Goal: Task Accomplishment & Management: Use online tool/utility

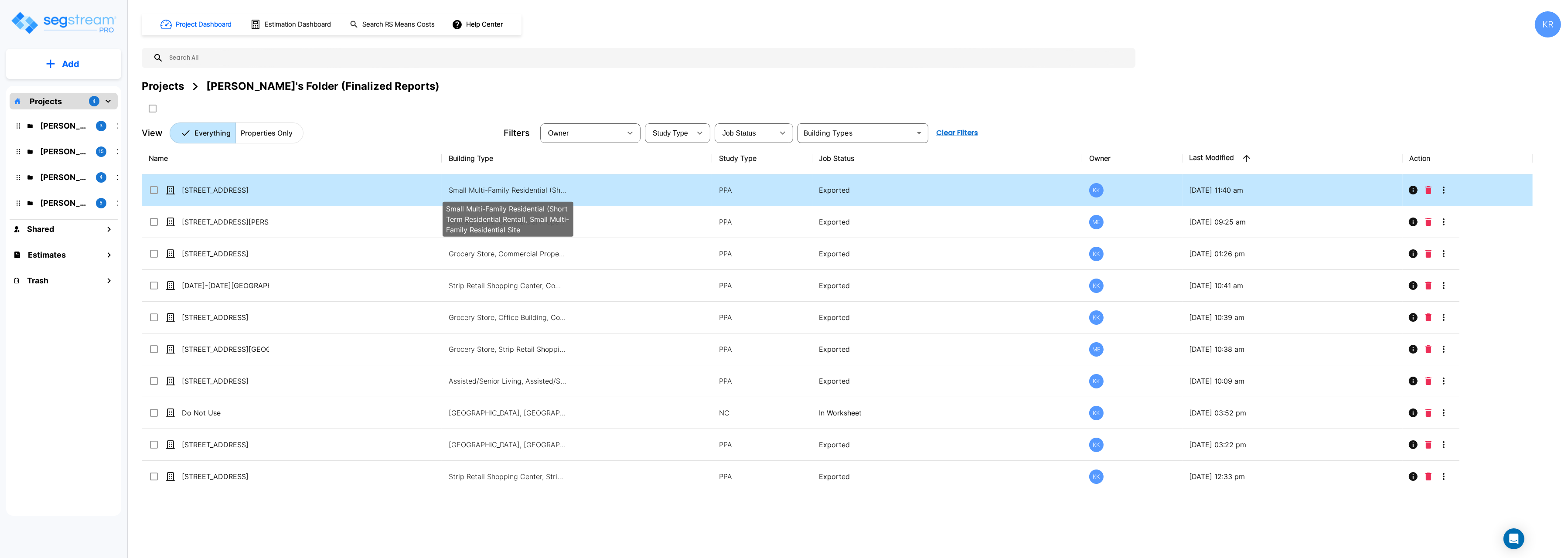
click at [513, 186] on p "Small Multi-Family Residential (Short Term Residential Rental), Small Multi-Fam…" at bounding box center [508, 190] width 118 height 11
checkbox input "true"
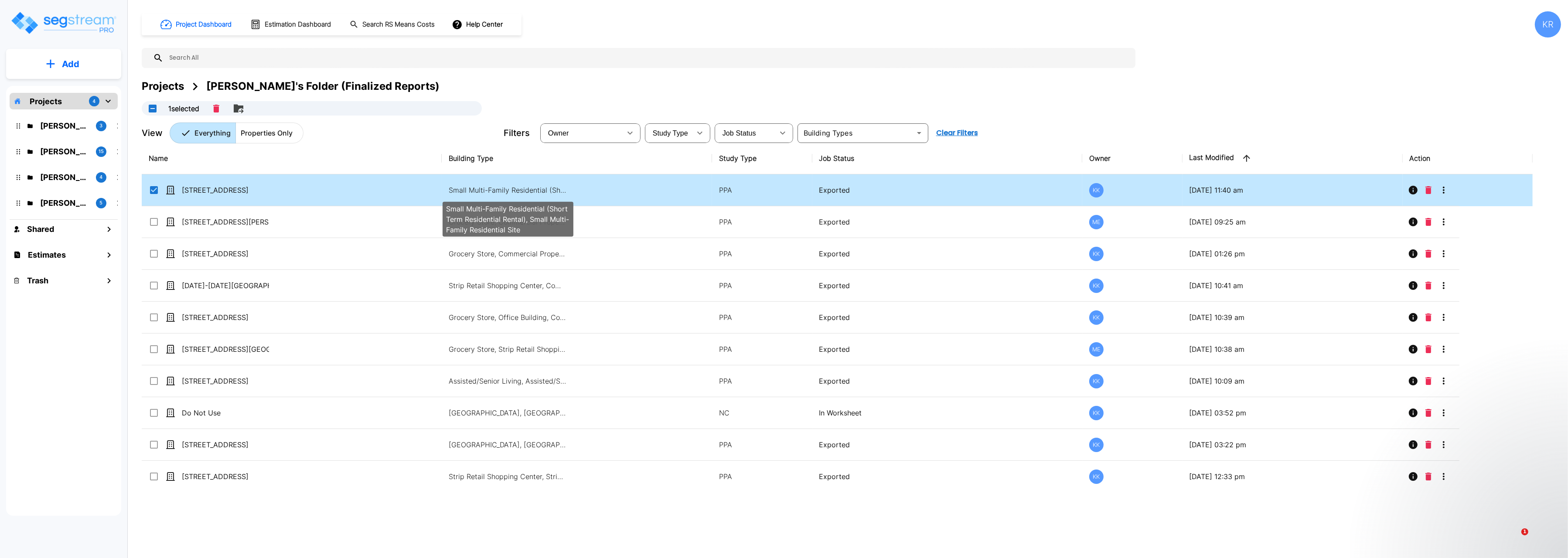
click at [513, 186] on p "Small Multi-Family Residential (Short Term Residential Rental), Small Multi-Fam…" at bounding box center [508, 190] width 118 height 11
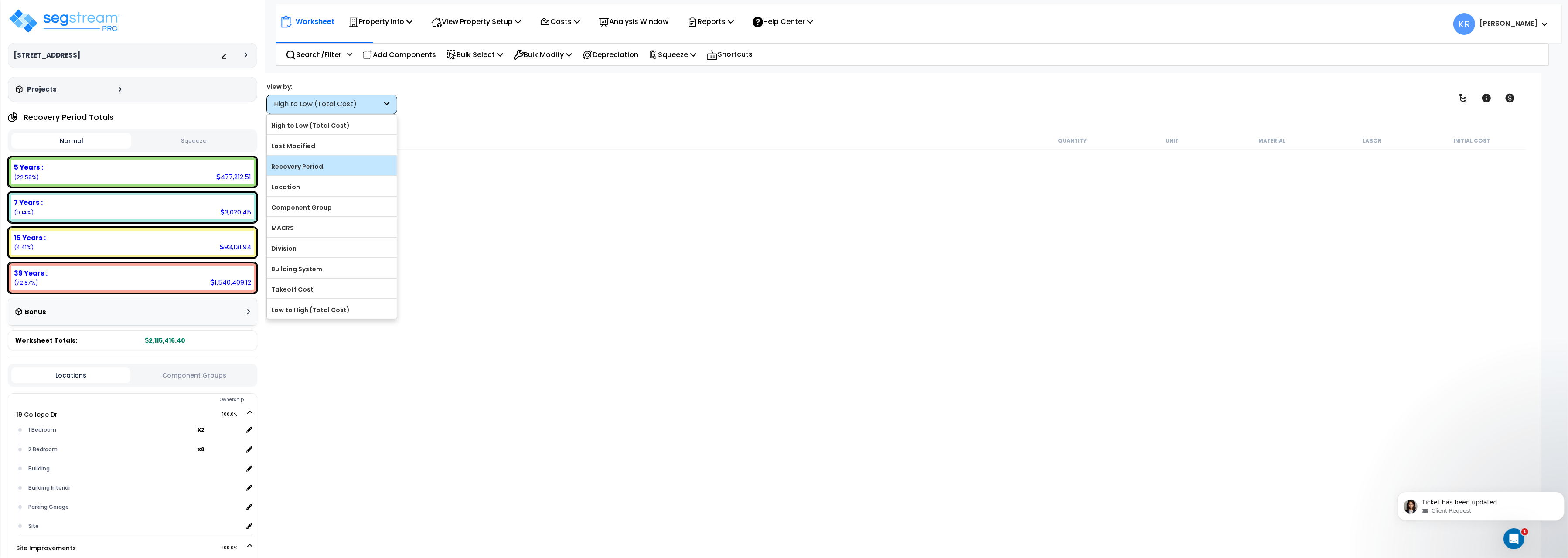
click at [302, 169] on label "Recovery Period" at bounding box center [332, 166] width 130 height 13
click at [0, 0] on input "Recovery Period" at bounding box center [0, 0] width 0 height 0
click at [302, 170] on label "Recovery Period" at bounding box center [332, 166] width 130 height 13
click at [0, 0] on input "Recovery Period" at bounding box center [0, 0] width 0 height 0
click at [302, 170] on label "Recovery Period" at bounding box center [332, 166] width 130 height 13
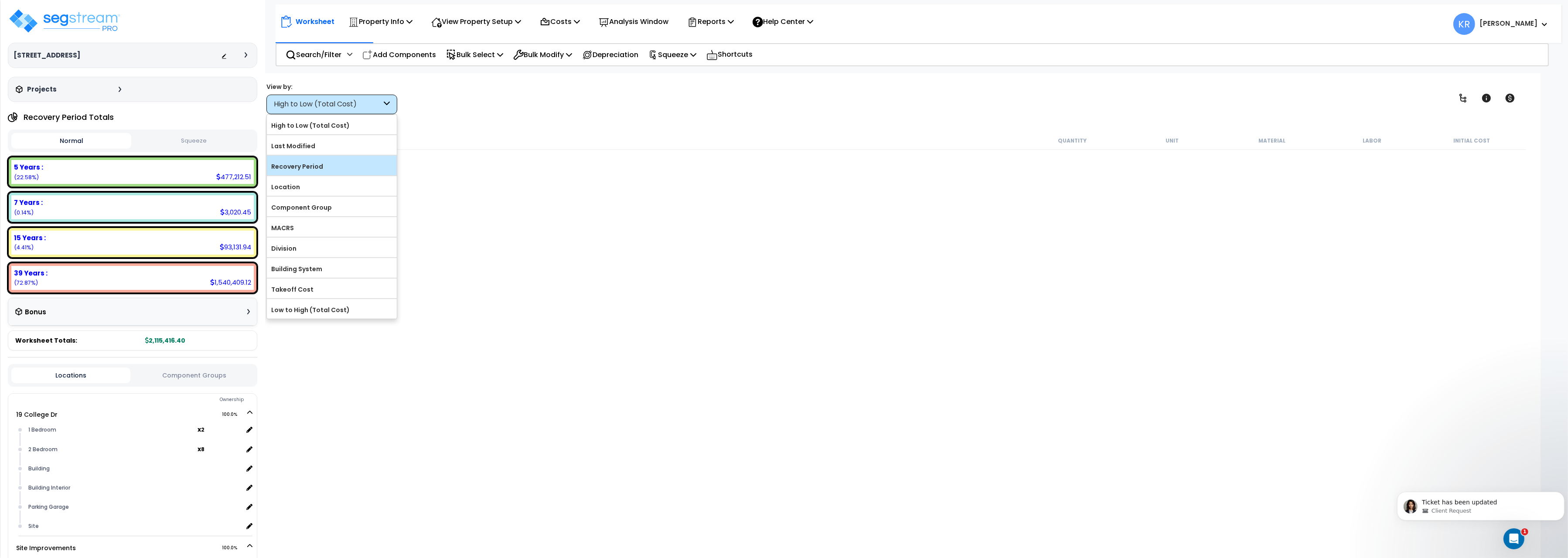
click at [0, 0] on input "Recovery Period" at bounding box center [0, 0] width 0 height 0
drag, startPoint x: 282, startPoint y: 163, endPoint x: 285, endPoint y: 159, distance: 5.0
click at [285, 159] on div "Recovery Period" at bounding box center [332, 166] width 130 height 20
click at [287, 168] on label "Recovery Period" at bounding box center [332, 166] width 130 height 13
click at [0, 0] on input "Recovery Period" at bounding box center [0, 0] width 0 height 0
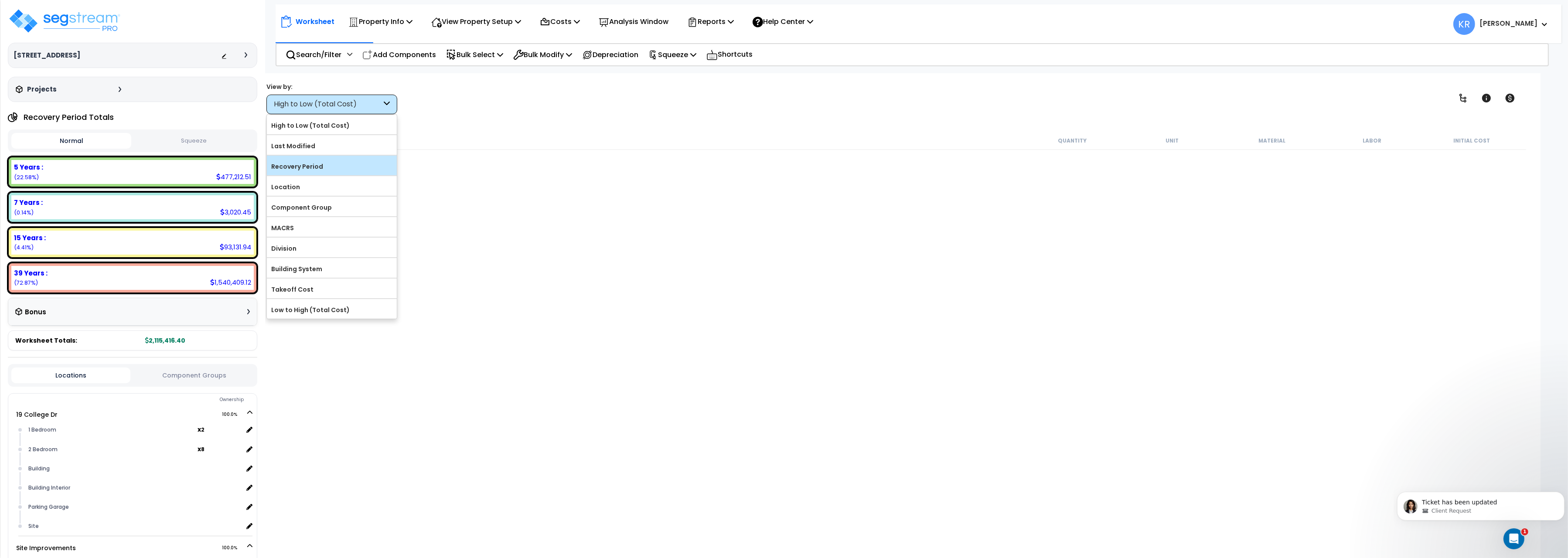
click at [287, 168] on label "Recovery Period" at bounding box center [332, 166] width 130 height 13
click at [0, 0] on input "Recovery Period" at bounding box center [0, 0] width 0 height 0
click at [287, 168] on label "Recovery Period" at bounding box center [332, 166] width 130 height 13
click at [0, 0] on input "Recovery Period" at bounding box center [0, 0] width 0 height 0
click at [819, 302] on div "Description Quantity Unit Material Labor Initial Cost" at bounding box center [898, 319] width 1260 height 375
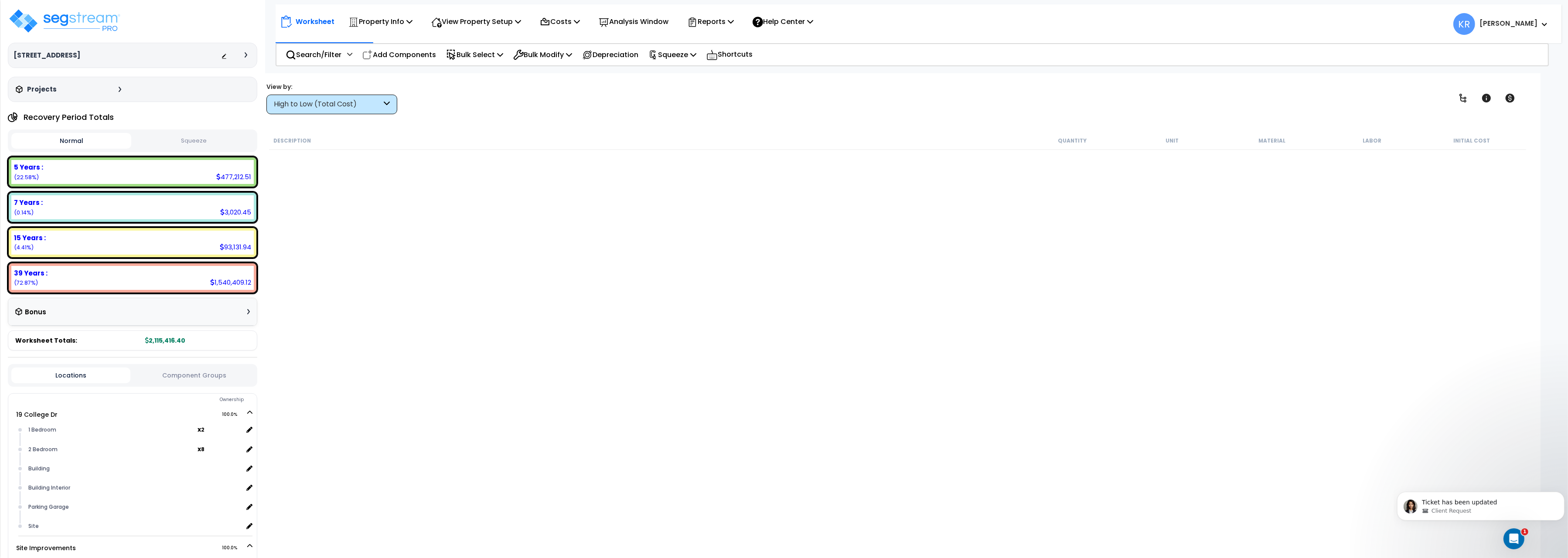
click at [317, 98] on div "High to Low (Total Cost)" at bounding box center [331, 105] width 131 height 20
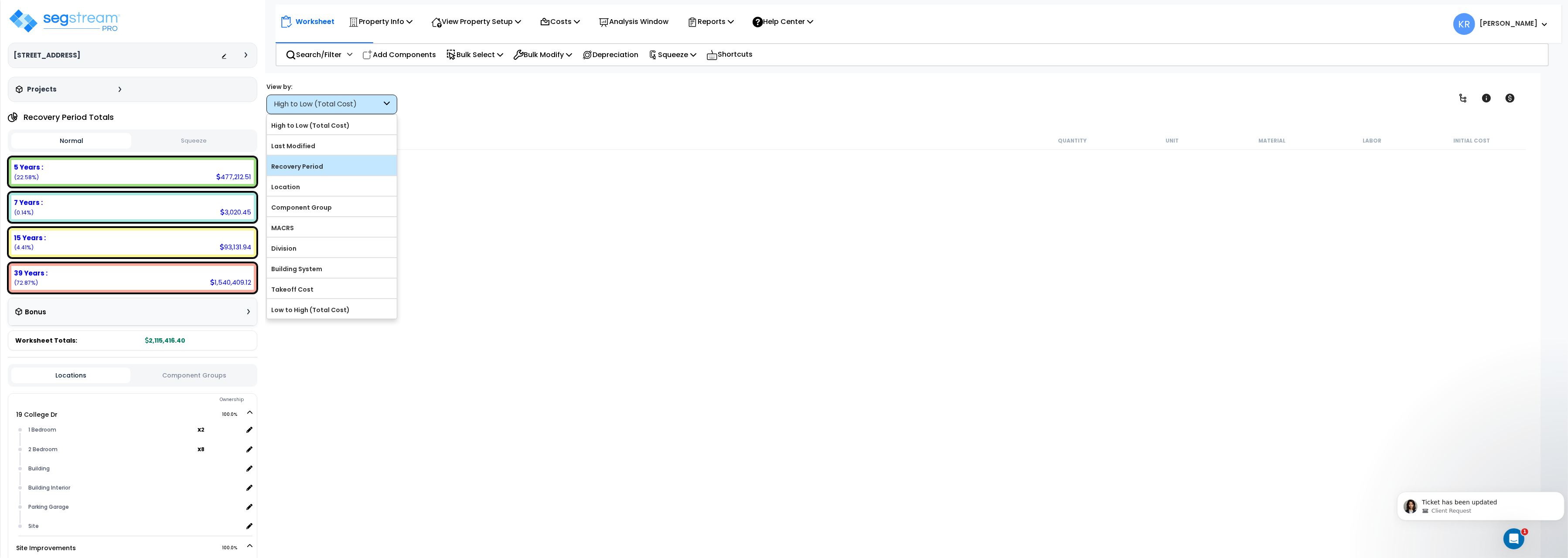
click at [304, 173] on label "Recovery Period" at bounding box center [332, 166] width 130 height 13
click at [0, 0] on input "Recovery Period" at bounding box center [0, 0] width 0 height 0
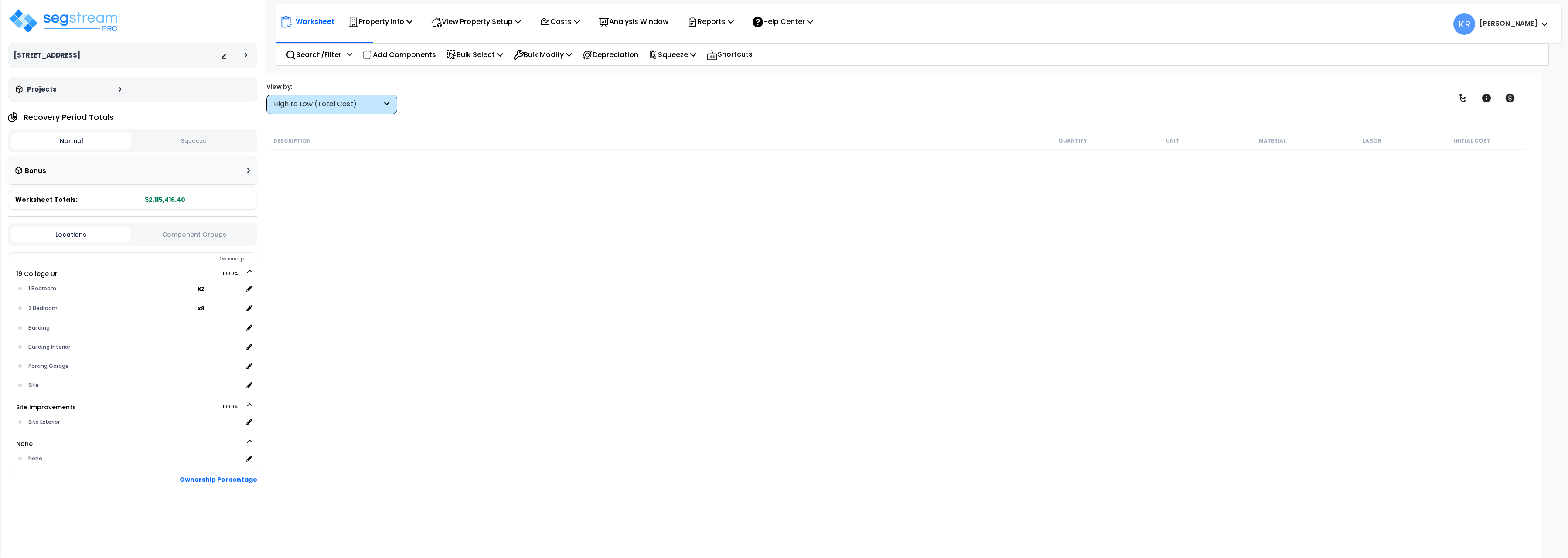
drag, startPoint x: 0, startPoint y: 0, endPoint x: 343, endPoint y: 110, distance: 360.2
click at [345, 107] on div "High to Low (Total Cost)" at bounding box center [328, 104] width 108 height 10
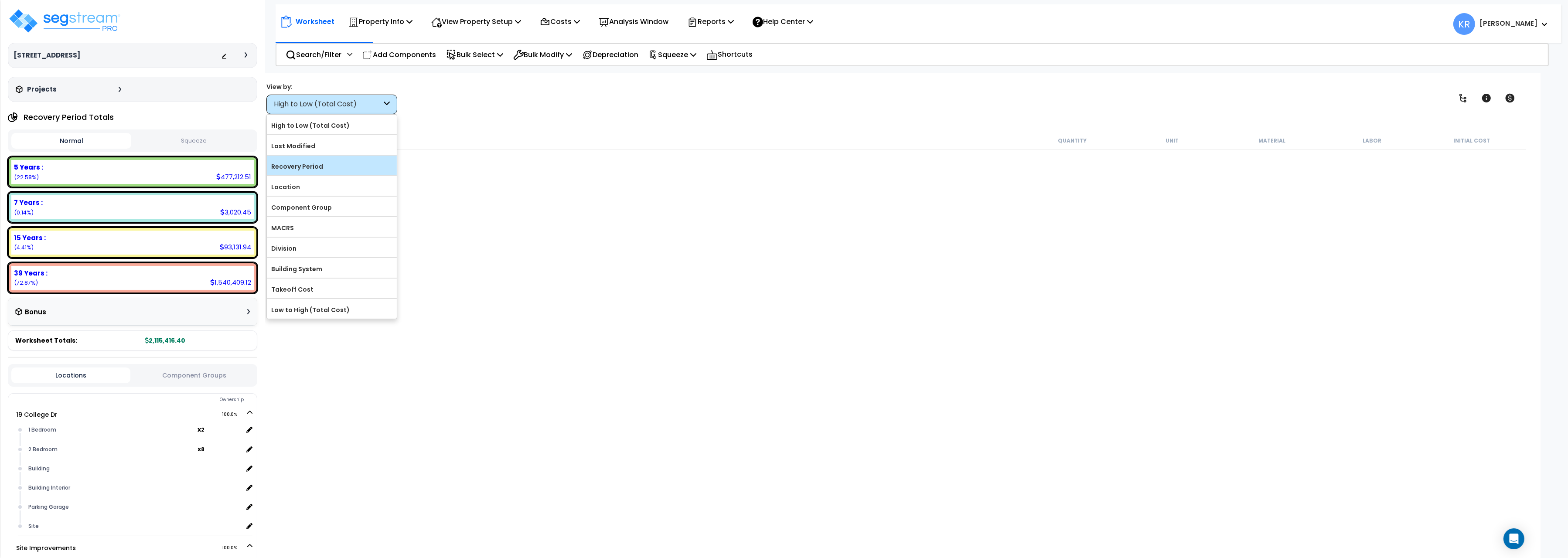
click at [310, 169] on label "Recovery Period" at bounding box center [332, 166] width 130 height 13
click at [0, 0] on input "Recovery Period" at bounding box center [0, 0] width 0 height 0
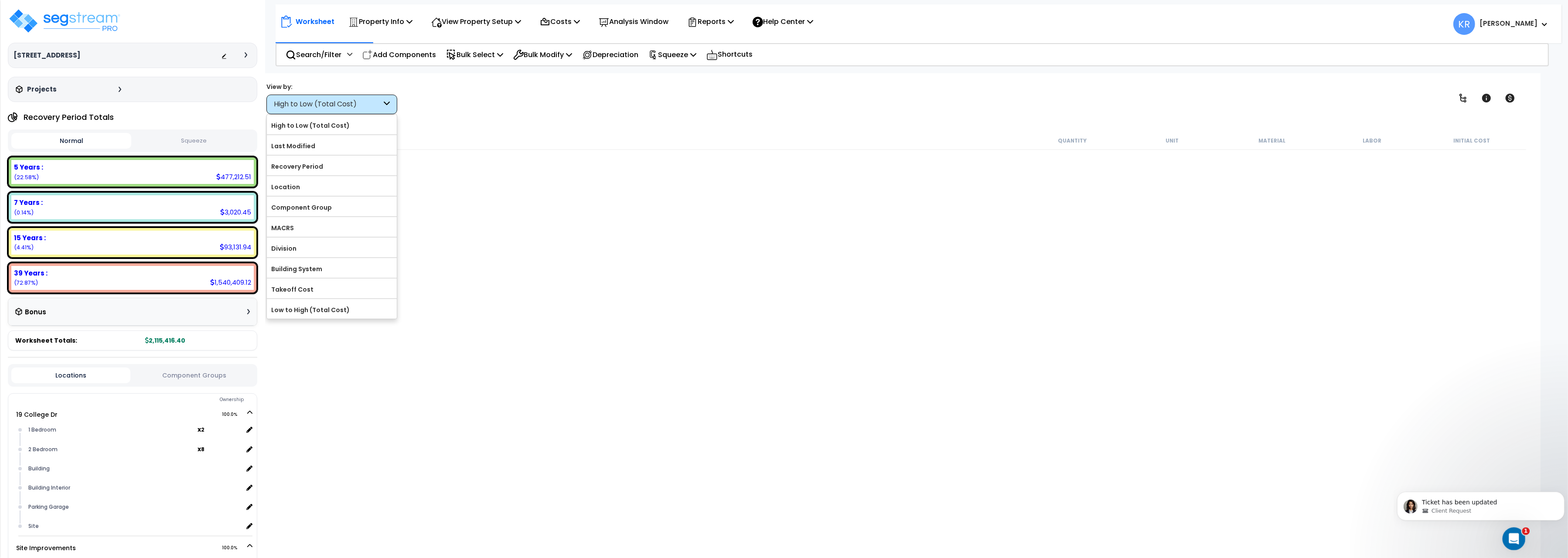
click at [1507, 537] on div "Open Intercom Messenger" at bounding box center [1512, 537] width 29 height 29
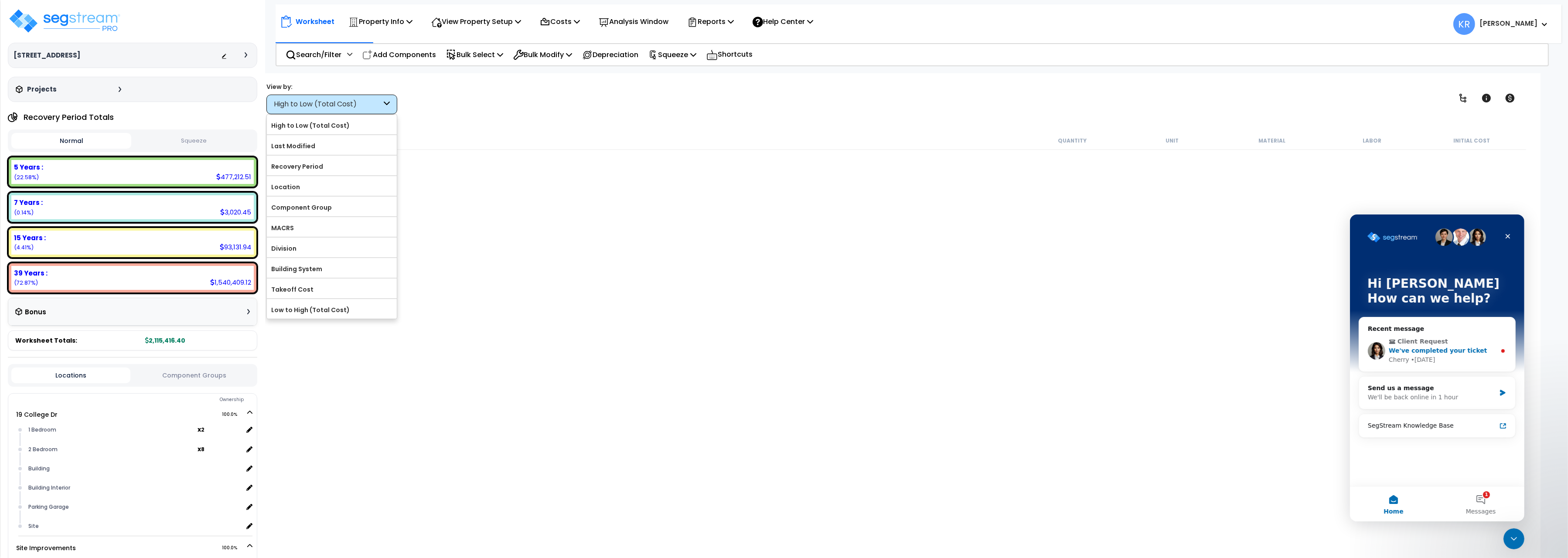
click at [1424, 340] on span "Client Request" at bounding box center [1422, 341] width 50 height 9
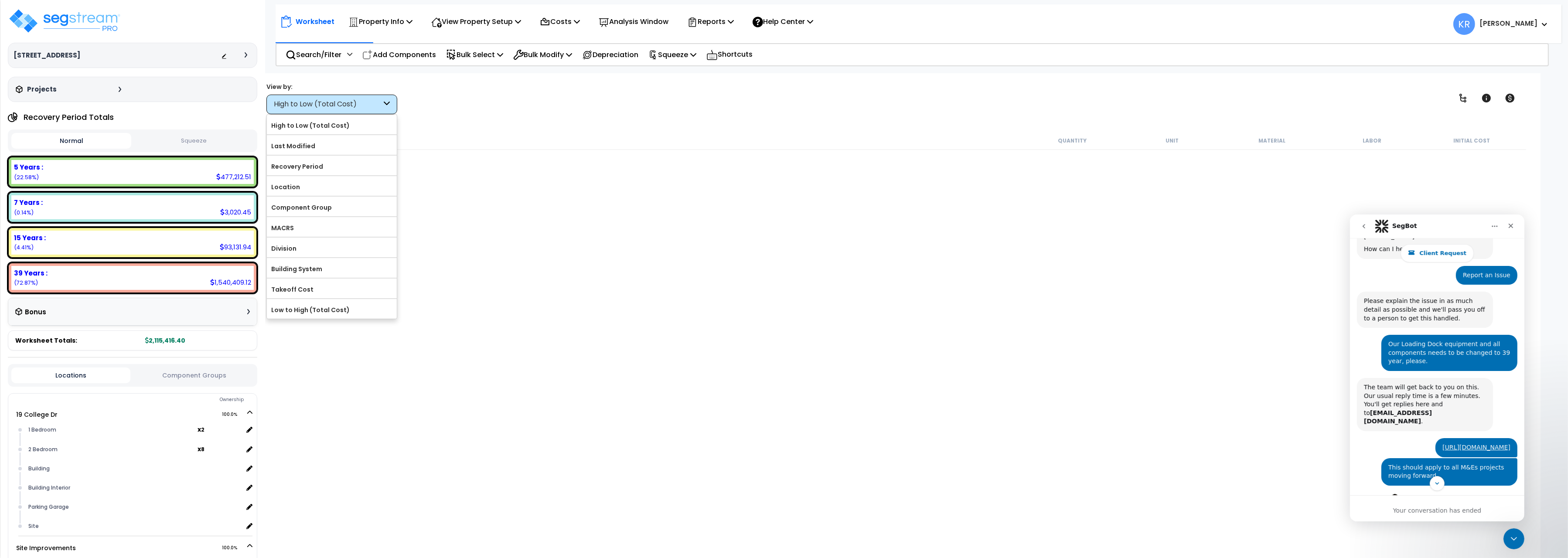
scroll to position [97, 0]
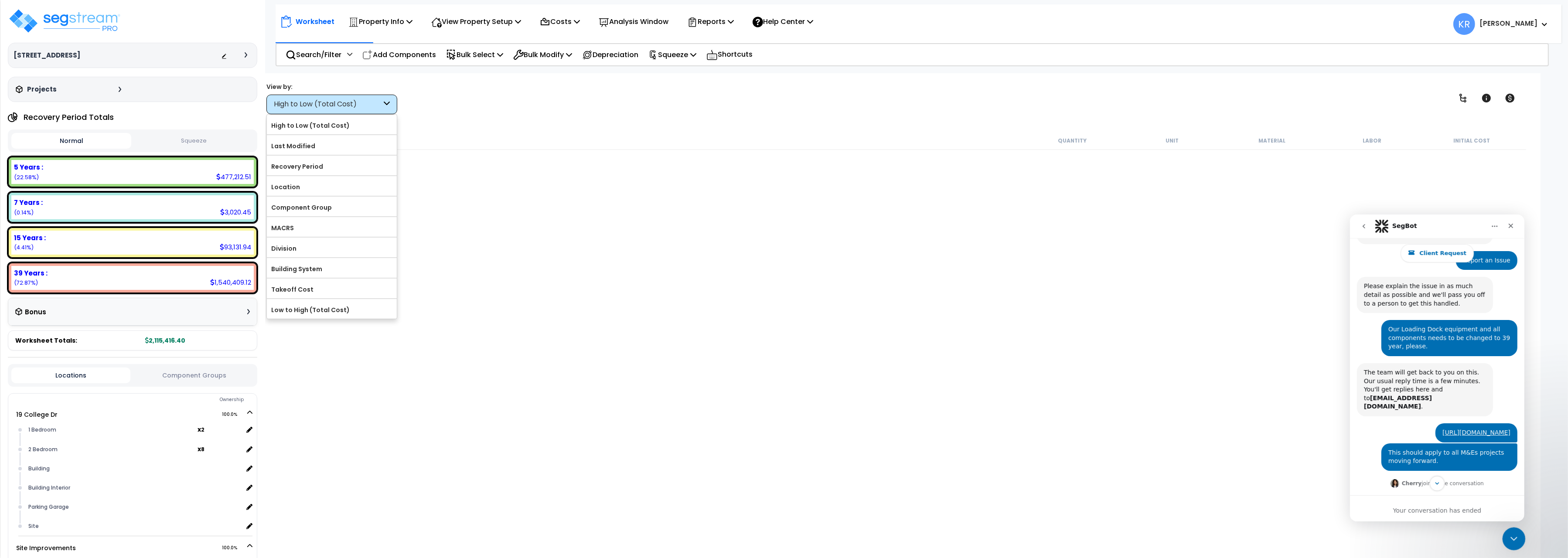
click at [1516, 540] on icon "Close Intercom Messenger" at bounding box center [1512, 537] width 11 height 11
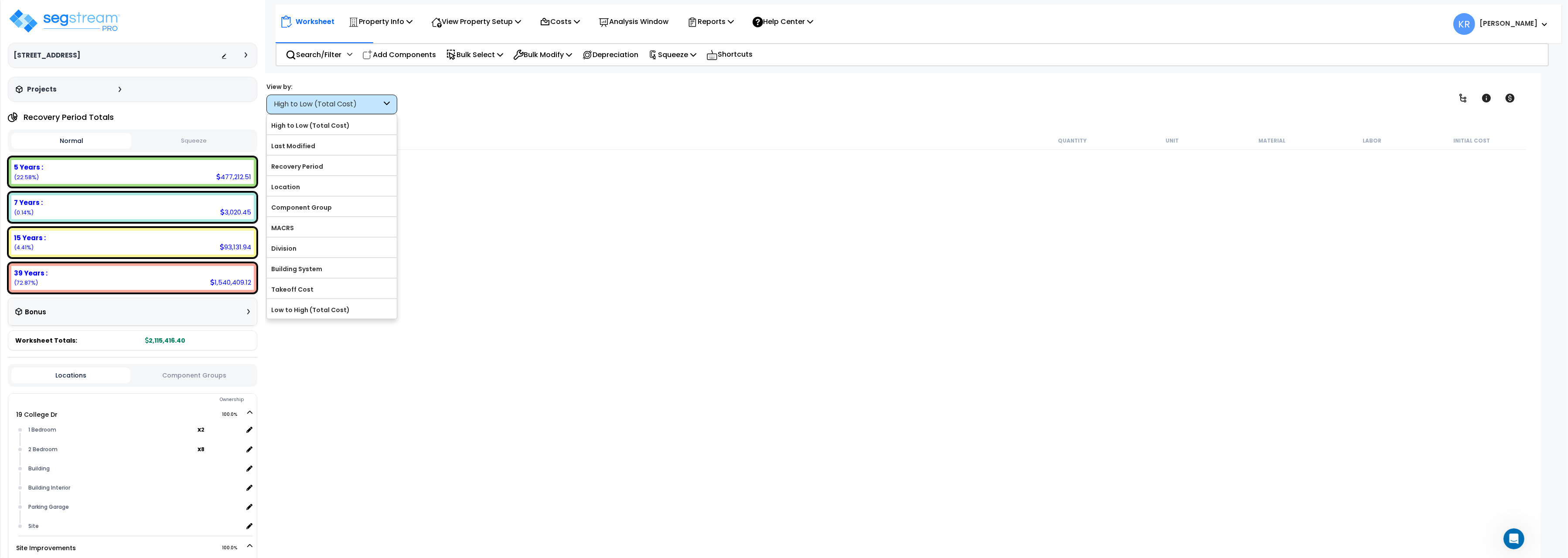
scroll to position [0, 0]
click at [299, 203] on div "Component Group" at bounding box center [332, 207] width 130 height 20
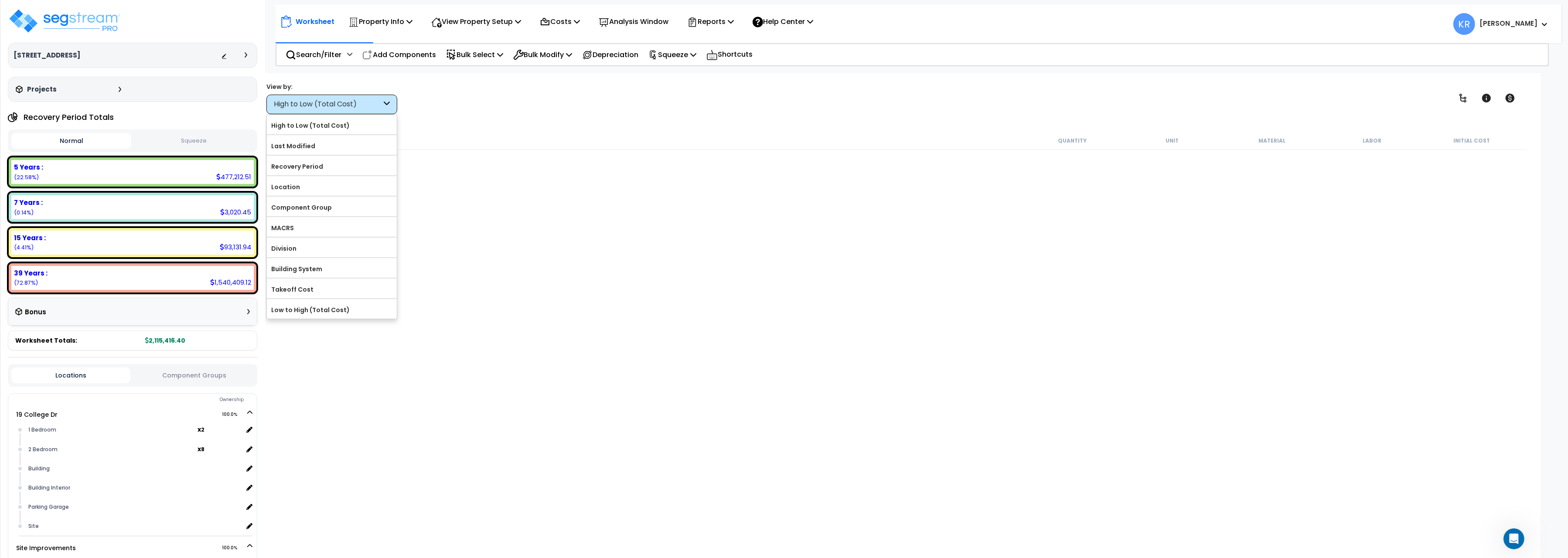
click at [181, 258] on div "5 Years : 477,212.51 (22.58%) 7 Years : 3,020.45 (0.14%) 15 Years : 93,131.94 (…" at bounding box center [132, 224] width 249 height 137
click at [169, 285] on div "39 Years : 1,540,409.12 (72.87%)" at bounding box center [132, 278] width 242 height 24
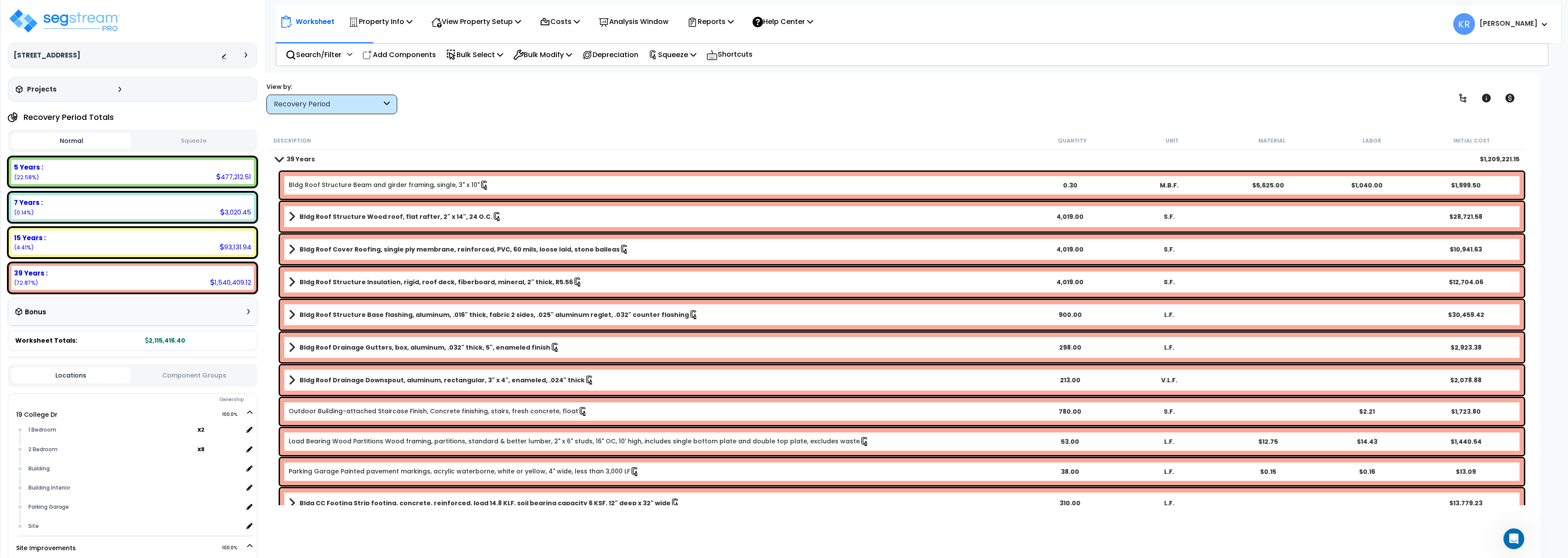
scroll to position [48, 0]
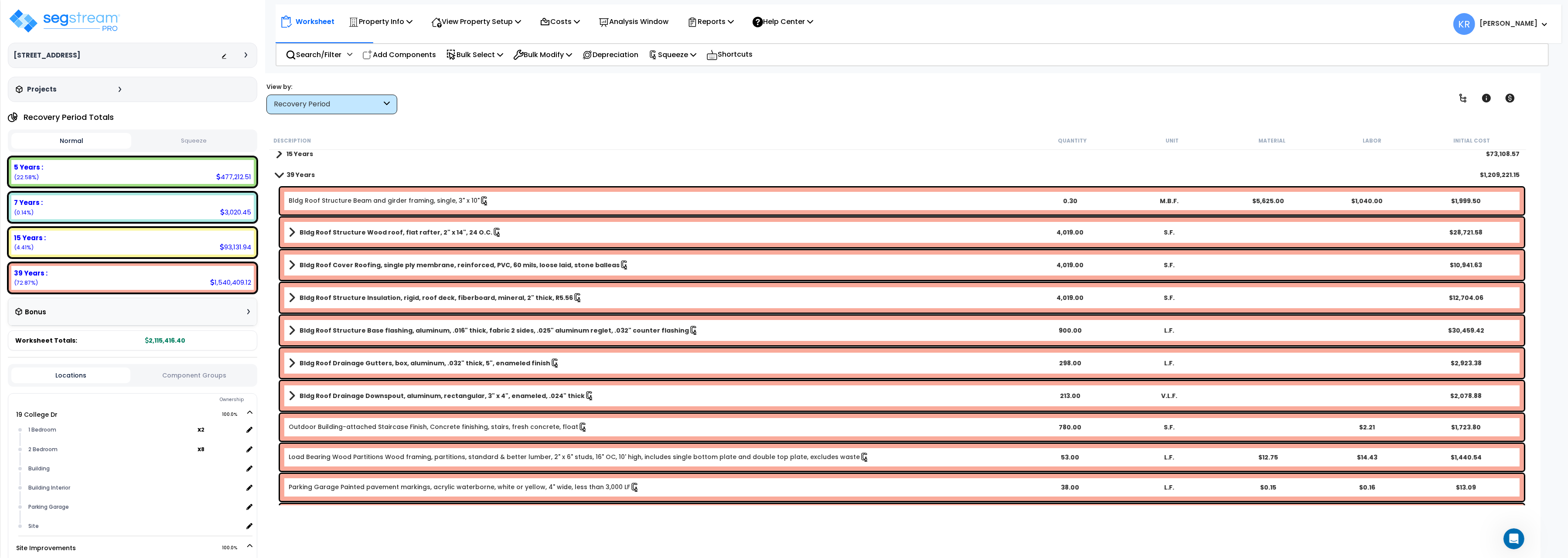
click at [345, 188] on div "Bldg Roof Structure Beam and girder framing, single, 3" x 10" 0.30 M.B.F. $5,62…" at bounding box center [901, 201] width 1244 height 27
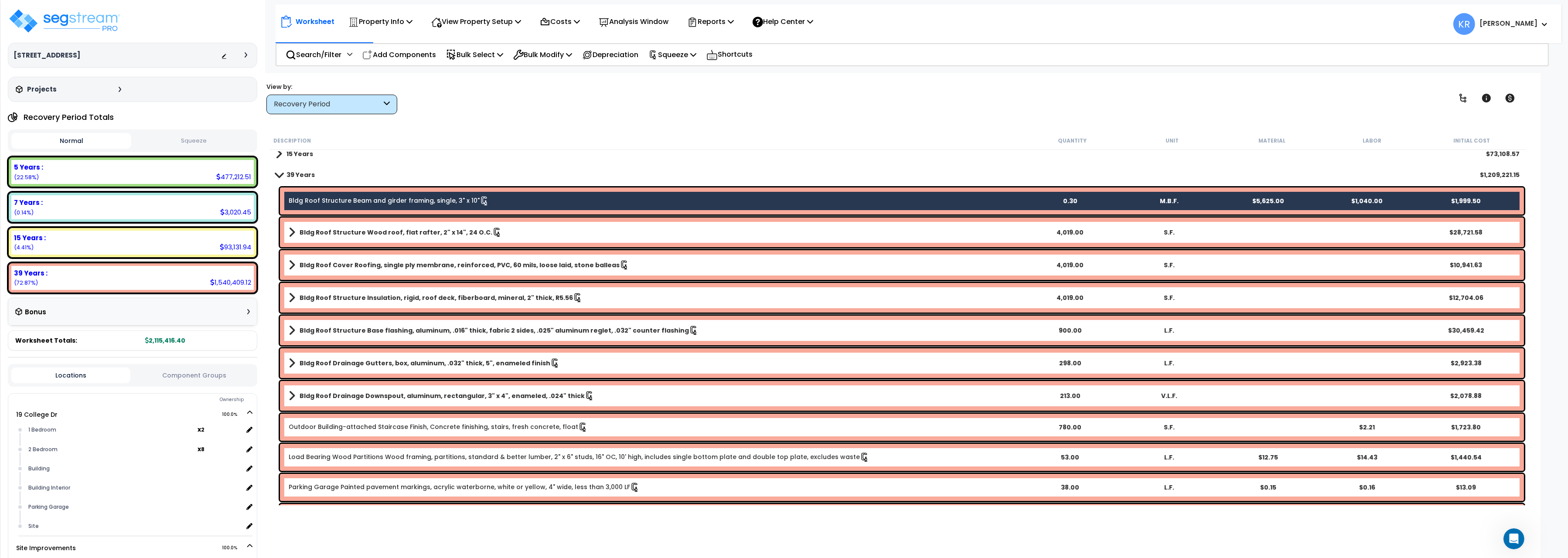
click at [345, 225] on div "Bldg Roof Structure Wood roof, flat rafter, 2" x 14", 24 O.C. 4,019.00 S.F. $28…" at bounding box center [901, 232] width 1244 height 30
click at [345, 255] on div "Bldg Roof Cover Roofing, single ply membrane, reinforced, PVC, 60 mils, loose l…" at bounding box center [901, 266] width 1244 height 30
click at [343, 232] on b "Bldg Roof Structure Wood roof, flat rafter, 2" x 14", 24 O.C." at bounding box center [396, 232] width 193 height 8
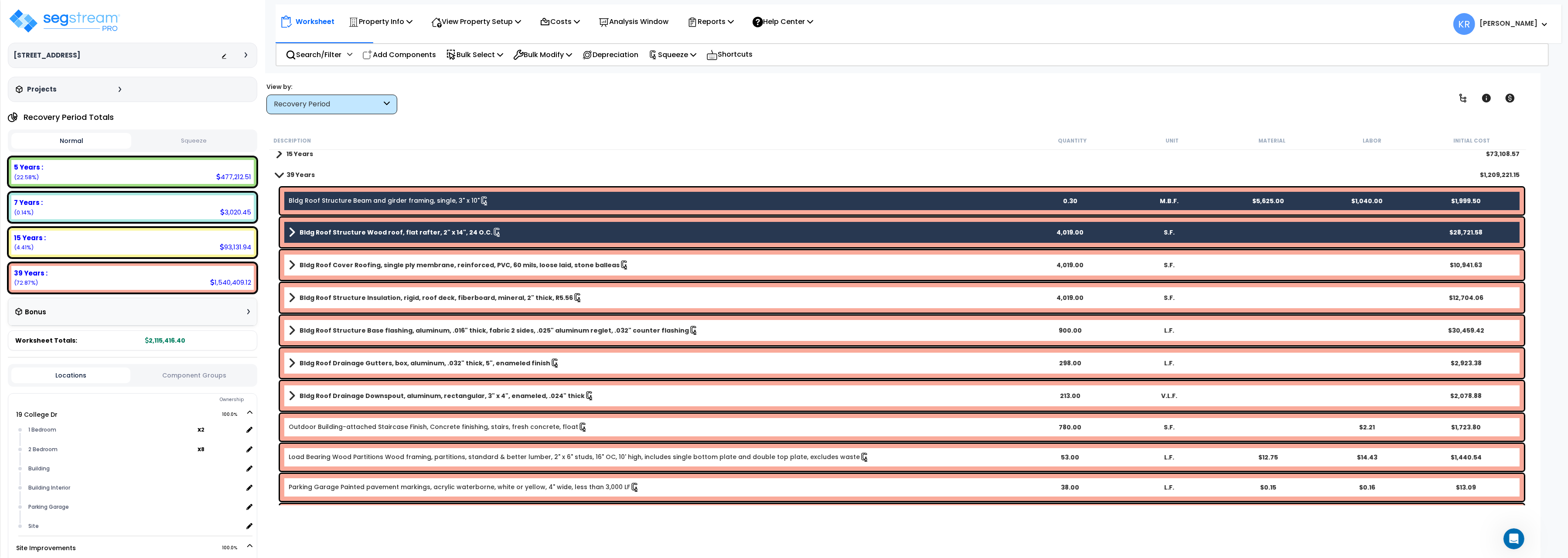
click at [355, 268] on b "Bldg Roof Cover Roofing, single ply membrane, reinforced, PVC, 60 mils, loose l…" at bounding box center [459, 265] width 320 height 8
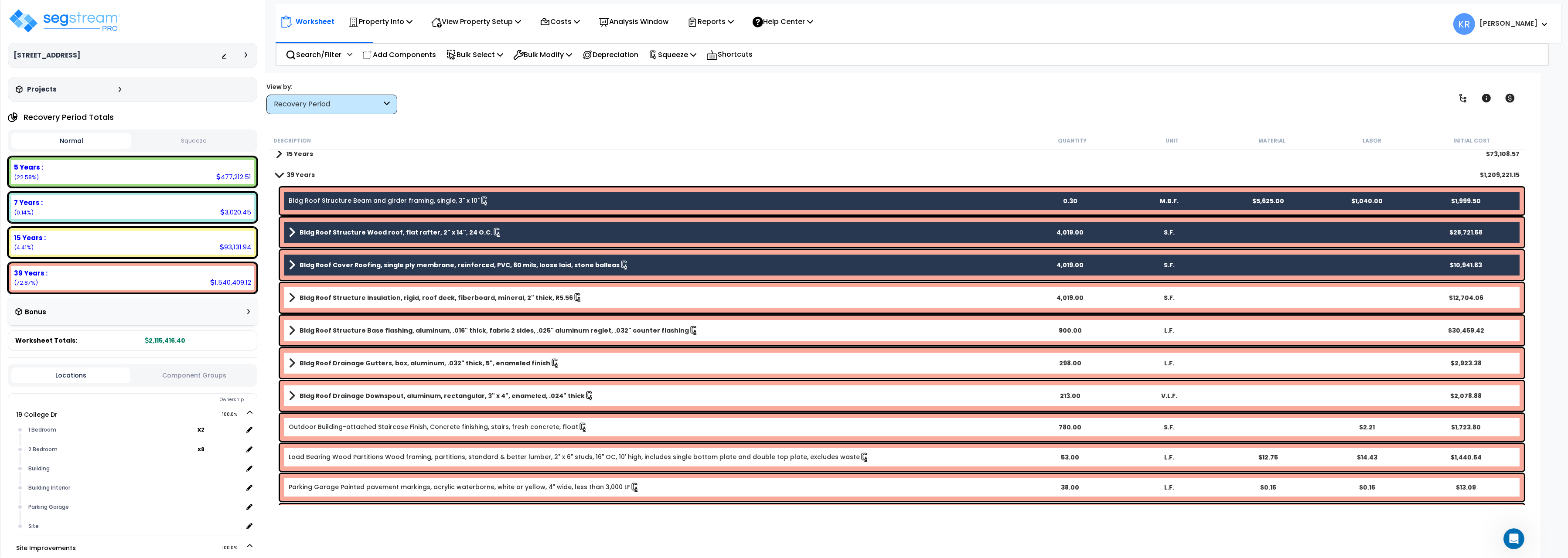
click at [358, 296] on b "Bldg Roof Structure Insulation, rigid, roof deck, fiberboard, mineral, 2" thick…" at bounding box center [436, 298] width 273 height 8
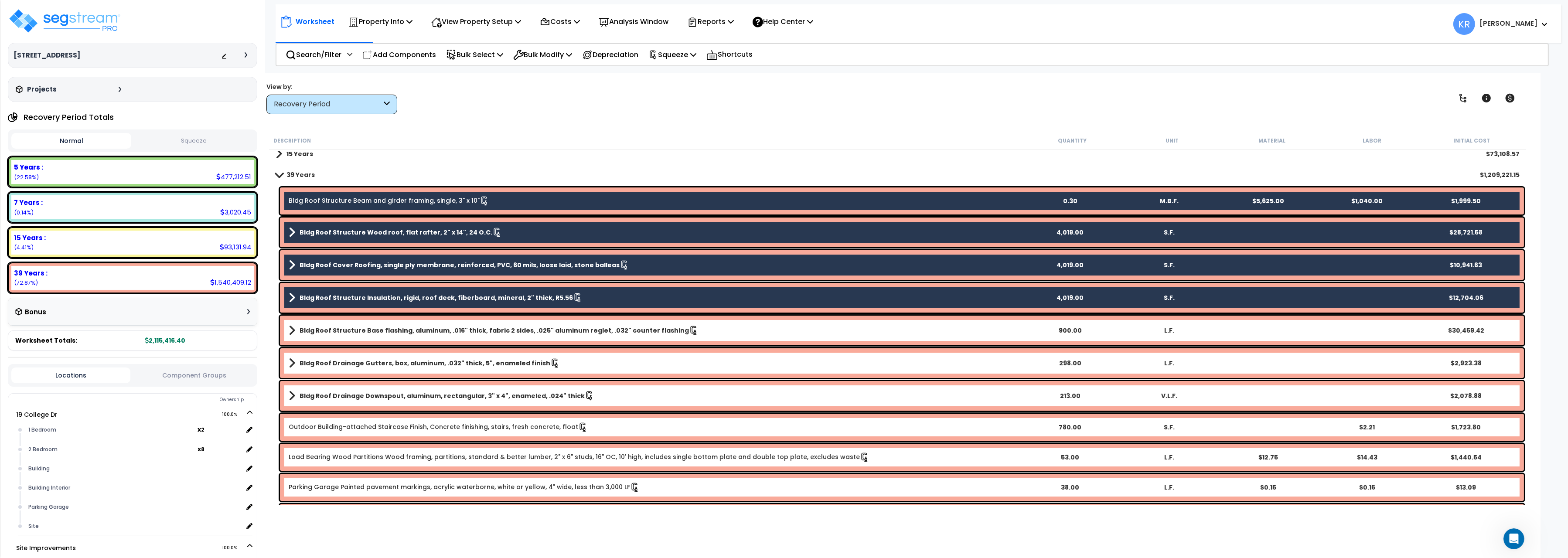
click at [350, 329] on b "Bldg Roof Structure Base flashing, aluminum, .016" thick, fabric 2 sides, .025"…" at bounding box center [494, 331] width 389 height 8
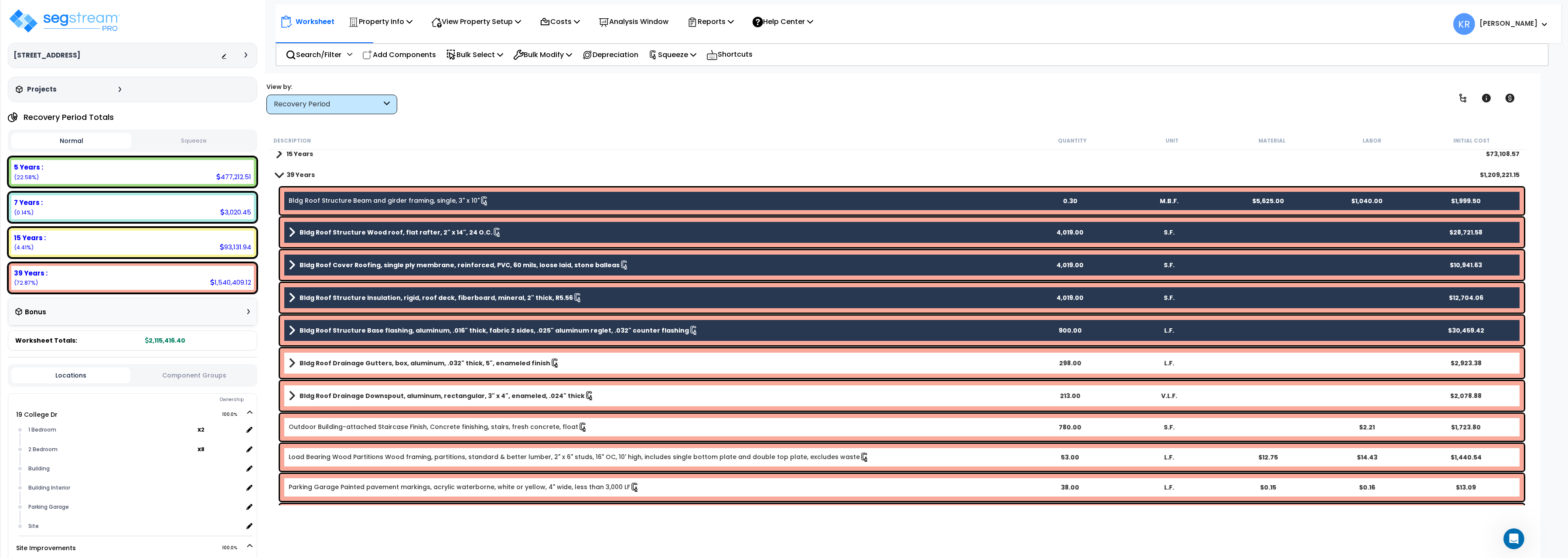
click at [350, 360] on b "Bldg Roof Drainage Gutters, box, aluminum, .032" thick, 5", enameled finish" at bounding box center [425, 363] width 251 height 8
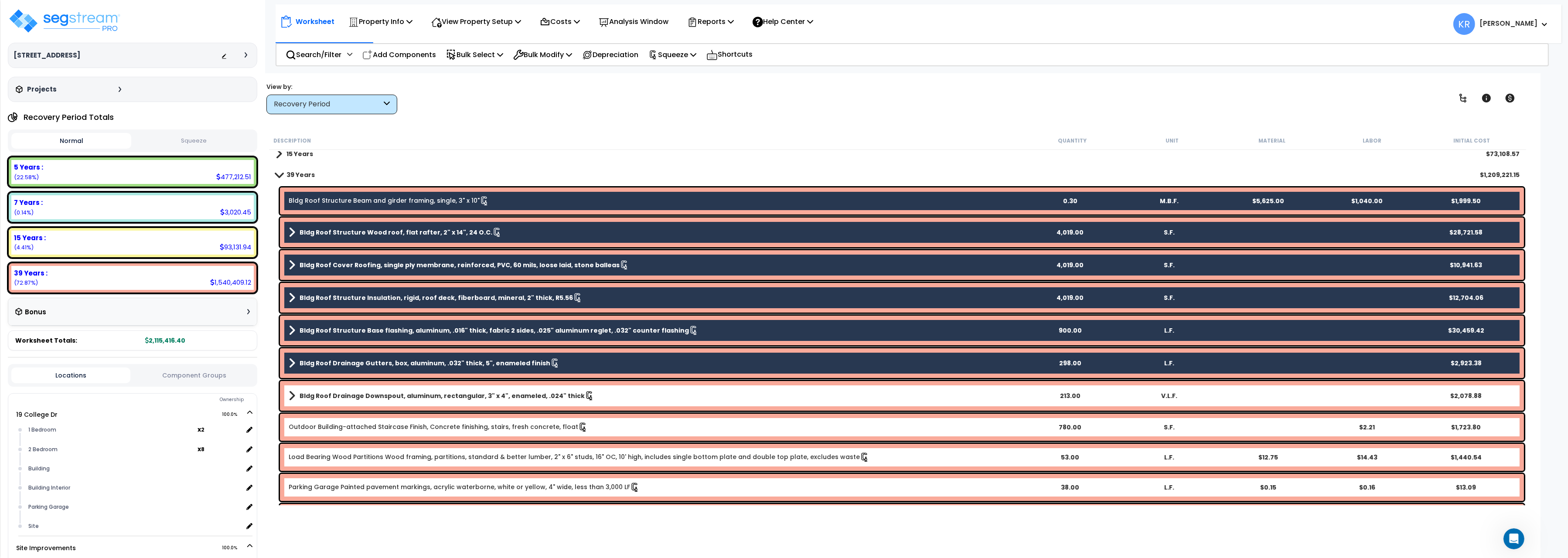
click at [355, 398] on b "Bldg Roof Drainage Downspout, aluminum, rectangular, 3" x 4", enameled, .024" t…" at bounding box center [442, 396] width 285 height 8
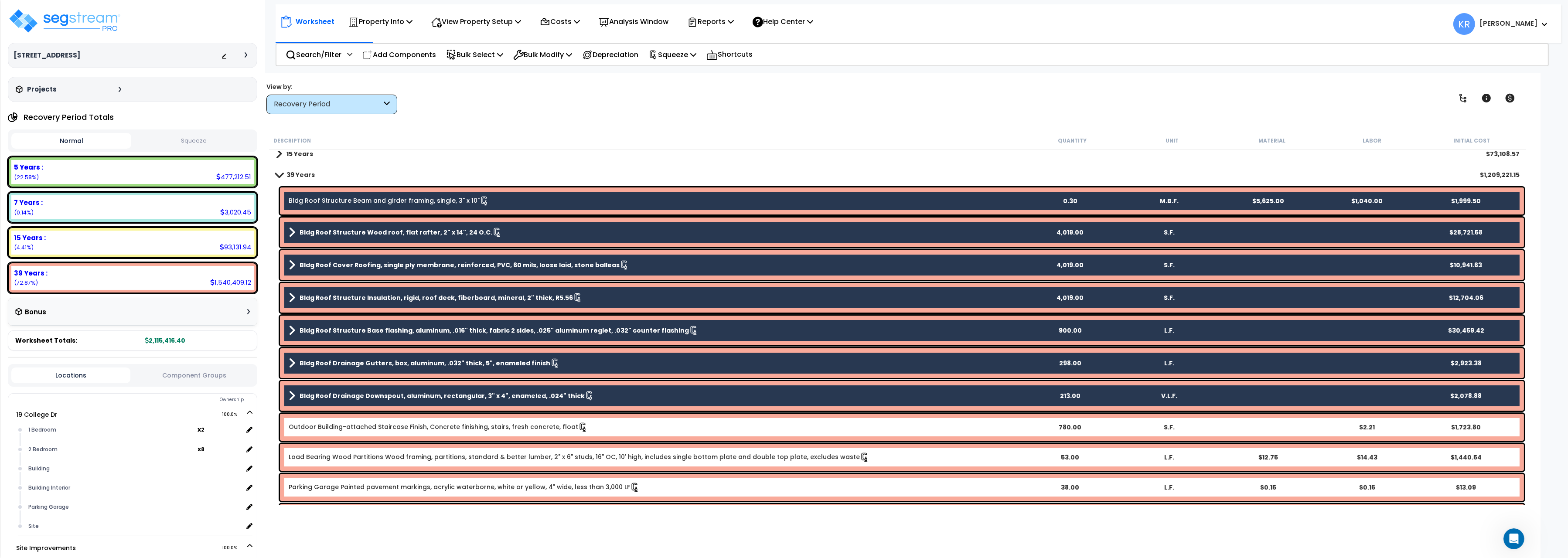
click at [360, 430] on link "Outdoor Building-attached Staircase Finish, Concrete finishing, stairs, fresh c…" at bounding box center [438, 428] width 299 height 10
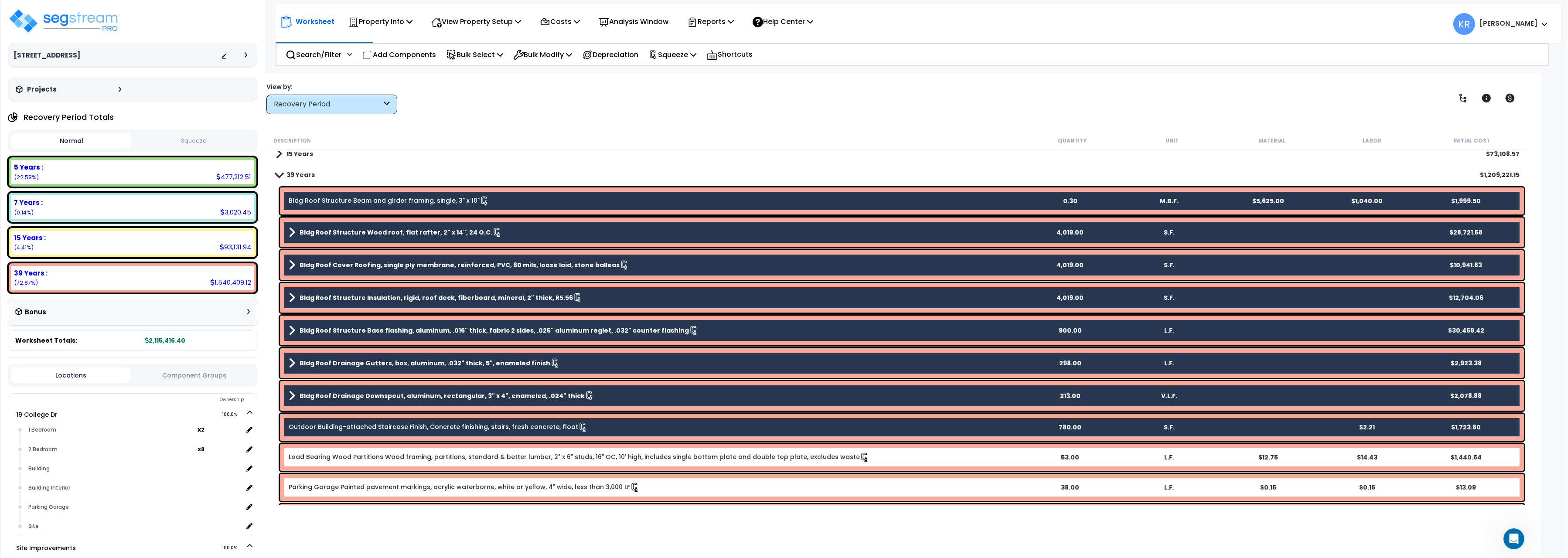
click at [359, 455] on link "Load Bearing Wood Partitions Wood framing, partitions, standard & better lumber…" at bounding box center [579, 457] width 580 height 10
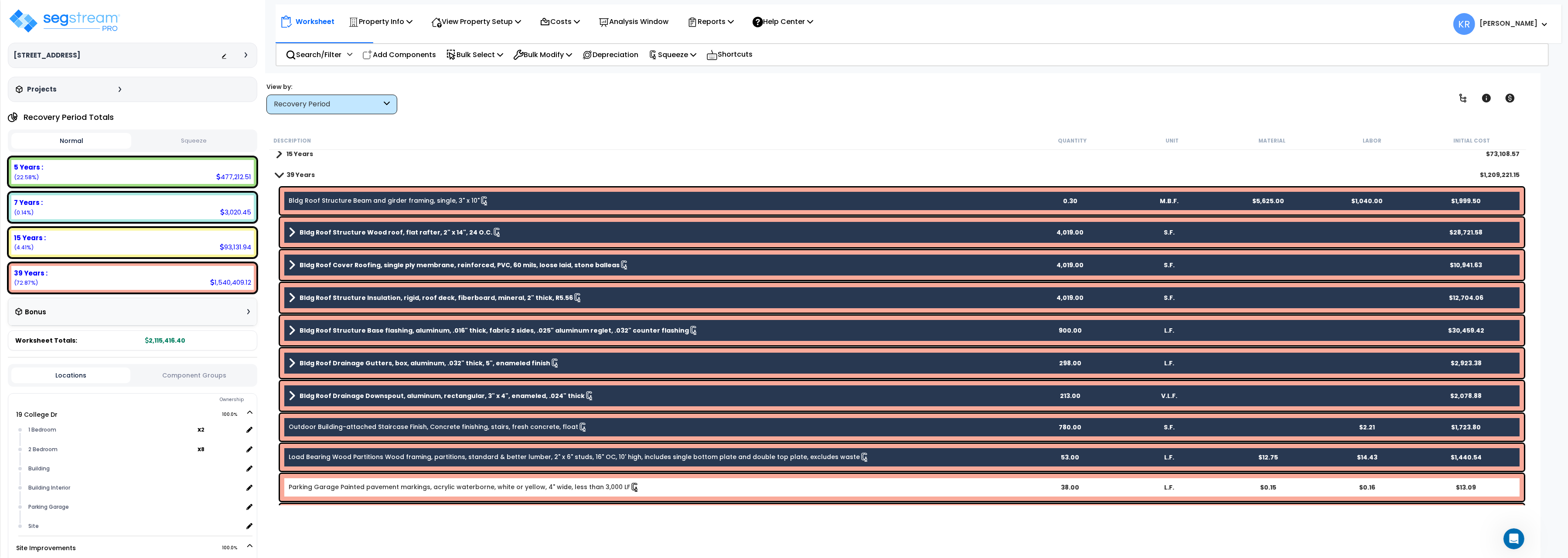
click at [354, 485] on link "Parking Garage Painted pavement markings, acrylic waterborne, white or yellow, …" at bounding box center [464, 488] width 351 height 10
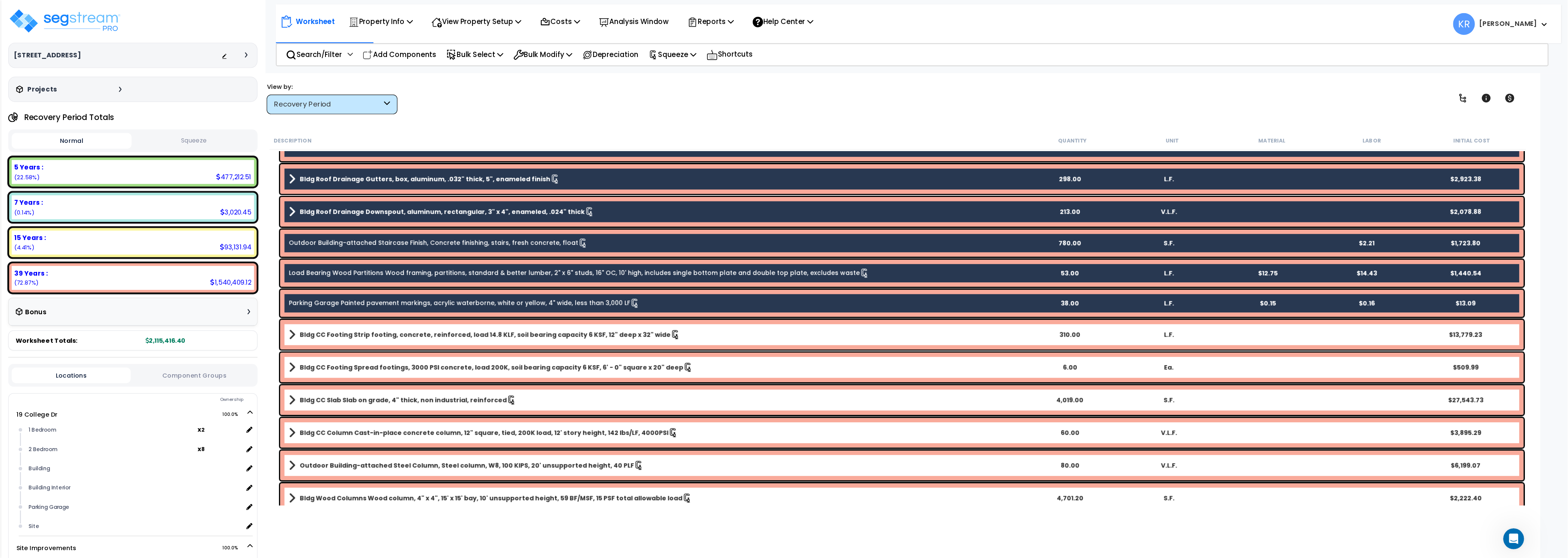
scroll to position [209, 0]
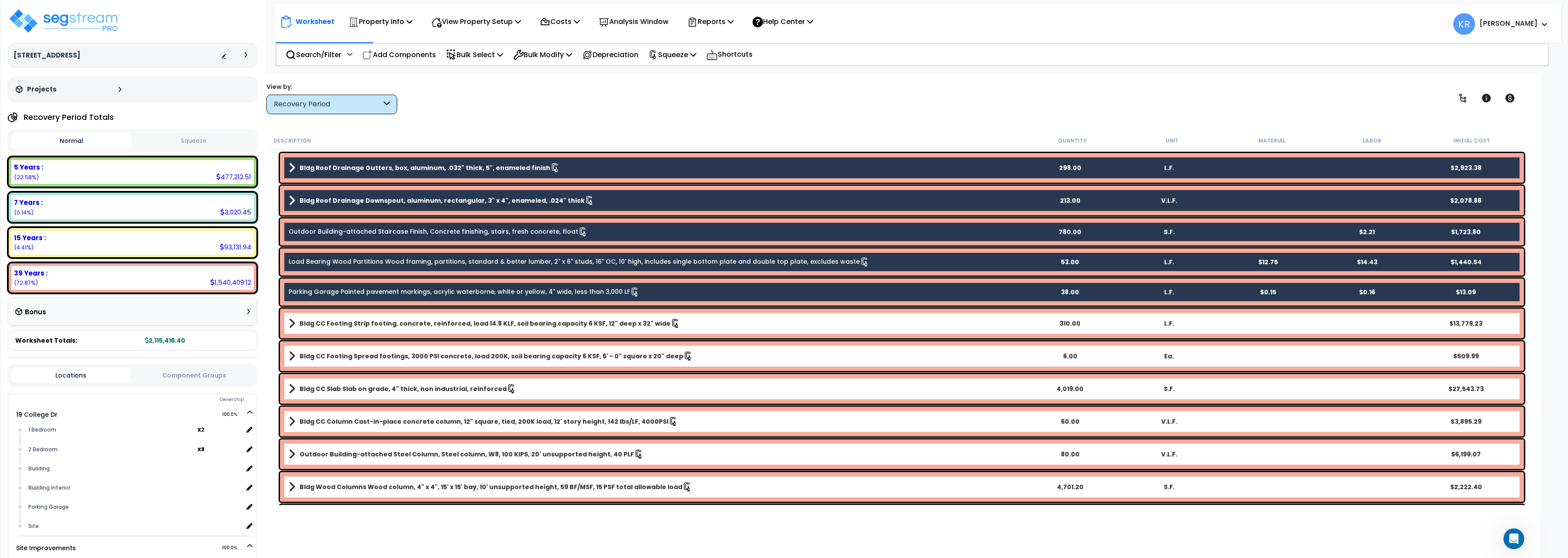
click at [398, 329] on div "Bldg CC Footing Strip footing, concrete, reinforced, load 14.8 KLF, soil bearin…" at bounding box center [901, 324] width 1244 height 30
click at [399, 319] on b "Bldg CC Footing Strip footing, concrete, reinforced, load 14.8 KLF, soil bearin…" at bounding box center [485, 324] width 371 height 8
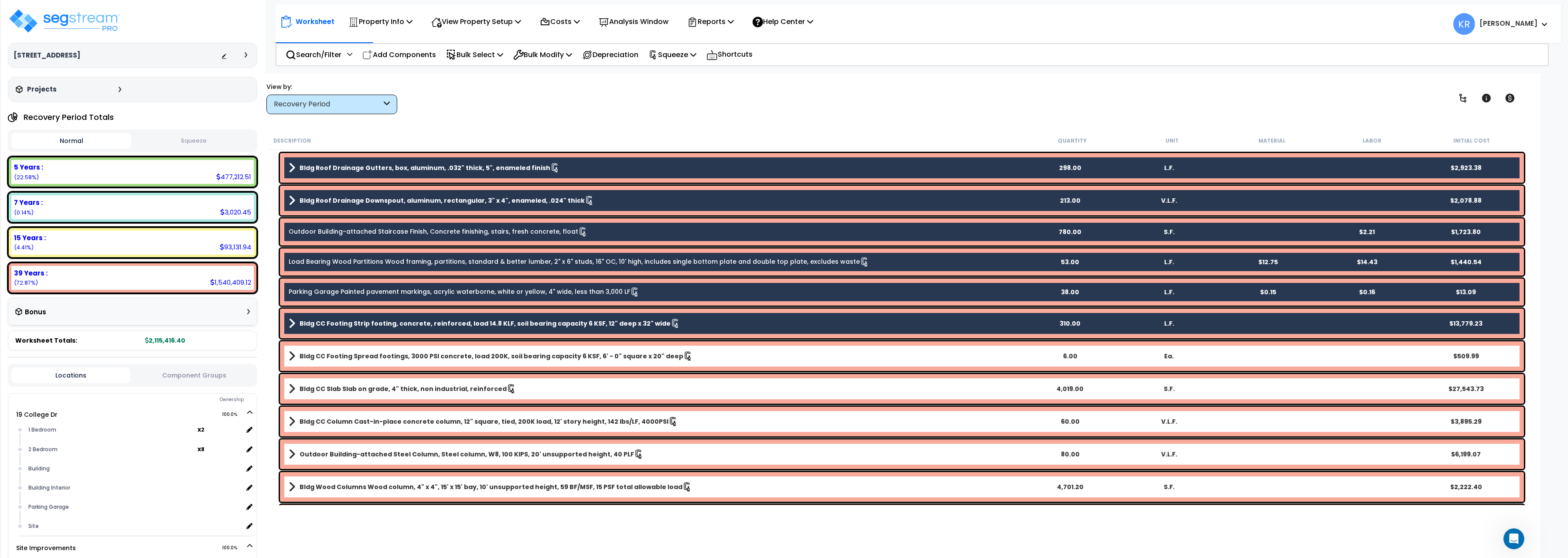
click at [387, 358] on b "Bldg CC Footing Spread footings, 3000 PSI concrete, load 200K, soil bearing cap…" at bounding box center [491, 356] width 384 height 8
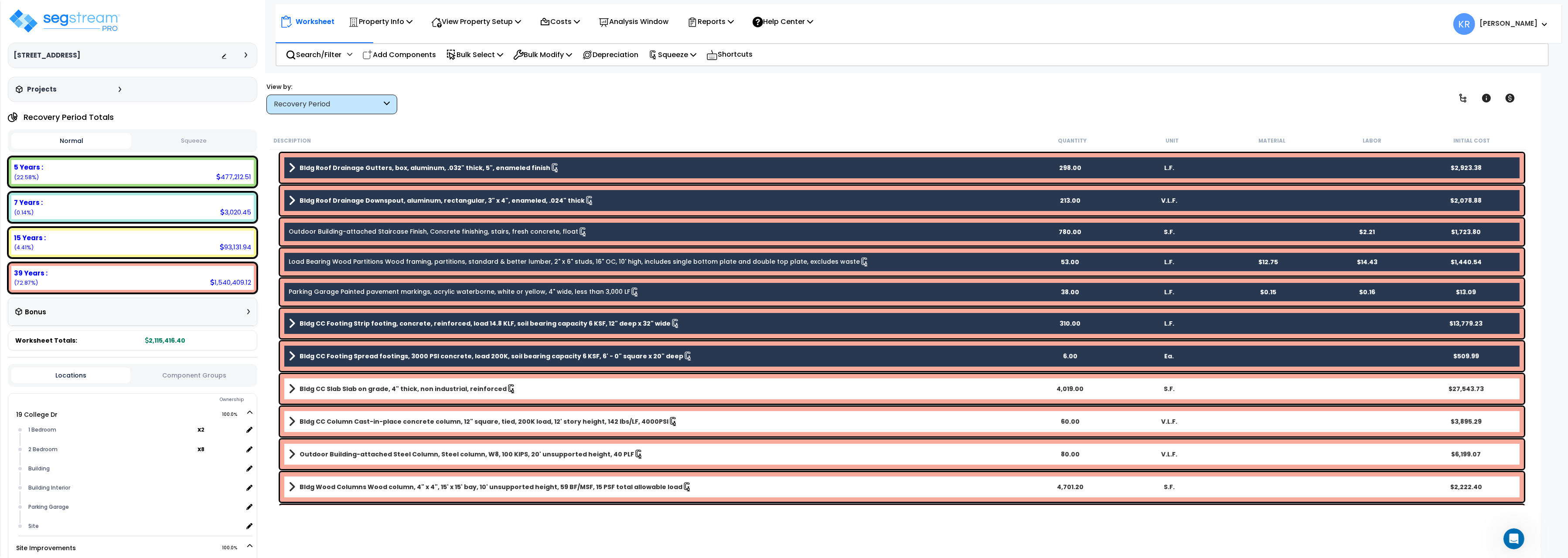
click at [380, 388] on b "Bldg CC Slab Slab on grade, 4" thick, non industrial, reinforced" at bounding box center [403, 389] width 207 height 8
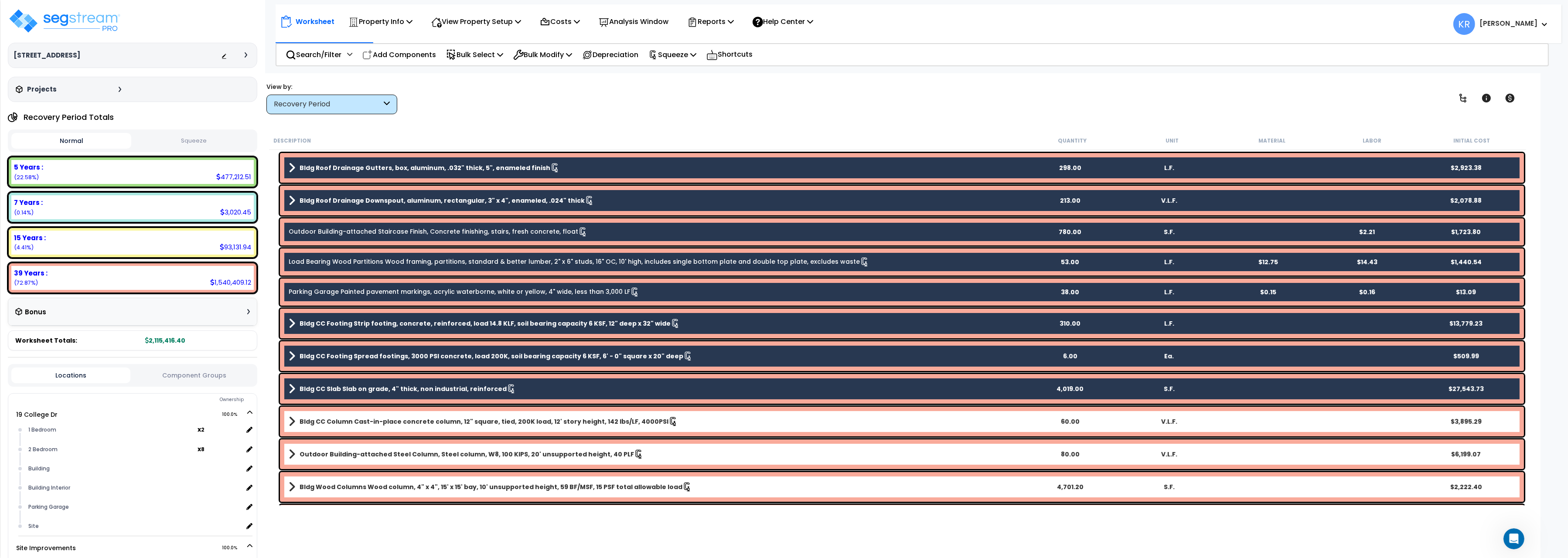
click at [374, 422] on b "Bldg CC Column Cast-in-place concrete column, 12" square, tied, 200K load, 12' …" at bounding box center [483, 421] width 369 height 8
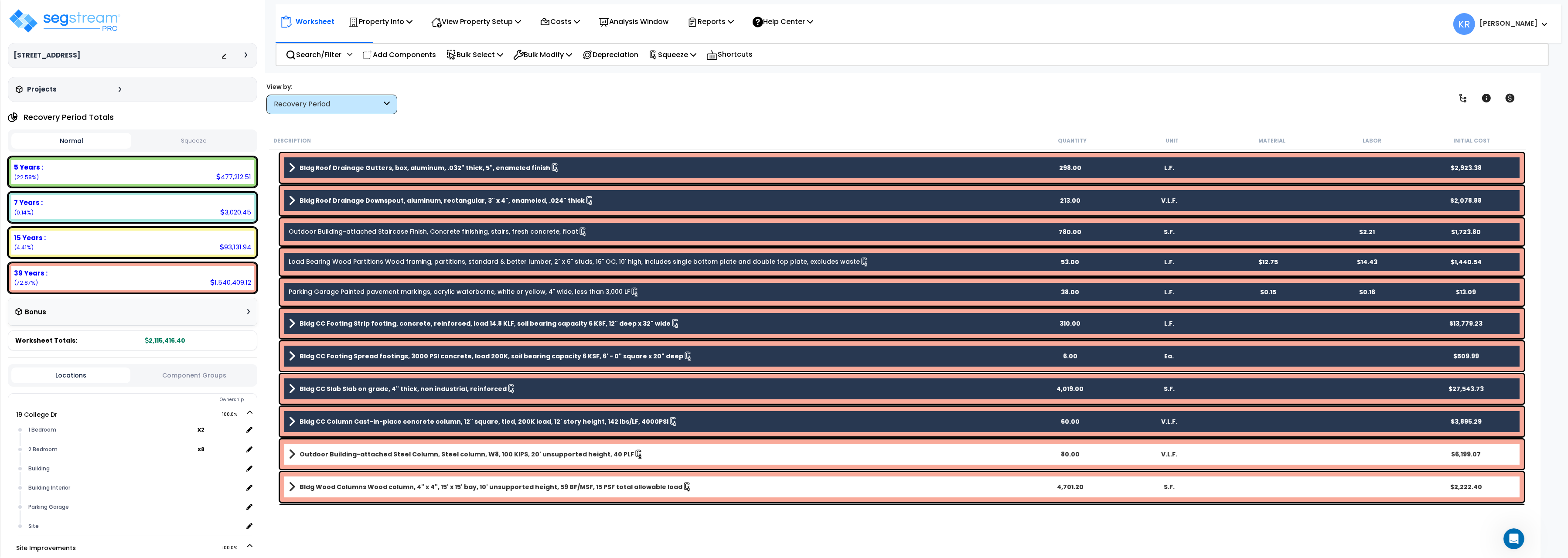
click at [366, 449] on link "Outdoor Building-attached Steel Column, Steel column, W8, 100 KIPS, 20' unsuppo…" at bounding box center [655, 454] width 732 height 12
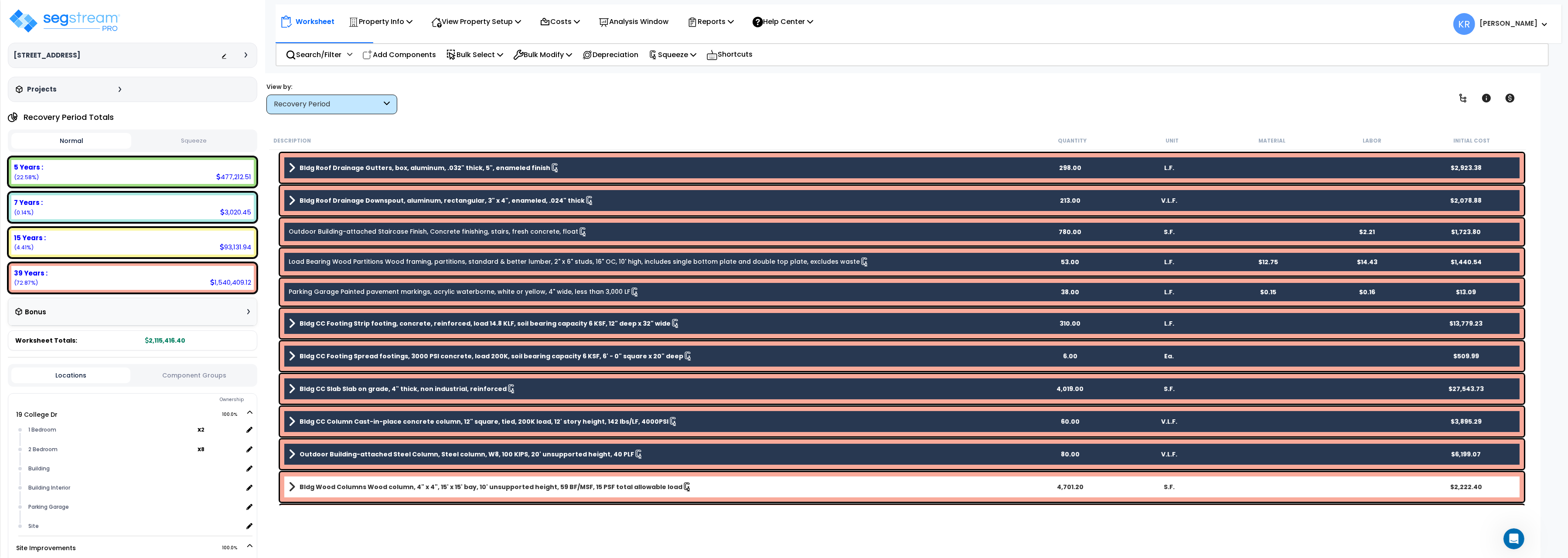
click at [361, 487] on b "Bldg Wood Columns Wood column, 4" x 4", 15' x 15' bay, 10' unsupported height, …" at bounding box center [491, 487] width 383 height 8
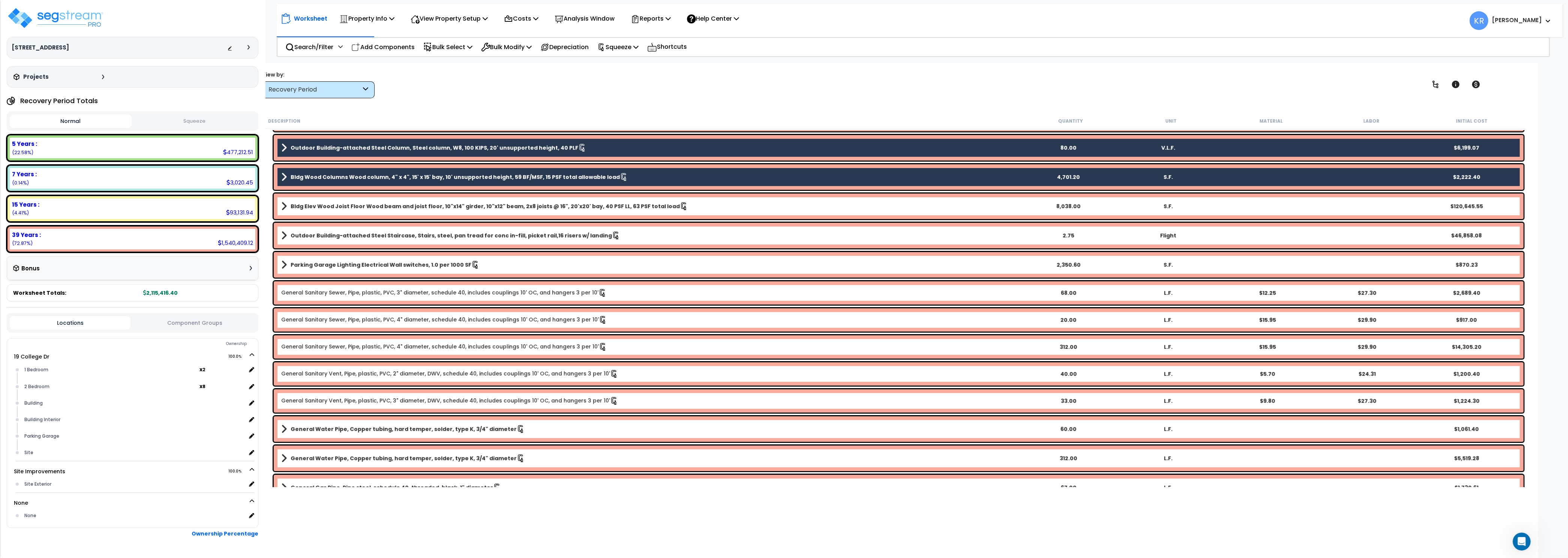
scroll to position [473, 0]
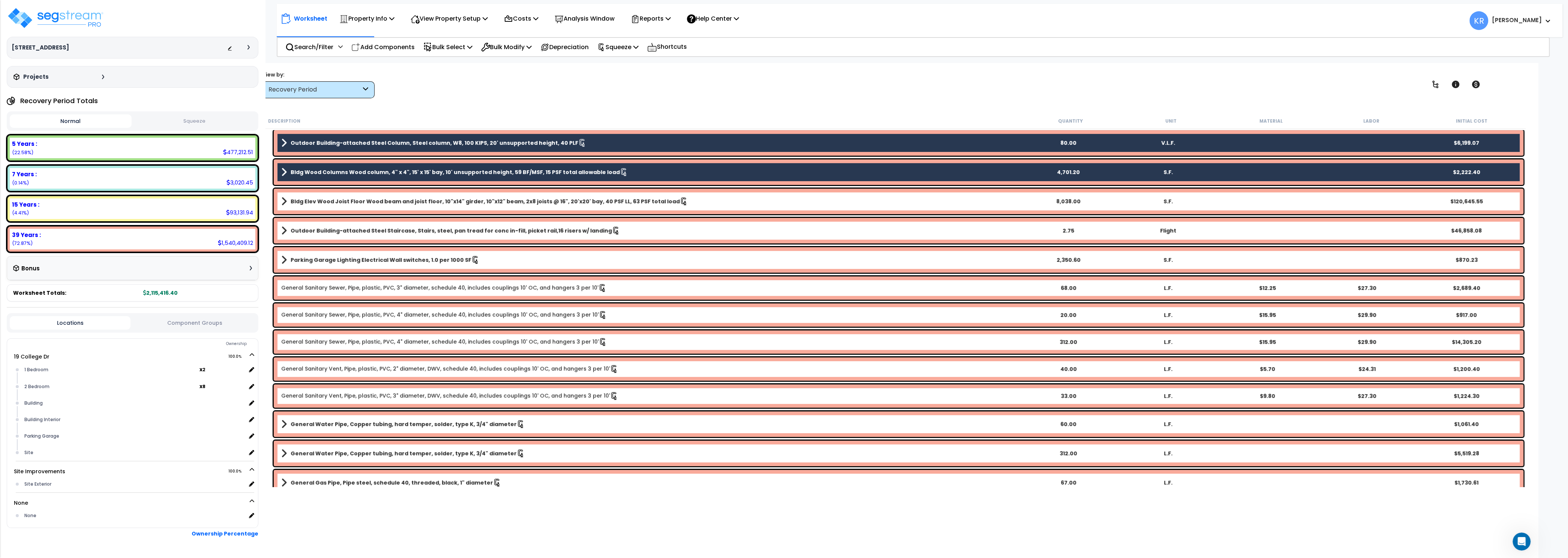
click at [450, 205] on b "Bldg Elev Wood Joist Floor Wood beam and joist floor, 10"x14" girder, 10"x12" b…" at bounding box center [485, 201] width 389 height 7
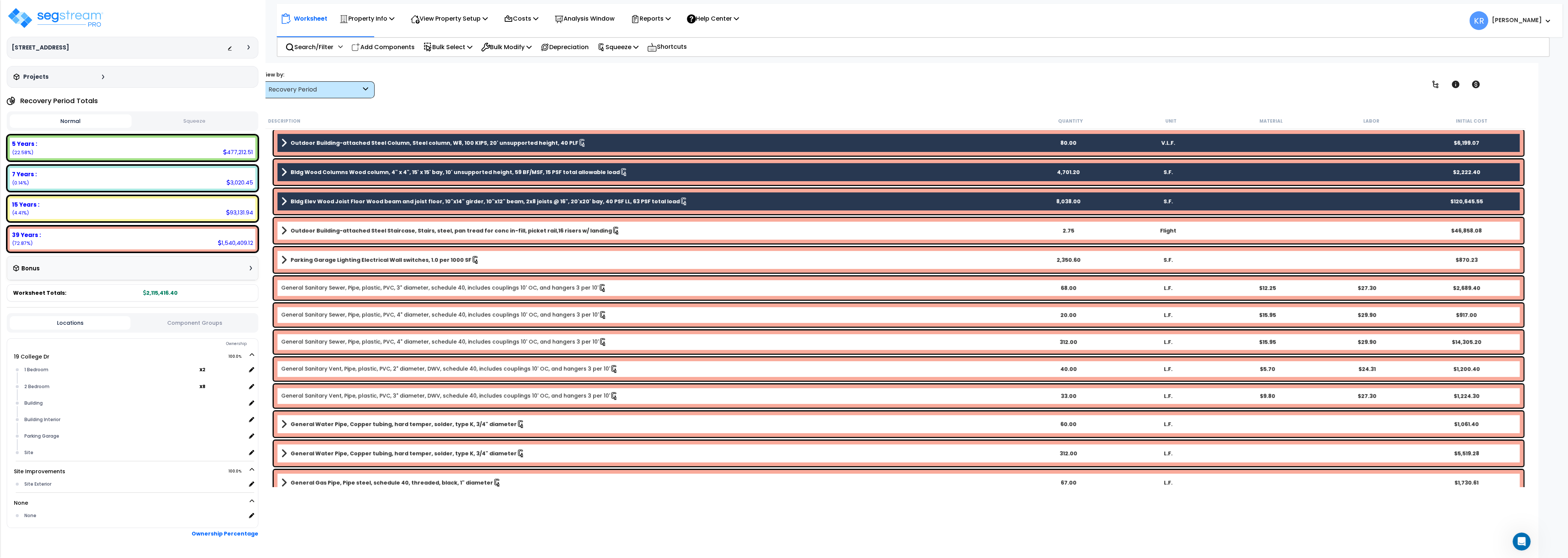
click at [452, 229] on b "Outdoor Building-attached Steel Staircase, Stairs, steel, pan tread for conc in…" at bounding box center [451, 231] width 321 height 7
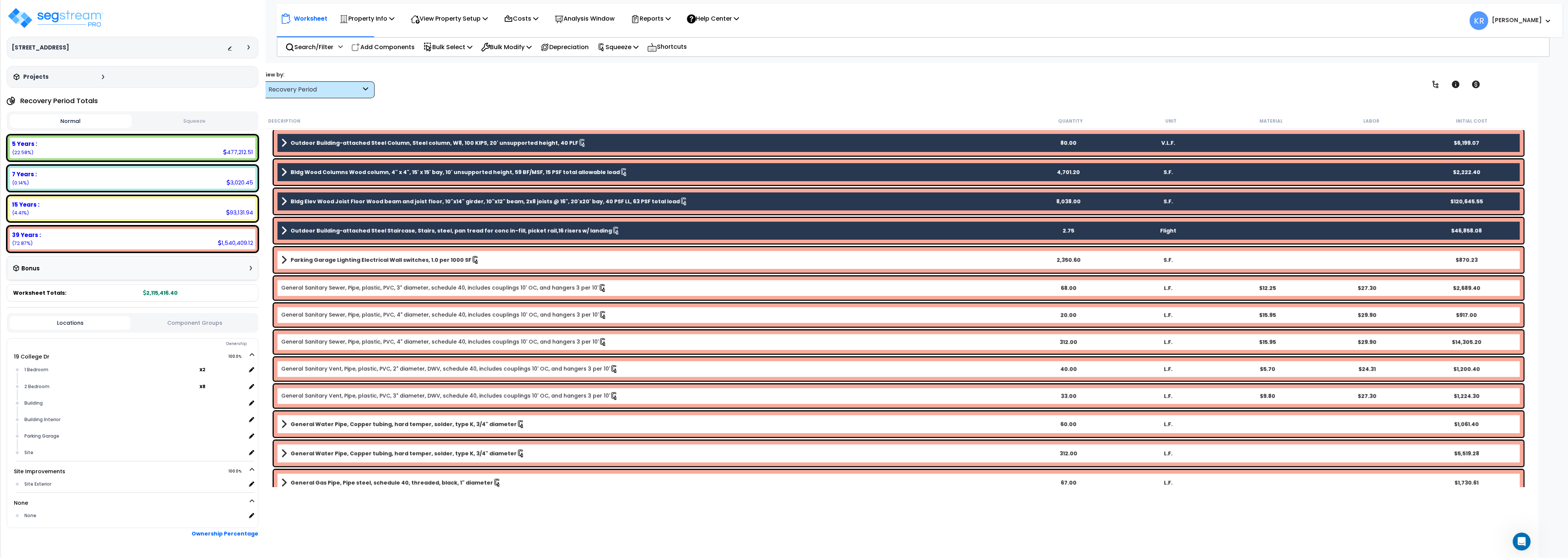
click at [441, 260] on b "Parking Garage Lighting Electrical Wall switches, 1.0 per 1000 SF" at bounding box center [380, 260] width 181 height 7
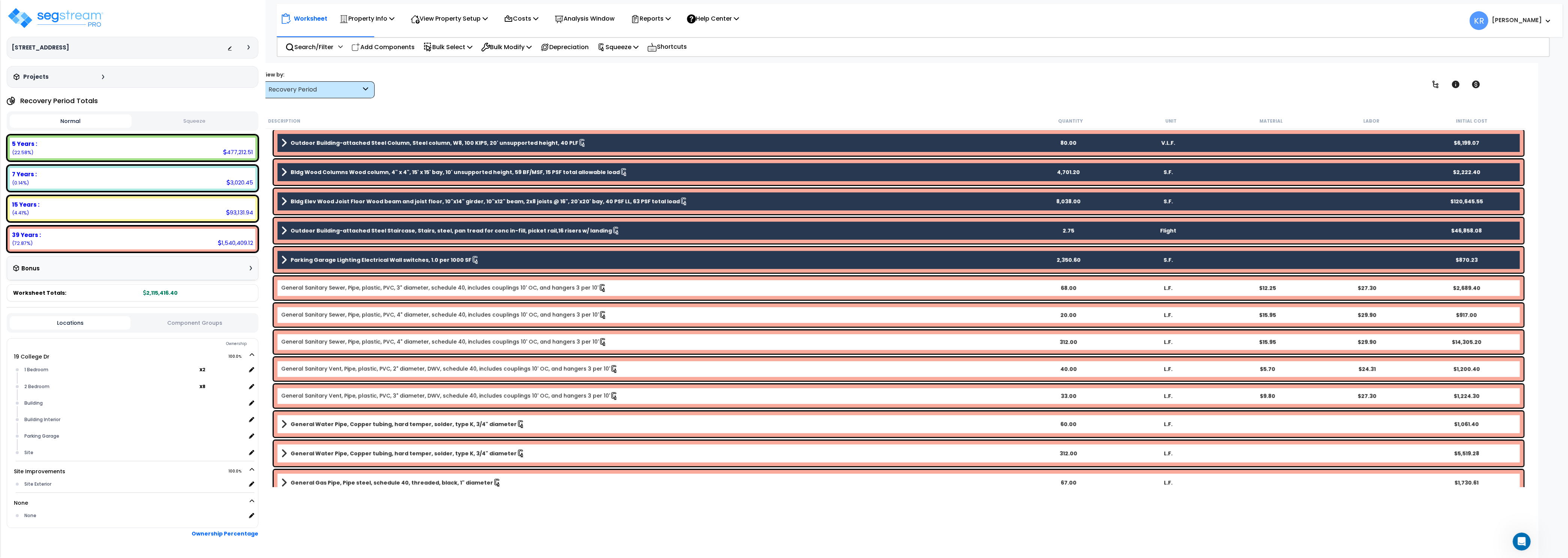
click at [438, 287] on link "General Sanitary Sewer, Pipe, plastic, PVC, 3" diameter, schedule 40, includes …" at bounding box center [444, 288] width 326 height 9
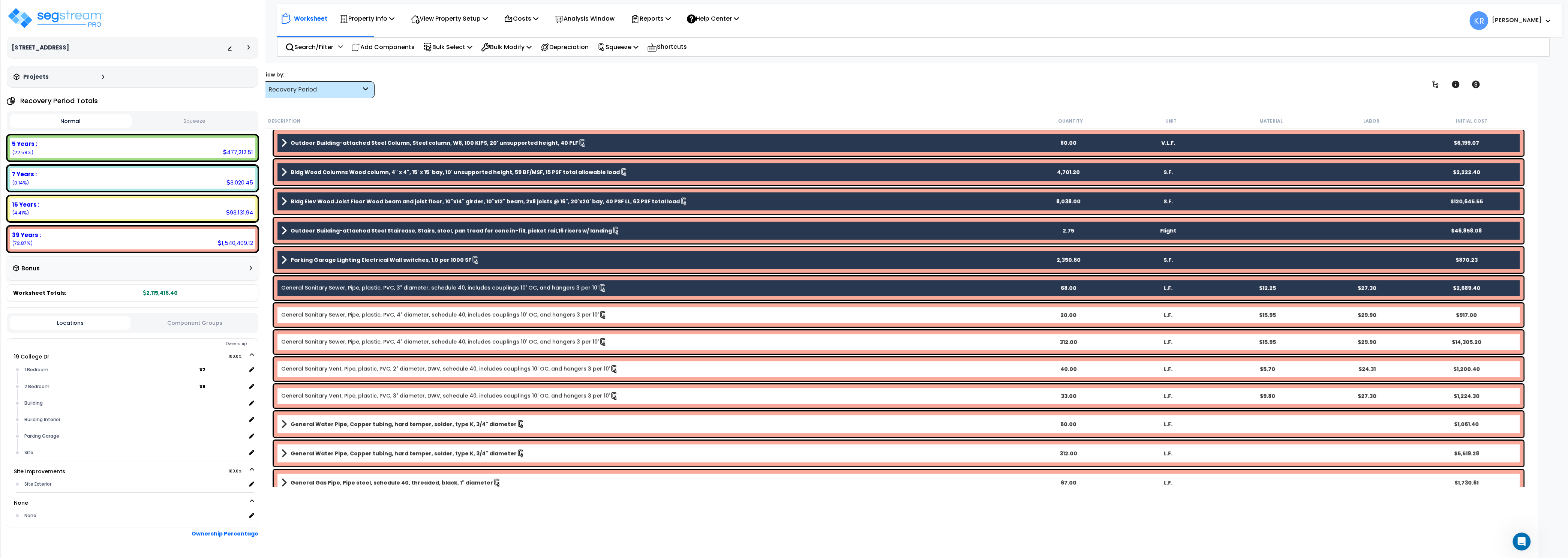
click at [431, 315] on link "General Sanitary Sewer, Pipe, plastic, PVC, 4" diameter, schedule 40, includes …" at bounding box center [444, 315] width 326 height 9
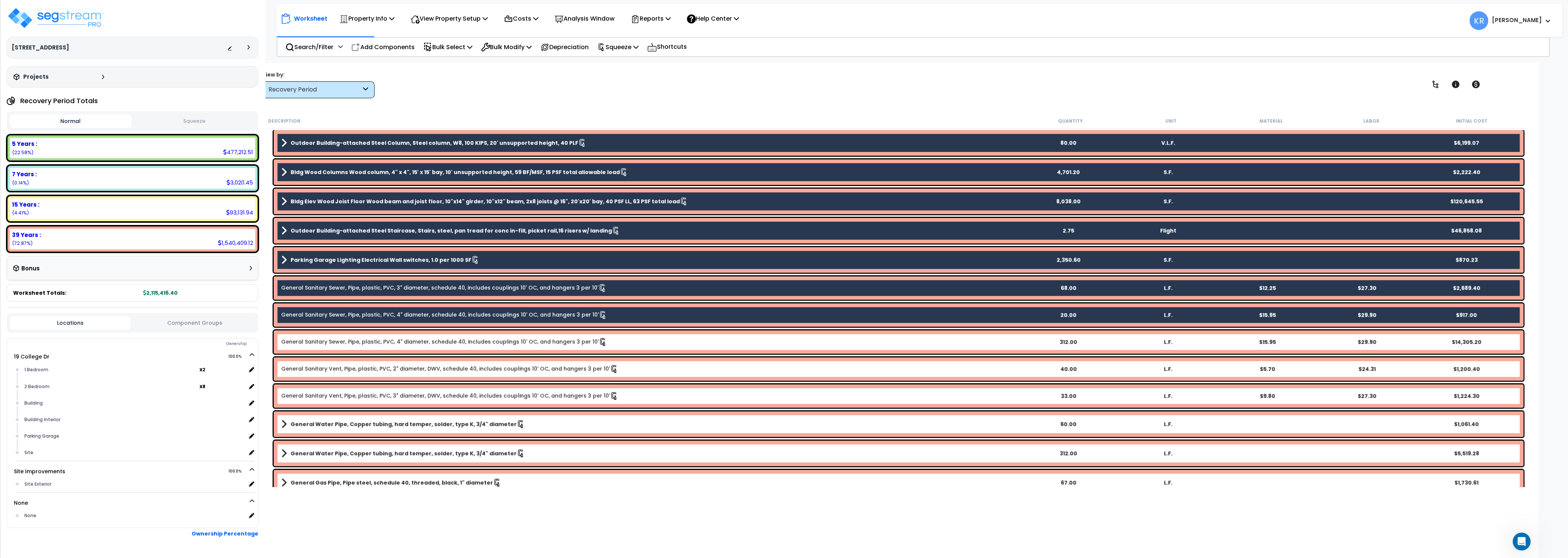
click at [424, 344] on link "General Sanitary Sewer, Pipe, plastic, PVC, 4" diameter, schedule 40, includes …" at bounding box center [444, 342] width 326 height 9
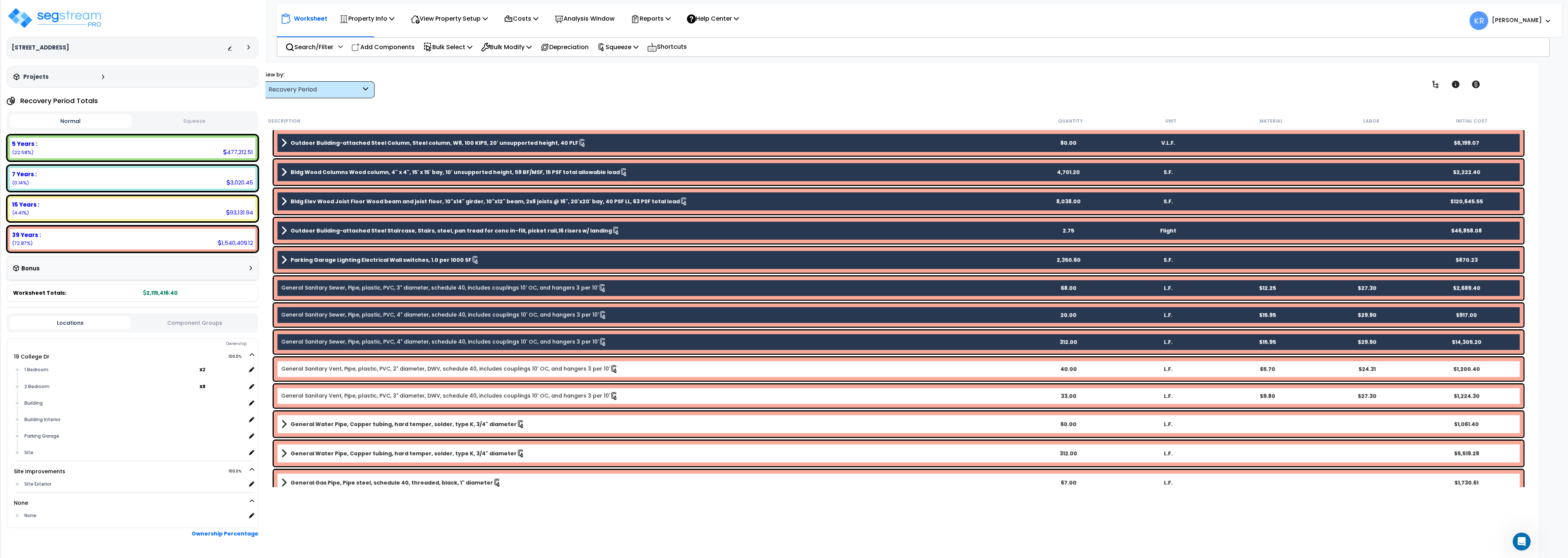
click at [421, 371] on link "General Sanitary Vent, Pipe, plastic, PVC, 2" diameter, DWV, schedule 40, inclu…" at bounding box center [450, 369] width 337 height 9
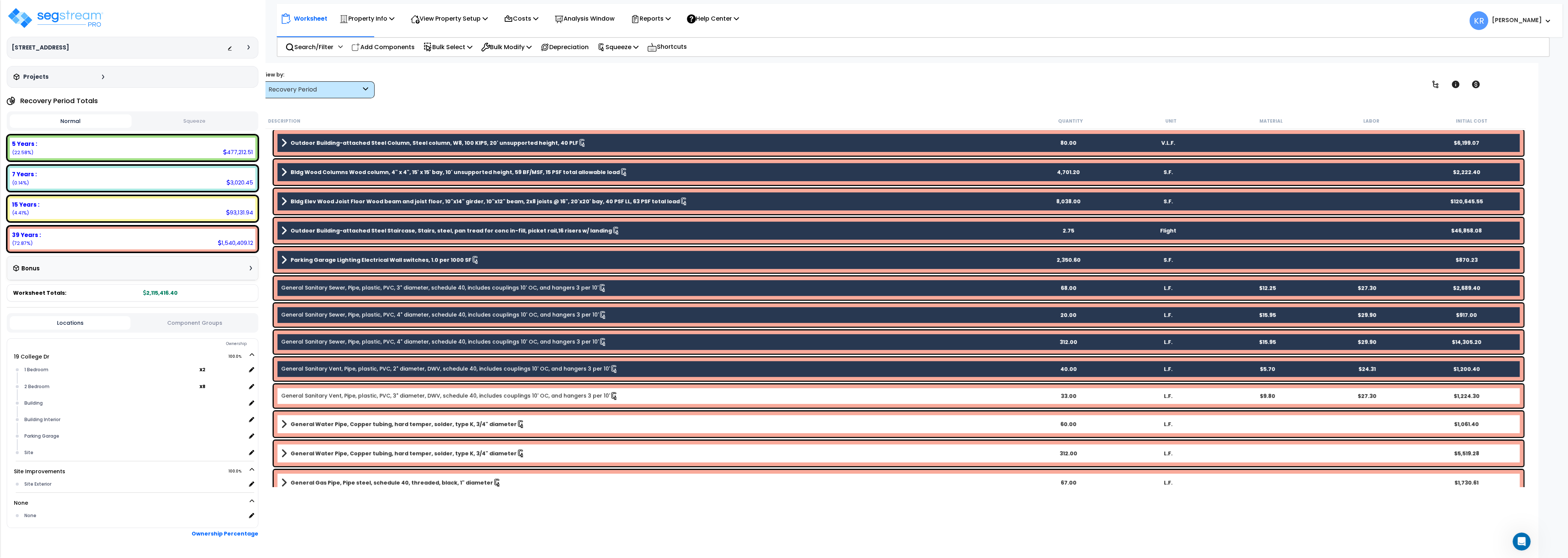
click at [415, 399] on link "General Sanitary Vent, Pipe, plastic, PVC, 3" diameter, DWV, schedule 40, inclu…" at bounding box center [450, 396] width 337 height 9
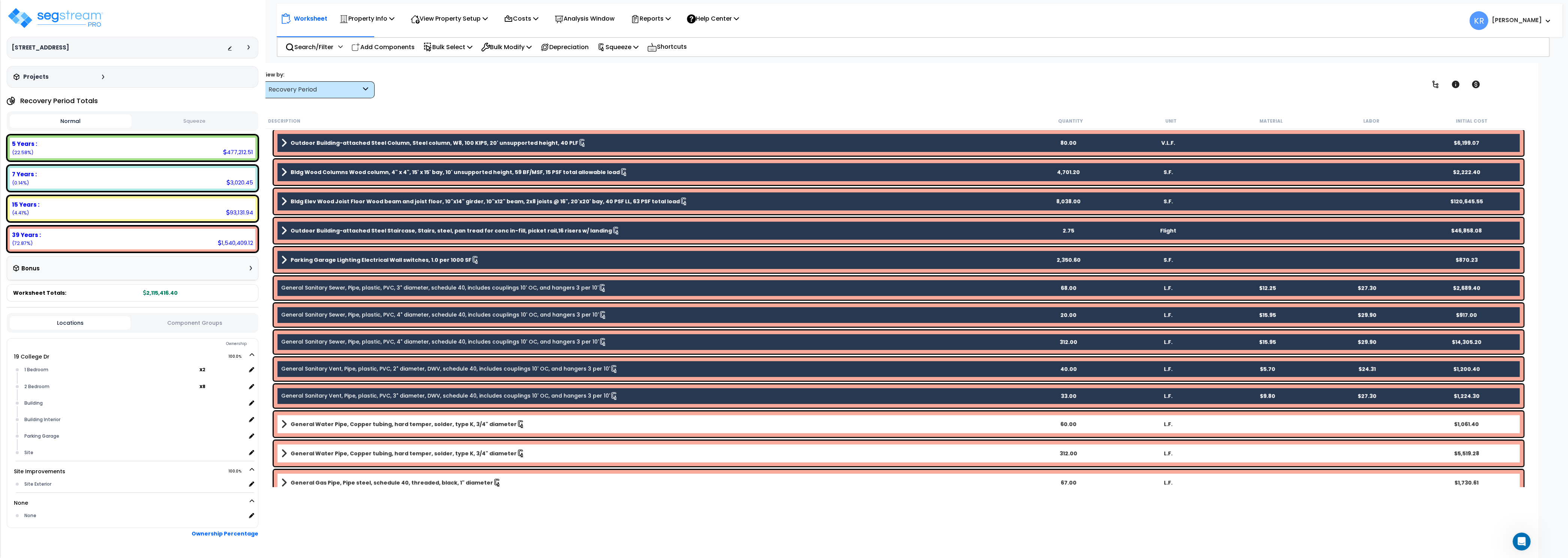
click at [411, 425] on b "General Water Pipe, Copper tubing, hard temper, solder, type K, 3/4" diameter" at bounding box center [403, 424] width 226 height 7
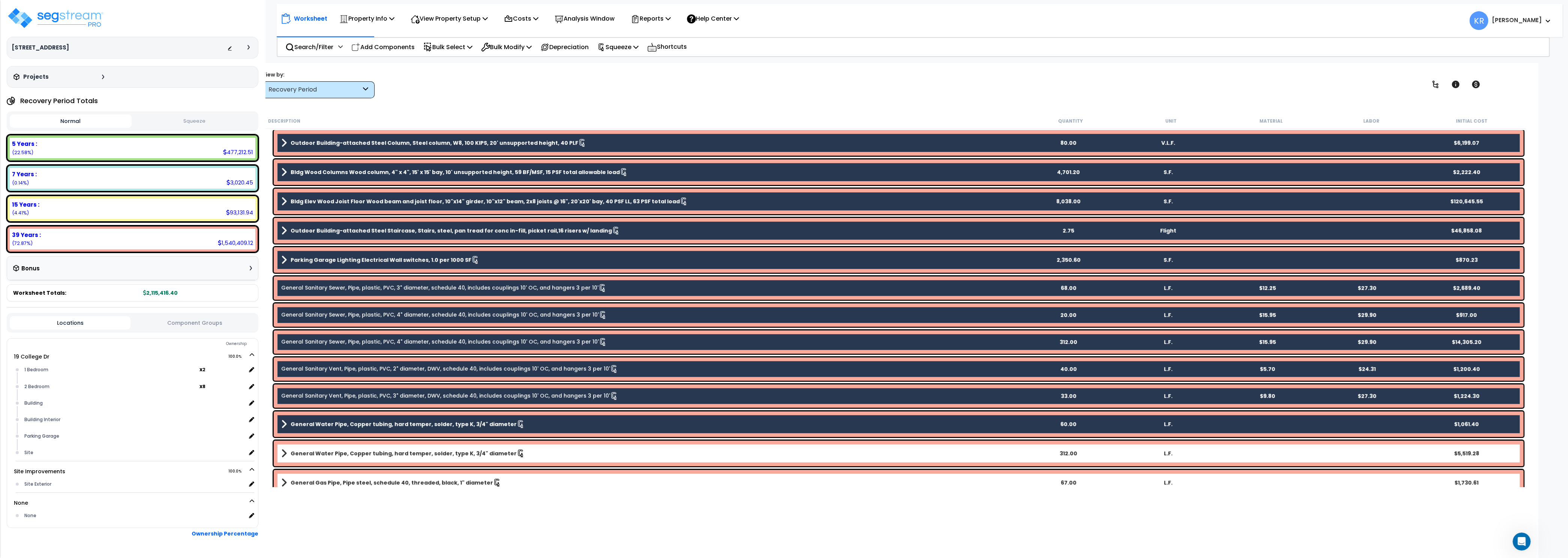
click at [418, 458] on link "General Water Pipe, Copper tubing, hard temper, solder, type K, 3/4" diameter" at bounding box center [649, 453] width 737 height 10
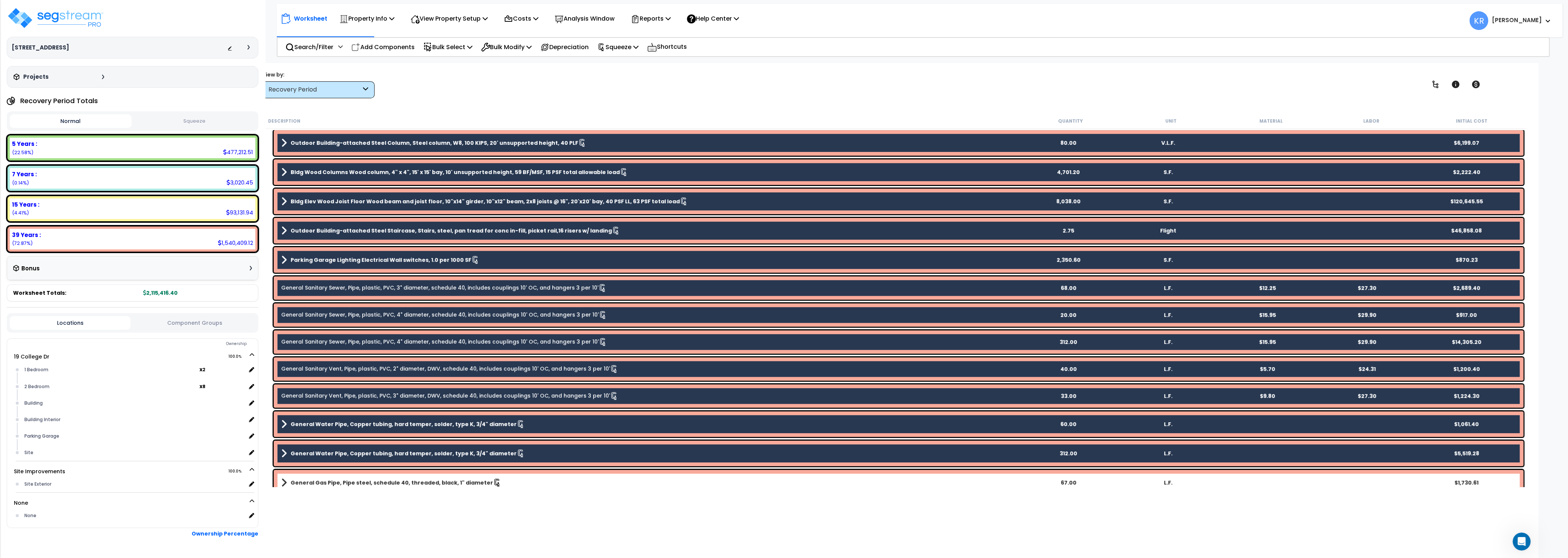
click at [415, 479] on link "General Gas Pipe, Pipe steel, schedule 40, threaded, black, 1" diameter" at bounding box center [649, 482] width 737 height 10
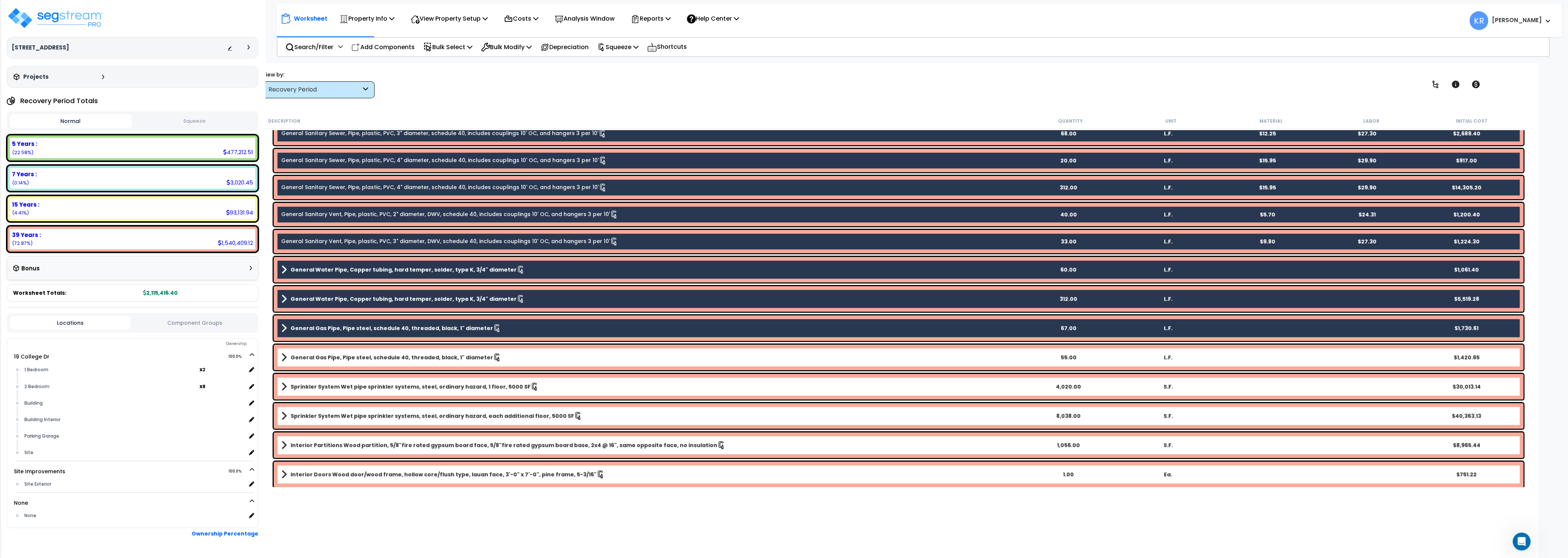
scroll to position [653, 0]
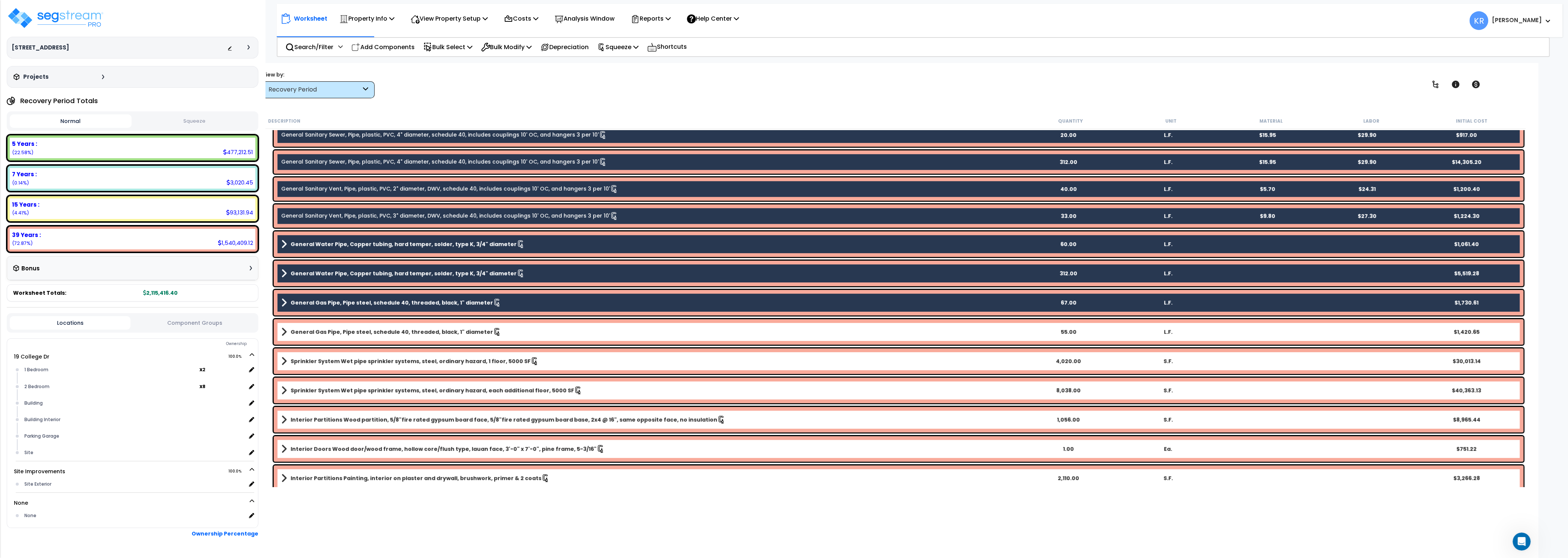
click at [383, 326] on div "General Gas Pipe, Pipe steel, schedule 40, threaded, black, 1" diameter 55.00 L…" at bounding box center [898, 332] width 1250 height 26
click at [359, 332] on b "General Gas Pipe, Pipe steel, schedule 40, threaded, black, 1" diameter" at bounding box center [391, 332] width 203 height 7
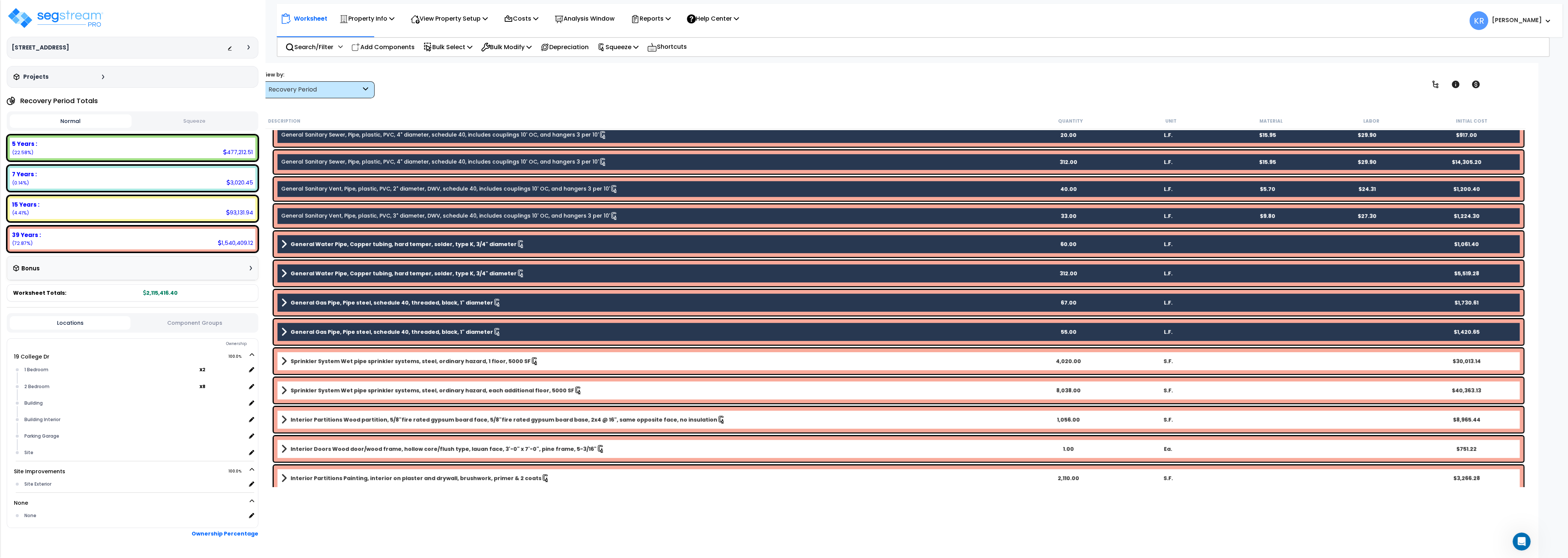
click at [352, 358] on link "Sprinkler System Wet pipe sprinkler systems, steel, ordinary hazard, 1 floor, 5…" at bounding box center [649, 361] width 737 height 10
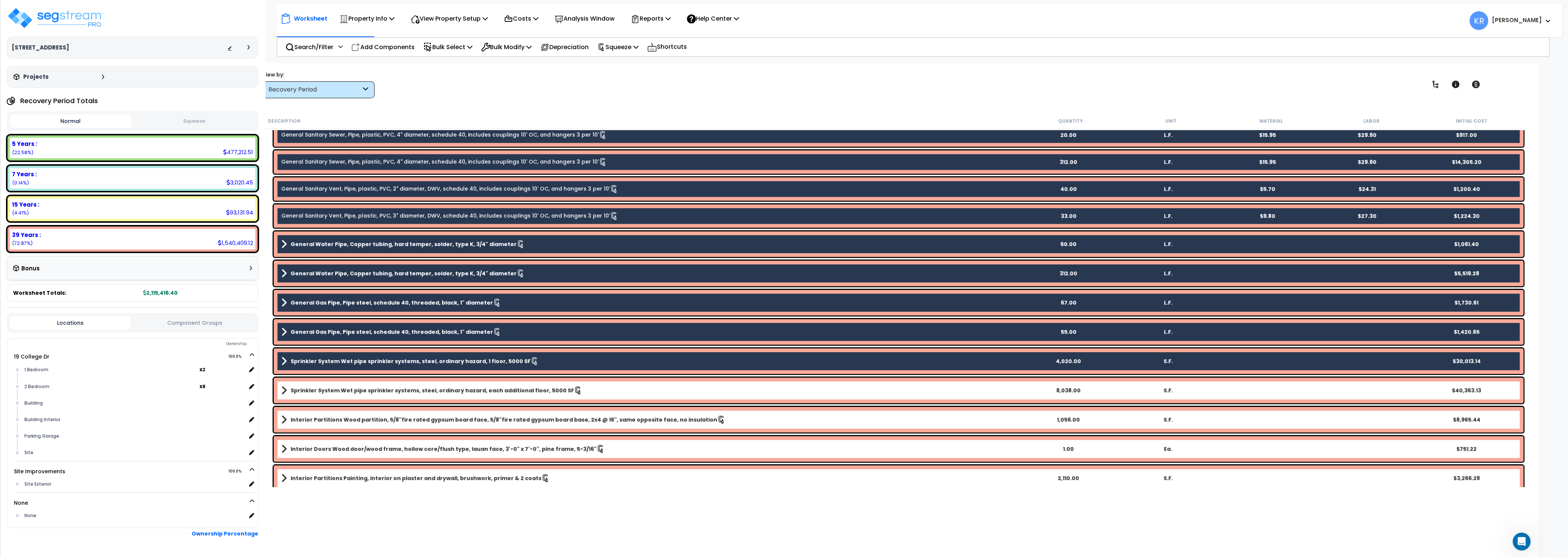
click at [348, 391] on b "Sprinkler System Wet pipe sprinkler systems, steel, ordinary hazard, each addit…" at bounding box center [432, 390] width 284 height 7
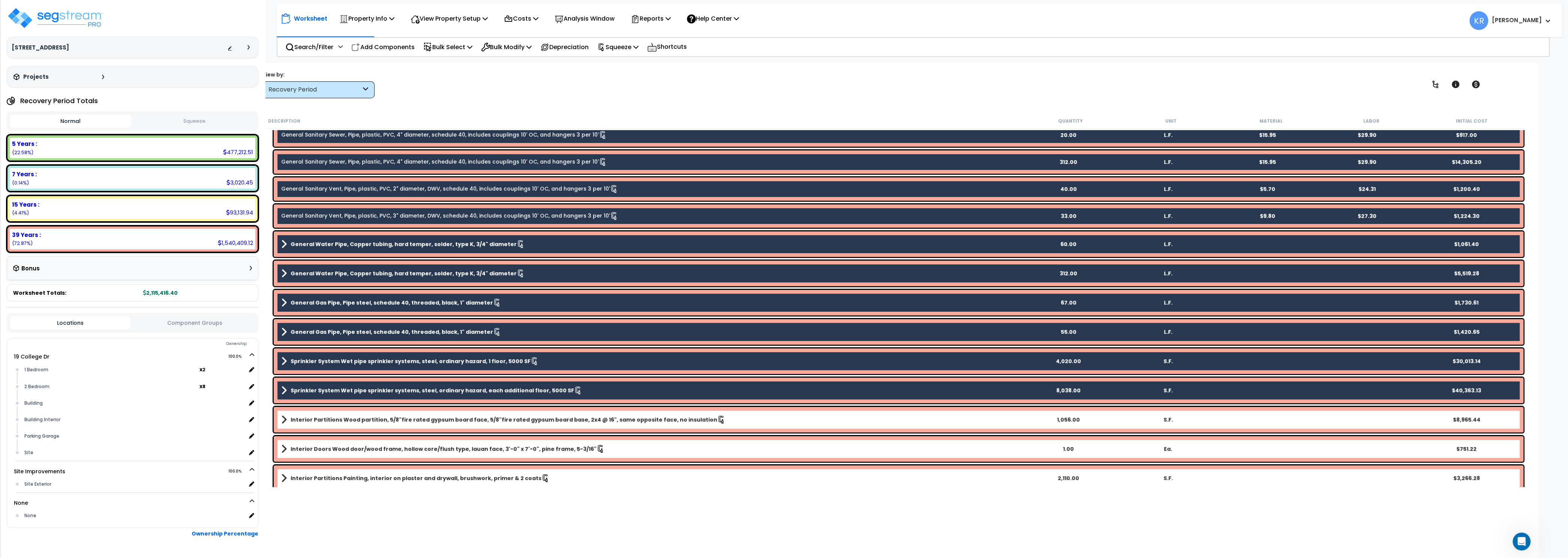
click at [347, 417] on b "Interior Partitions Wood partition, 5/8"fire rated gypsum board face, 5/8"fire …" at bounding box center [503, 419] width 427 height 7
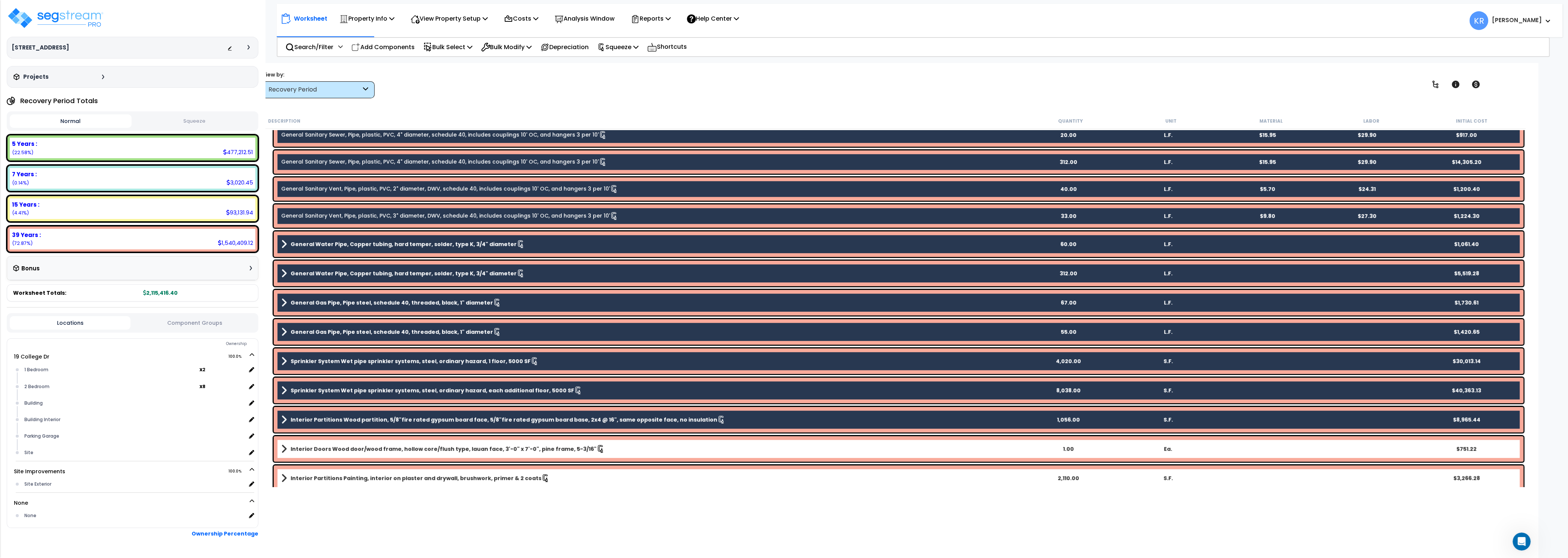
click at [338, 452] on b "Interior Doors Wood door/wood frame, hollow core/flush type, lauan face, 3'-0" …" at bounding box center [443, 448] width 306 height 7
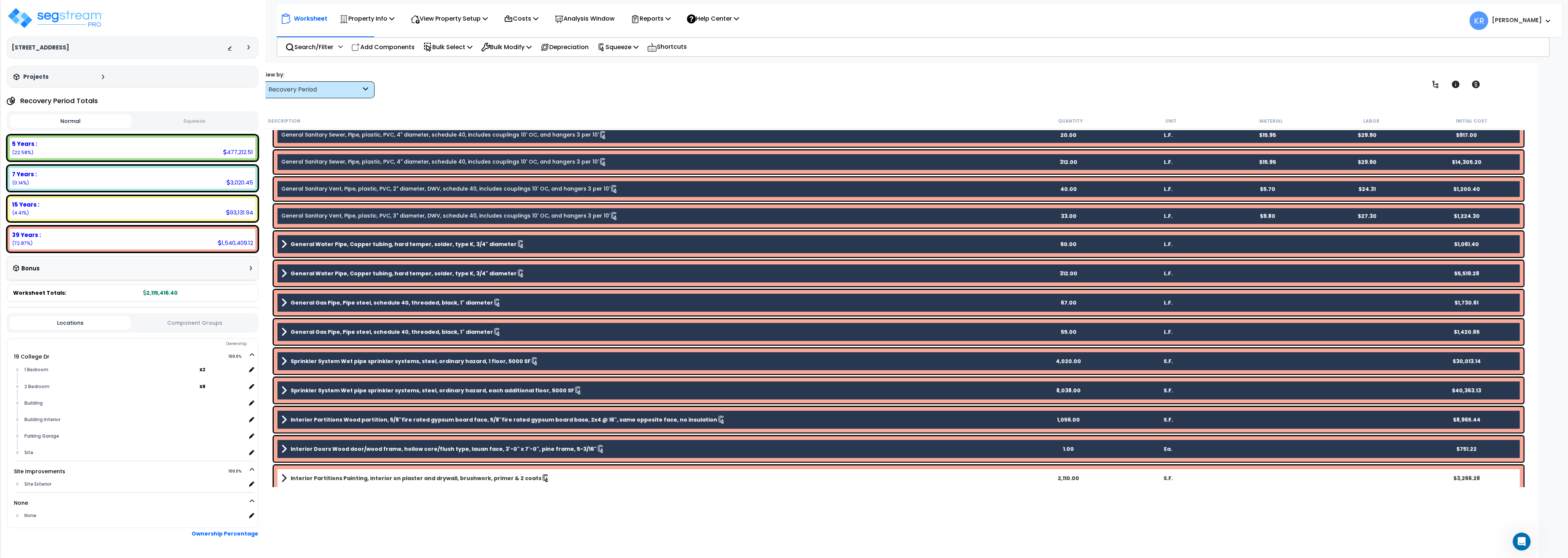
click at [337, 472] on div "Interior Partitions Painting, interior on plaster and drywall, brushwork, prime…" at bounding box center [898, 478] width 1250 height 26
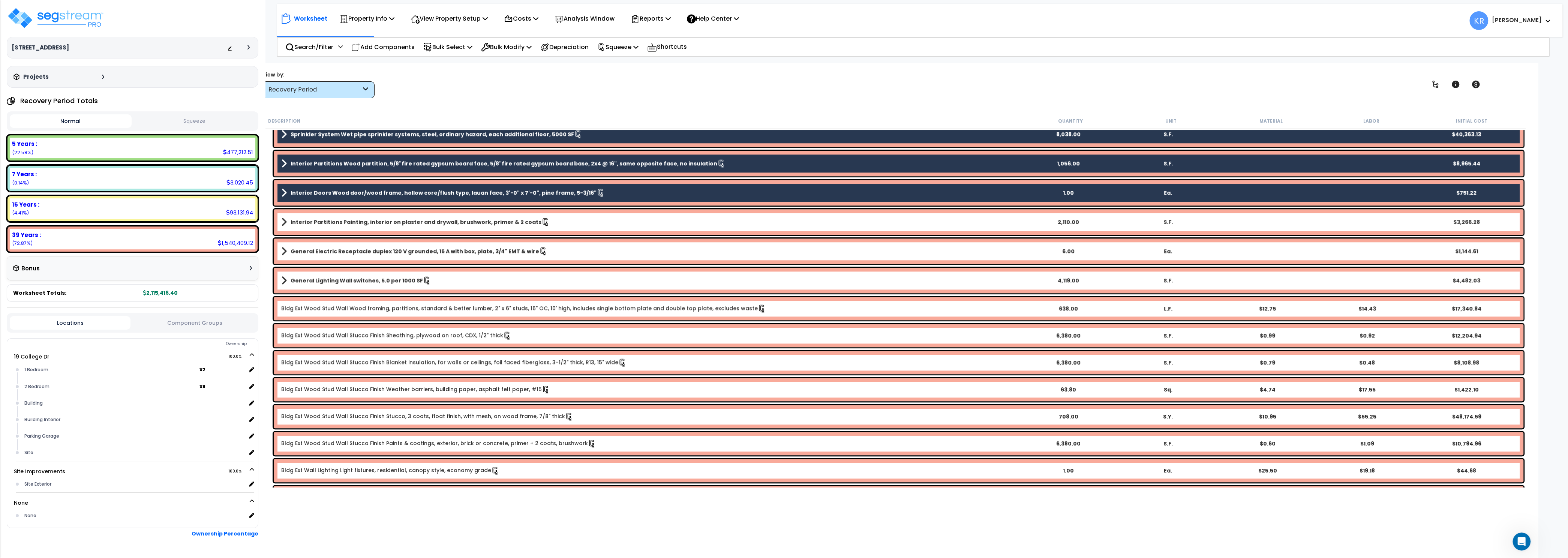
scroll to position [923, 0]
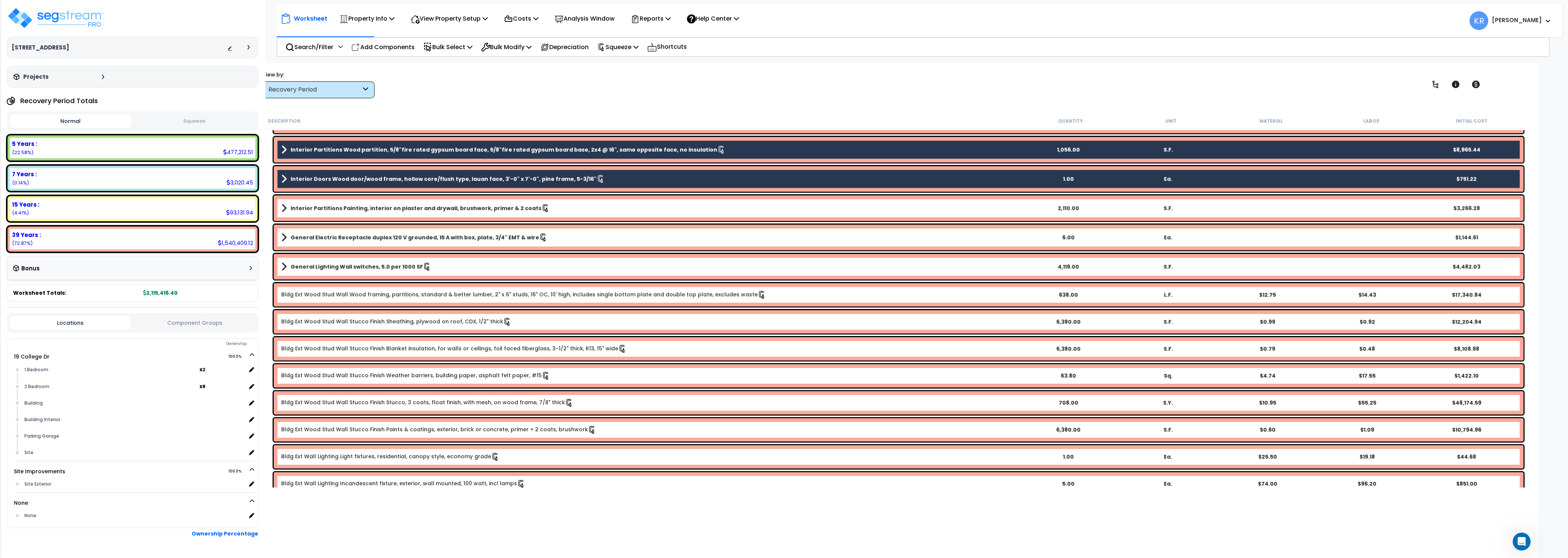
click at [388, 208] on b "Interior Partitions Painting, interior on plaster and drywall, brushwork, prime…" at bounding box center [416, 208] width 251 height 7
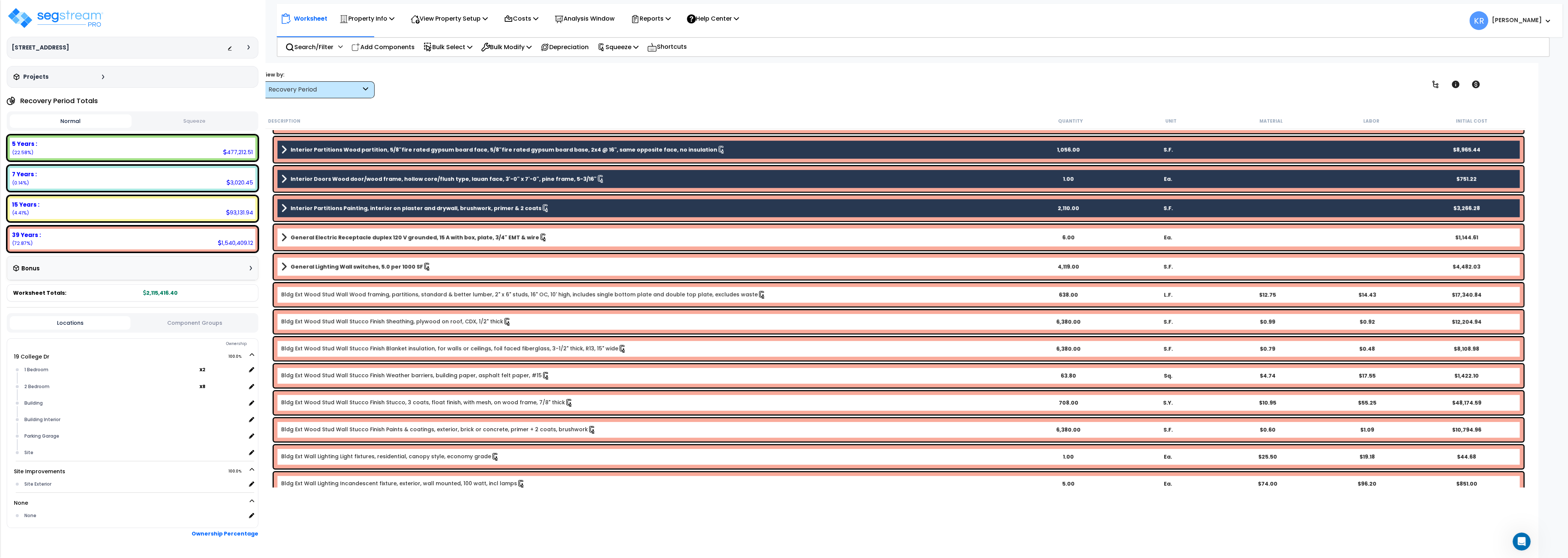
click at [382, 238] on b "General Electric Receptacle duplex 120 V grounded, 15 A with box, plate, 3/4" E…" at bounding box center [415, 237] width 248 height 7
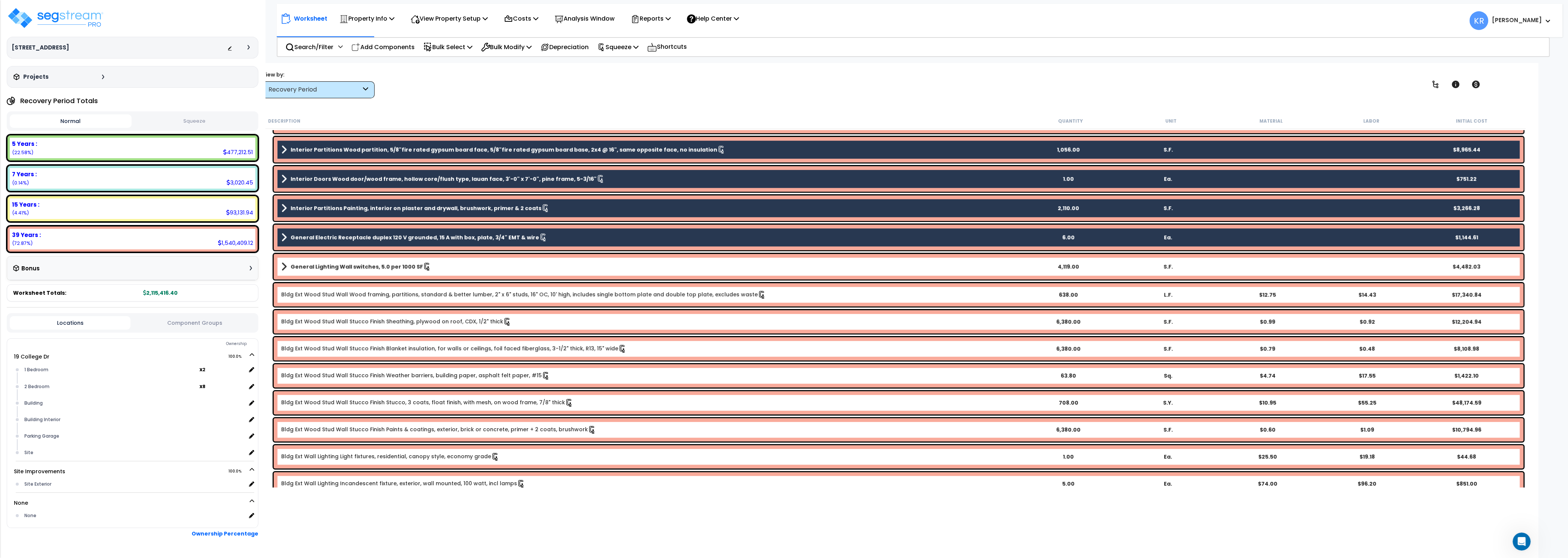
click at [380, 264] on b "General Lighting Wall switches, 5.0 per 1000 SF" at bounding box center [356, 267] width 132 height 7
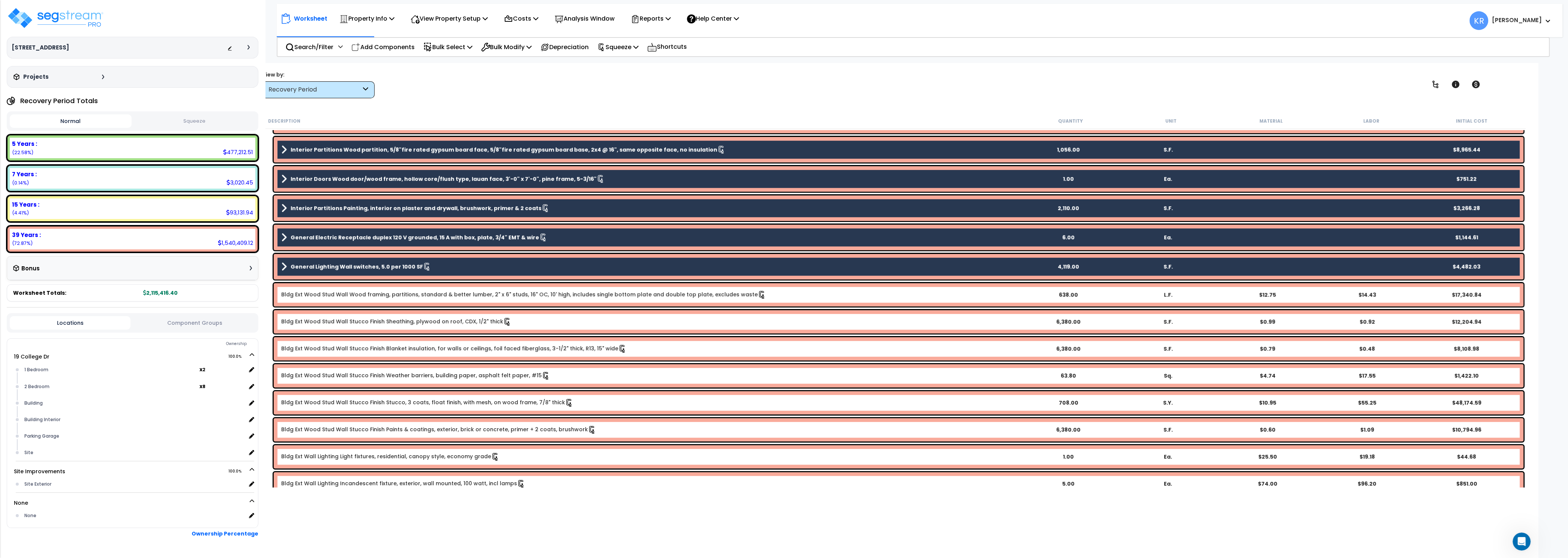
click at [376, 298] on link "Bldg Ext Wood Stud Wall Wood framing, partitions, standard & better lumber, 2" …" at bounding box center [523, 295] width 485 height 9
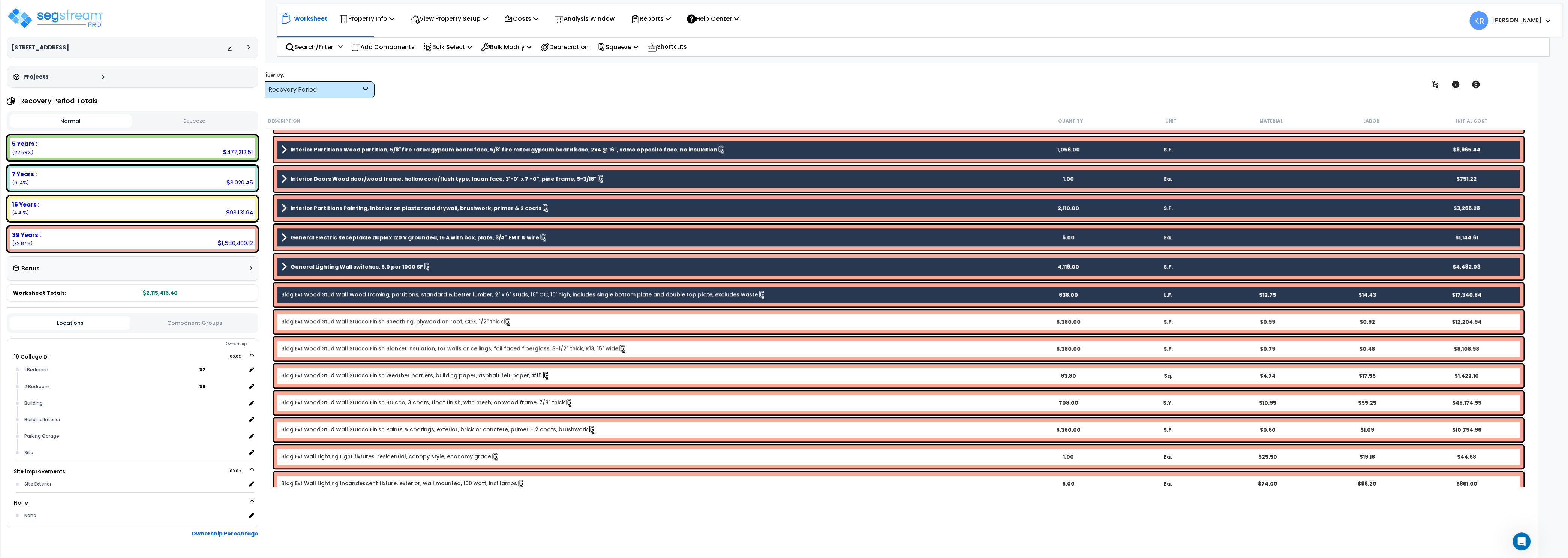
click at [377, 321] on link "Bldg Ext Wood Stud Wall Stucco Finish Sheathing, plywood on roof, CDX, 1/2" thi…" at bounding box center [396, 322] width 230 height 9
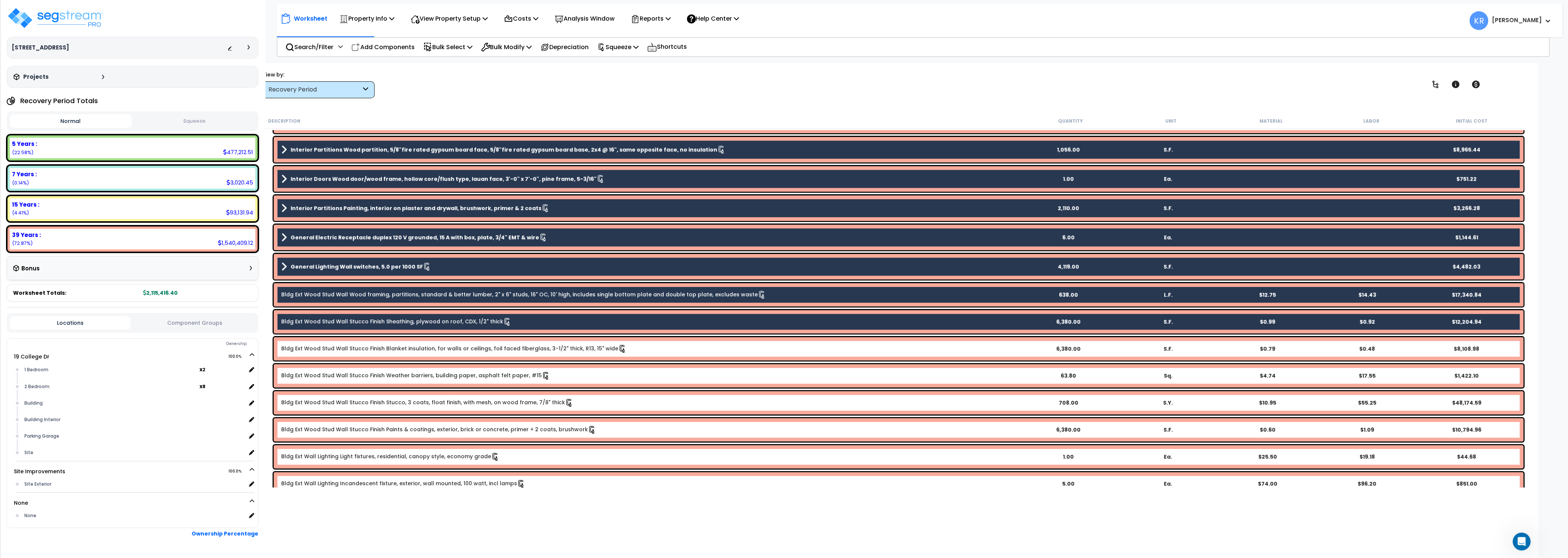
click at [373, 347] on link "Bldg Ext Wood Stud Wall Stucco Finish Blanket insulation, for walls or ceilings…" at bounding box center [453, 349] width 345 height 9
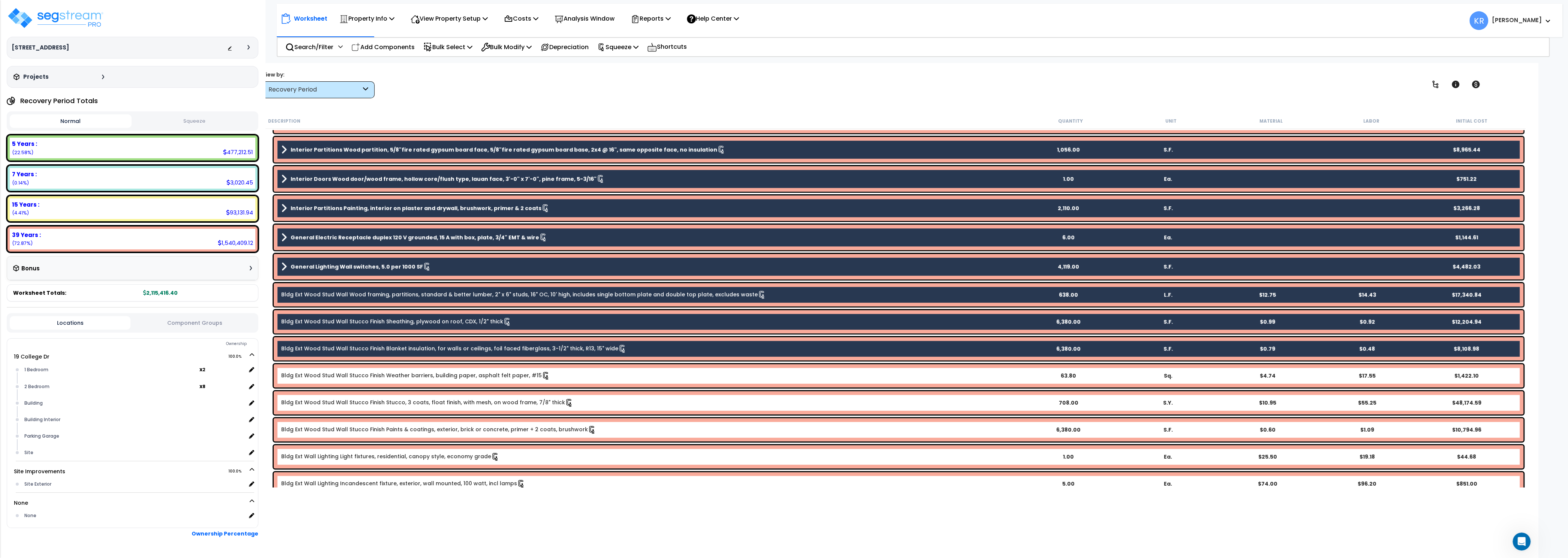
click at [375, 375] on link "Bldg Ext Wood Stud Wall Stucco Finish Weather barriers, building paper, asphalt…" at bounding box center [416, 375] width 269 height 9
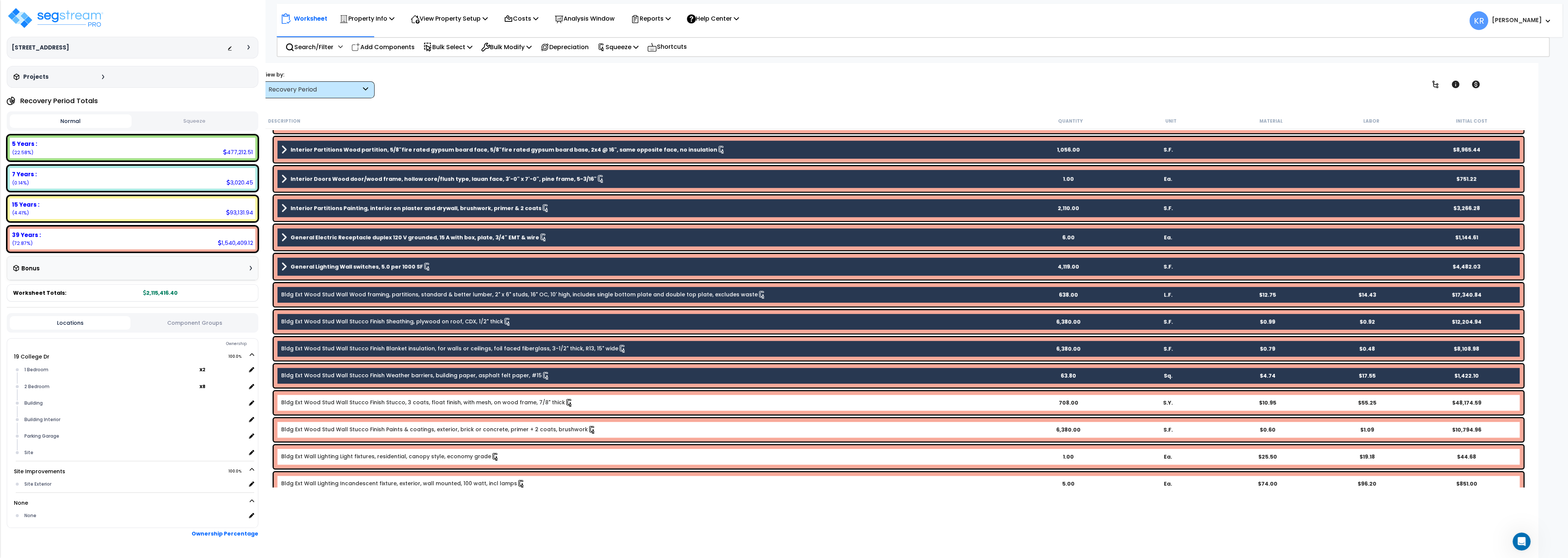
click at [376, 400] on link "Bldg Ext Wood Stud Wall Stucco Finish Stucco, 3 coats, float finish, with mesh,…" at bounding box center [427, 403] width 292 height 9
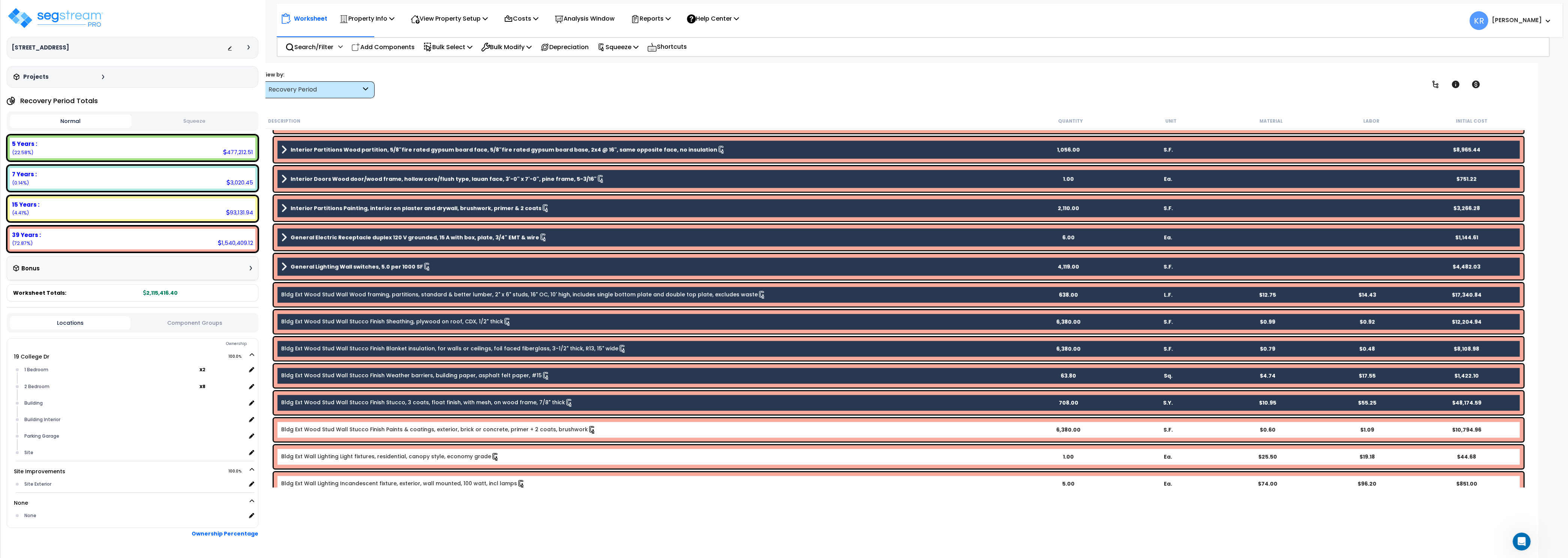
drag, startPoint x: 376, startPoint y: 427, endPoint x: 376, endPoint y: 436, distance: 9.0
click at [376, 431] on link "Bldg Ext Wood Stud Wall Stucco Finish Paints & coatings, exterior, brick or con…" at bounding box center [438, 430] width 315 height 9
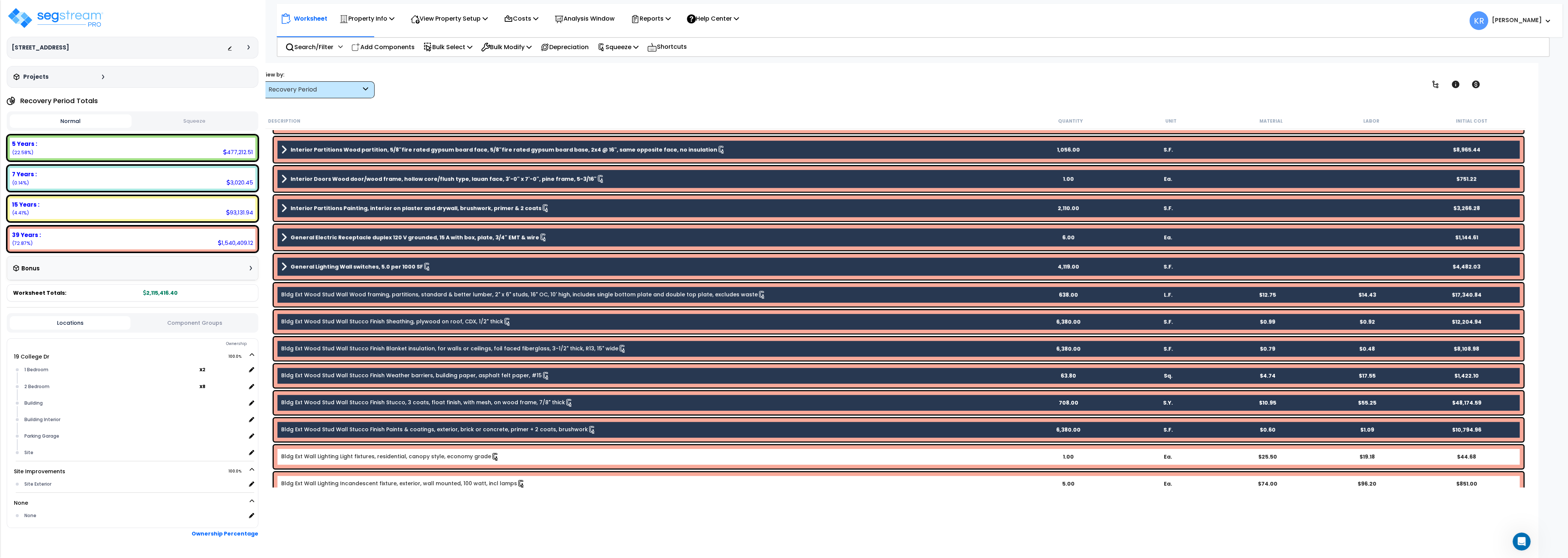
drag, startPoint x: 376, startPoint y: 452, endPoint x: 375, endPoint y: 467, distance: 15.0
click at [376, 453] on div "Bldg Ext Wall Lighting Light fixtures, residential, canopy style, economy grade…" at bounding box center [898, 456] width 1250 height 23
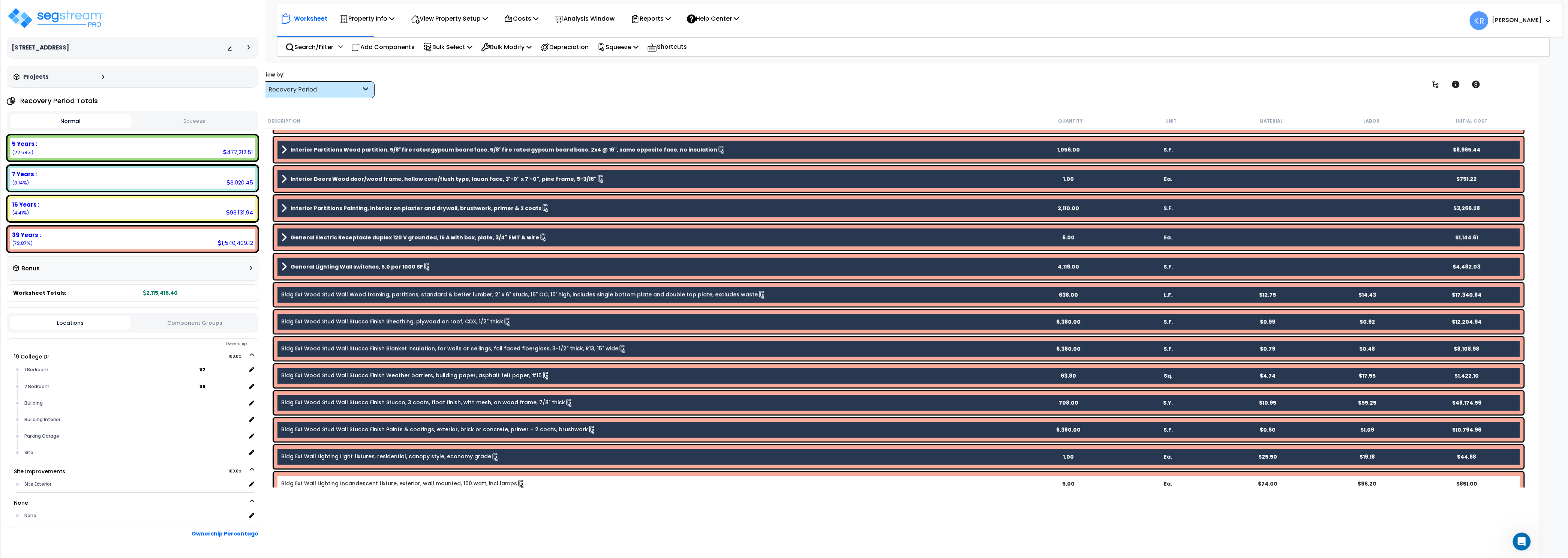
click at [375, 480] on div "Bldg Ext Wall Lighting Incandescent fixture, exterior, wall mounted, 100 watt, …" at bounding box center [898, 484] width 1250 height 23
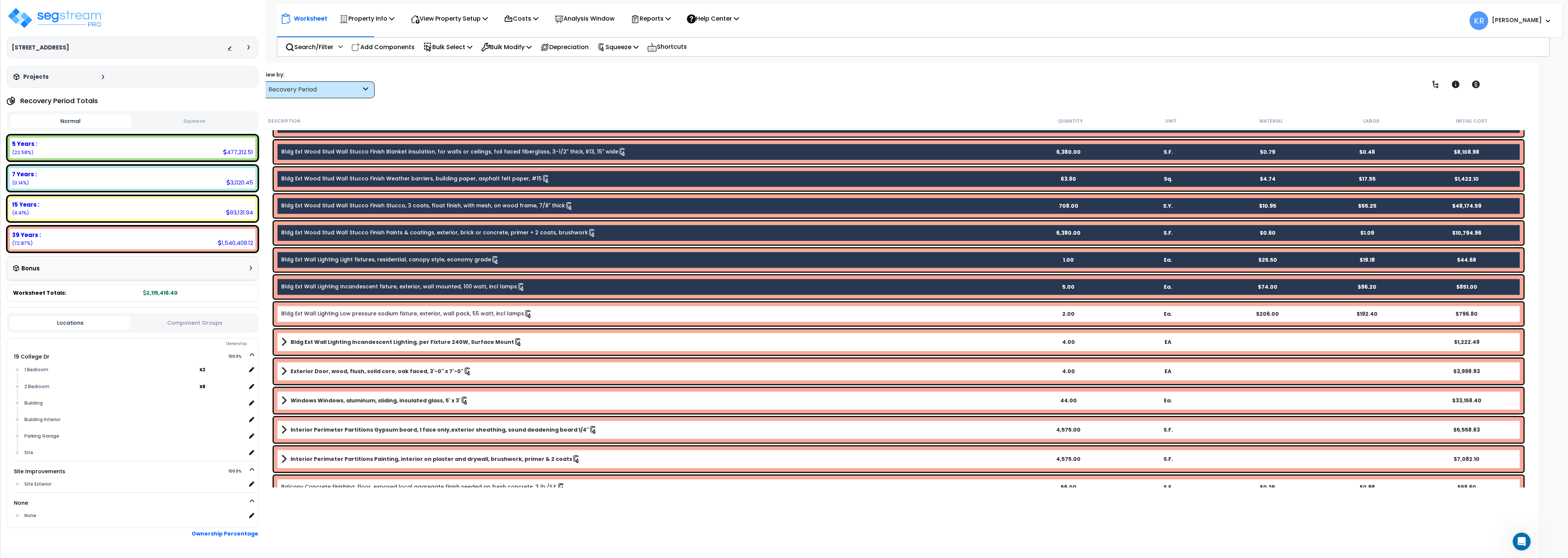
scroll to position [1148, 0]
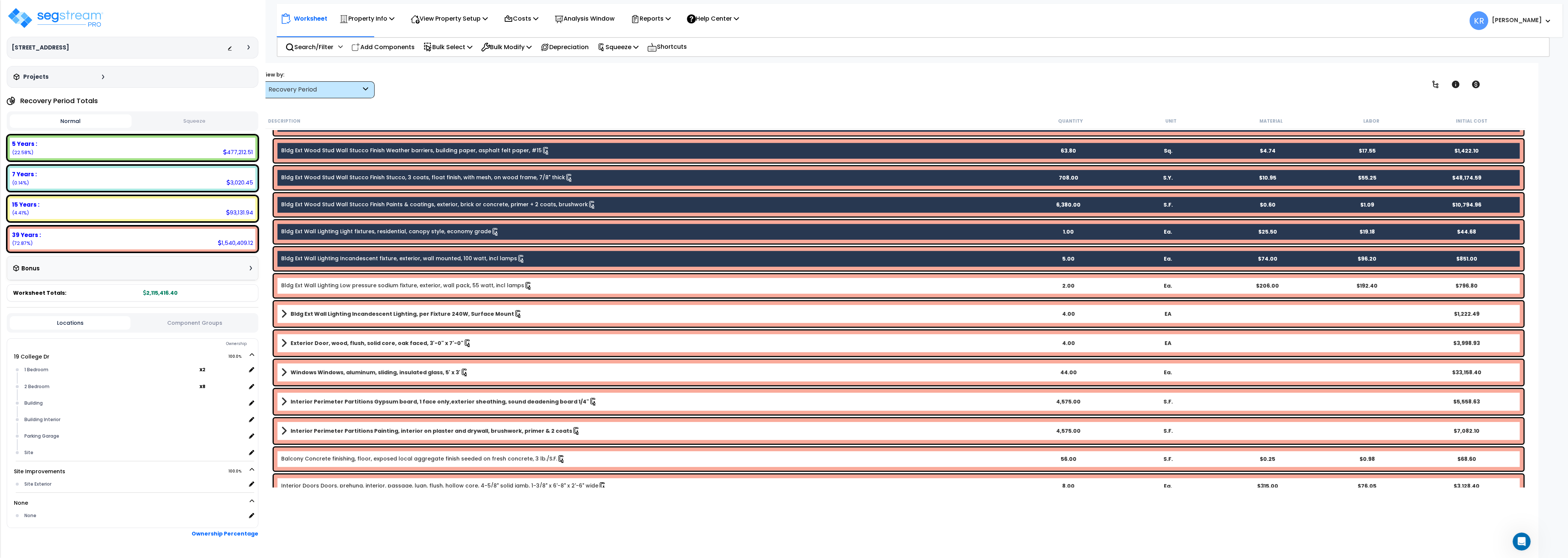
click at [353, 281] on div "Bldg Ext Wall Lighting Low pressure sodium fixture, exterior, wall pack, 55 wat…" at bounding box center [898, 285] width 1250 height 23
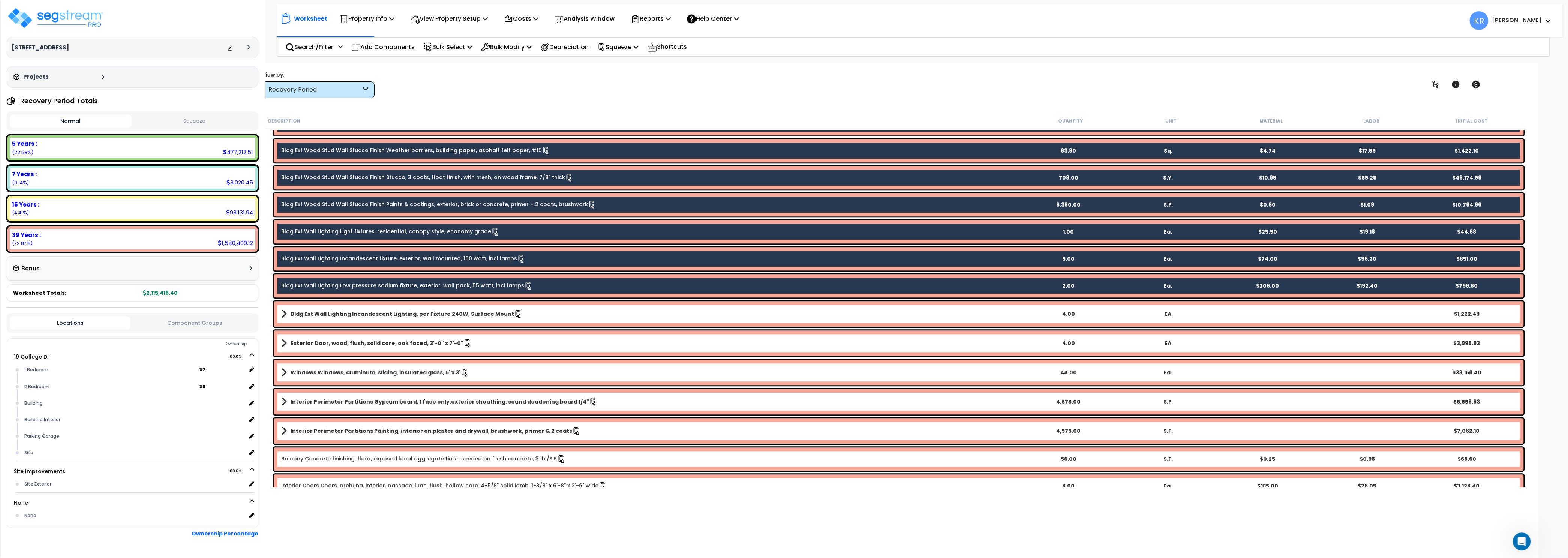
click at [337, 316] on b "Bldg Ext Wall Lighting Incandescent Lighting, per Fixture 240W, Surface Mount" at bounding box center [402, 313] width 223 height 7
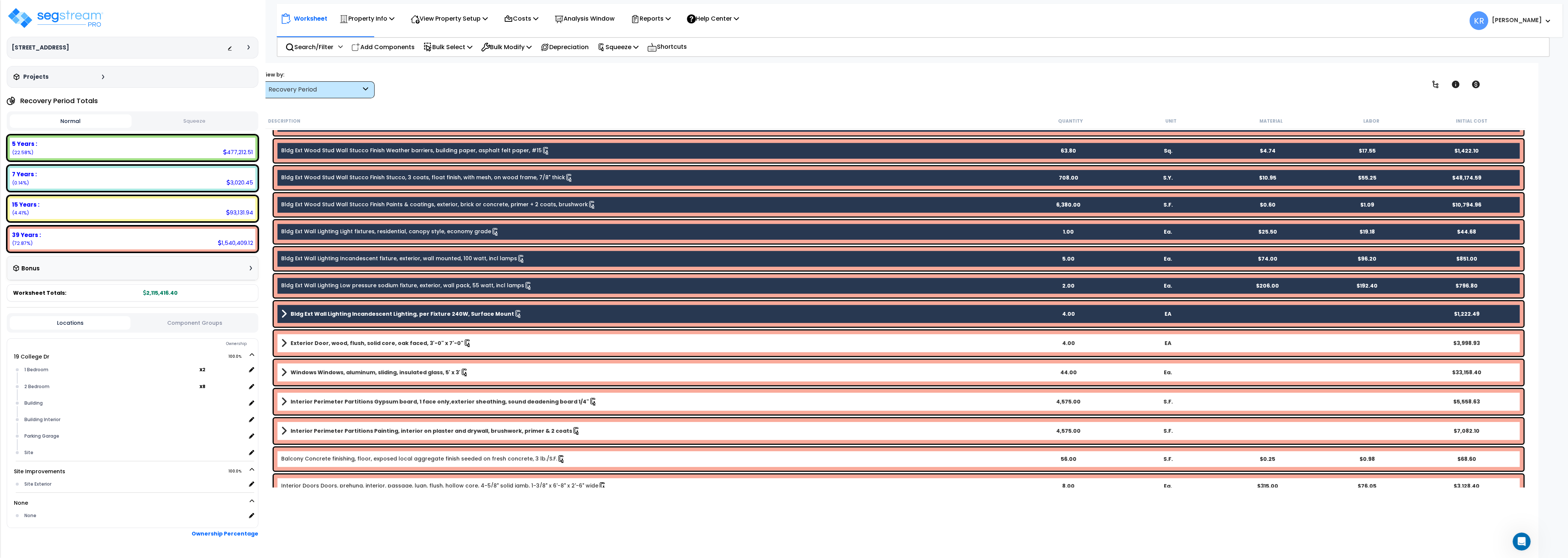
click at [330, 339] on link "Exterior Door, wood, flush, solid core, oak faced, 3'-0" x 7'-0"" at bounding box center [649, 343] width 737 height 10
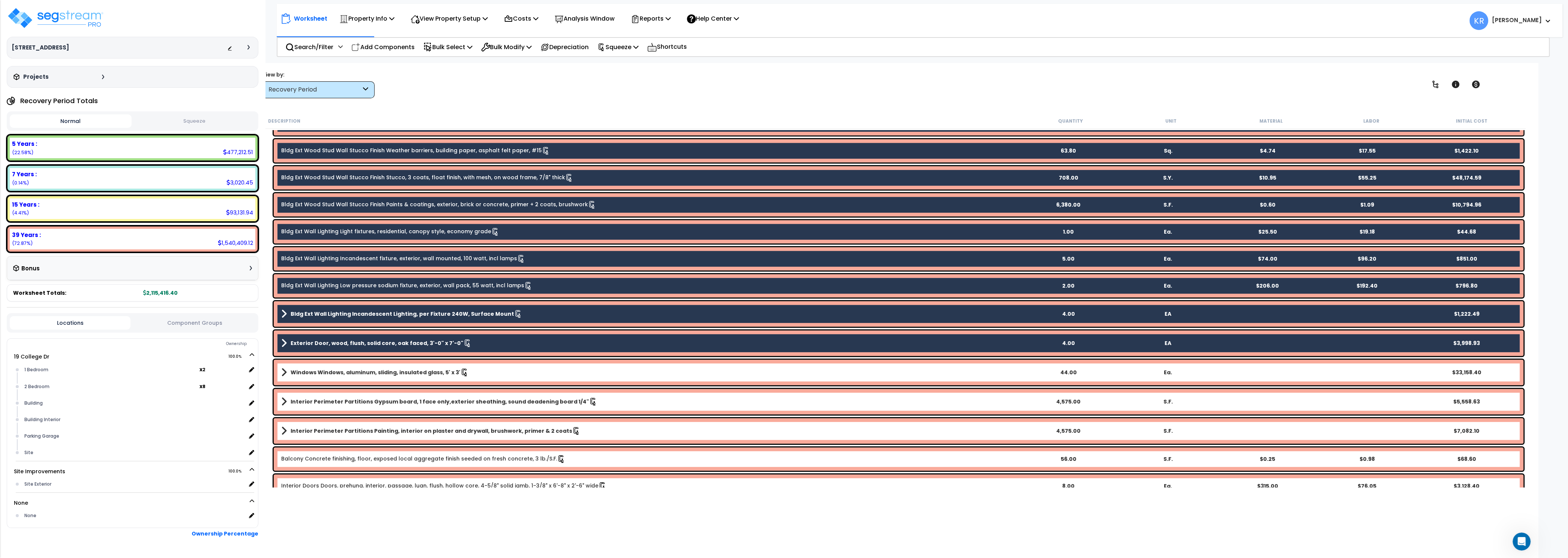
drag, startPoint x: 327, startPoint y: 374, endPoint x: 329, endPoint y: 392, distance: 18.1
click at [329, 377] on link "Windows Windows, aluminum, sliding, insulated glass, 5' x 3'" at bounding box center [649, 372] width 737 height 10
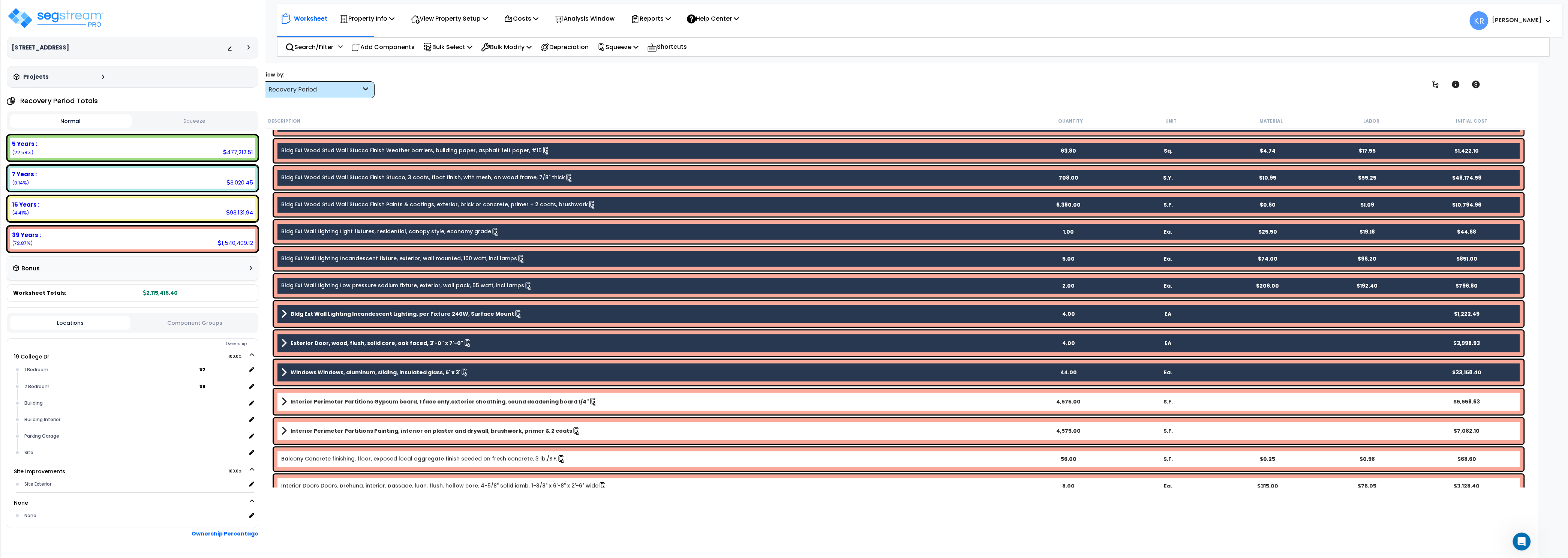
click at [329, 403] on b "Interior Perimeter Partitions Gypsum board, 1 face only,exterior sheathing, sou…" at bounding box center [439, 402] width 298 height 7
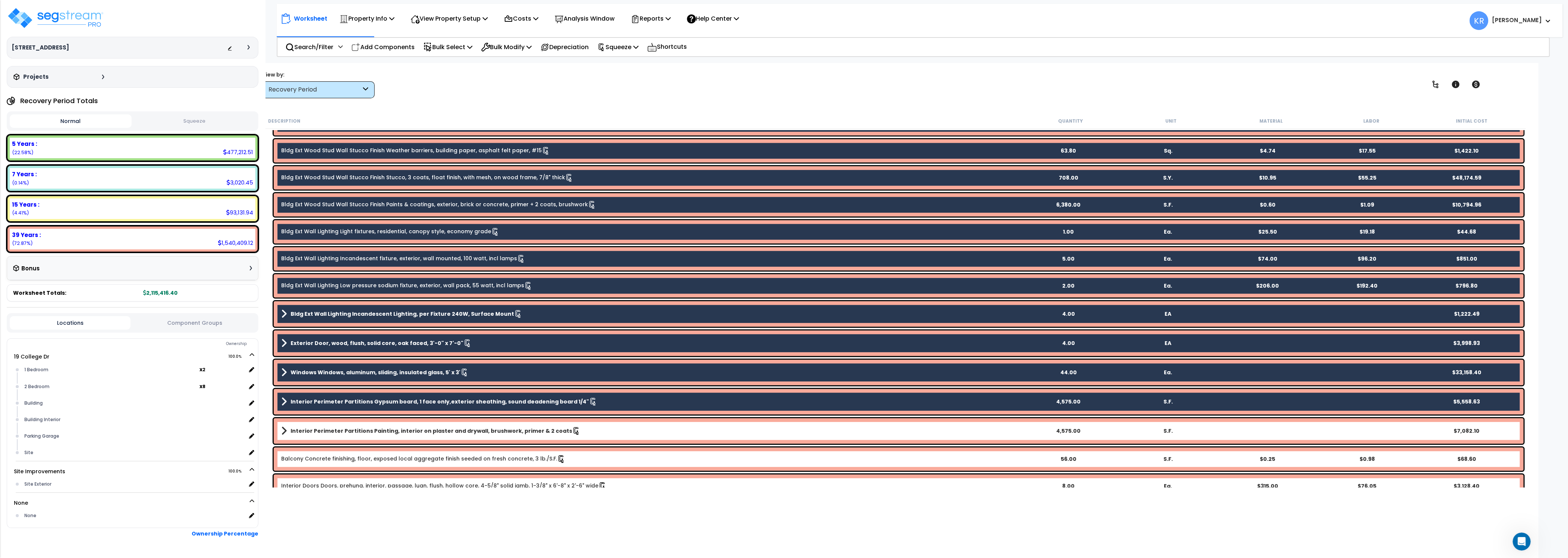
click at [328, 428] on b "Interior Perimeter Partitions Painting, interior on plaster and drywall, brushw…" at bounding box center [431, 431] width 282 height 7
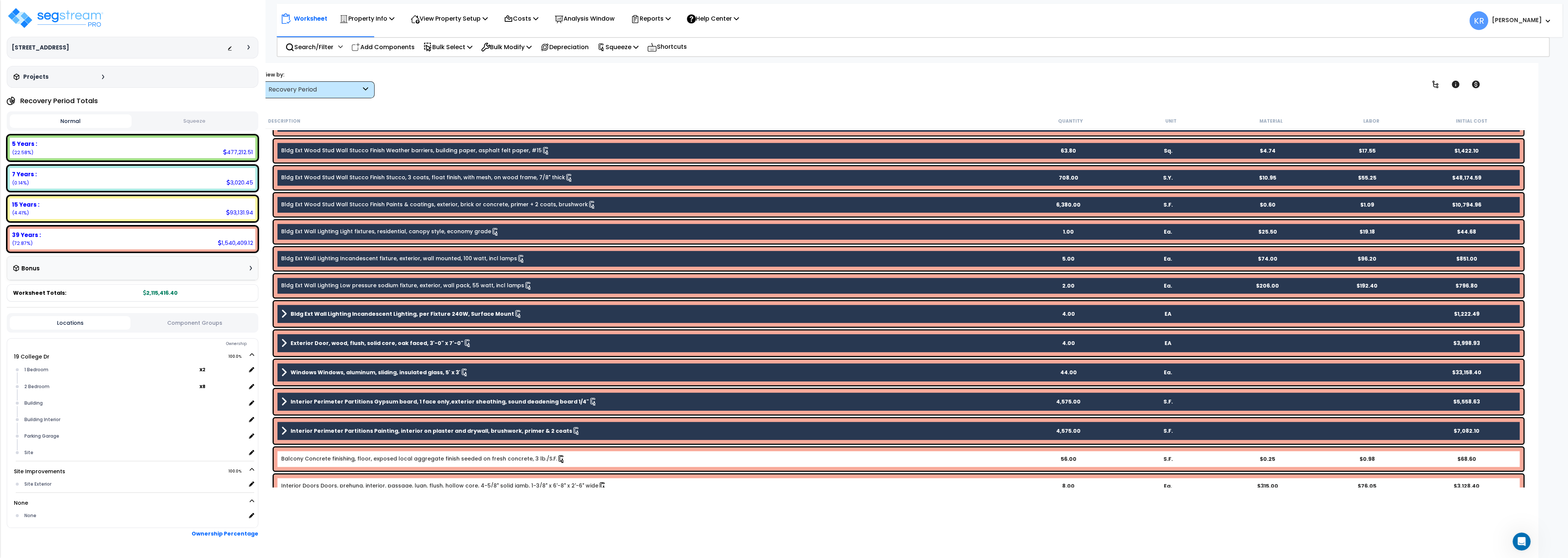
drag, startPoint x: 329, startPoint y: 453, endPoint x: 329, endPoint y: 458, distance: 5.0
click at [329, 453] on div "Balcony Concrete finishing, floor, exposed local aggregate finish seeded on fre…" at bounding box center [898, 459] width 1250 height 23
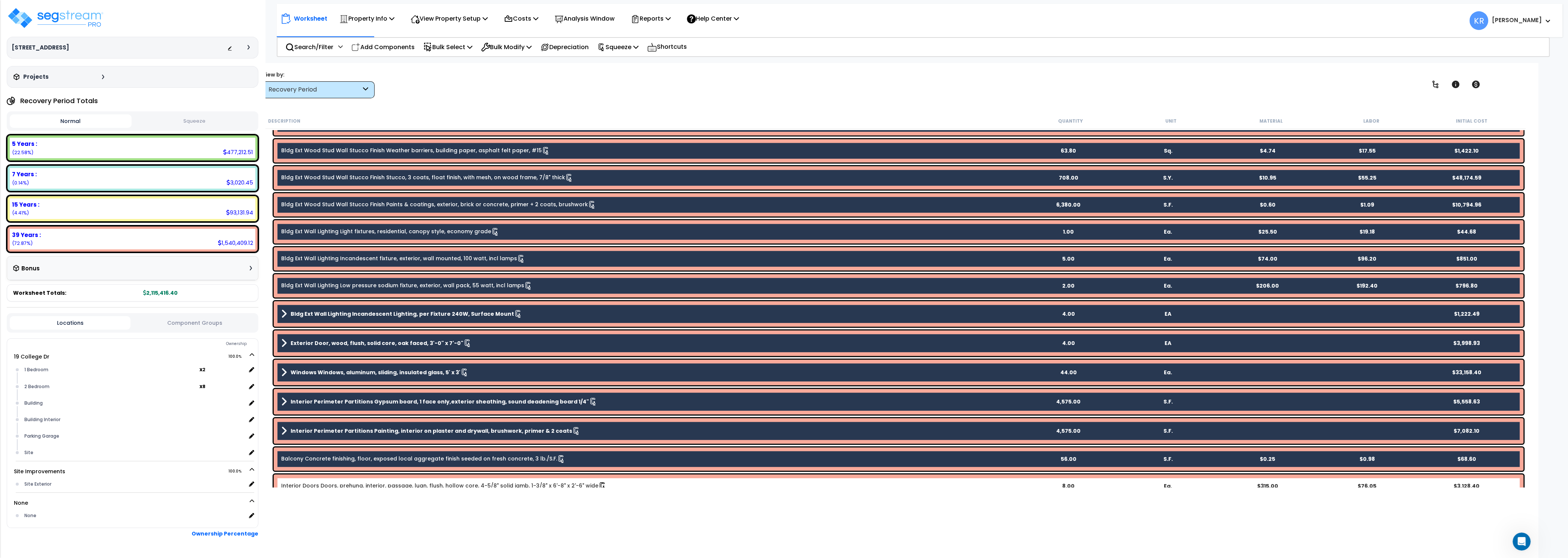
click at [329, 480] on div "Interior Doors Doors, prehung, interior, passage, luan, flush, hollow core, 4-5…" at bounding box center [898, 486] width 1250 height 23
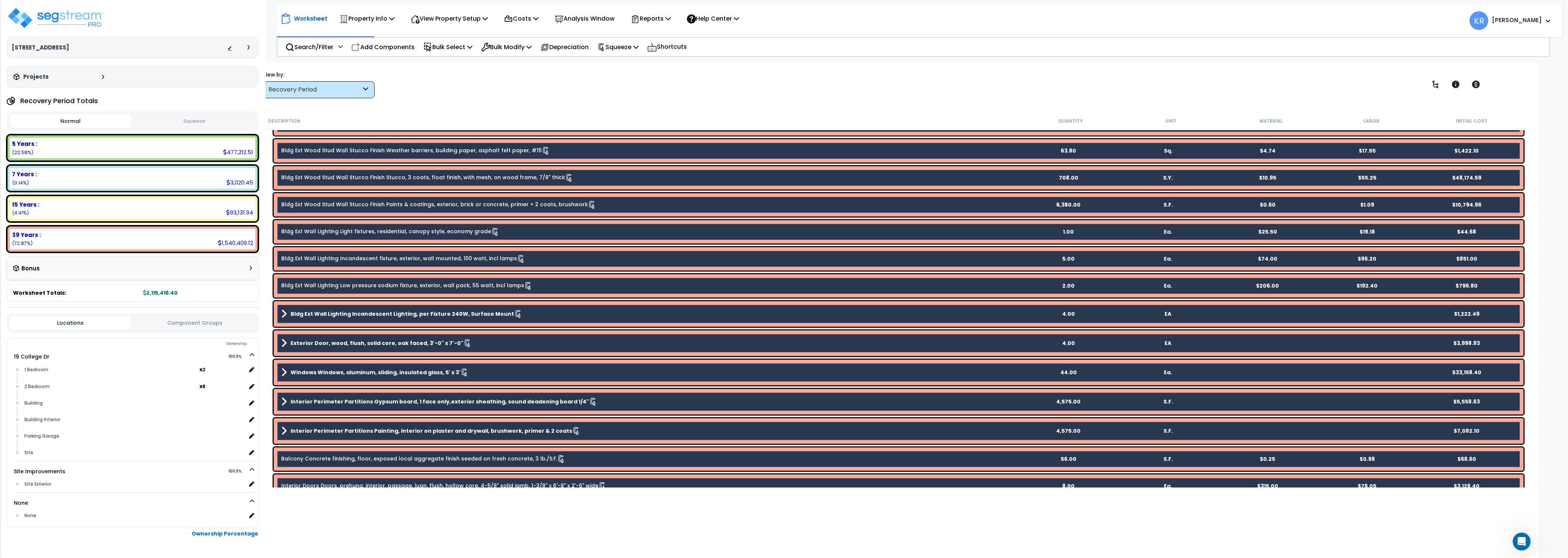
scroll to position [1328, 0]
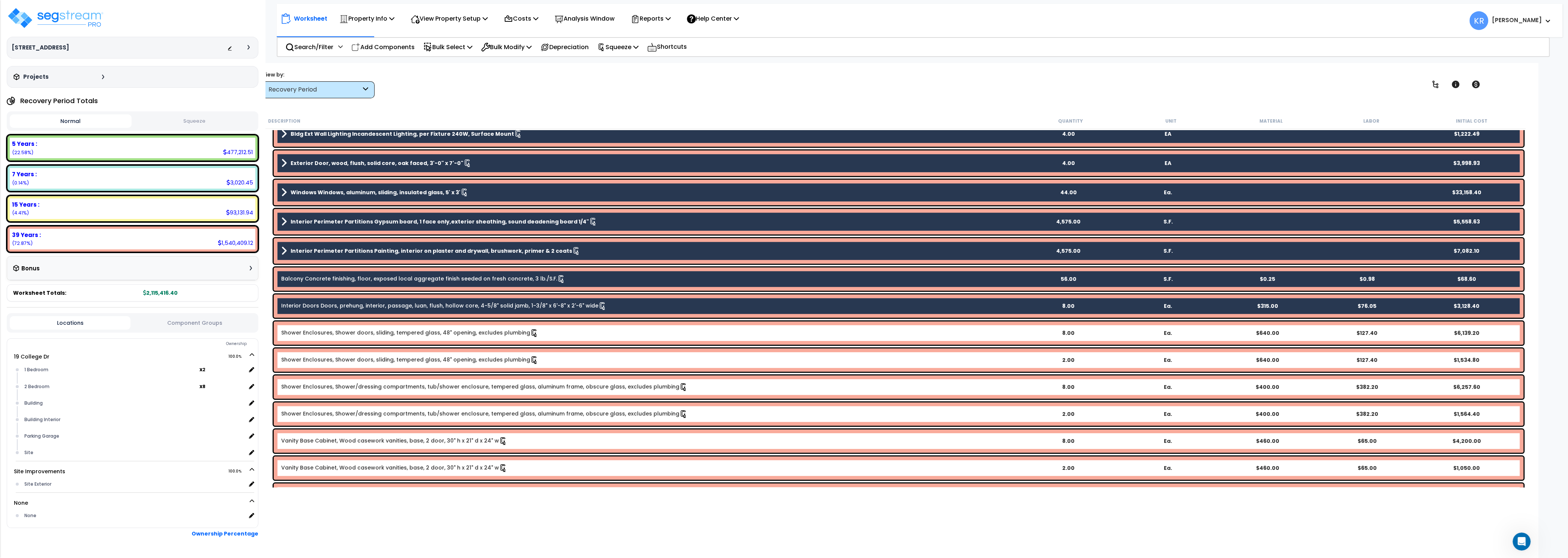
click at [397, 335] on link "Shower Enclosures, Shower doors, sliding, tempered glass, 48" opening, excludes…" at bounding box center [410, 333] width 257 height 9
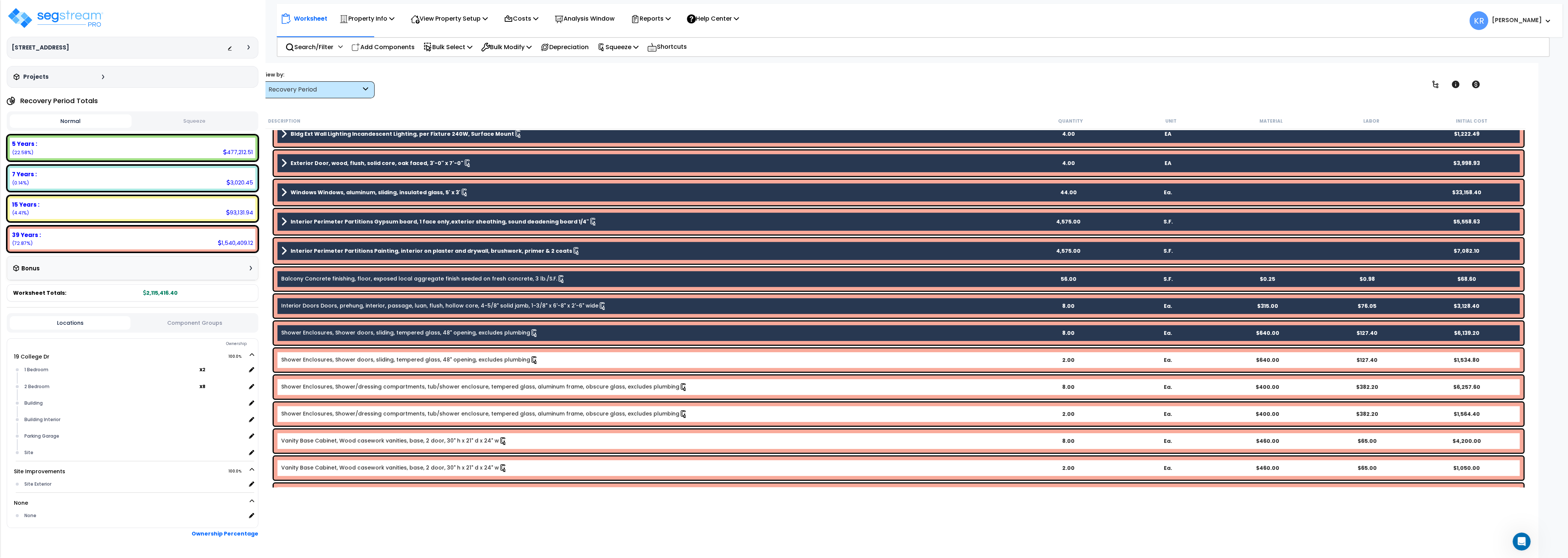
click at [397, 366] on div "Shower Enclosures, Shower doors, sliding, tempered glass, 48" opening, excludes…" at bounding box center [898, 360] width 1250 height 23
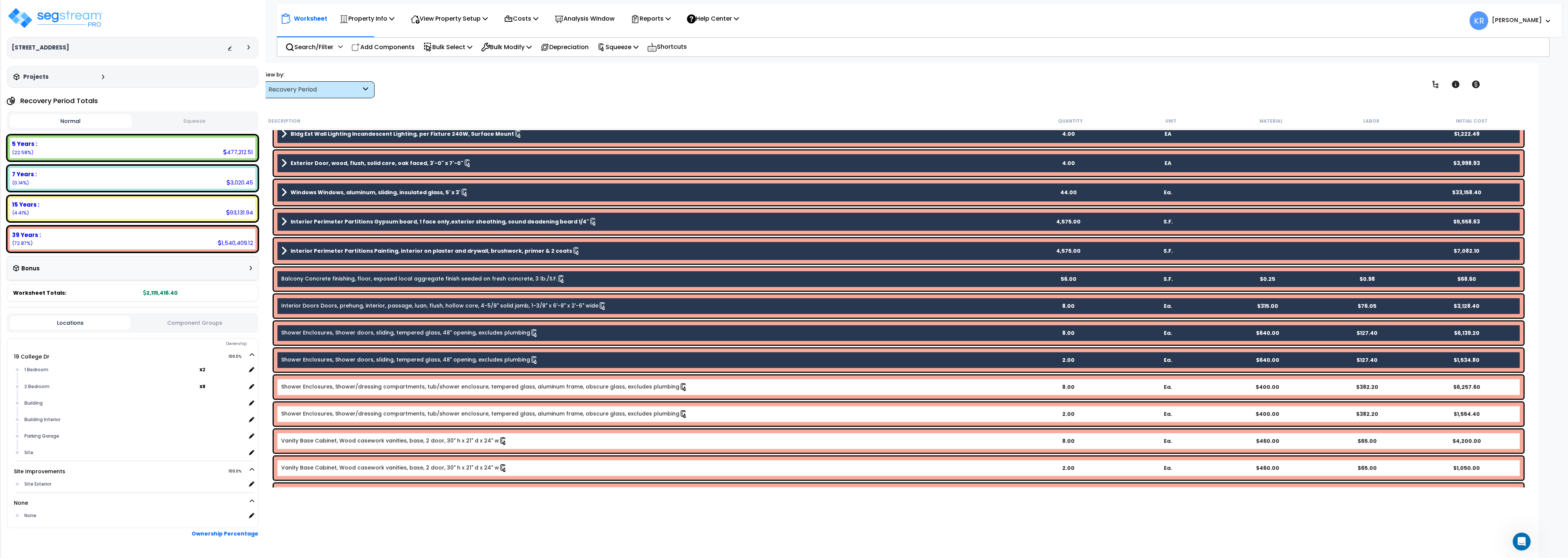
click at [398, 377] on div "Shower Enclosures, Shower/dressing compartments, tub/shower enclosure, tempered…" at bounding box center [898, 387] width 1250 height 23
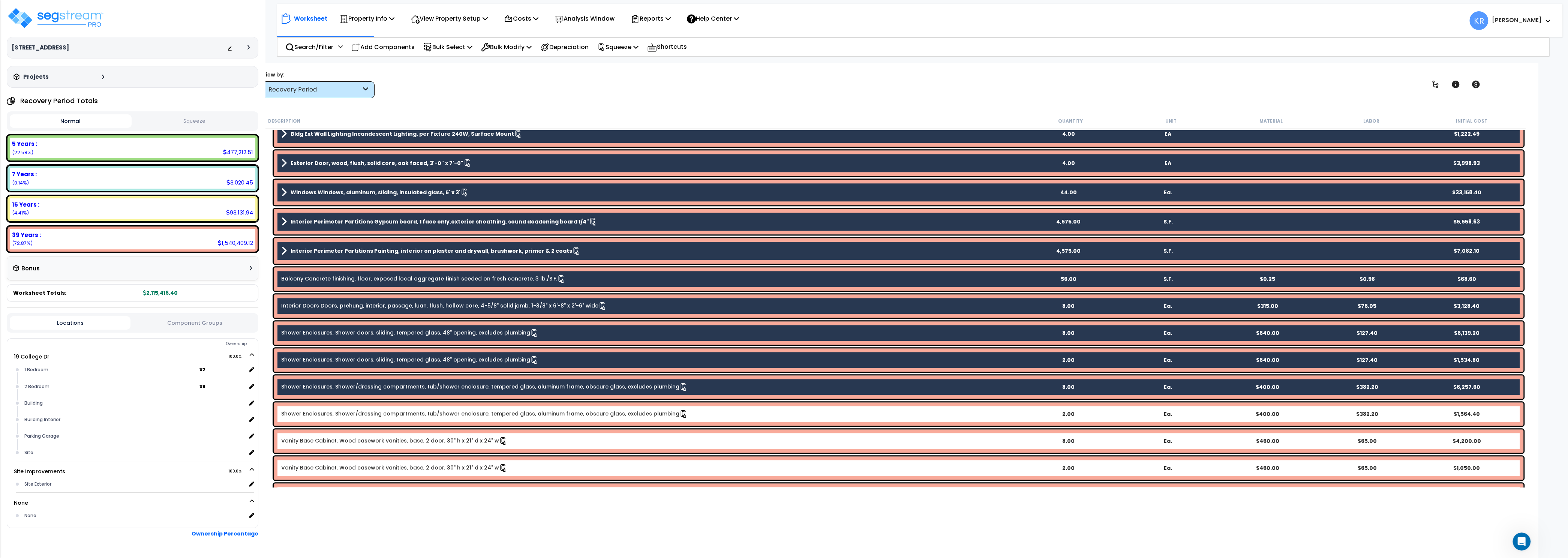
click at [394, 412] on link "Shower Enclosures, Shower/dressing compartments, tub/shower enclosure, tempered…" at bounding box center [485, 414] width 407 height 9
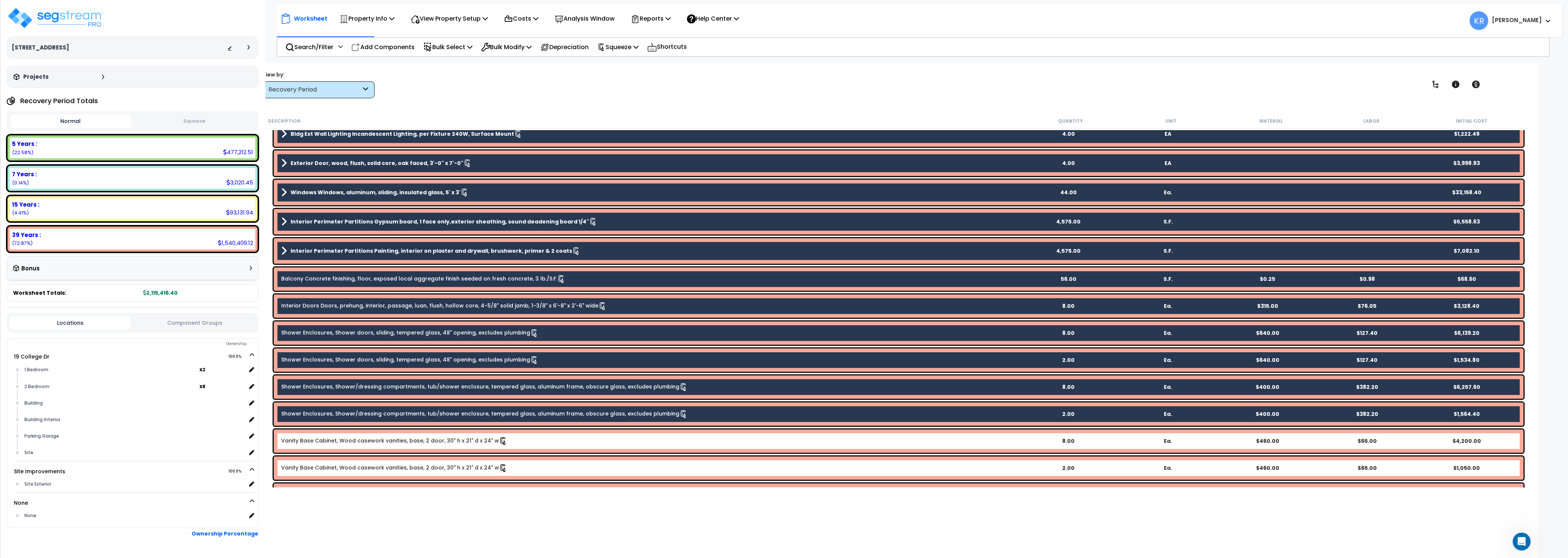
click at [389, 437] on div "Vanity Base Cabinet, Wood casework vanities, base, 2 door, 30" h x 21" d x 24" …" at bounding box center [898, 441] width 1250 height 23
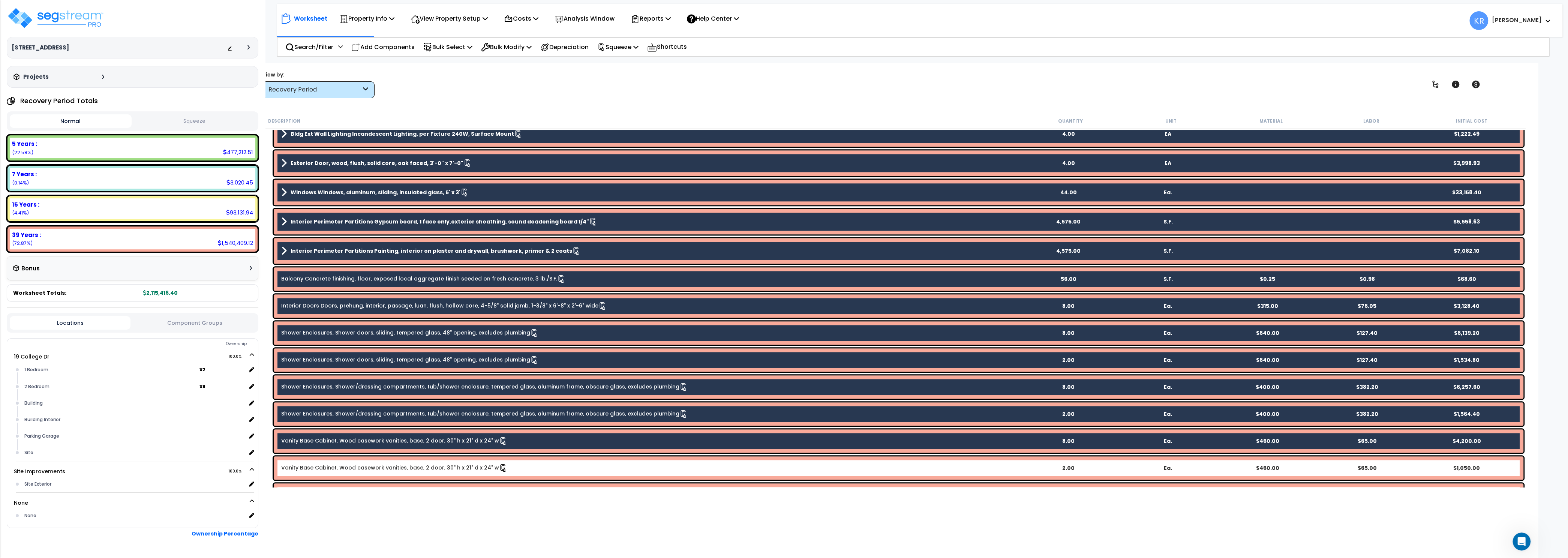
click at [382, 470] on link "Vanity Base Cabinet, Wood casework vanities, base, 2 door, 30" h x 21" d x 24" w" at bounding box center [394, 468] width 226 height 9
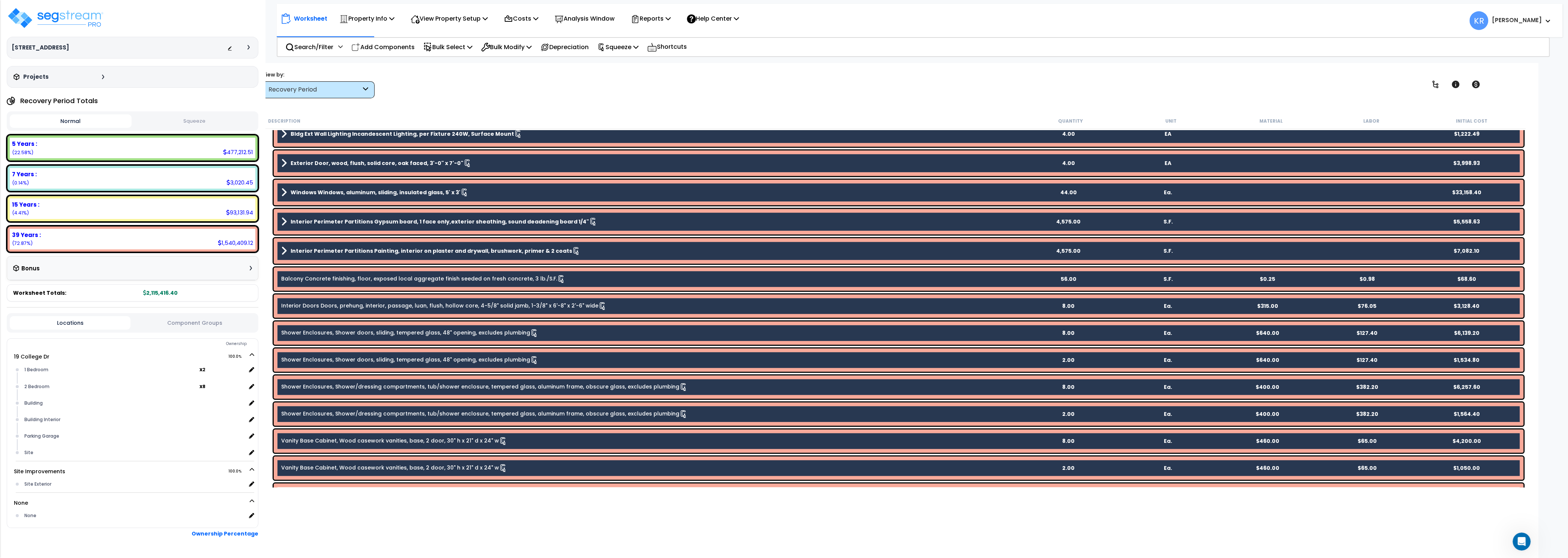
scroll to position [1463, 0]
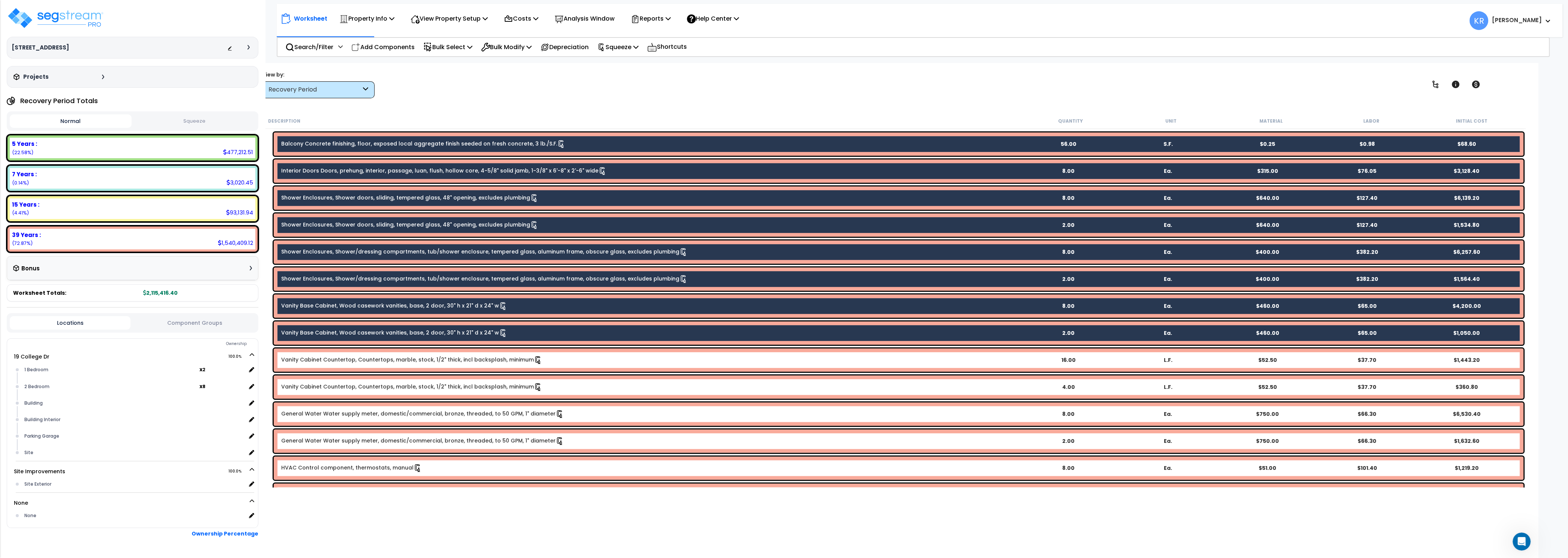
click at [422, 360] on link "Vanity Cabinet Countertop, Countertops, marble, stock, 1/2" thick, incl backspl…" at bounding box center [411, 360] width 261 height 9
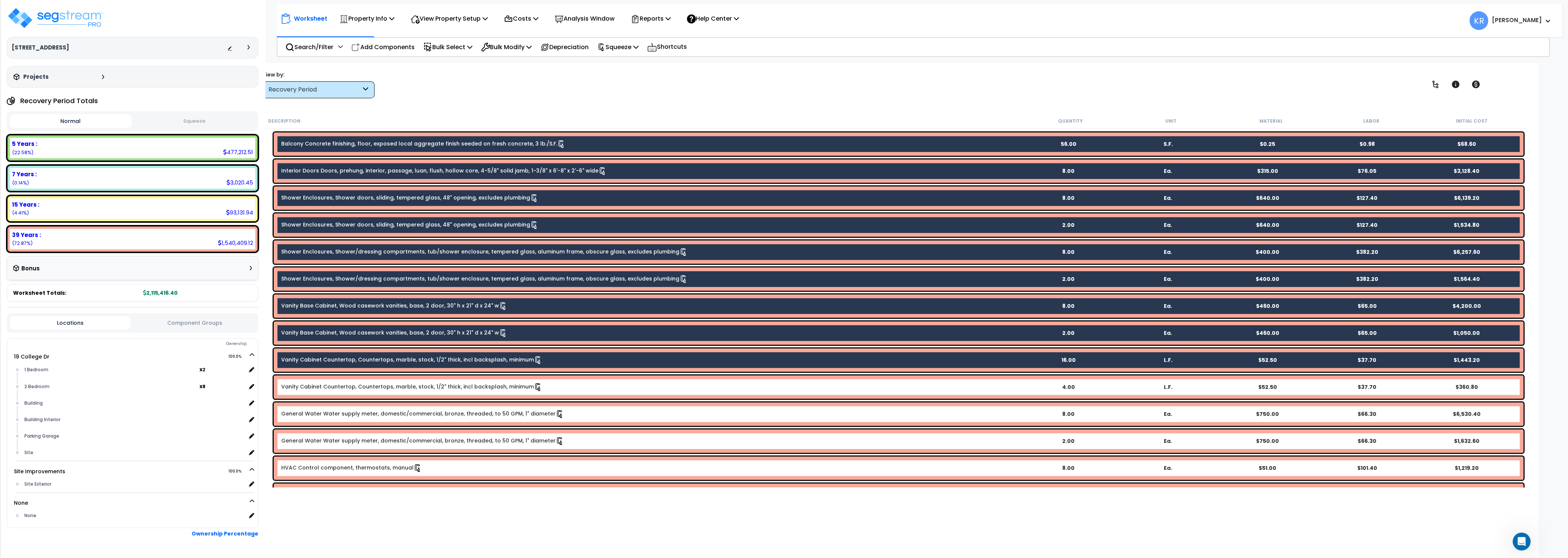
click at [404, 392] on div "Vanity Cabinet Countertop, Countertops, marble, stock, 1/2" thick, incl backspl…" at bounding box center [898, 387] width 1250 height 23
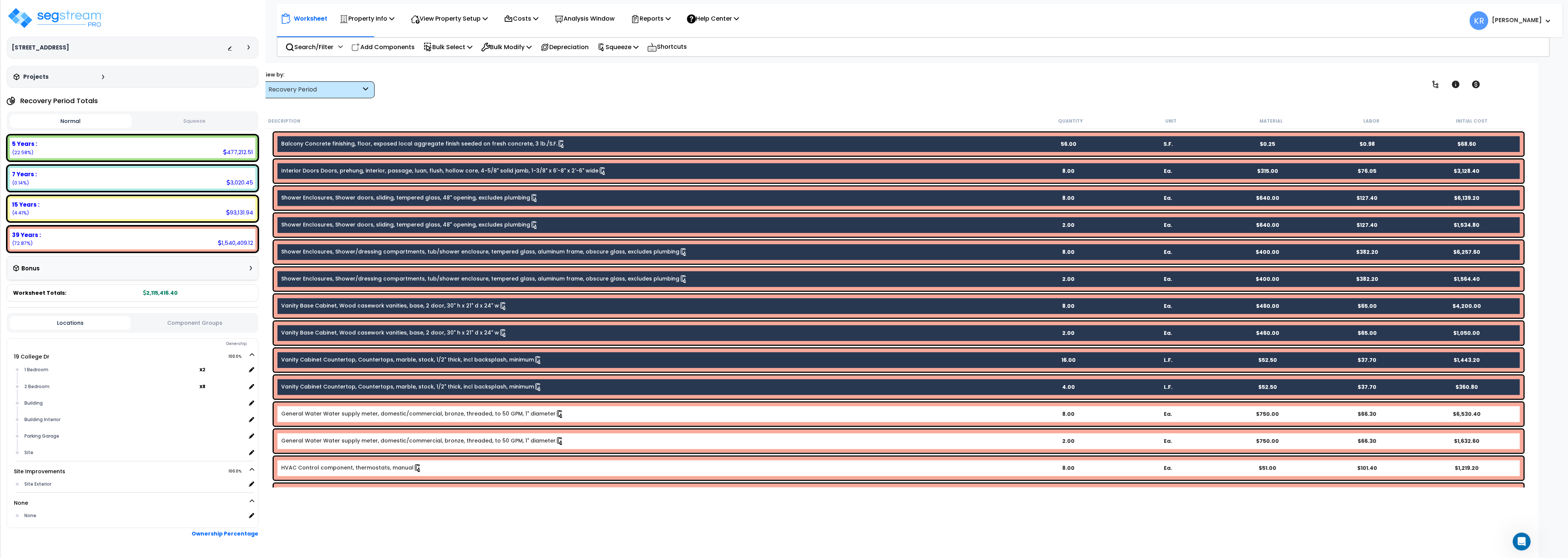
click at [398, 420] on div "General Water Water supply meter, domestic/commercial, bronze, threaded, to 50 …" at bounding box center [898, 414] width 1250 height 23
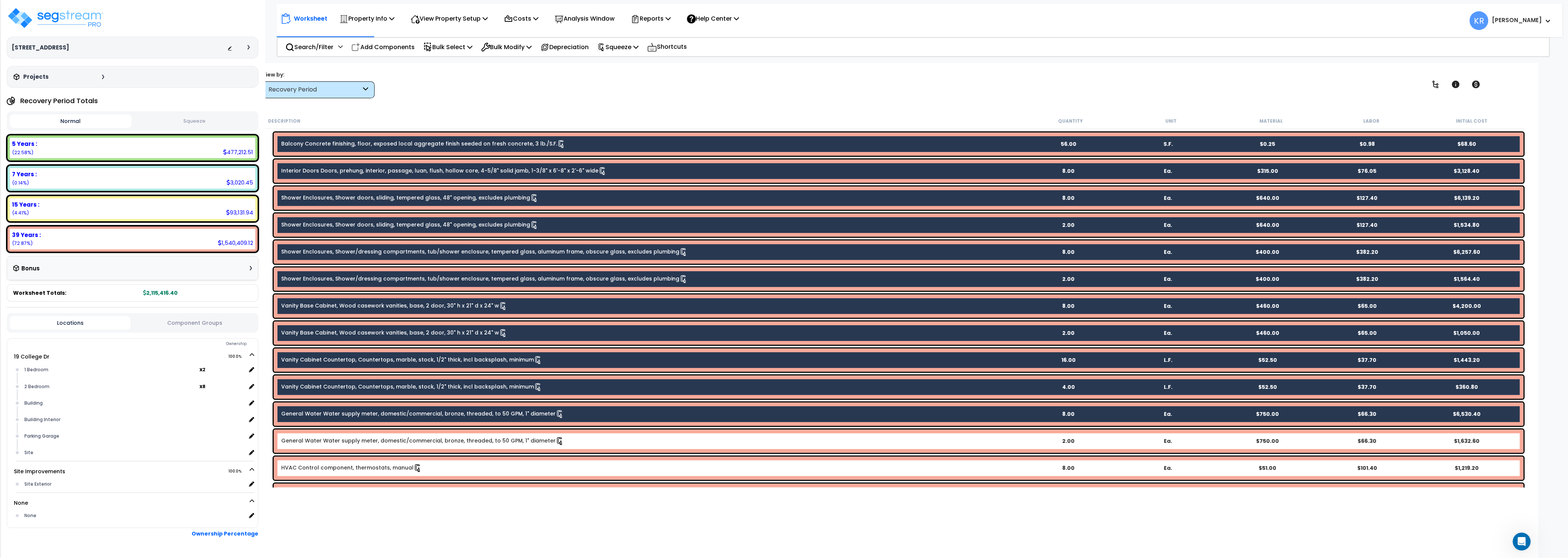
click at [390, 446] on div "General Water Water supply meter, domestic/commercial, bronze, threaded, to 50 …" at bounding box center [898, 441] width 1250 height 23
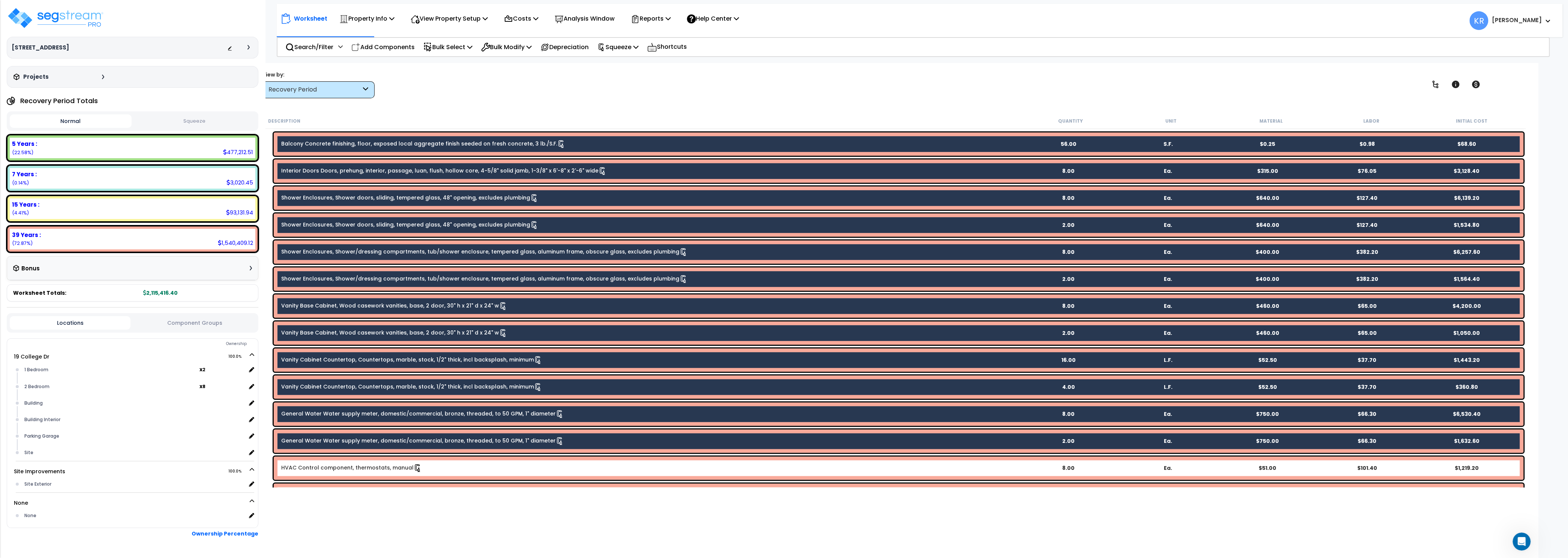
click at [383, 466] on link "HVAC Control component, thermostats, manual" at bounding box center [351, 468] width 141 height 9
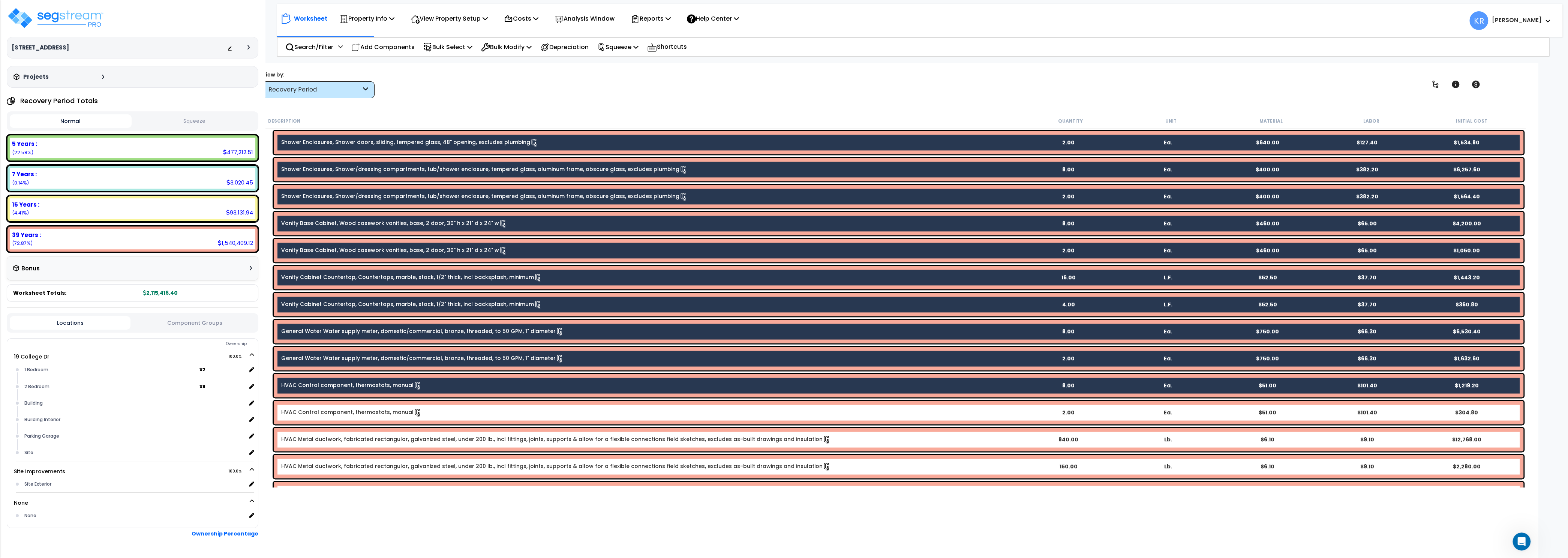
scroll to position [1642, 0]
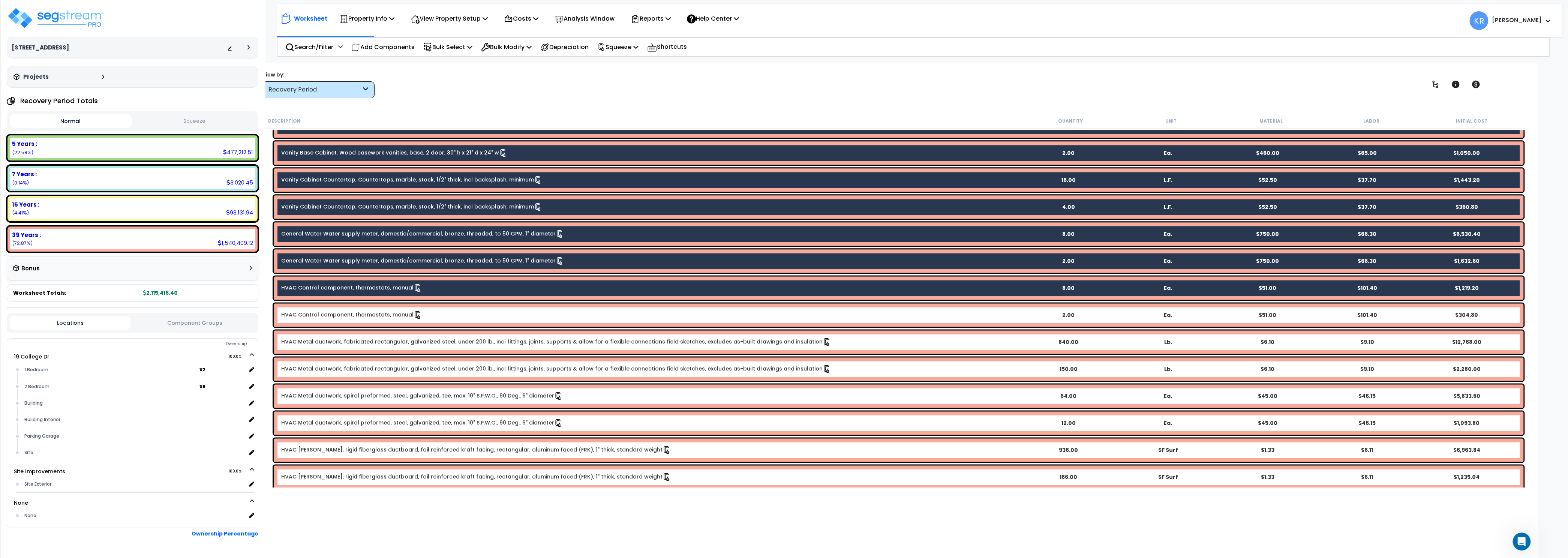
click at [374, 311] on div "HVAC Control component, thermostats, manual 2.00 Ea. $51.00 $101.40 $304.80" at bounding box center [898, 315] width 1250 height 23
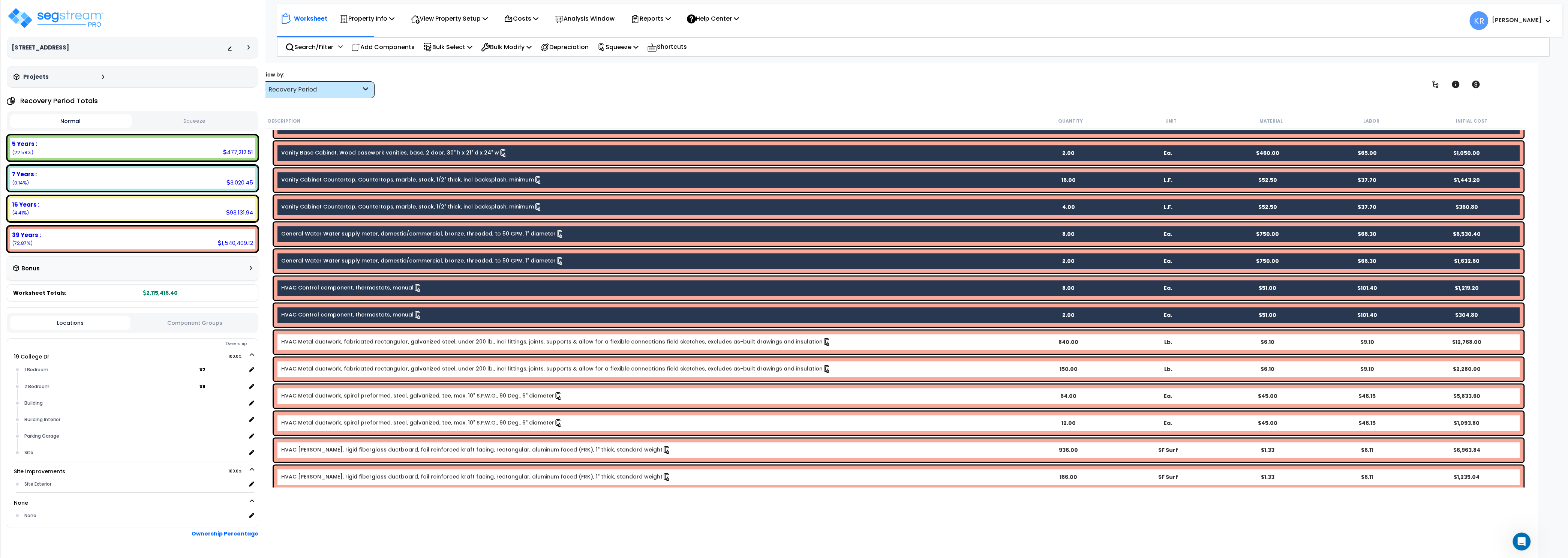
click at [372, 349] on div "HVAC Metal ductwork, fabricated rectangular, galvanized steel, under 200 lb., i…" at bounding box center [898, 342] width 1250 height 23
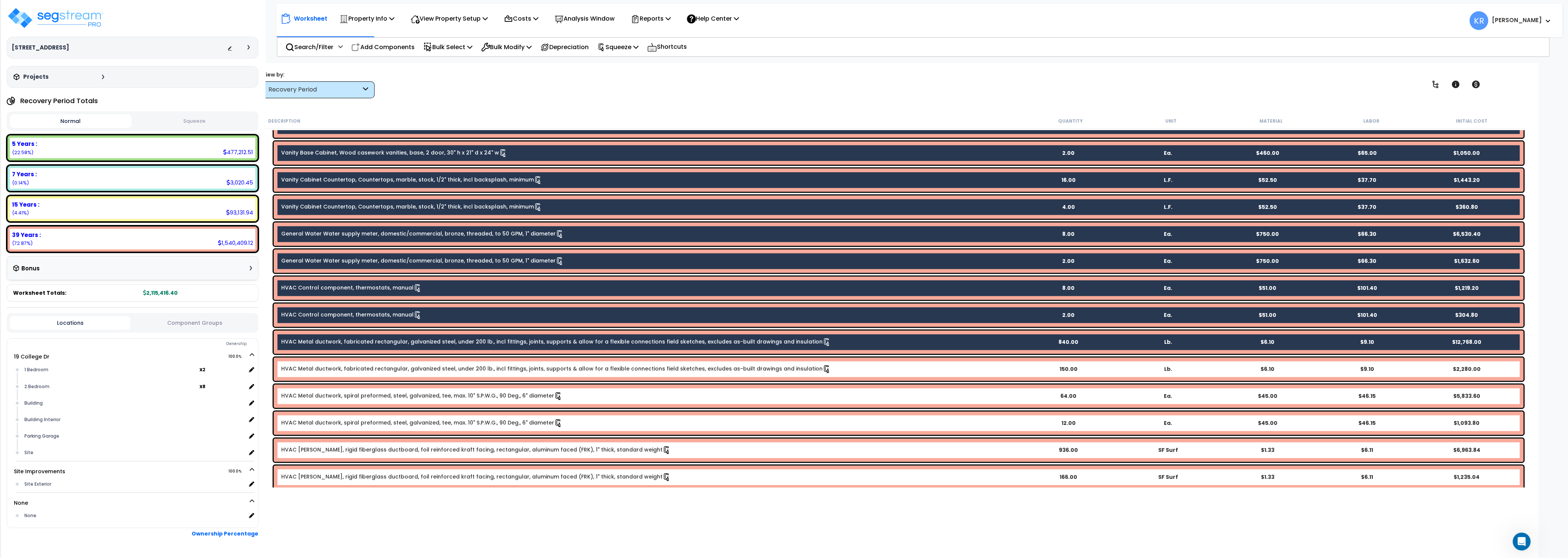
click at [370, 374] on div "HVAC Metal ductwork, fabricated rectangular, galvanized steel, under 200 lb., i…" at bounding box center [898, 369] width 1250 height 23
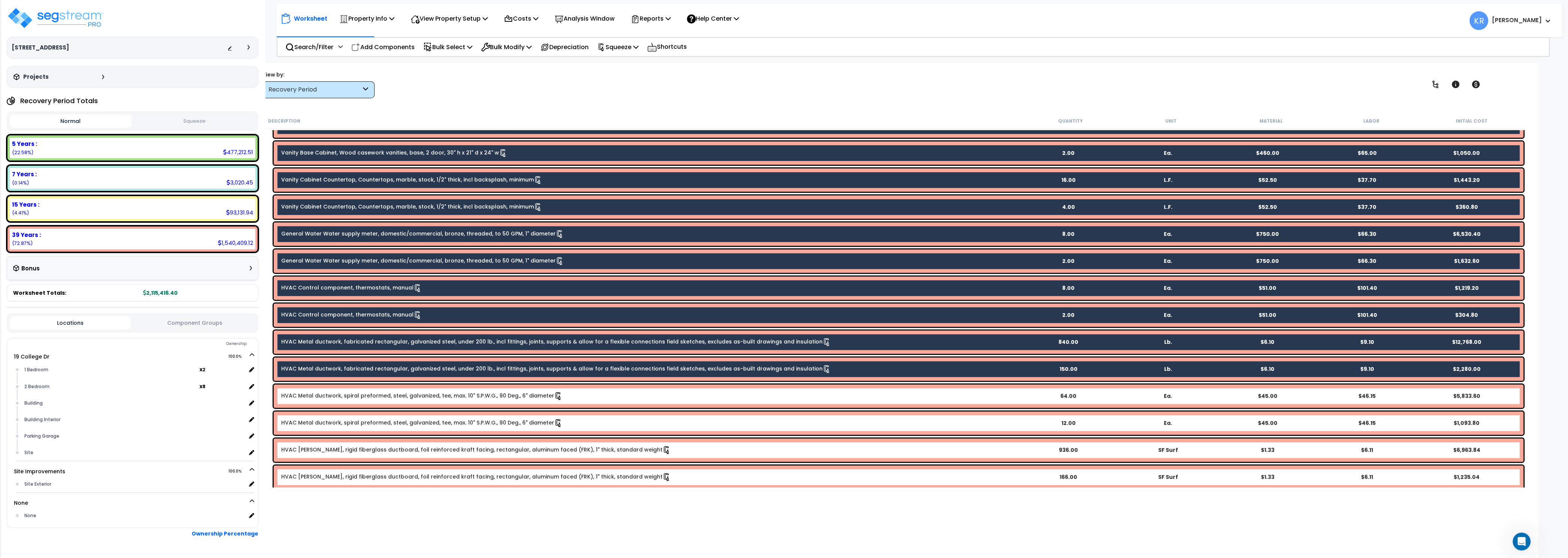
click at [366, 399] on link "HVAC Metal ductwork, spiral preformed, steel, galvanized, tee, max. 10" S.P.W.G…" at bounding box center [422, 396] width 281 height 9
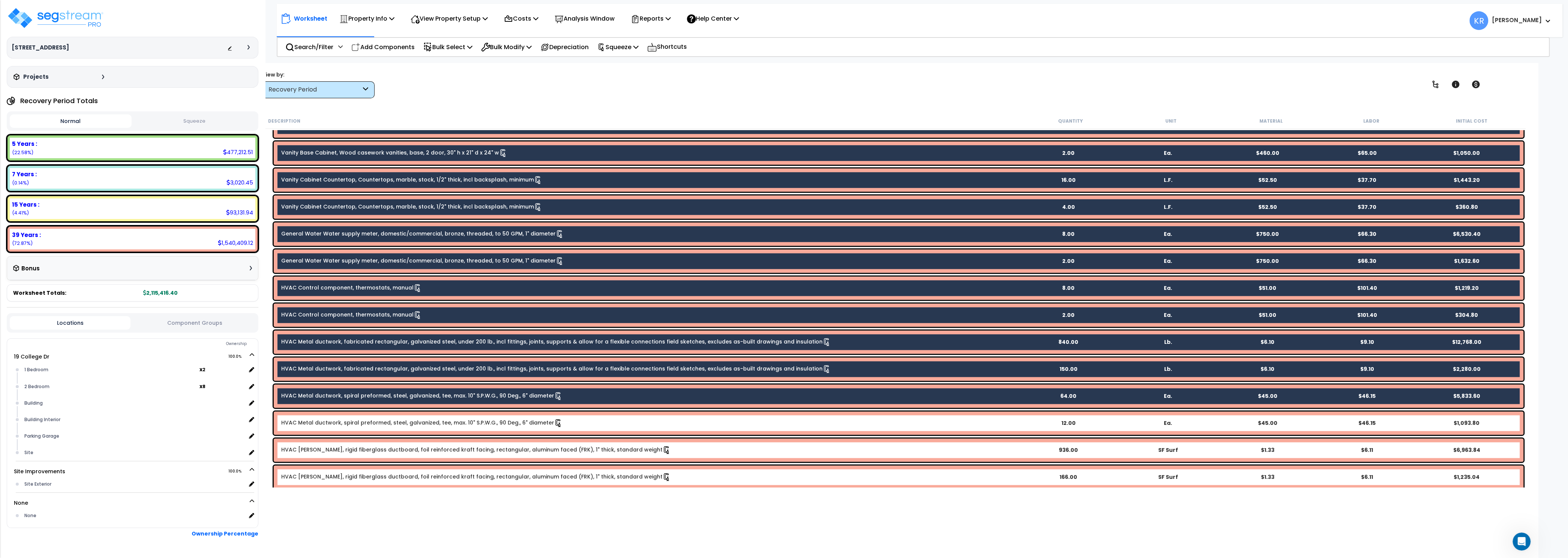
click at [366, 422] on link "HVAC Metal ductwork, spiral preformed, steel, galvanized, tee, max. 10" S.P.W.G…" at bounding box center [422, 423] width 281 height 9
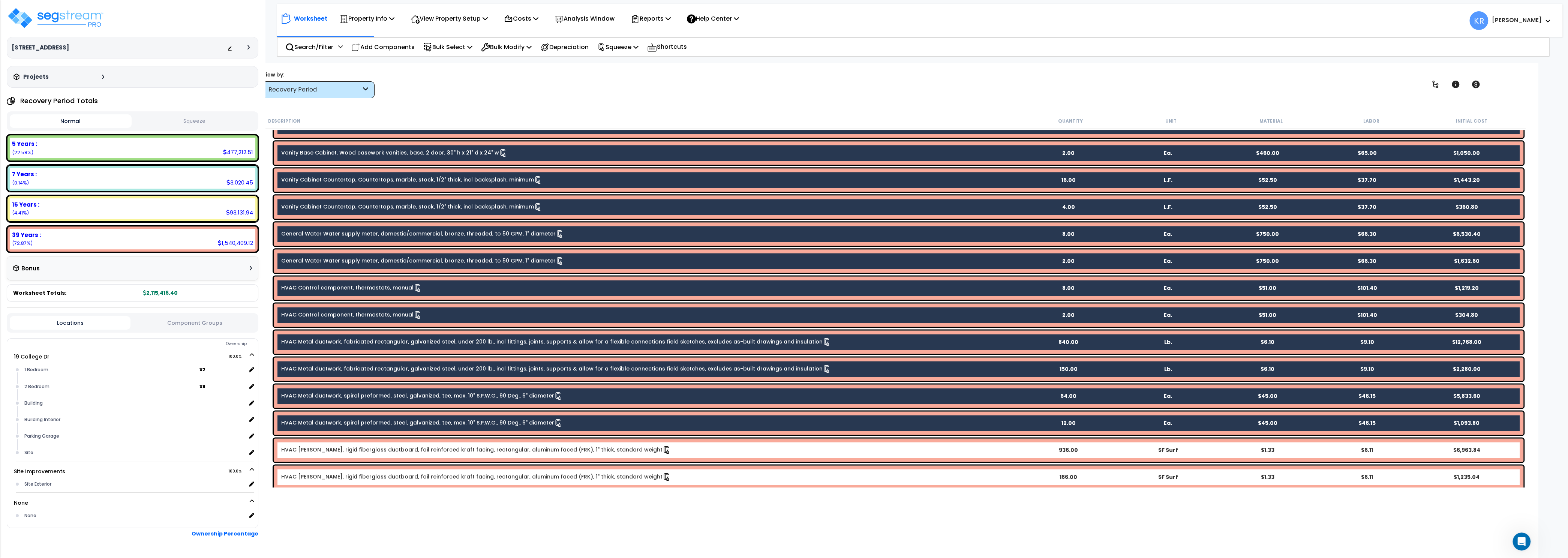
click at [368, 447] on link "HVAC Ductwork, rigid fiberglass ductboard, foil reinforced kraft facing, rectan…" at bounding box center [476, 450] width 390 height 9
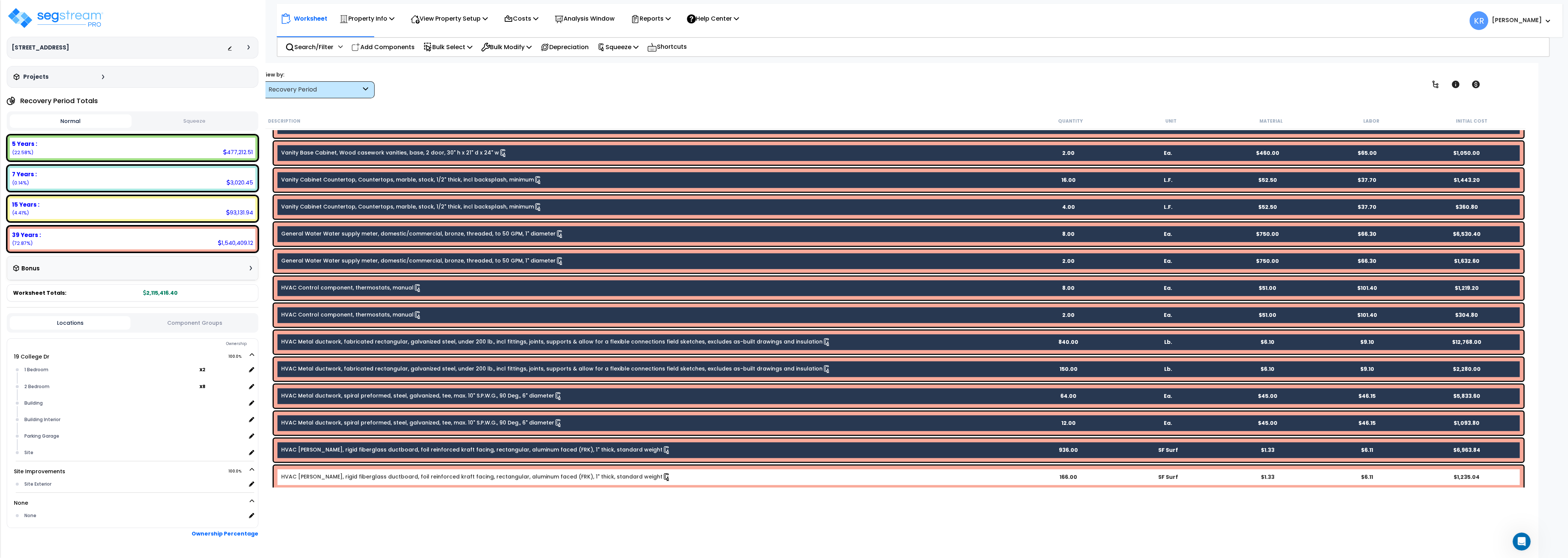
click at [360, 472] on div "HVAC Ductwork, rigid fiberglass ductboard, foil reinforced kraft facing, rectan…" at bounding box center [898, 476] width 1250 height 23
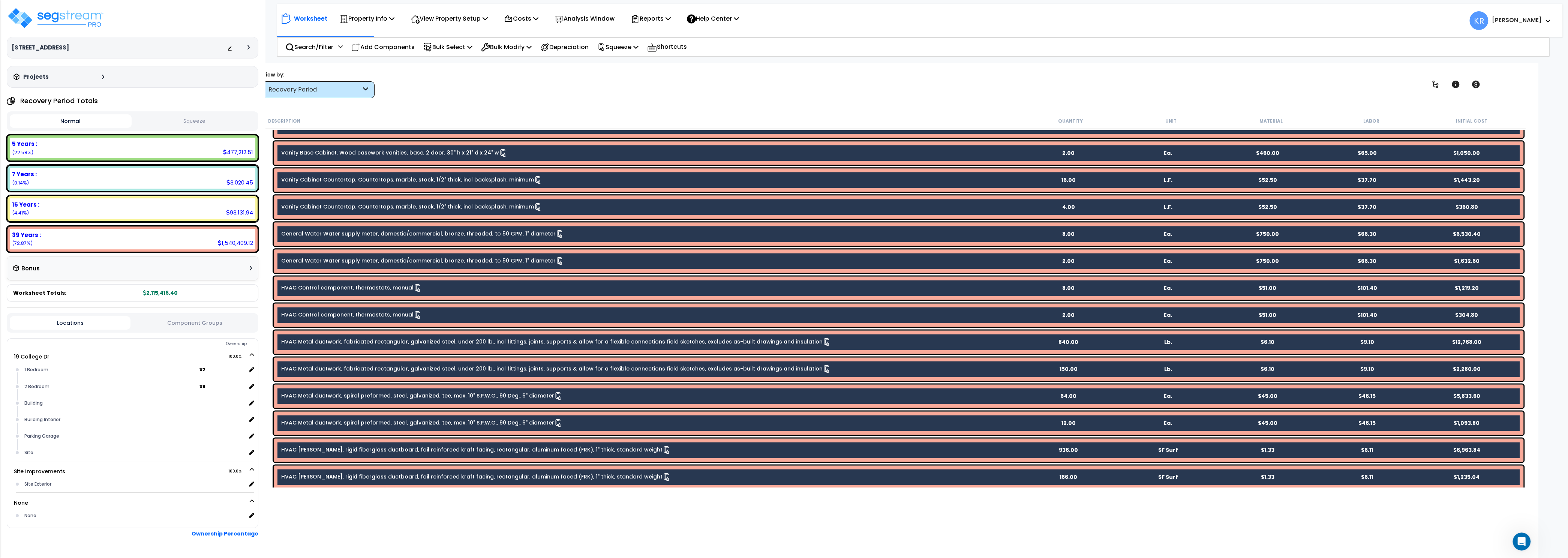
scroll to position [1822, 0]
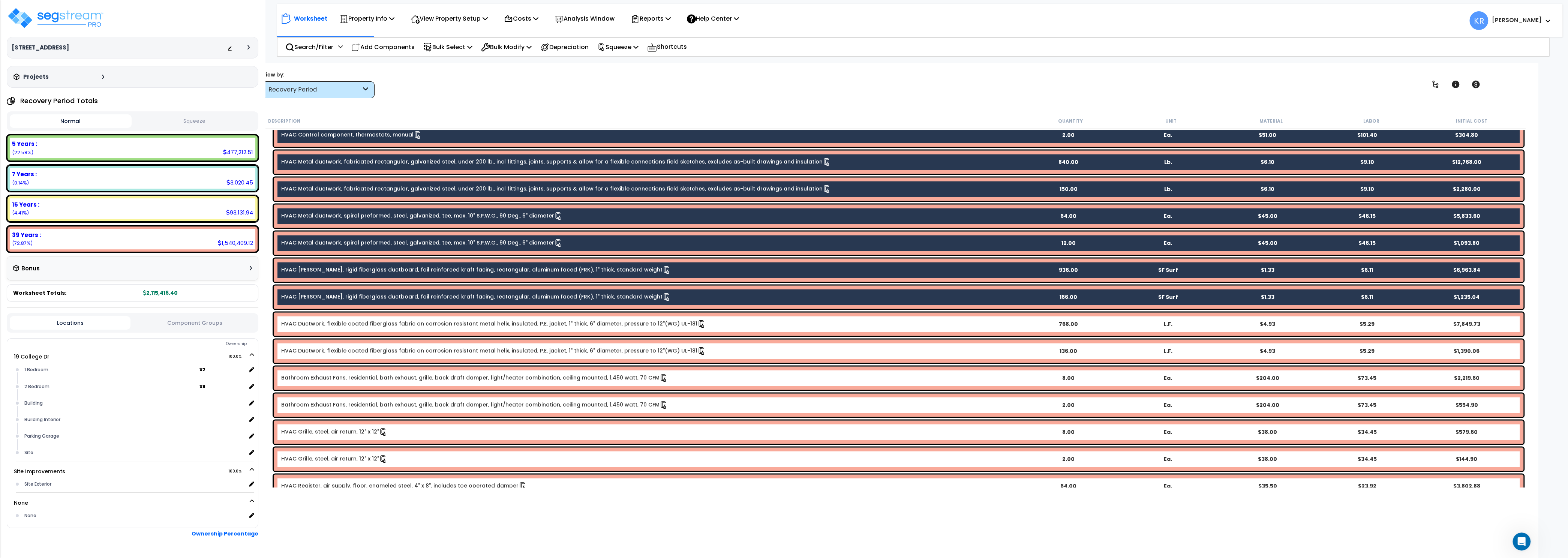
click at [442, 324] on link "HVAC Ductwork, flexible coated fiberglass fabric on corrosion resistant metal h…" at bounding box center [493, 324] width 424 height 9
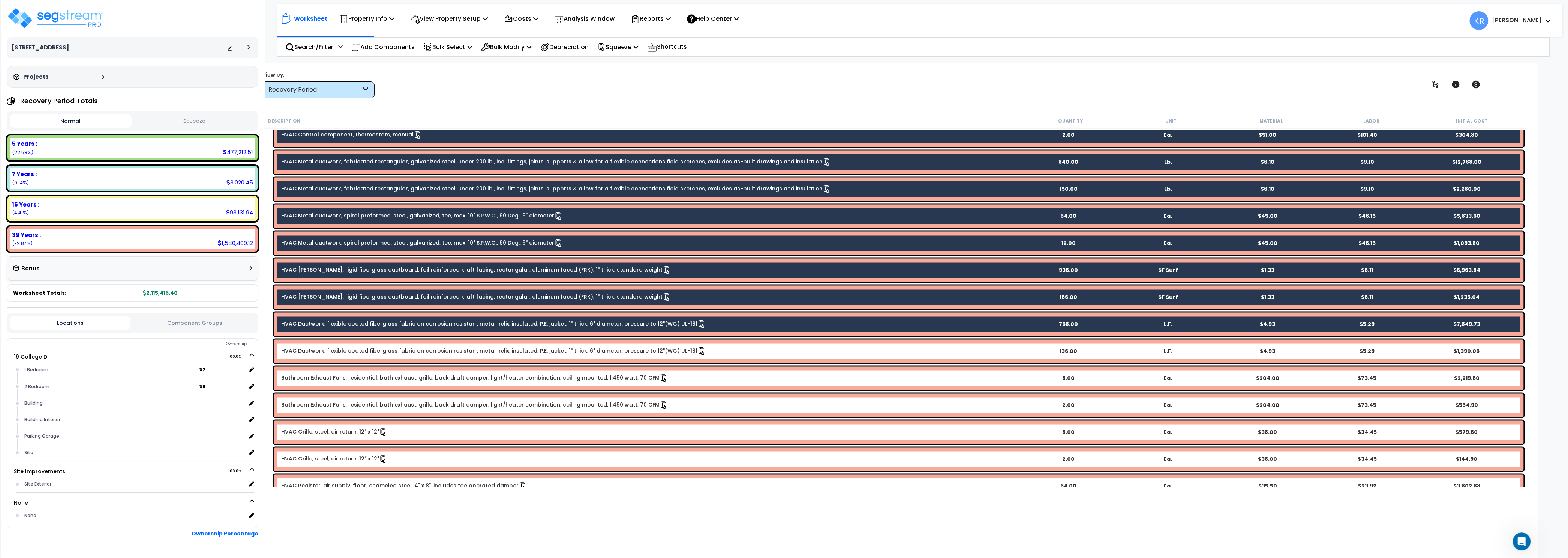
click at [427, 363] on div "HVAC Ductwork, flexible coated fiberglass fabric on corrosion resistant metal h…" at bounding box center [898, 350] width 1250 height 23
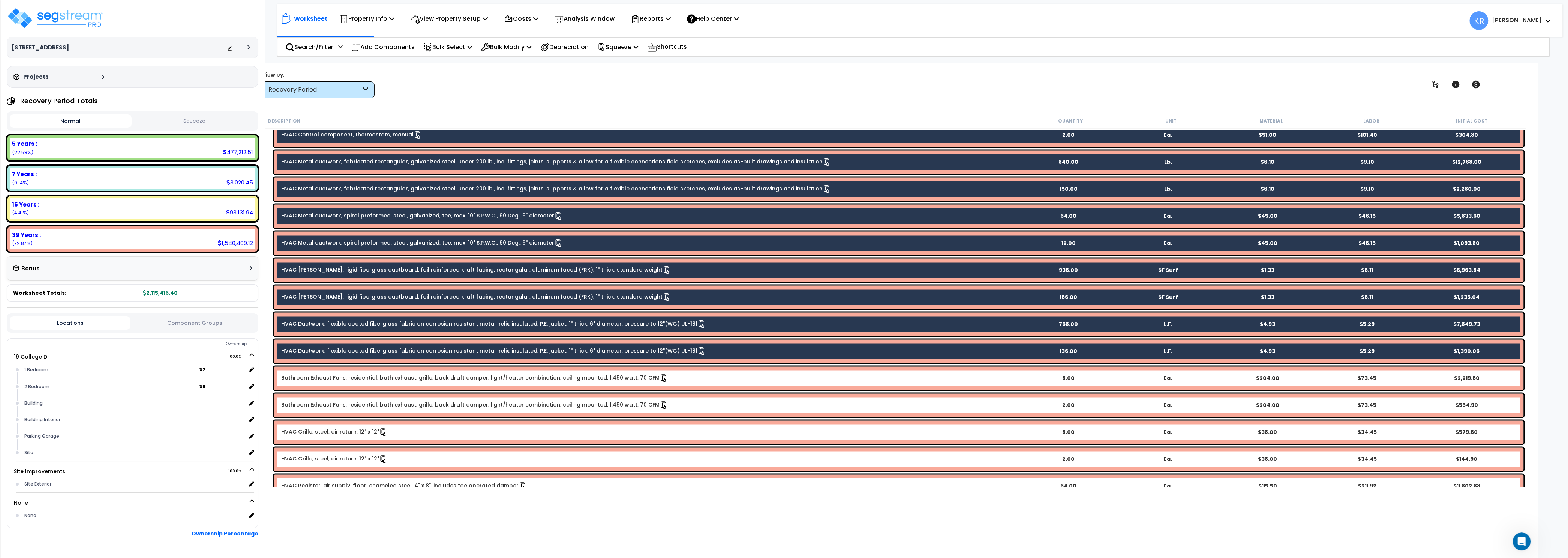
click at [424, 380] on link "Bathroom Exhaust Fans, residential, bath exhaust, grille, back draft damper, li…" at bounding box center [474, 378] width 387 height 9
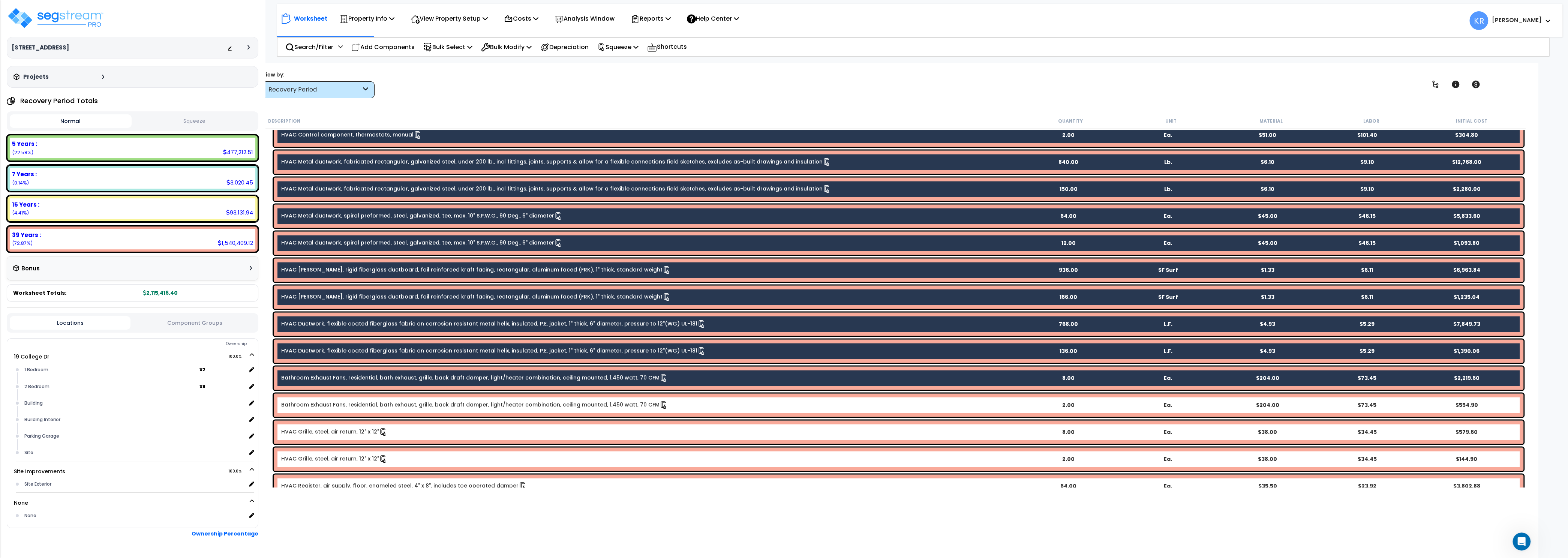
click at [422, 410] on div "Bathroom Exhaust Fans, residential, bath exhaust, grille, back draft damper, li…" at bounding box center [898, 405] width 1250 height 23
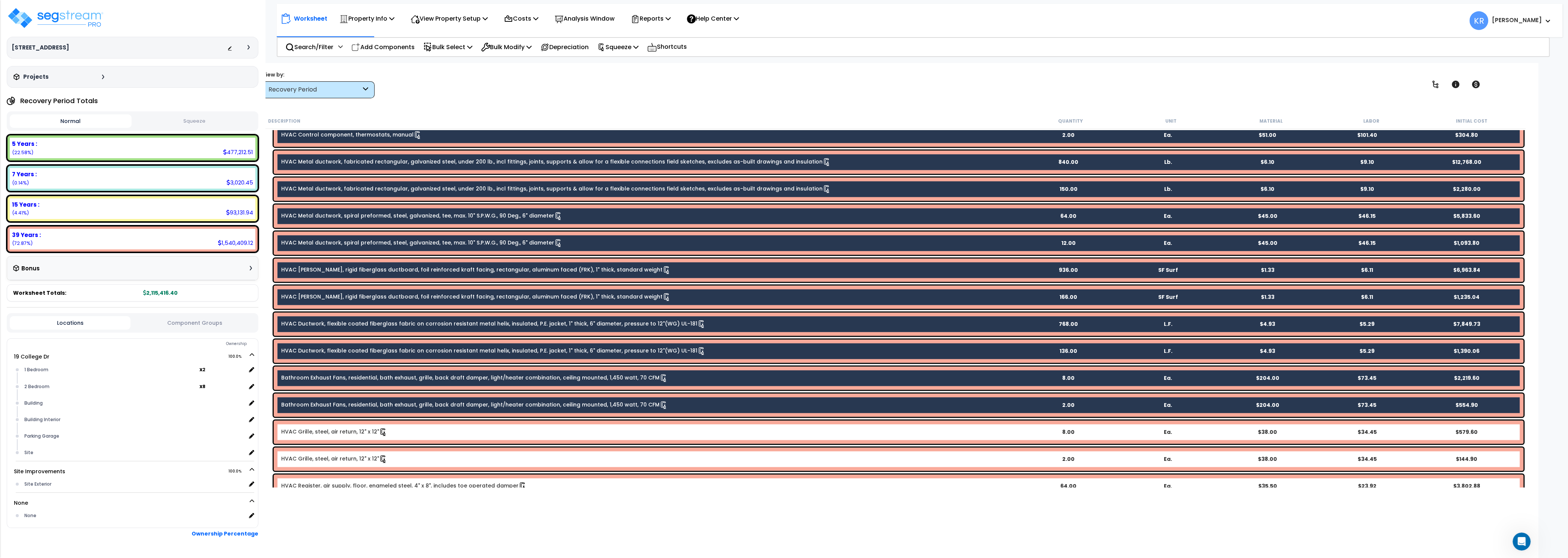
click at [395, 436] on b "HVAC Grille, steel, air return, 12" x 12"" at bounding box center [649, 432] width 737 height 9
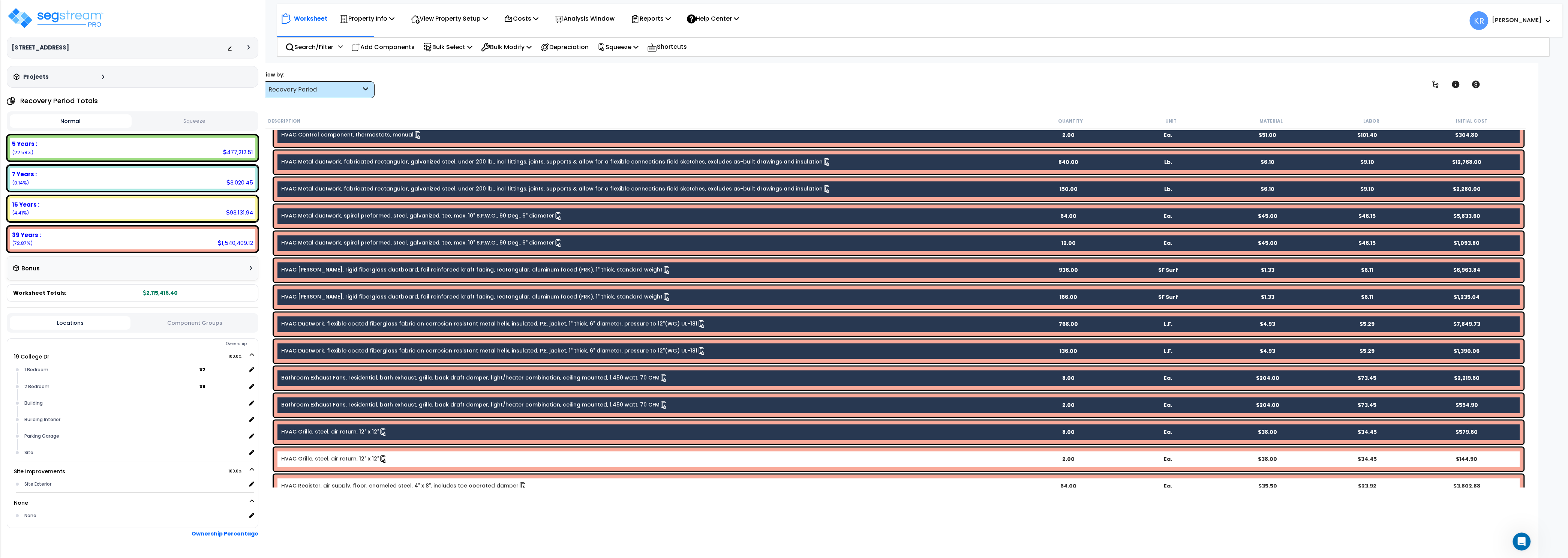
drag, startPoint x: 393, startPoint y: 460, endPoint x: 391, endPoint y: 475, distance: 15.1
click at [393, 462] on b "HVAC Grille, steel, air return, 12" x 12"" at bounding box center [649, 459] width 737 height 9
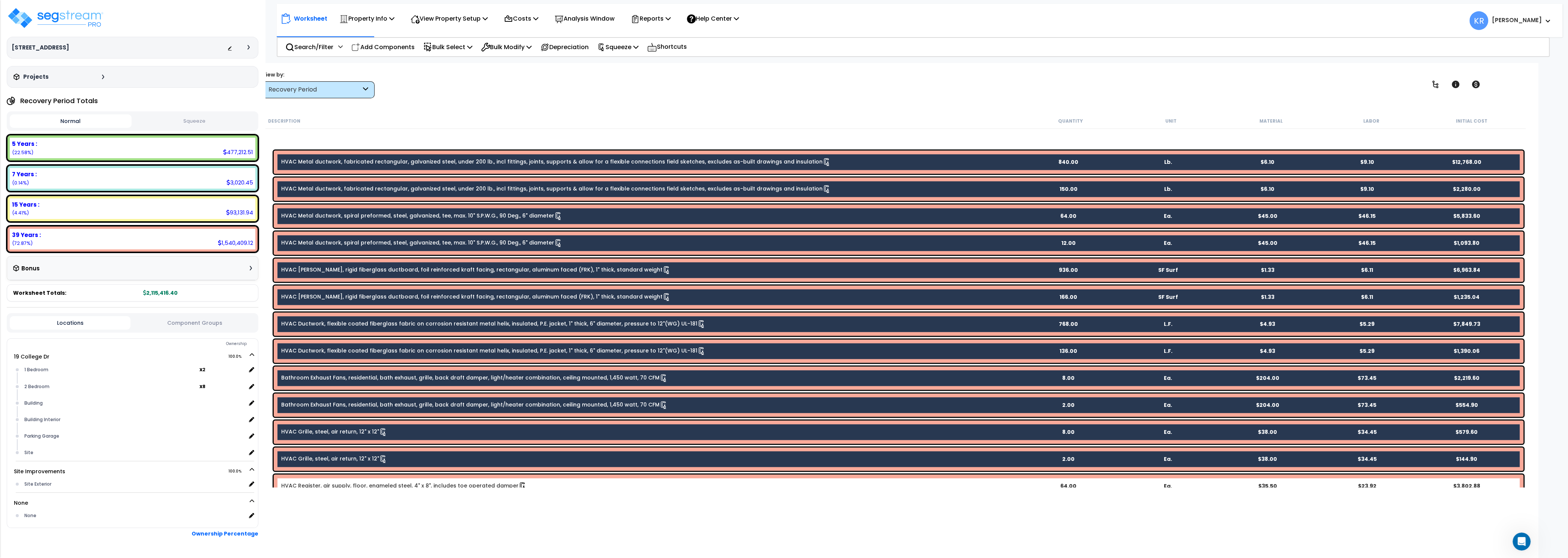
scroll to position [2003, 0]
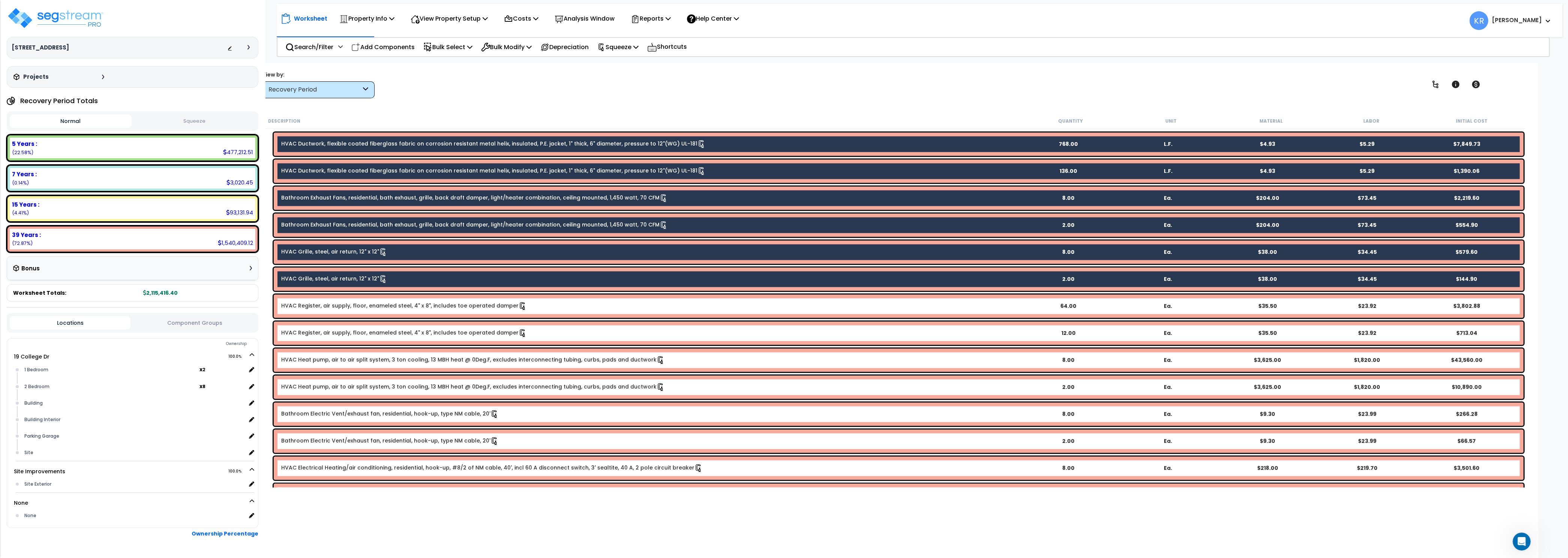
click at [457, 304] on link "HVAC Register, air supply, floor, enameled steel, 4" x 8", includes toe operate…" at bounding box center [404, 306] width 245 height 9
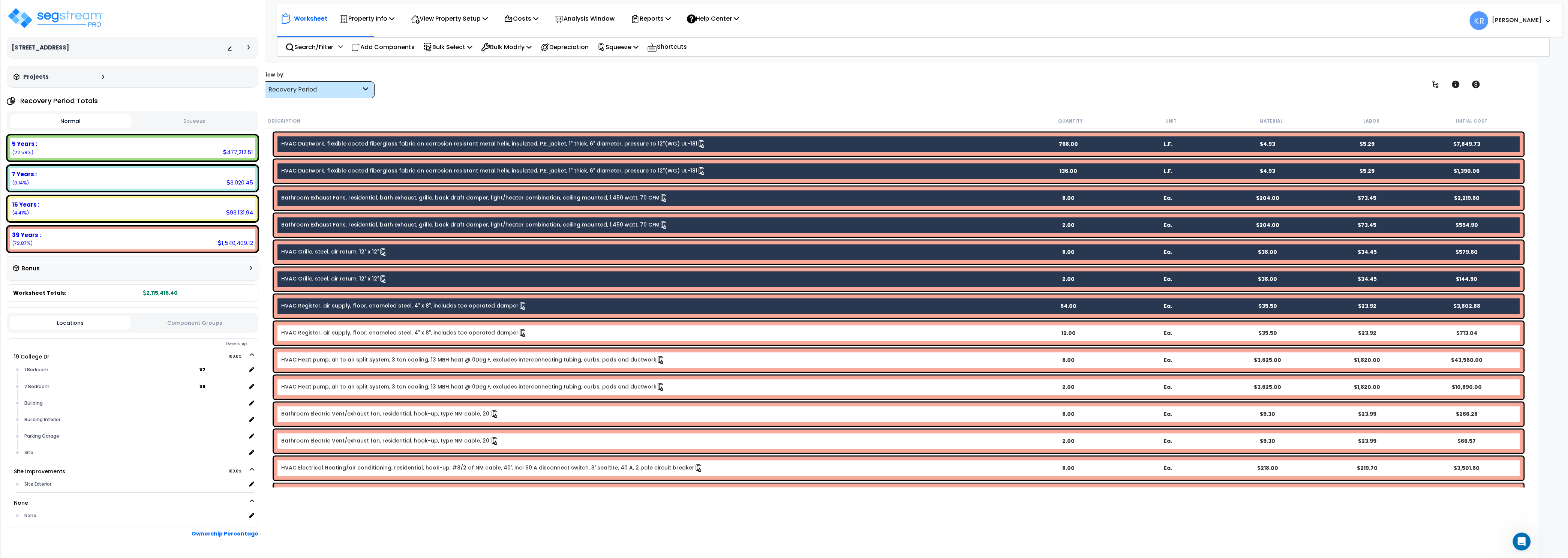
click at [448, 325] on div "HVAC Register, air supply, floor, enameled steel, 4" x 8", includes toe operate…" at bounding box center [898, 333] width 1250 height 23
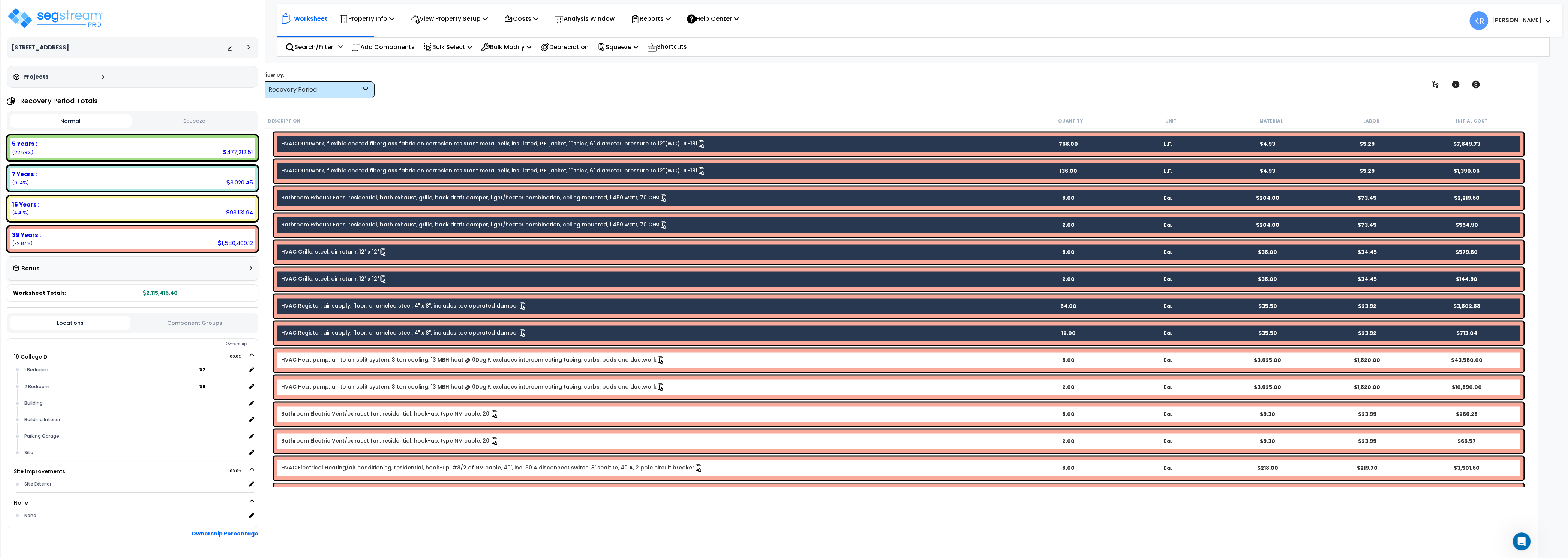
drag, startPoint x: 436, startPoint y: 363, endPoint x: 436, endPoint y: 383, distance: 20.0
click at [436, 369] on div "HVAC Heat pump, air to air split system, 3 ton cooling, 13 MBH heat @ 0Deg.F, e…" at bounding box center [898, 360] width 1250 height 23
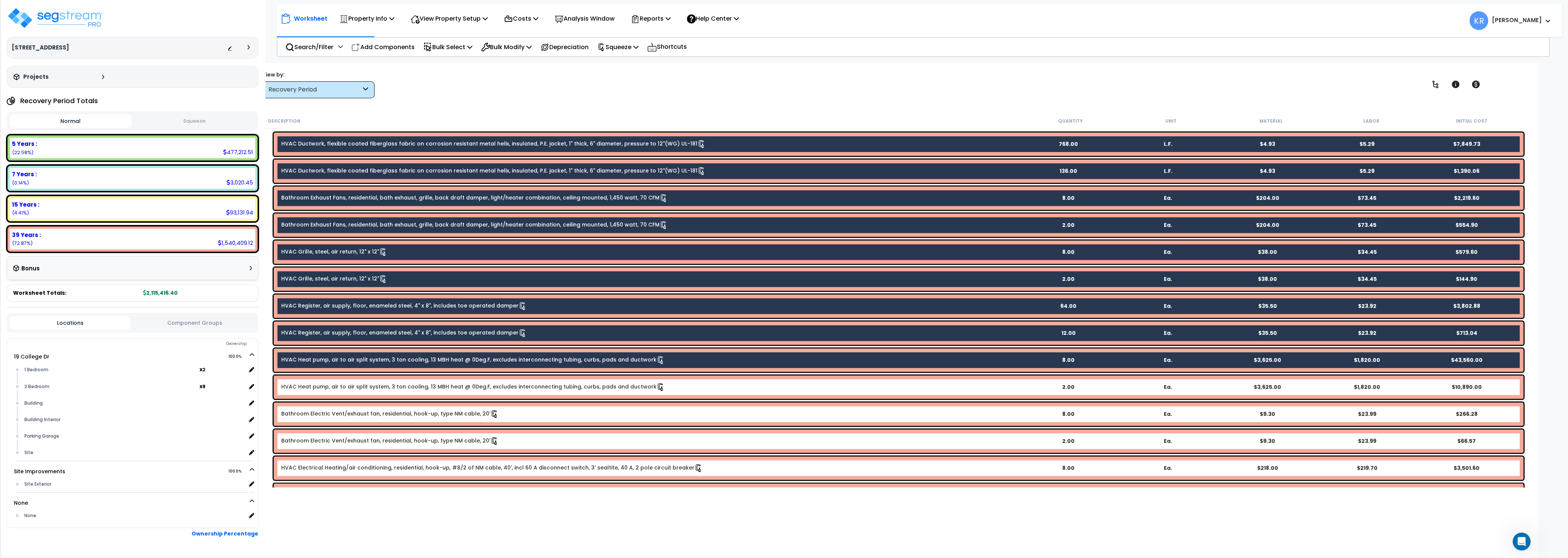
drag, startPoint x: 434, startPoint y: 391, endPoint x: 434, endPoint y: 400, distance: 9.0
click at [434, 392] on div "HVAC Heat pump, air to air split system, 3 ton cooling, 13 MBH heat @ 0Deg.F, e…" at bounding box center [898, 387] width 1250 height 23
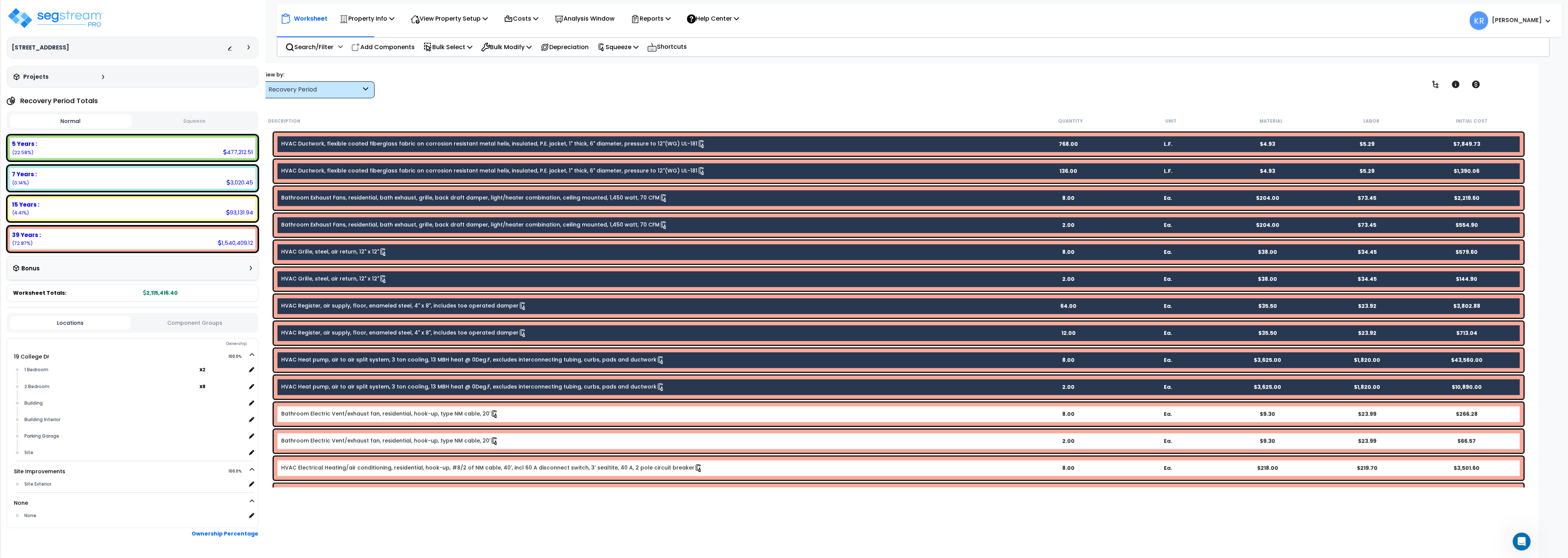
drag, startPoint x: 432, startPoint y: 413, endPoint x: 430, endPoint y: 444, distance: 31.1
click at [432, 414] on link "Bathroom Electric Vent/exhaust fan, residential, hook-up, type NM cable, 20'" at bounding box center [390, 414] width 217 height 9
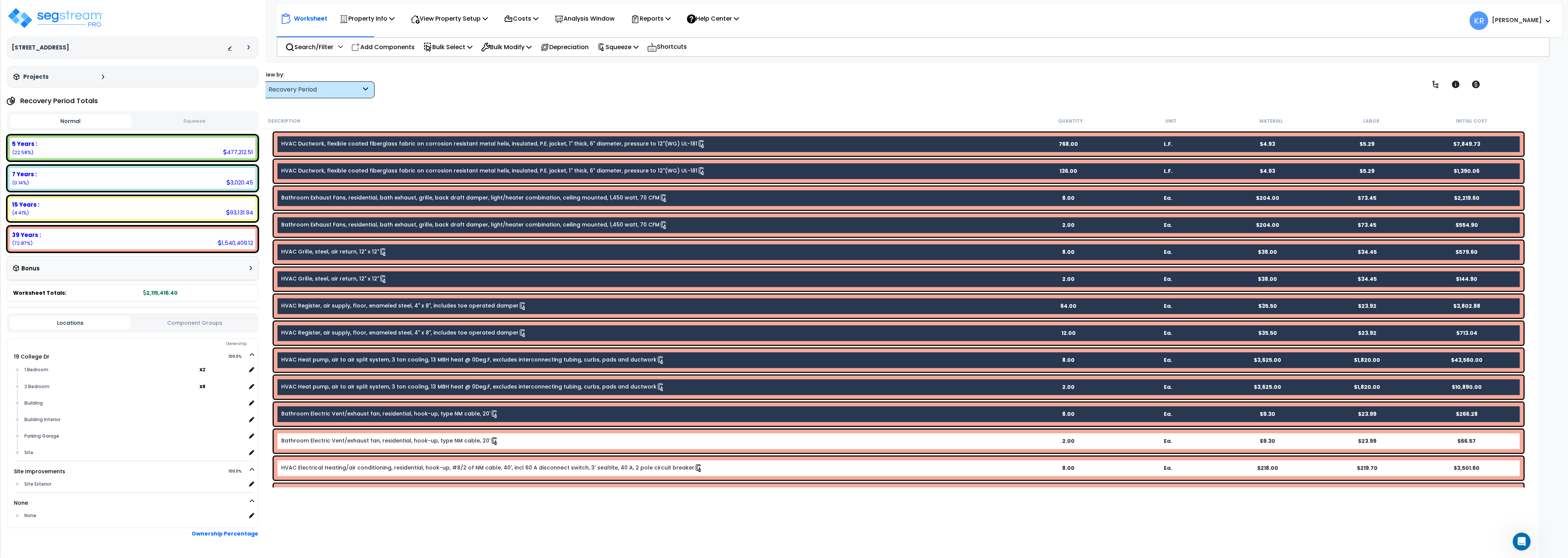
click at [429, 444] on link "Bathroom Electric Vent/exhaust fan, residential, hook-up, type NM cable, 20'" at bounding box center [390, 441] width 217 height 9
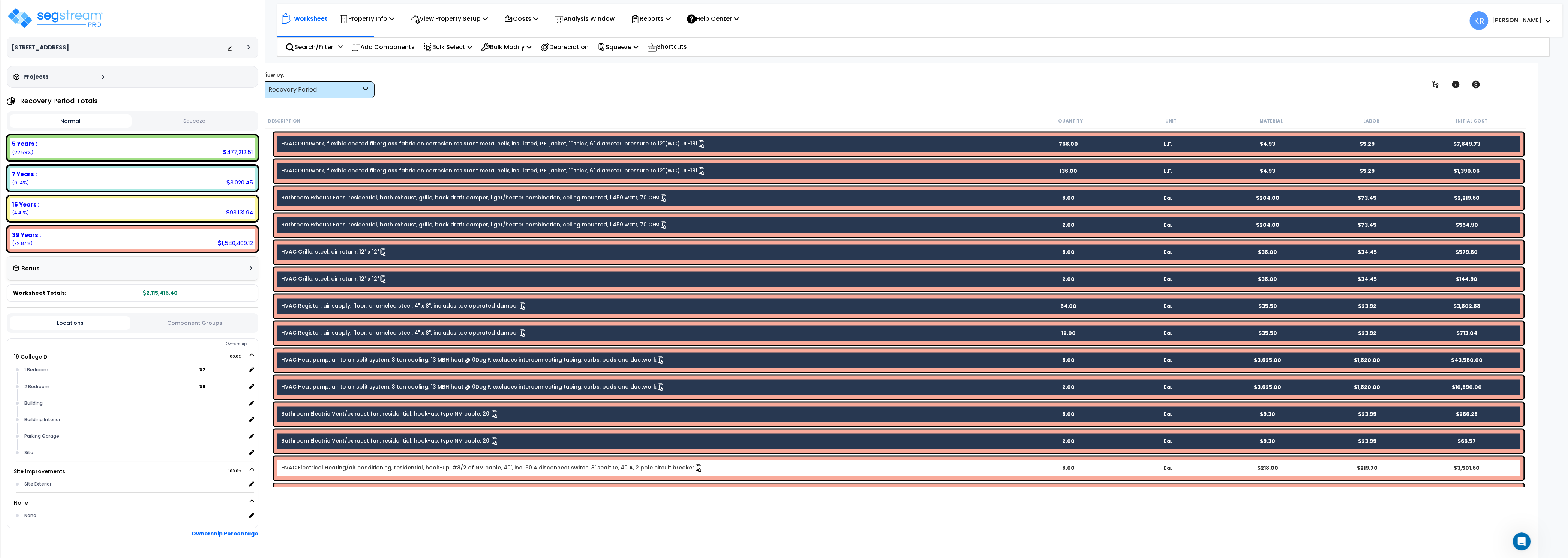
click at [430, 467] on link "HVAC Electrical Heating/air conditioning, residential, hook-up, #8/2 of NM cabl…" at bounding box center [492, 468] width 421 height 9
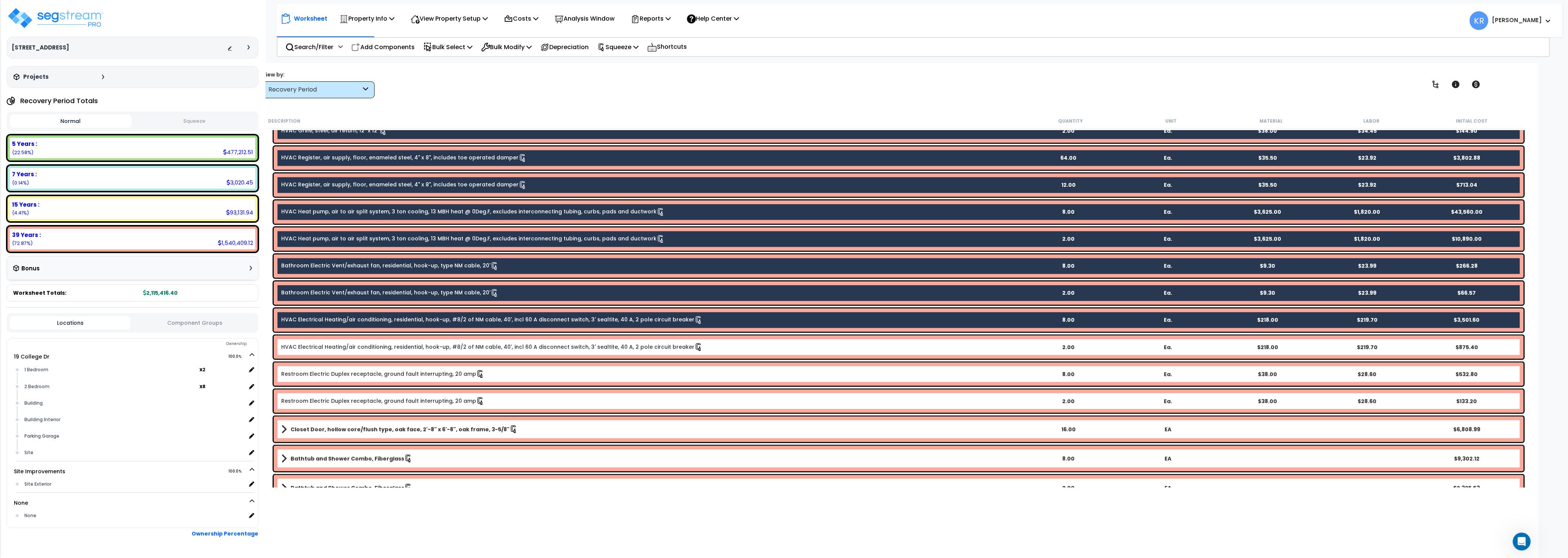
scroll to position [2182, 0]
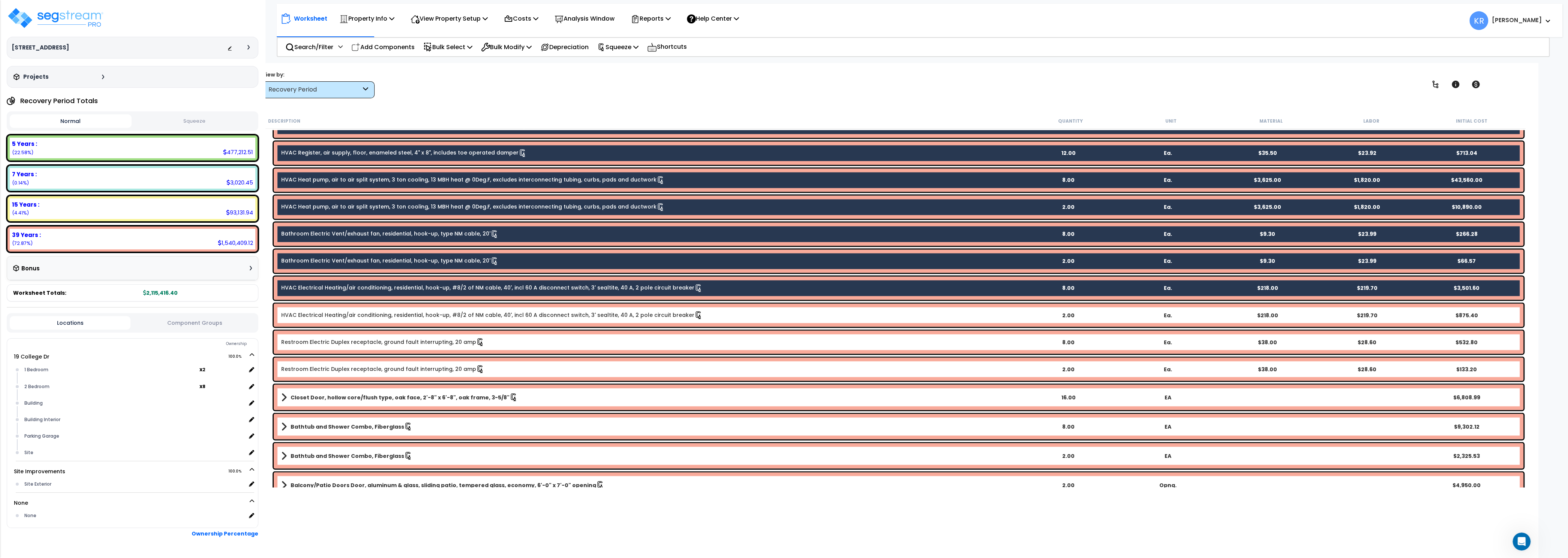
click at [460, 321] on div "HVAC Electrical Heating/air conditioning, residential, hook-up, #8/2 of NM cabl…" at bounding box center [898, 315] width 1250 height 23
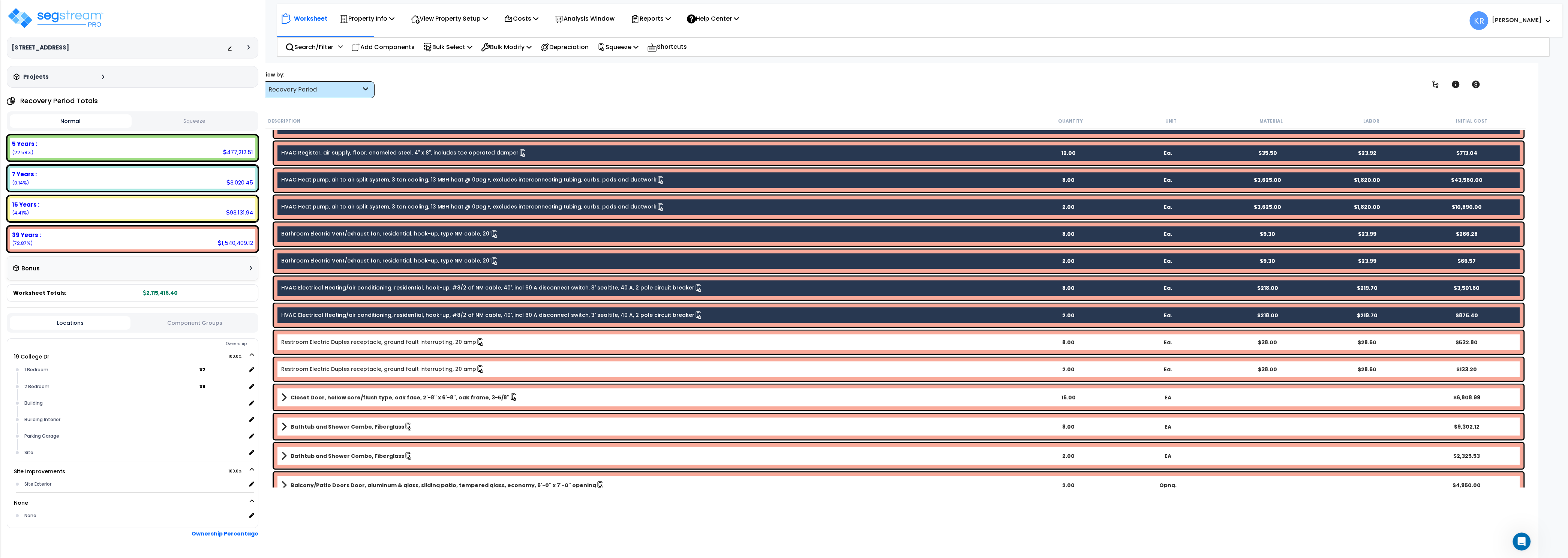
click at [447, 343] on link "Restroom Electric Duplex receptacle, ground fault interrupting, 20 amp" at bounding box center [383, 342] width 203 height 9
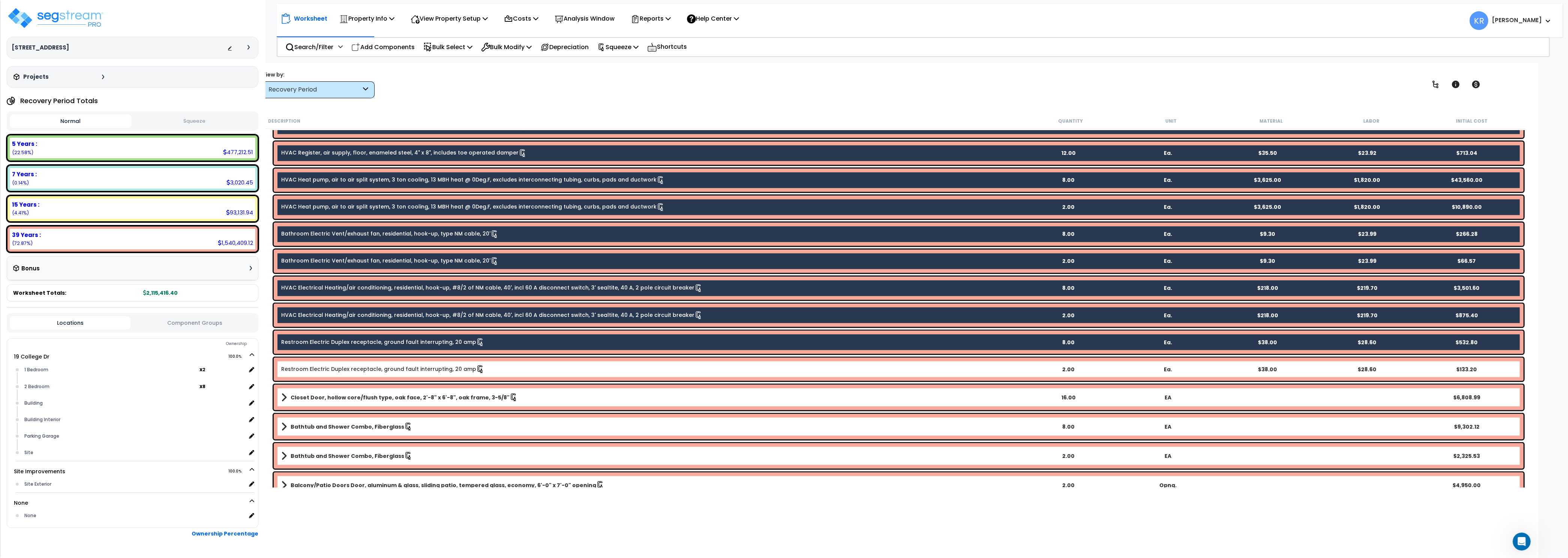
drag, startPoint x: 338, startPoint y: 366, endPoint x: 335, endPoint y: 382, distance: 16.3
click at [338, 366] on link "Restroom Electric Duplex receptacle, ground fault interrupting, 20 amp" at bounding box center [383, 369] width 203 height 9
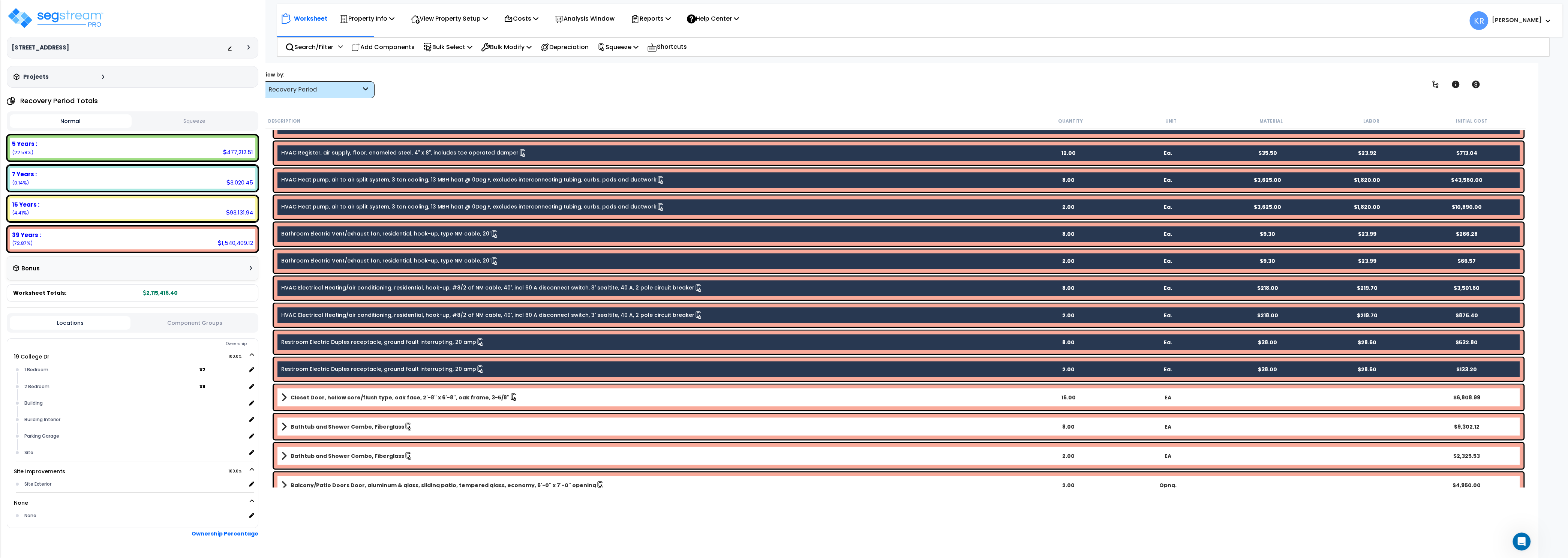
drag, startPoint x: 332, startPoint y: 396, endPoint x: 331, endPoint y: 418, distance: 22.0
click at [332, 397] on b "Closet Door, hollow core/flush type, oak face, 2'-8" x 6'-8", oak frame, 3-5/8"" at bounding box center [400, 397] width 219 height 7
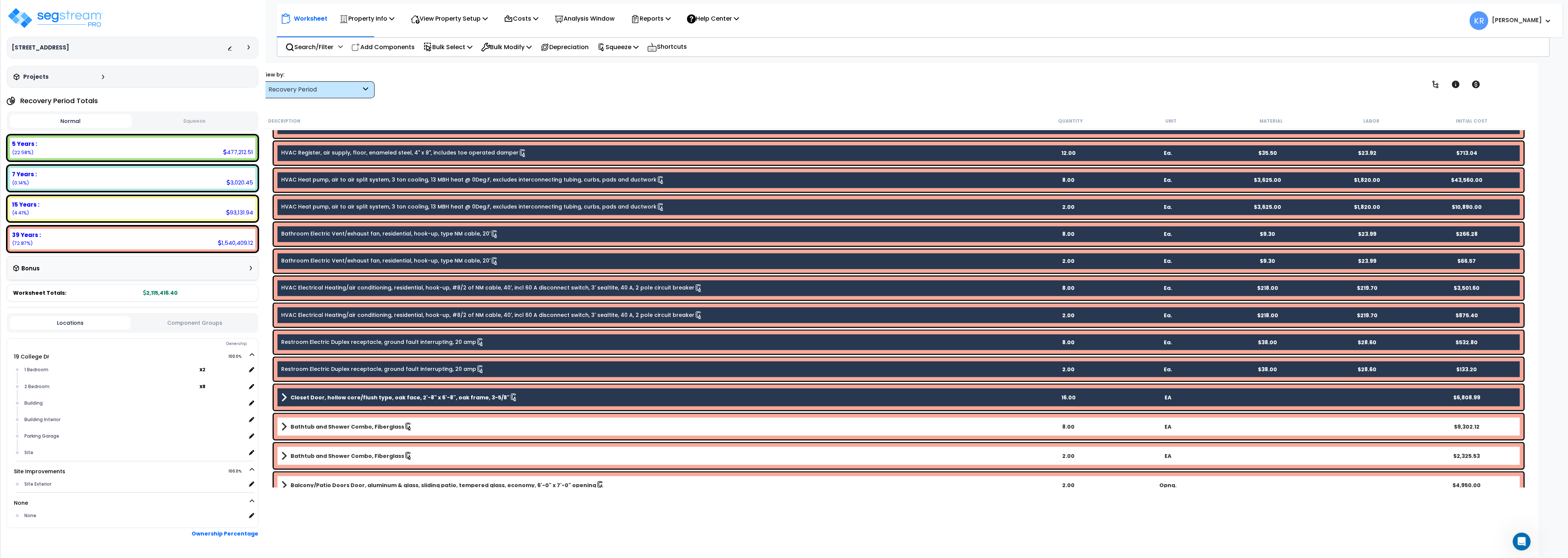
drag, startPoint x: 330, startPoint y: 434, endPoint x: 329, endPoint y: 449, distance: 15.0
click at [330, 435] on div "Bathtub and Shower Combo, Fiberglass 8.00 EA $9,302.12" at bounding box center [898, 426] width 1250 height 26
click at [328, 461] on link "Bathtub and Shower Combo, Fiberglass" at bounding box center [649, 455] width 737 height 10
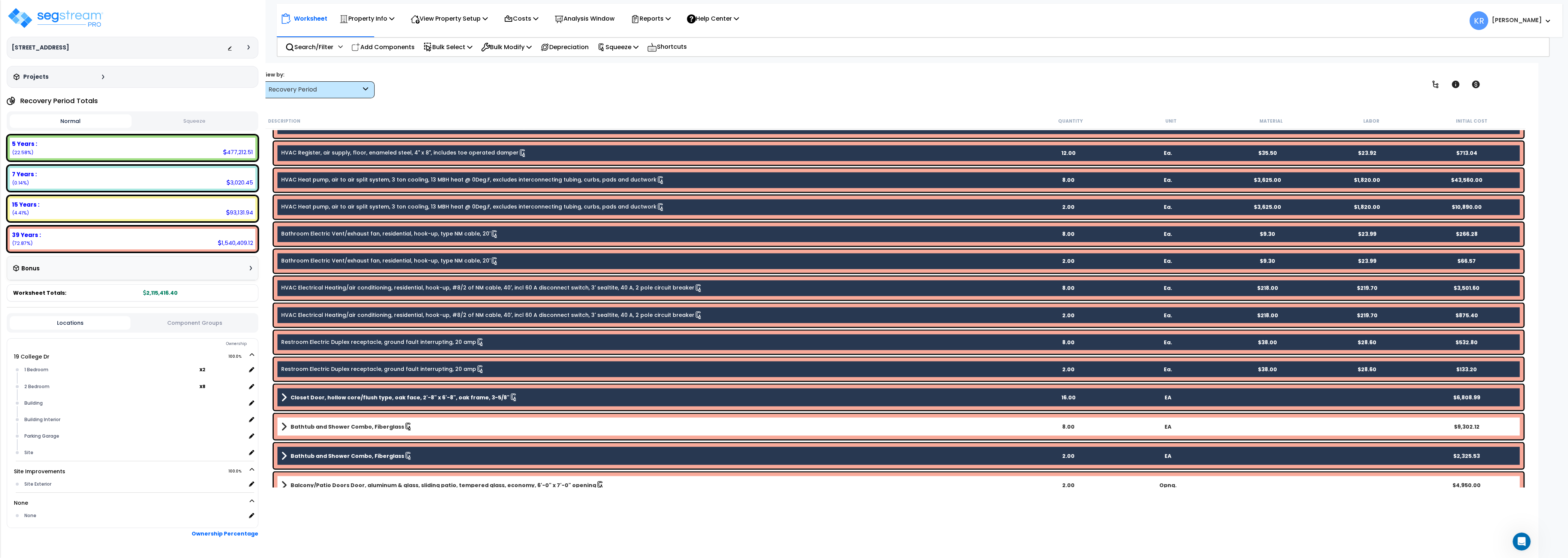
click at [332, 424] on b "Bathtub and Shower Combo, Fiberglass" at bounding box center [347, 426] width 114 height 7
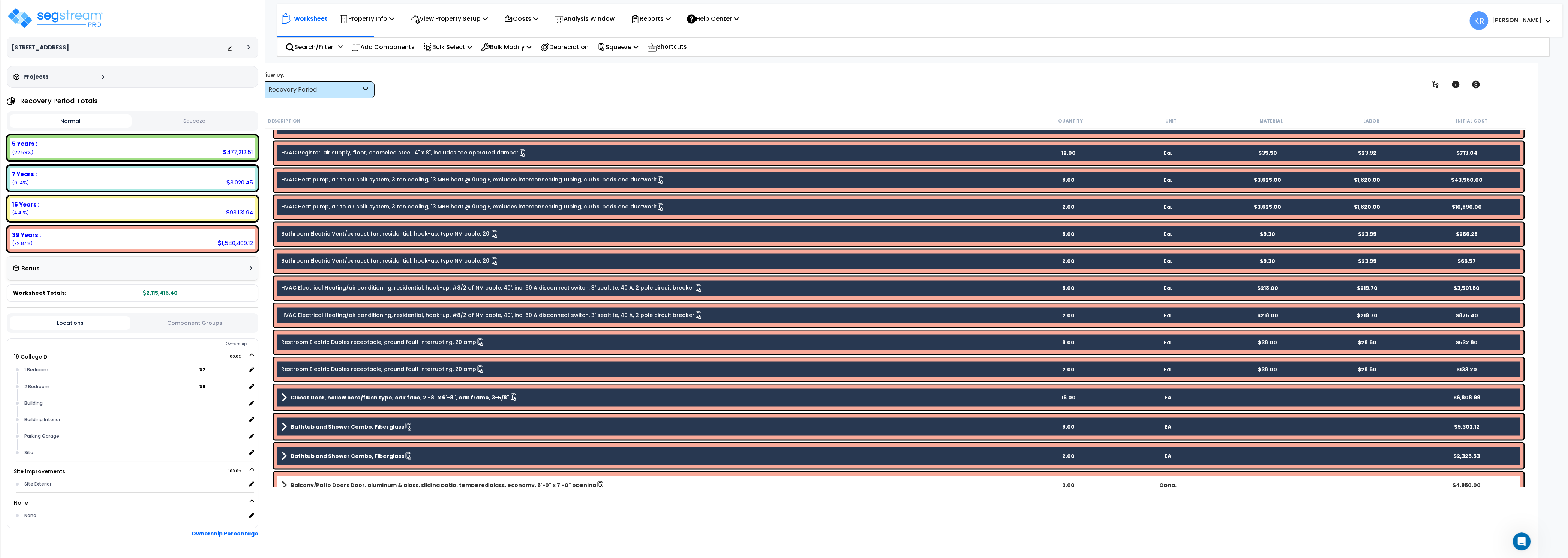
click at [394, 480] on link "Balcony/Patio Doors Door, aluminum & glass, sliding patio, tempered glass, econ…" at bounding box center [649, 484] width 737 height 10
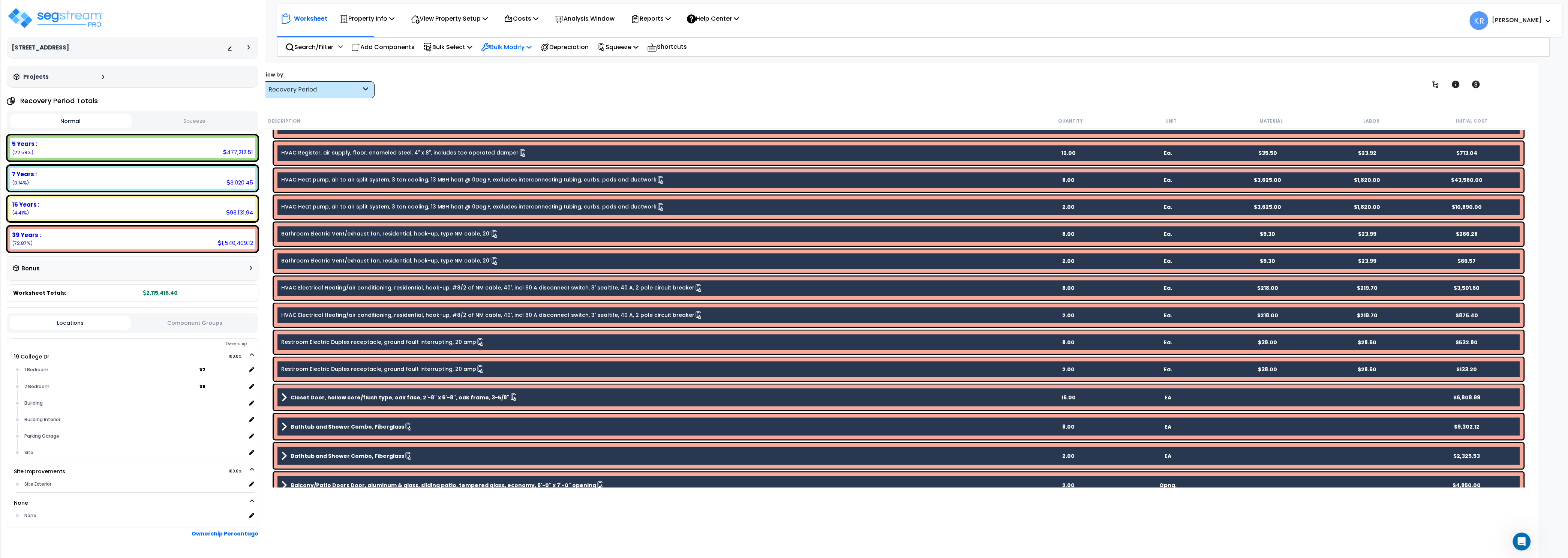
click at [523, 46] on p "Bulk Modify" at bounding box center [506, 47] width 51 height 10
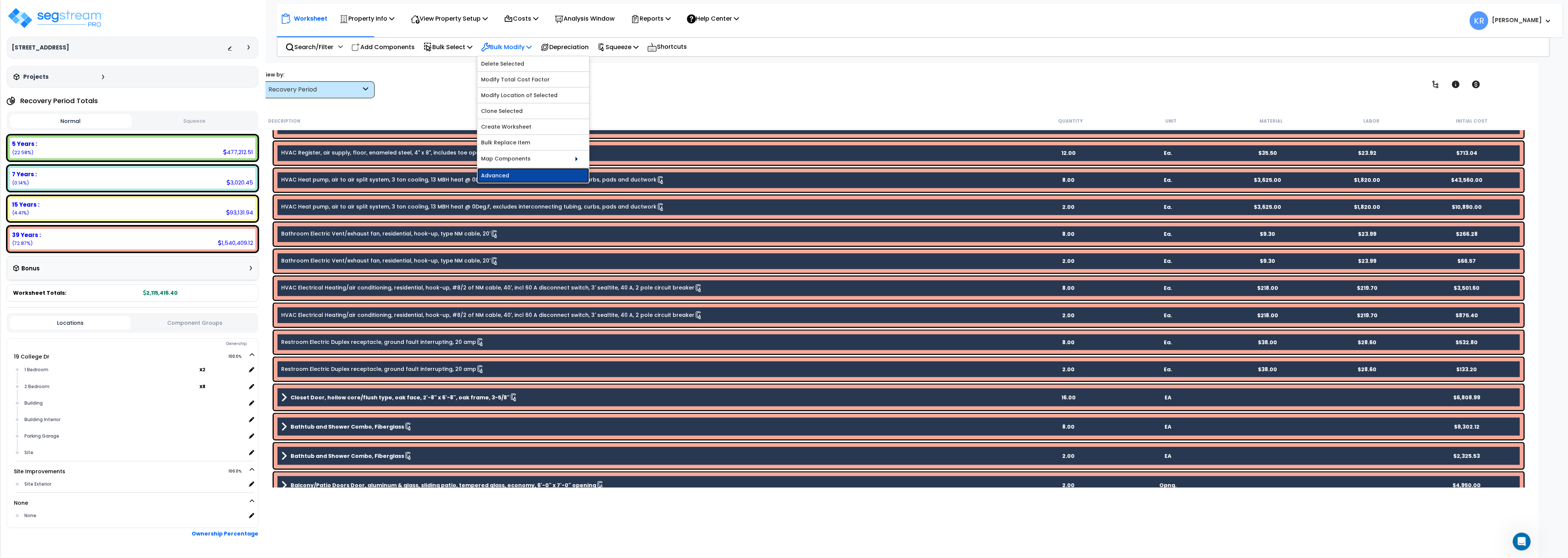
click at [498, 173] on link "Advanced" at bounding box center [533, 175] width 112 height 15
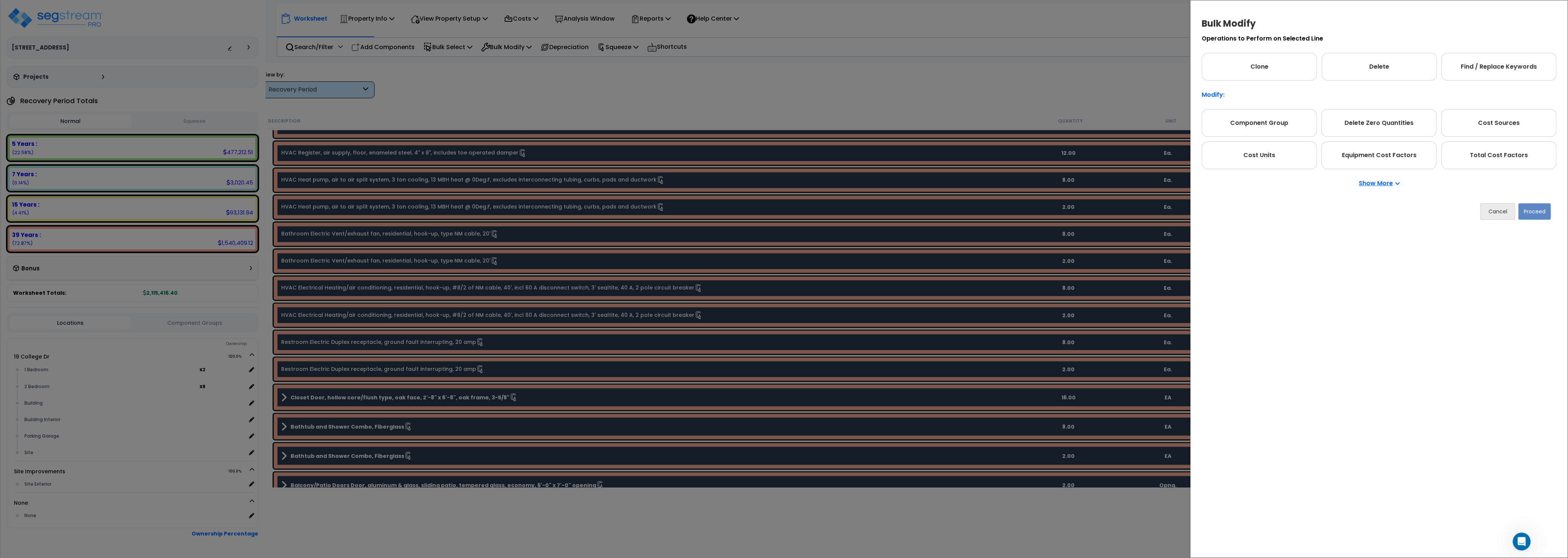
click at [1348, 184] on p "Show More" at bounding box center [1379, 183] width 41 height 6
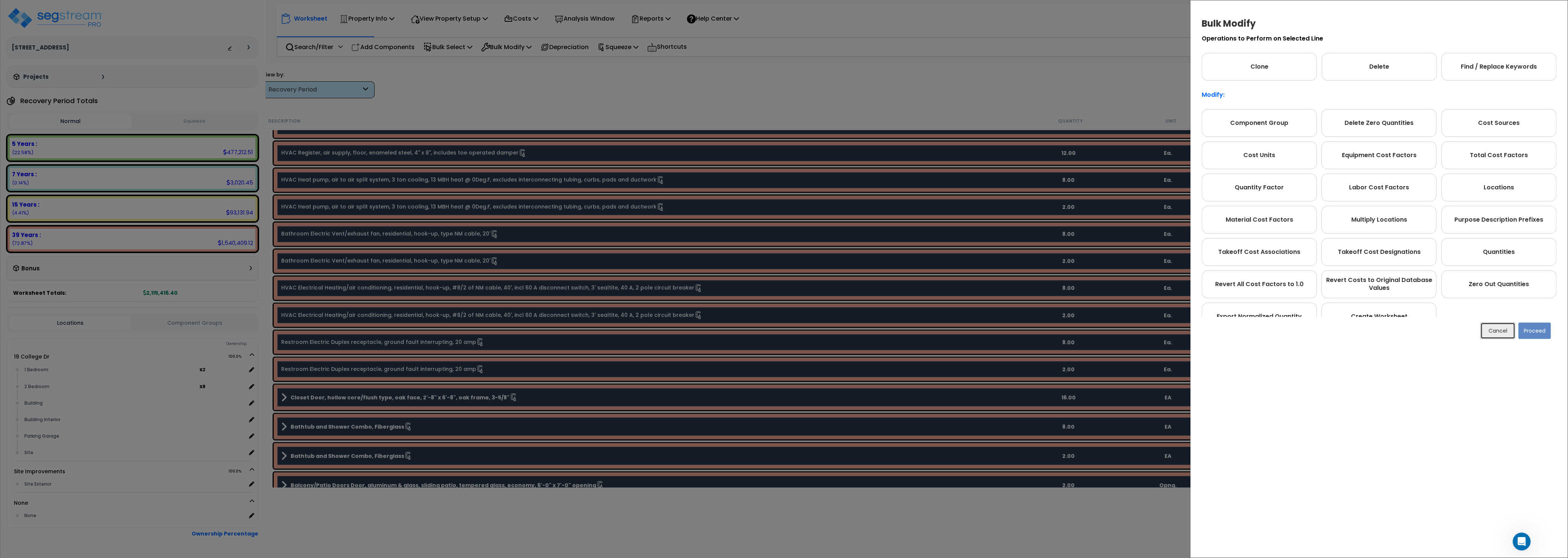
click at [1348, 330] on button "Cancel" at bounding box center [1497, 330] width 35 height 16
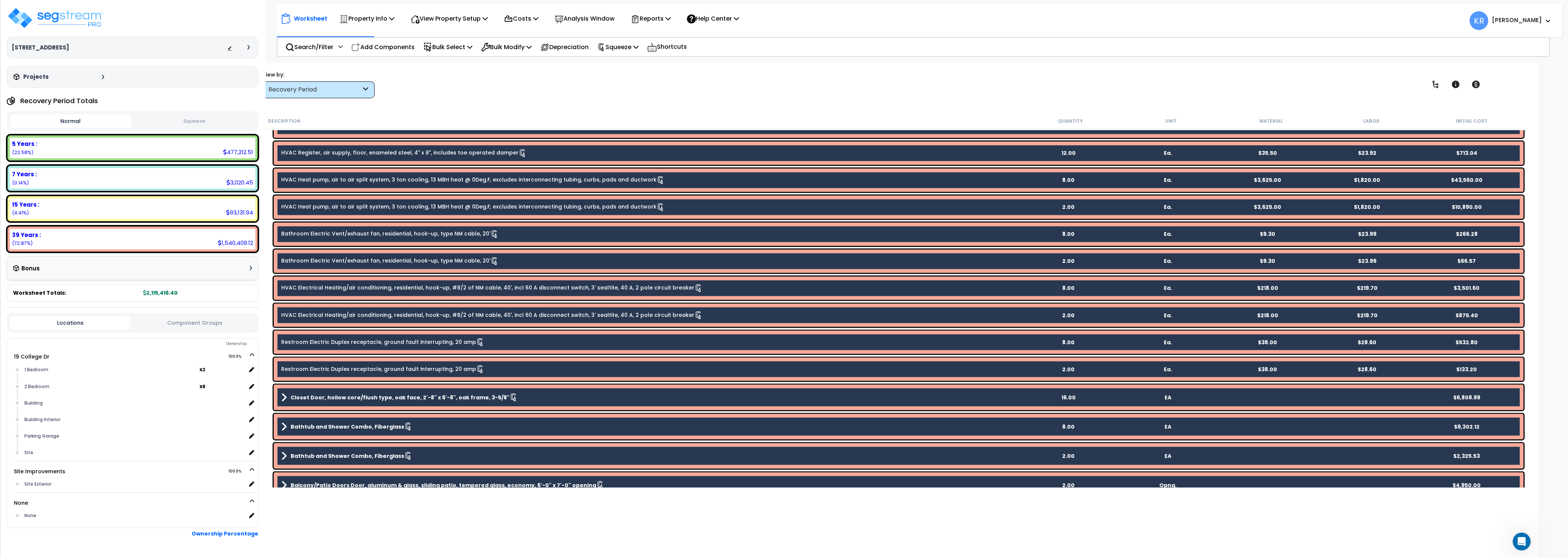
click at [469, 86] on div "View by: Recovery Period High to Low (Total Cost)" at bounding box center [895, 85] width 1271 height 28
click at [445, 14] on p "View Property Setup" at bounding box center [449, 18] width 77 height 10
click at [434, 35] on link "Building Setup" at bounding box center [444, 35] width 74 height 15
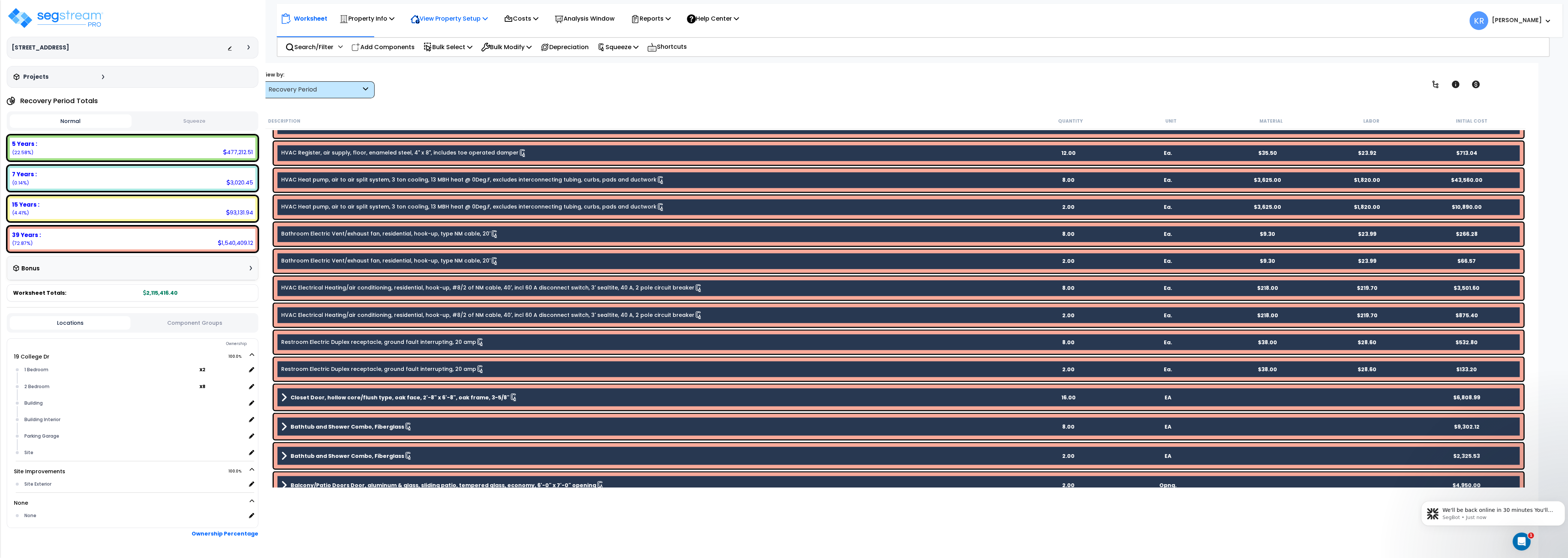
scroll to position [0, 0]
click at [558, 90] on div "View by: Recovery Period High to Low (Total Cost)" at bounding box center [895, 85] width 1271 height 28
click at [585, 40] on div "Depreciation" at bounding box center [564, 47] width 48 height 18
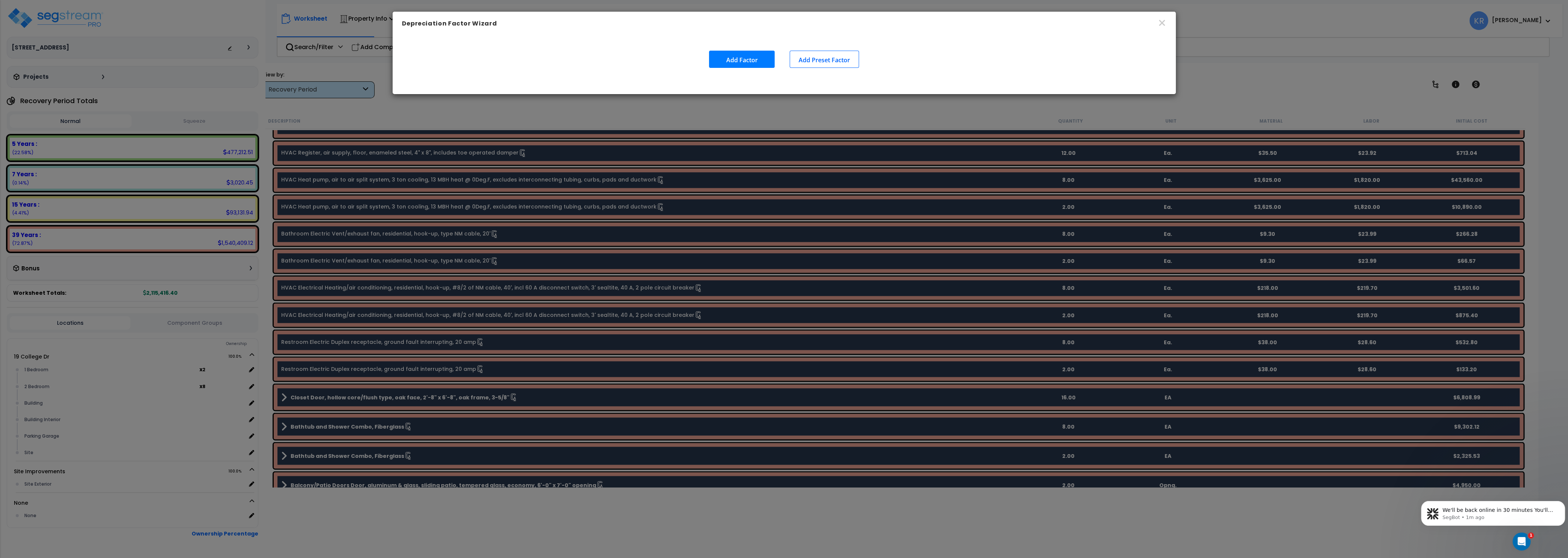
click at [212, 23] on div "Depreciation Factor Wizard Add Factor Add Preset Factor" at bounding box center [784, 279] width 1568 height 558
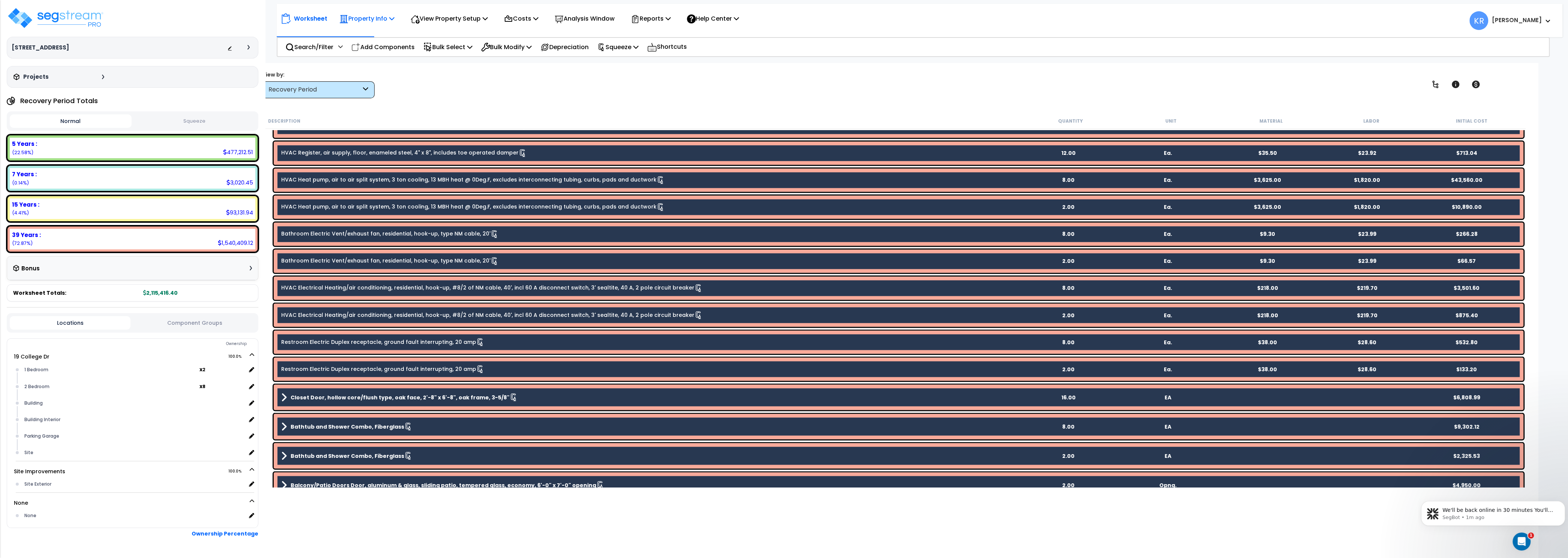
click at [380, 16] on p "Property Info" at bounding box center [366, 18] width 55 height 10
click at [366, 36] on link "Property Setup" at bounding box center [373, 35] width 74 height 15
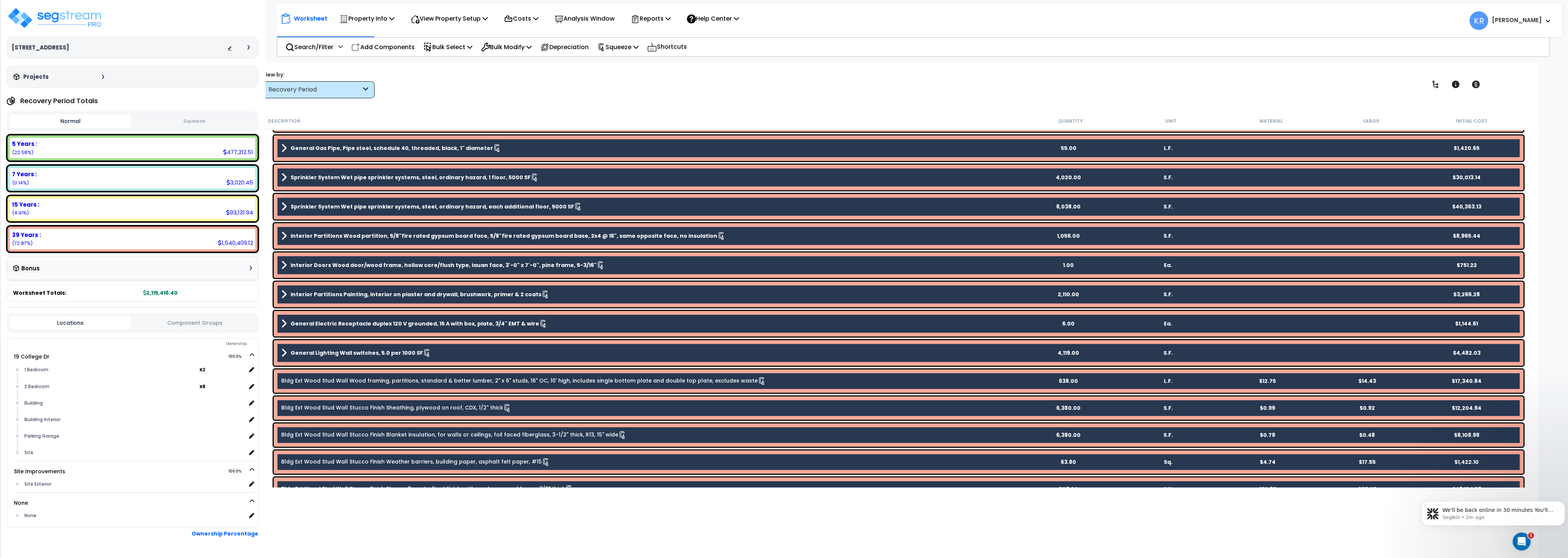
scroll to position [743, 0]
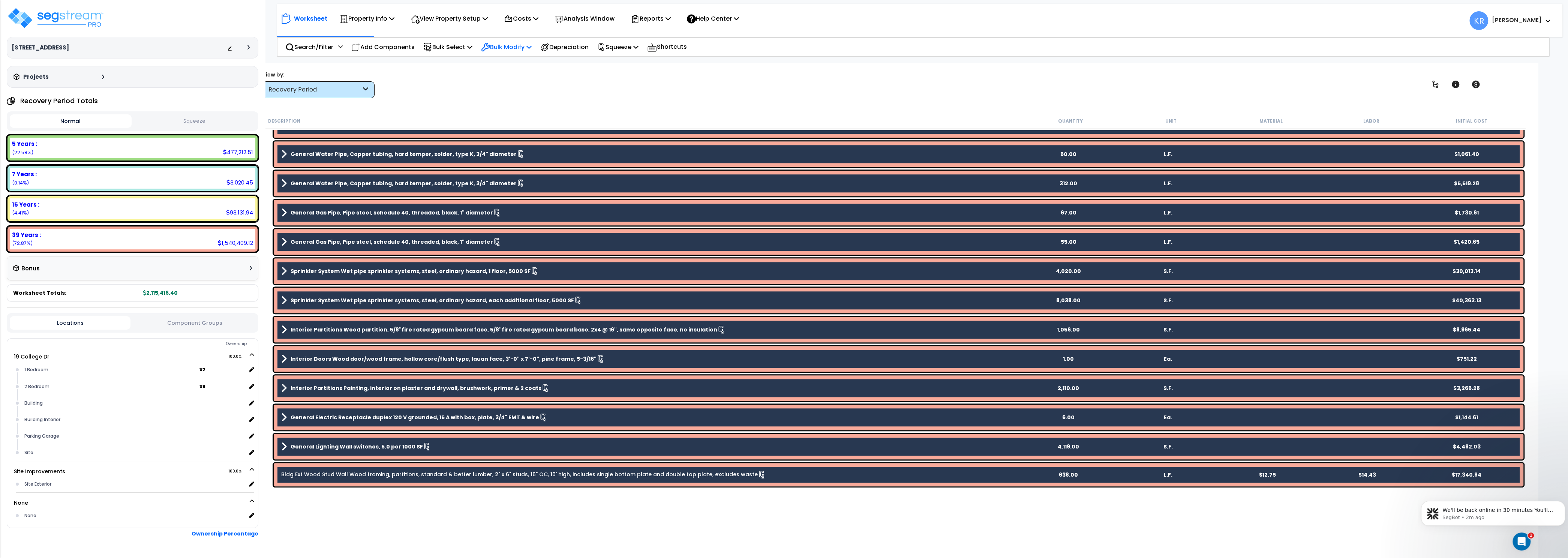
click at [505, 43] on p "Bulk Modify" at bounding box center [506, 47] width 51 height 10
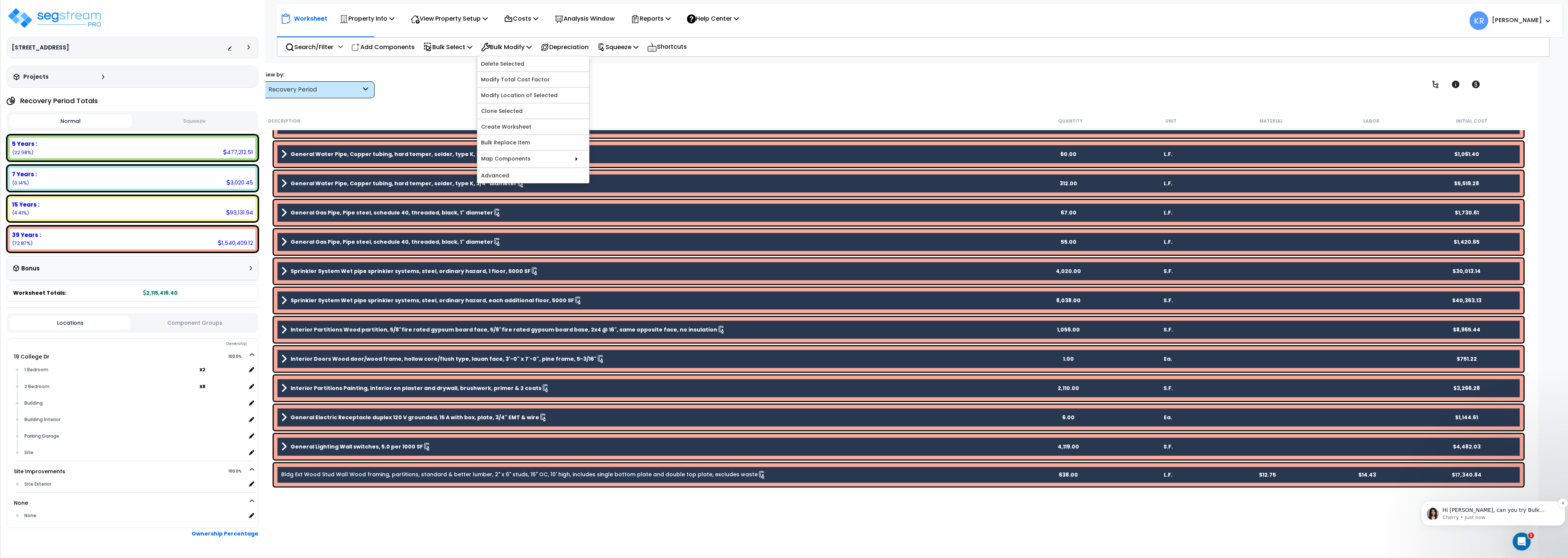
click at [1348, 480] on p "Cherry • Just now" at bounding box center [1499, 517] width 113 height 7
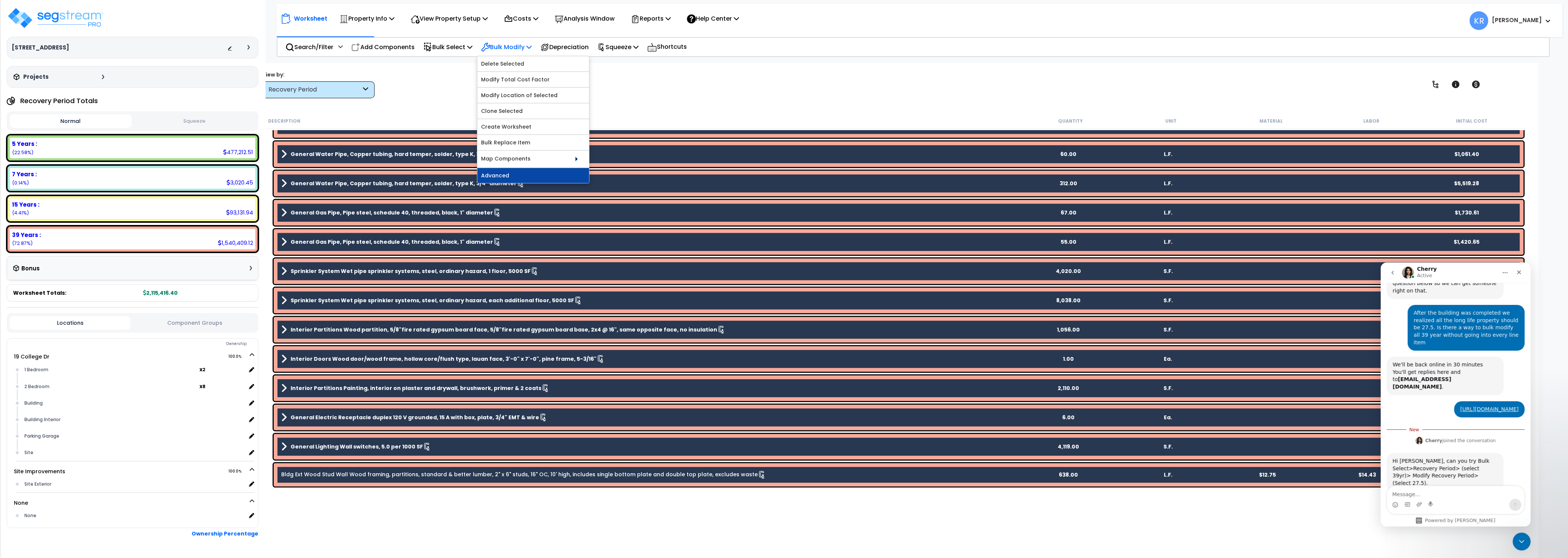
scroll to position [100, 0]
click at [502, 183] on link "Advanced" at bounding box center [533, 175] width 112 height 15
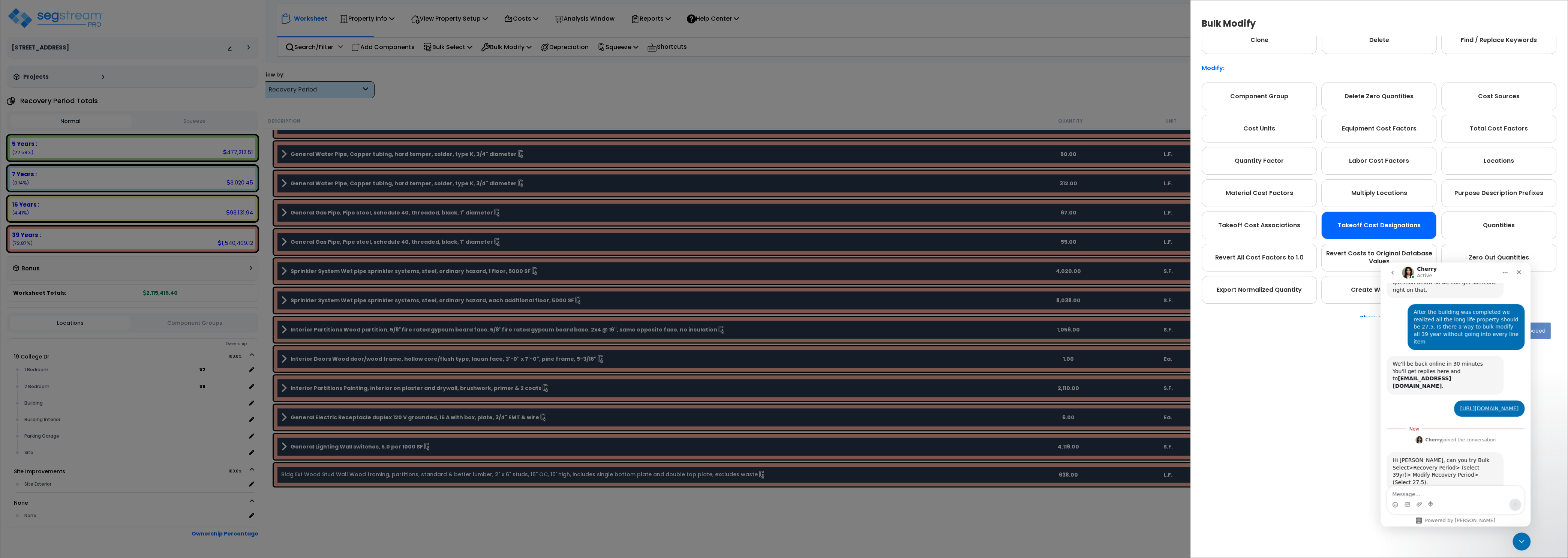
scroll to position [43, 0]
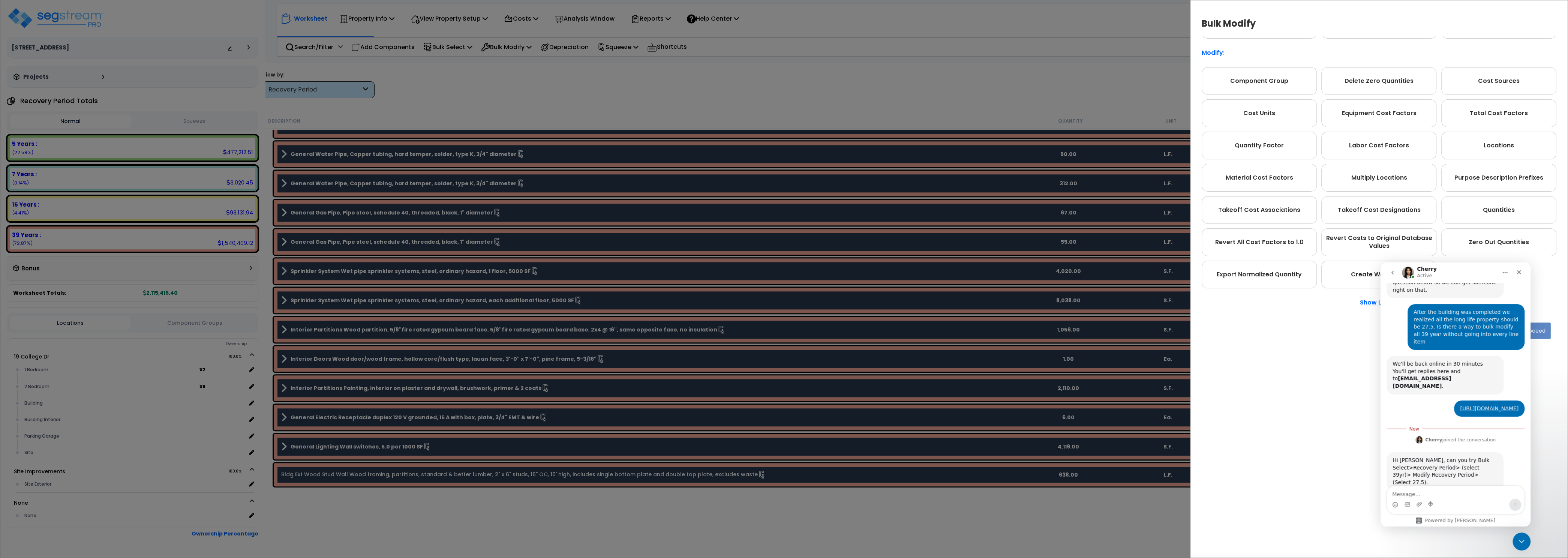
click at [1348, 480] on div "Hi Kristina, can you try Bulk Select>Recovery Period> (select 39yr)> Modify Rec…" at bounding box center [1455, 480] width 138 height 55
click at [1348, 480] on textarea "Message…" at bounding box center [1455, 492] width 137 height 13
type textarea "It is not an option"
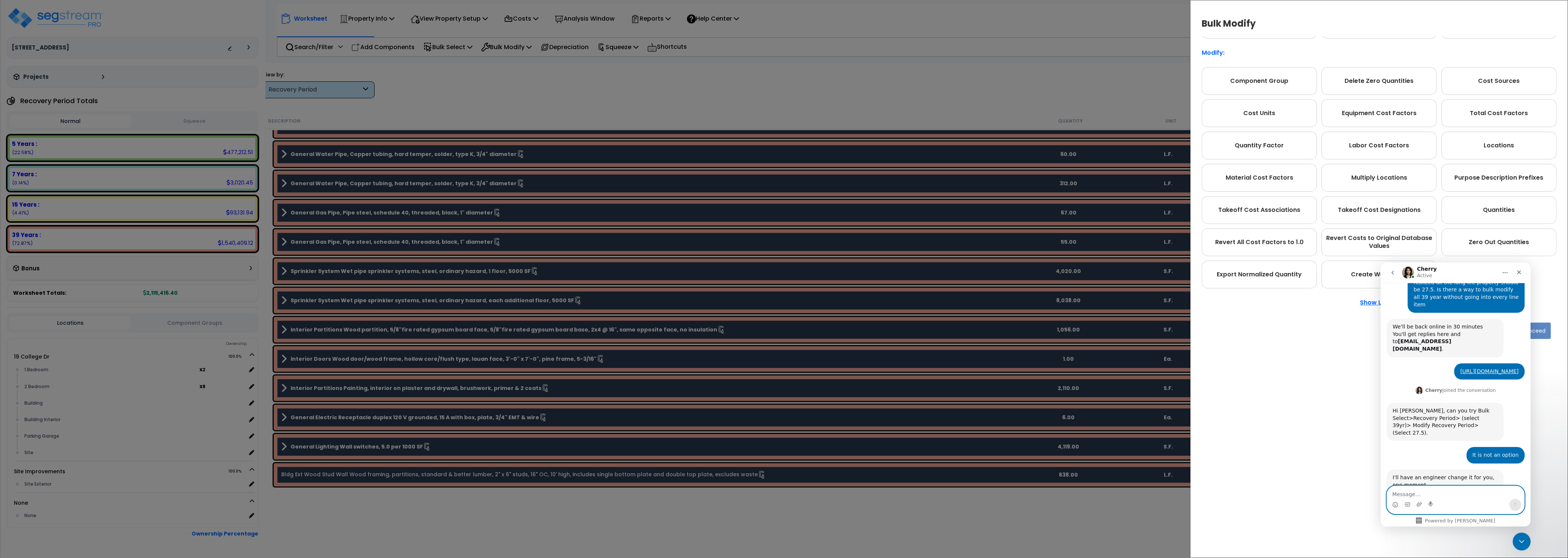
scroll to position [141, 0]
click at [872, 74] on div "Bulk Modify Operations to Perform on Selected Line Clone Delete Find / Replace …" at bounding box center [784, 279] width 1568 height 558
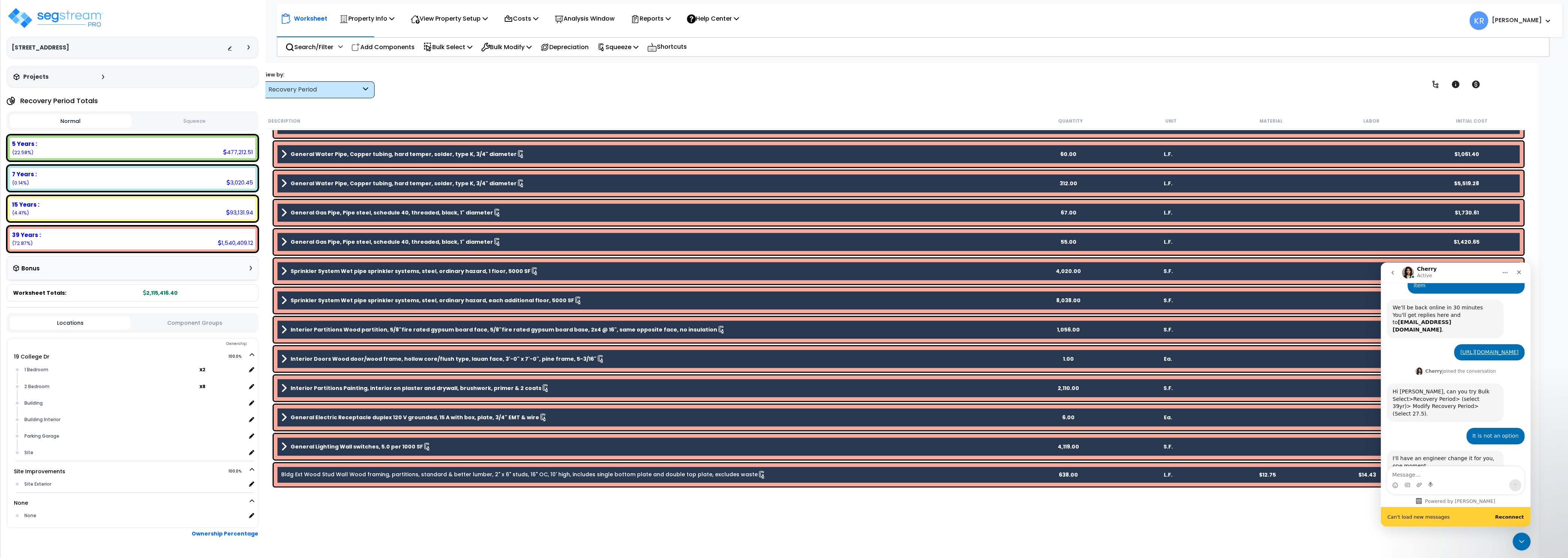
scroll to position [159, 0]
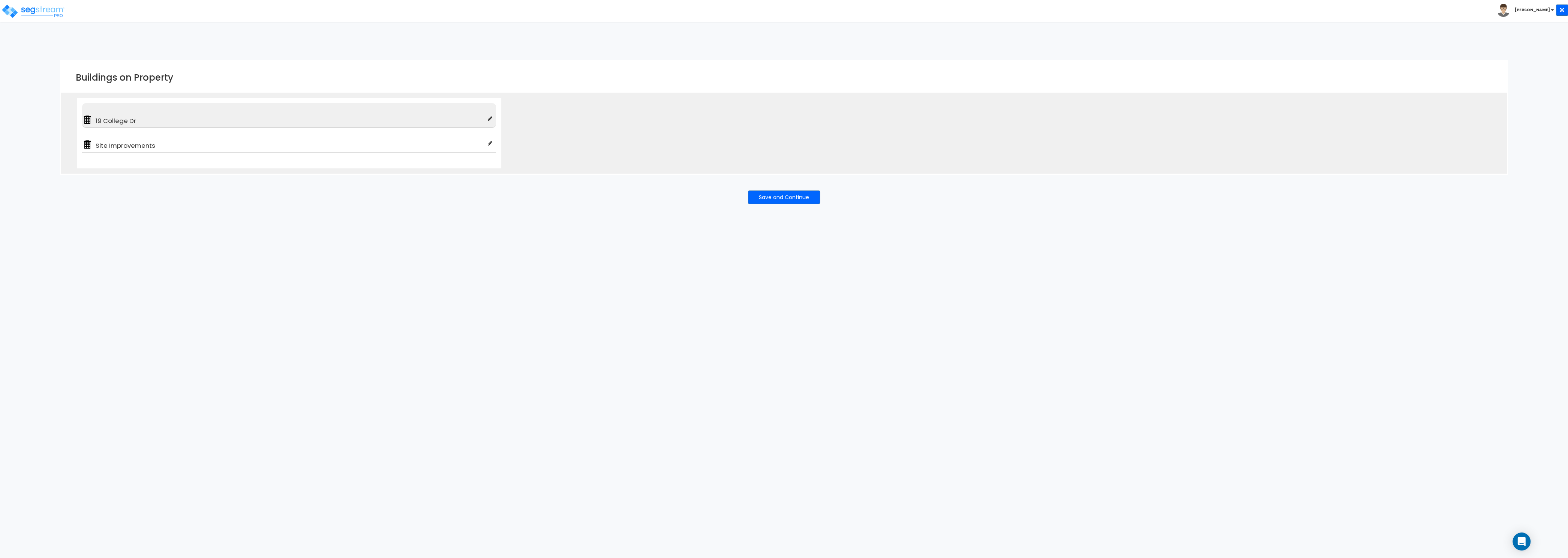
click at [121, 117] on span "19 College Dr" at bounding box center [290, 120] width 395 height 9
click at [88, 119] on img at bounding box center [87, 119] width 10 height 10
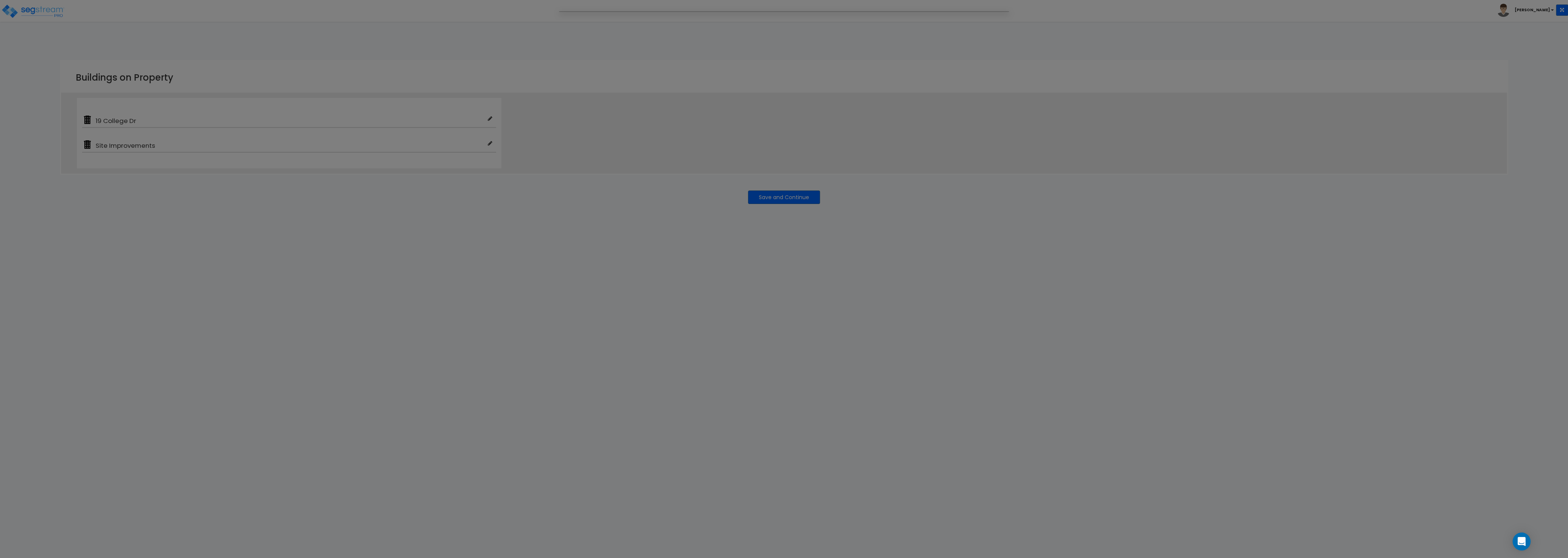
click at [887, 314] on div at bounding box center [784, 279] width 1568 height 558
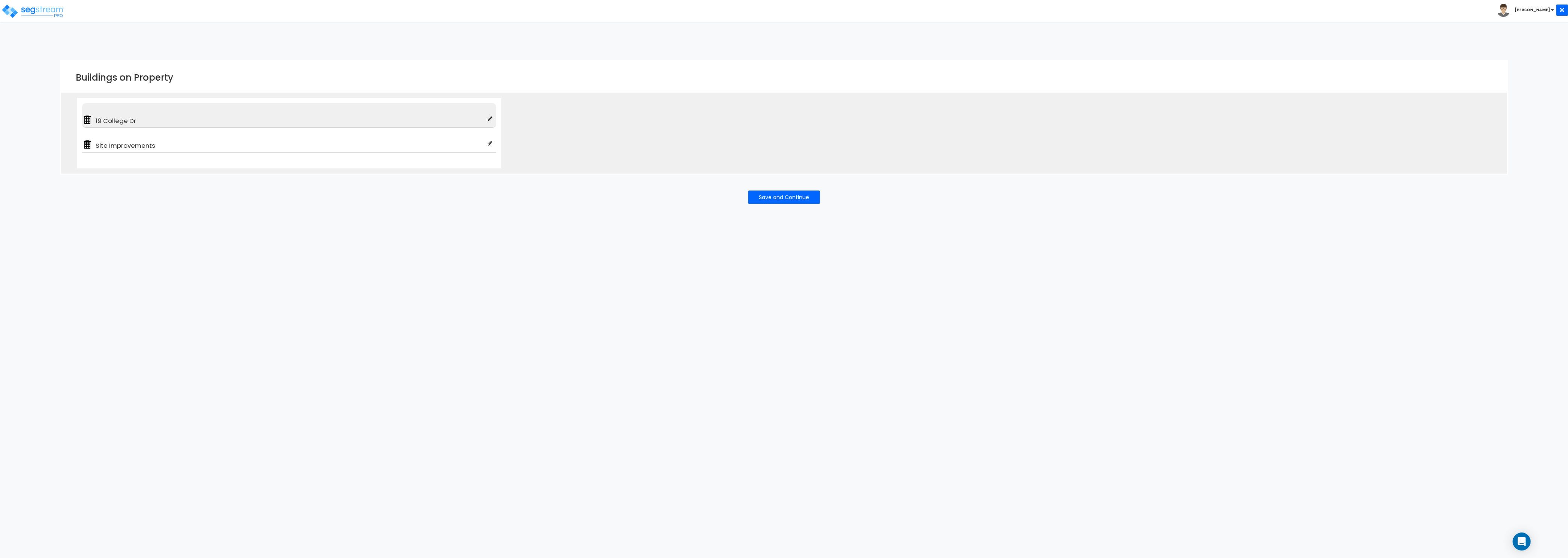
click at [489, 120] on icon at bounding box center [489, 118] width 4 height 5
type input "19 College Dr"
type input "Small Multi-Family Residential (Short Term Residential Rental)"
checkbox input "true"
type input "100"
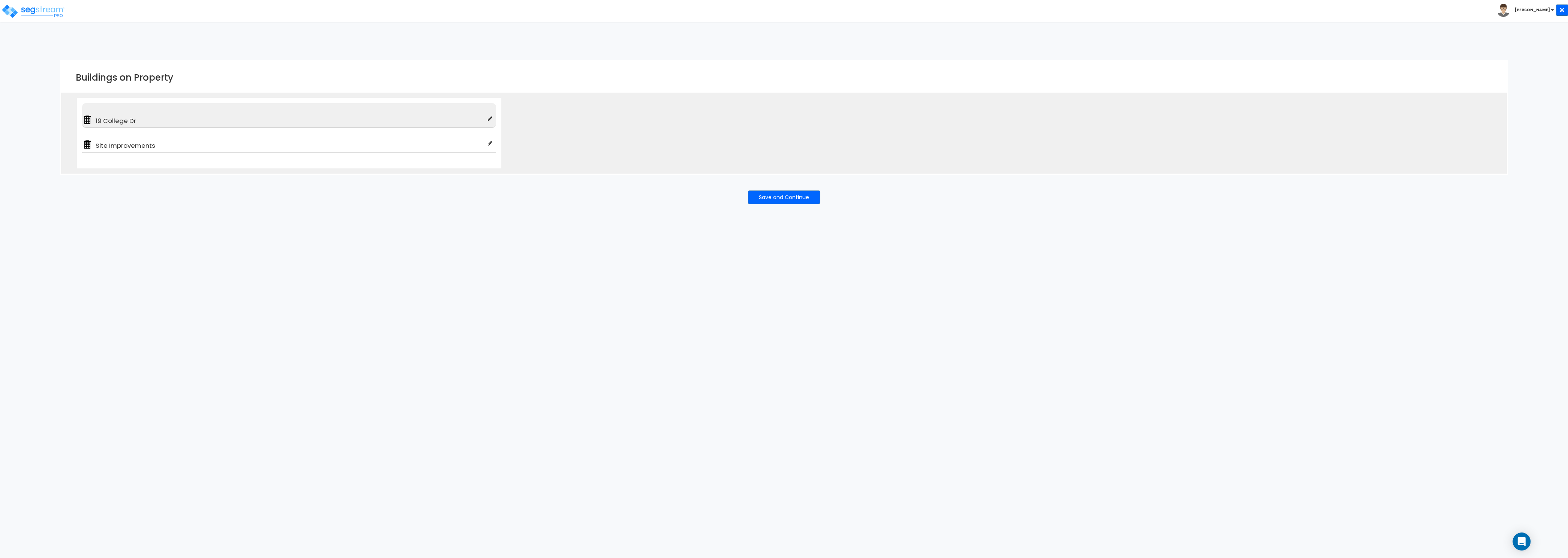
type input "100"
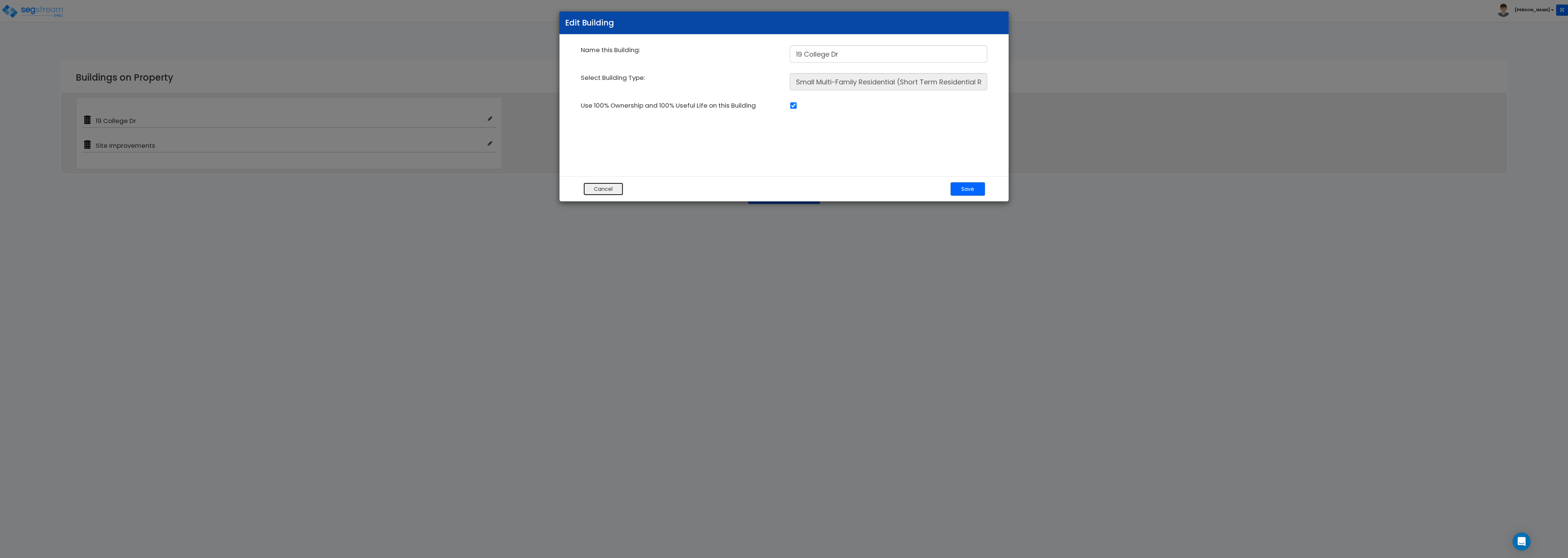
click at [591, 188] on button "Cancel" at bounding box center [603, 189] width 41 height 13
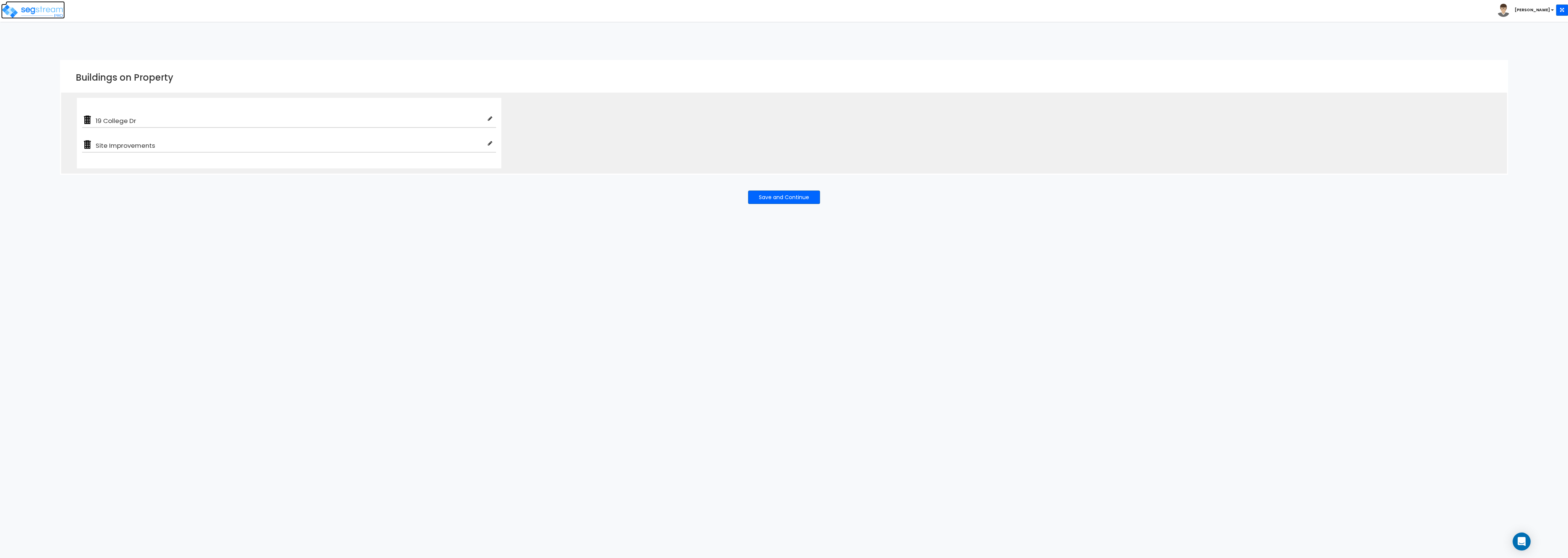
click at [37, 16] on img at bounding box center [33, 11] width 64 height 15
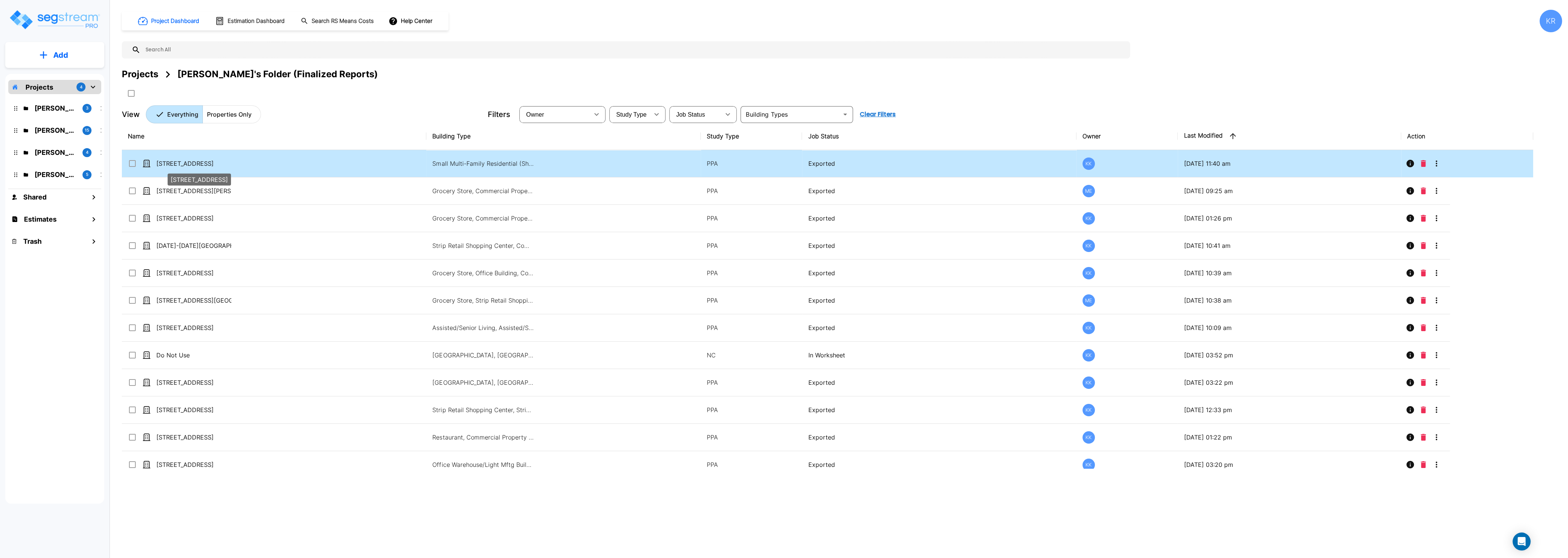
click at [186, 165] on p "[STREET_ADDRESS]" at bounding box center [194, 163] width 75 height 9
checkbox input "true"
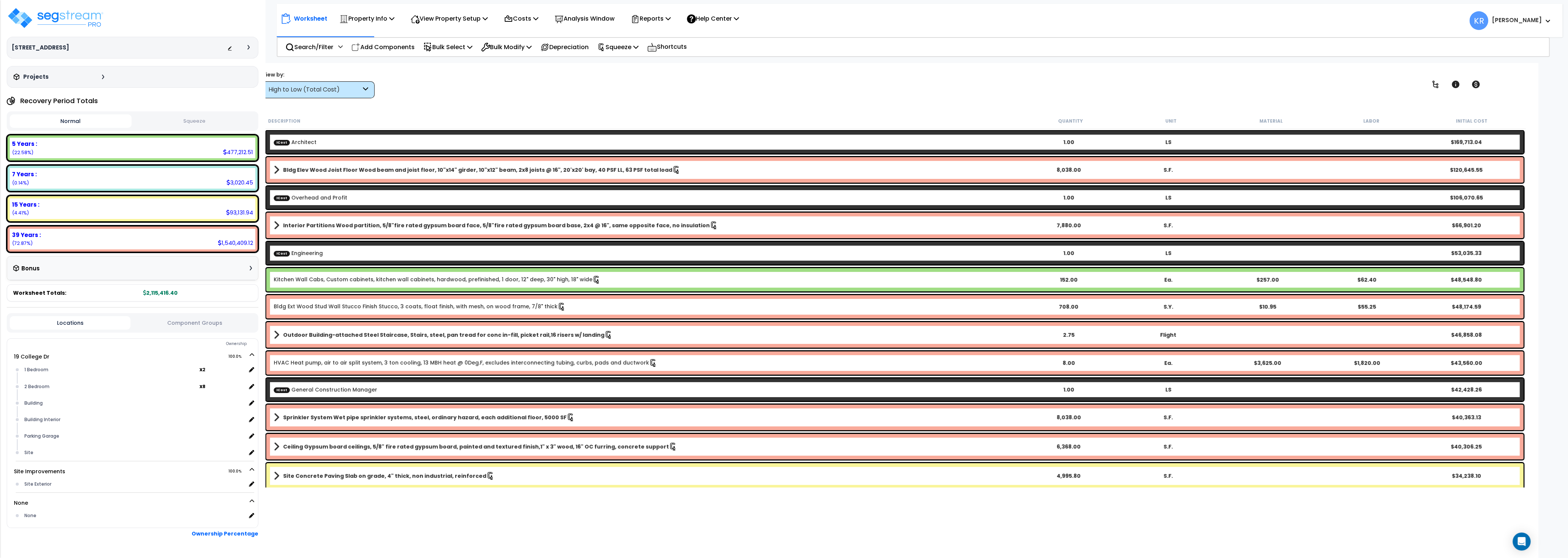
click at [360, 23] on p "Property Info" at bounding box center [366, 18] width 55 height 10
click at [374, 35] on link "Property Setup" at bounding box center [373, 35] width 74 height 15
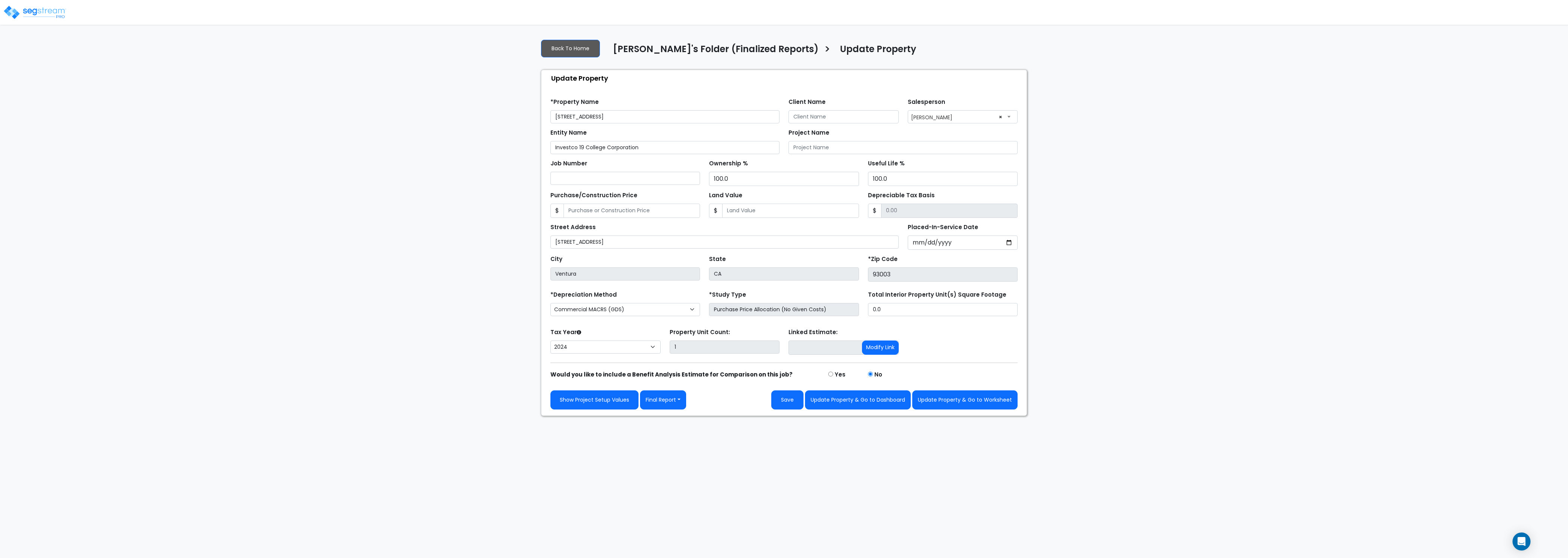
select select "2024"
click at [550, 303] on select "Commercial MACRS (GDS) Residential Rental MACRS (GDS) Commercial MACRS (GDS) QI…" at bounding box center [625, 310] width 150 height 13
select select "RRM(_50"
click at [956, 406] on button "Update Property & Go to Worksheet" at bounding box center [965, 399] width 105 height 19
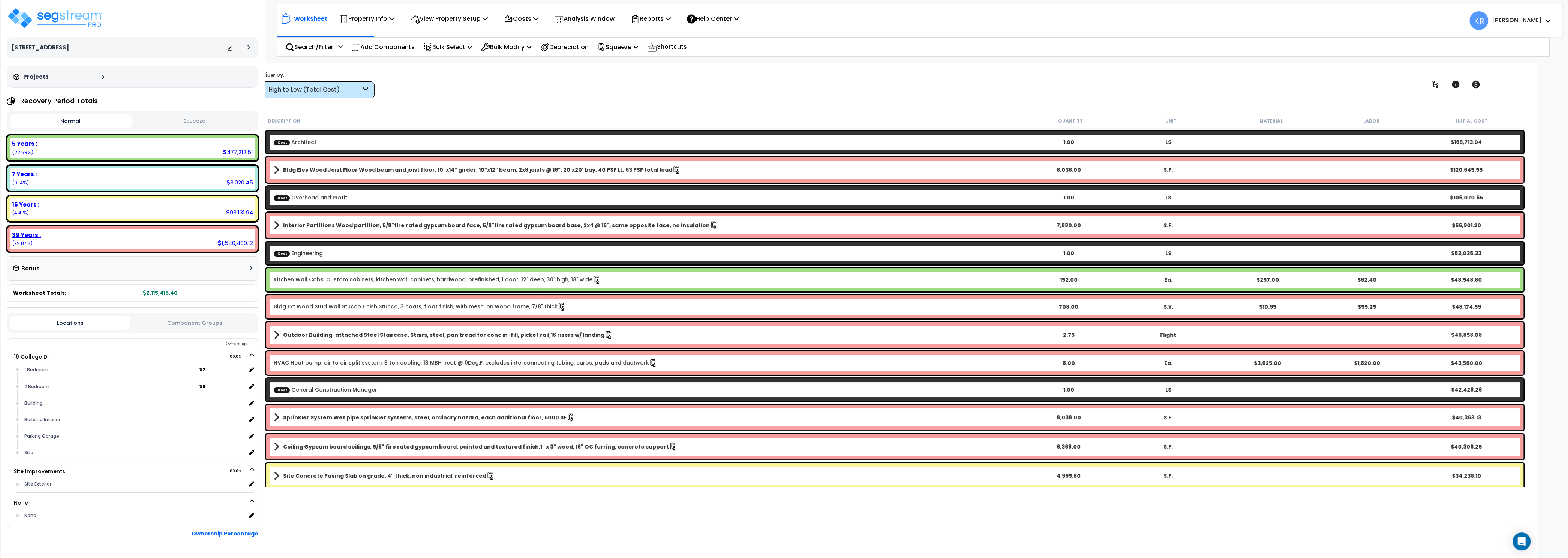
click at [28, 234] on b "39 Years :" at bounding box center [26, 234] width 29 height 8
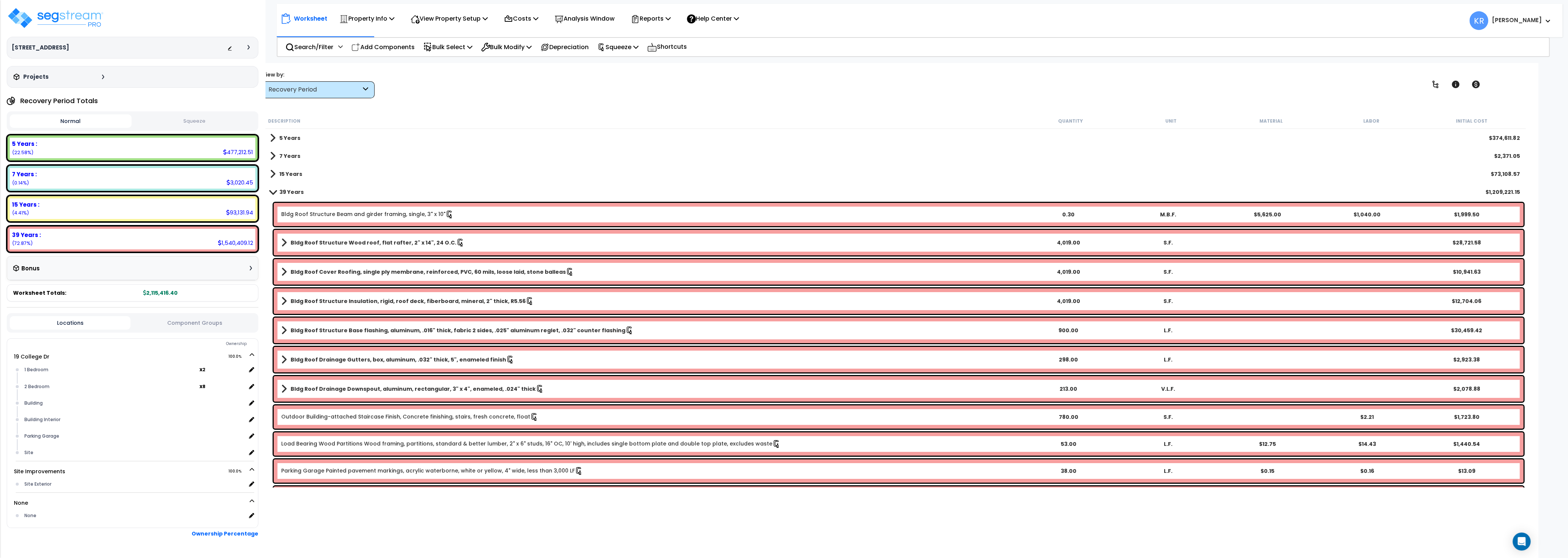
click at [270, 189] on div "39 Years $1,209,221.15" at bounding box center [894, 192] width 1257 height 18
click at [275, 191] on span at bounding box center [273, 191] width 10 height 5
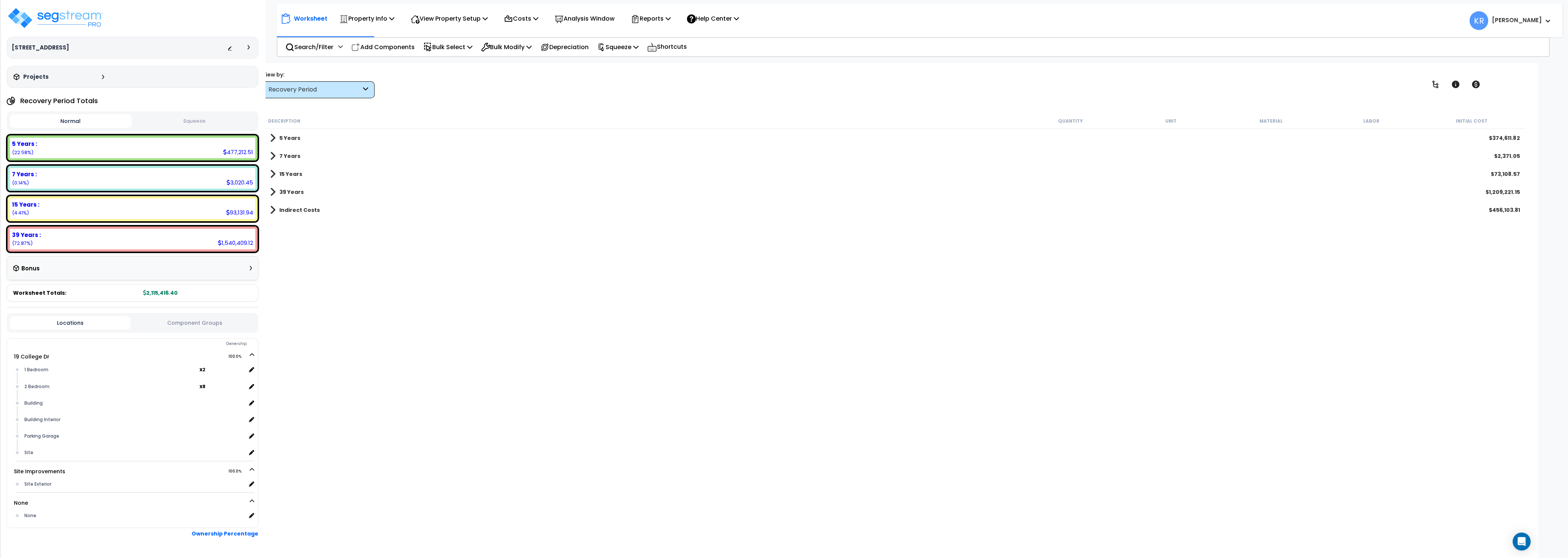
click at [275, 191] on span at bounding box center [273, 192] width 5 height 10
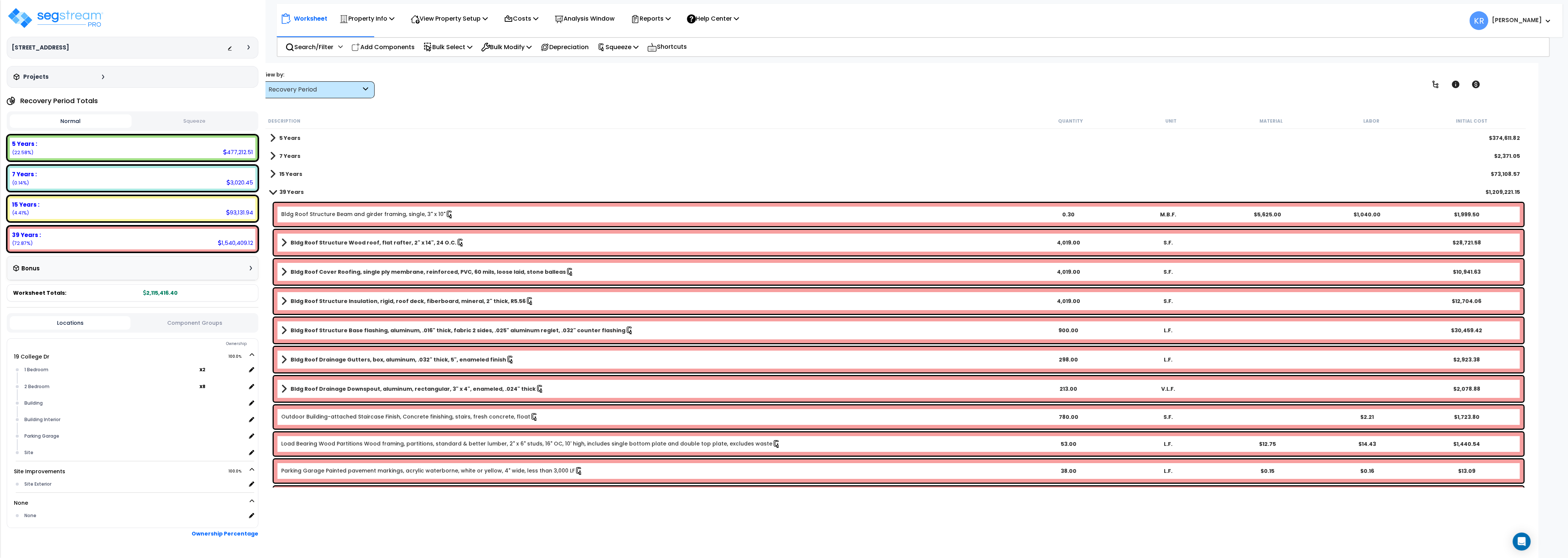
click at [295, 214] on link "Bldg Roof Structure Beam and girder framing, single, 3" x 10"" at bounding box center [367, 215] width 172 height 9
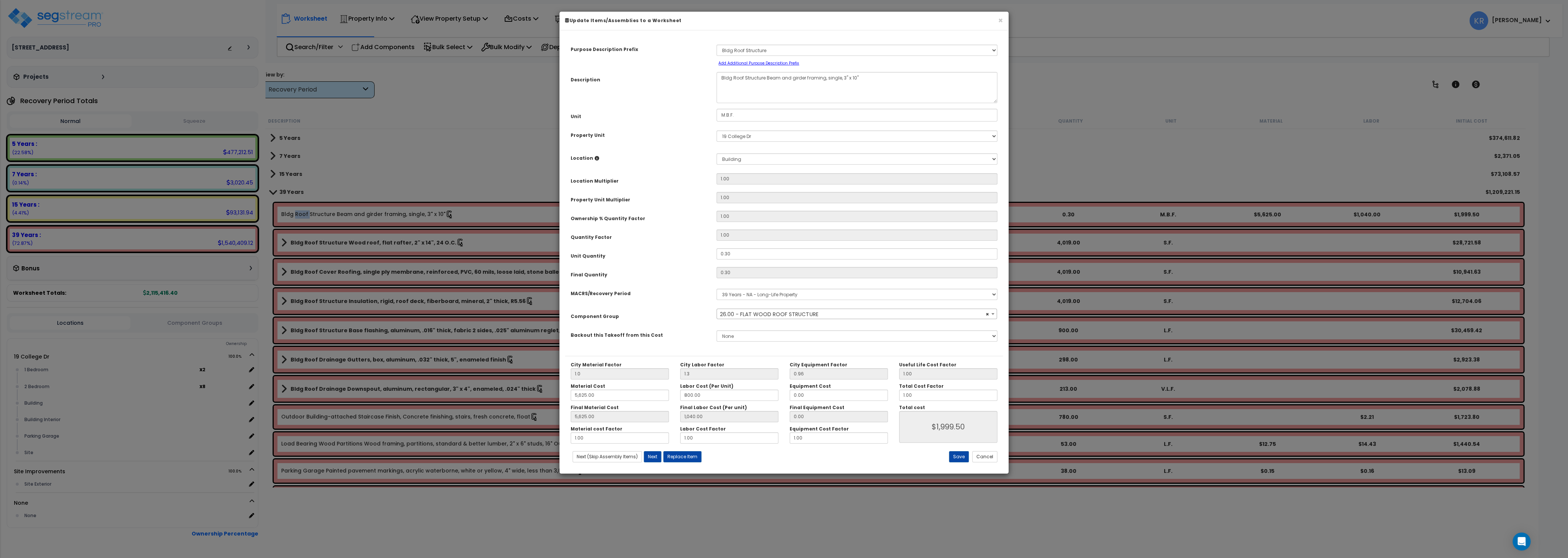
select select "56850"
click at [716, 288] on select "Select MACRS/Recovery Period 5 Years - 57.0 - Distributive Trades & Services 5 …" at bounding box center [856, 294] width 281 height 11
select select "3669"
click option "27.5 Years - NA - Long-Life Property" at bounding box center [0, 0] width 0 height 0
select select "56850"
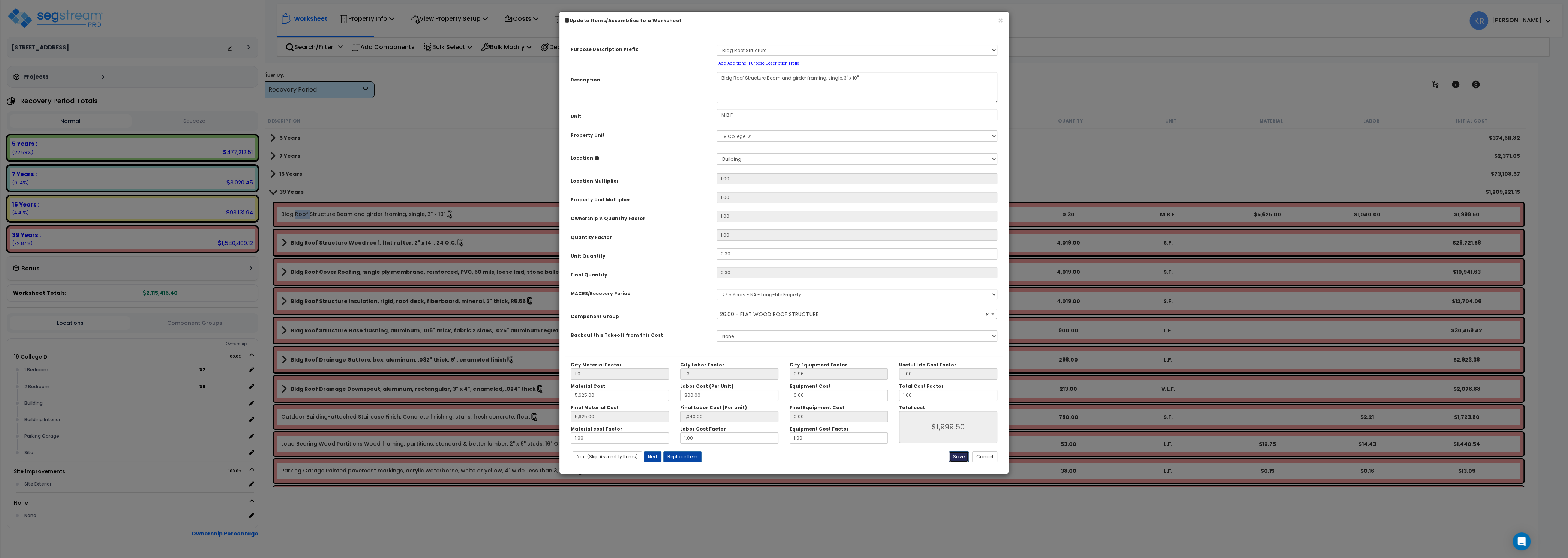
click at [955, 453] on button "Save" at bounding box center [959, 456] width 20 height 11
type input "1.00"
type input "1.30"
type input "5625.00"
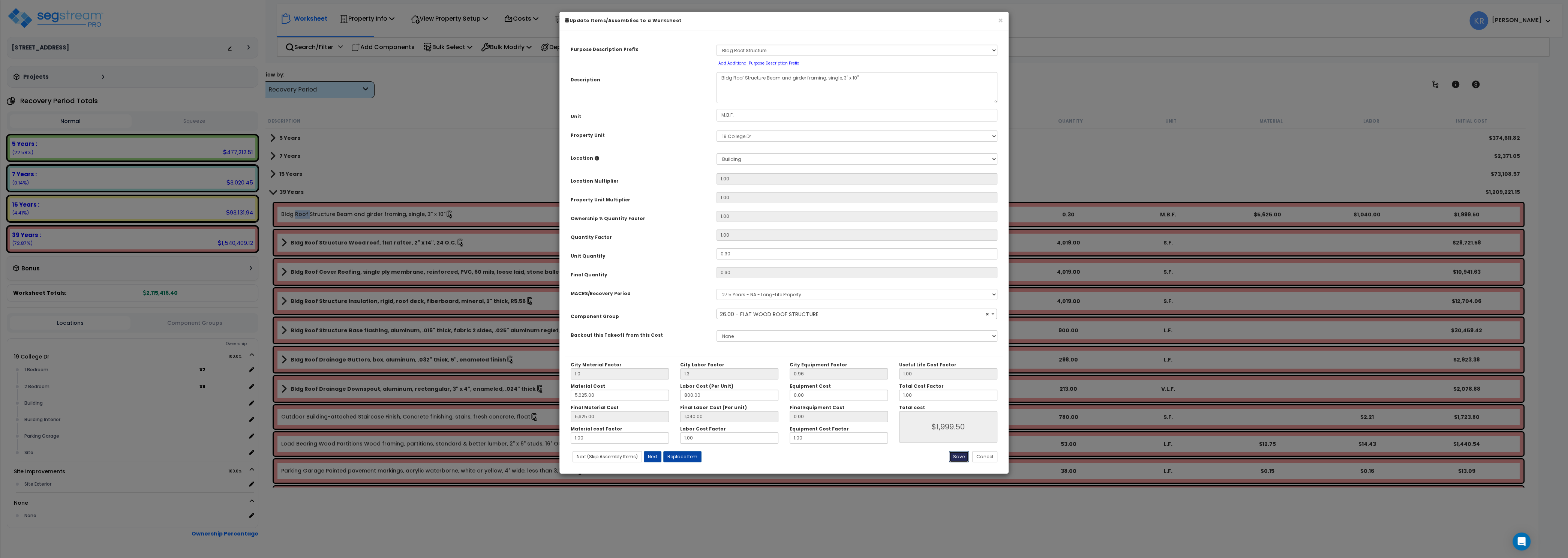
type input "1040.00"
type input "1999.50"
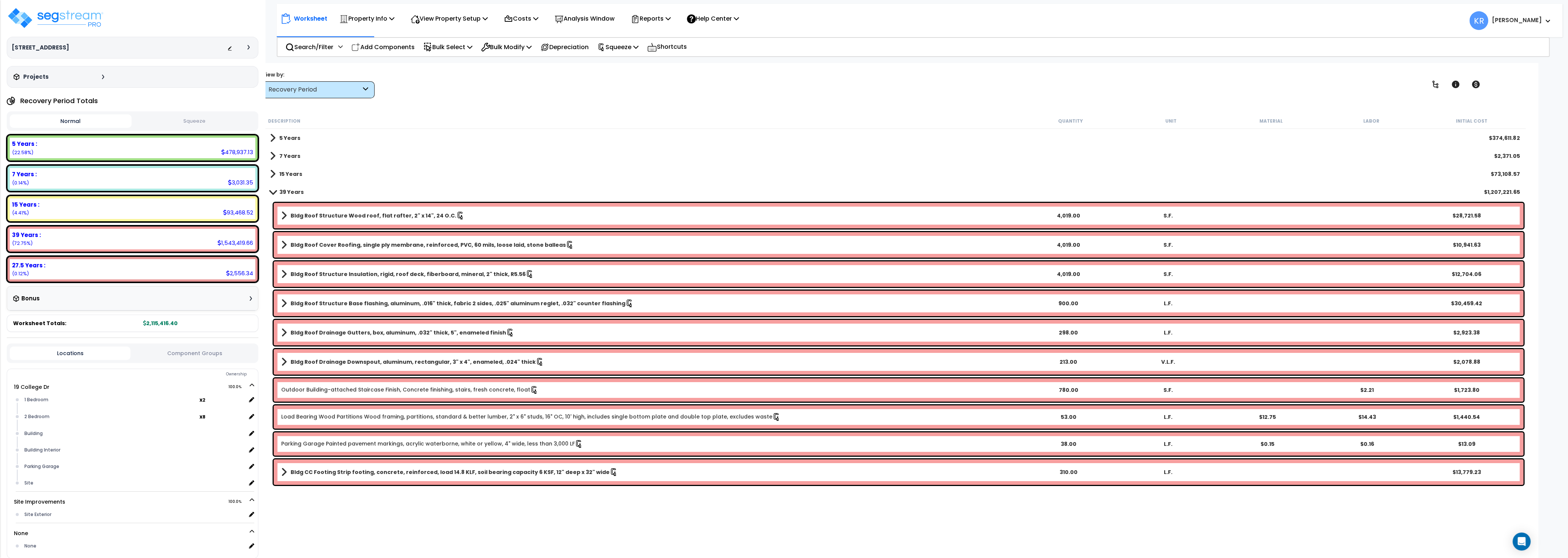
click at [344, 216] on b "Bldg Roof Structure Wood roof, flat rafter, 2" x 14", 24 O.C." at bounding box center [373, 215] width 166 height 7
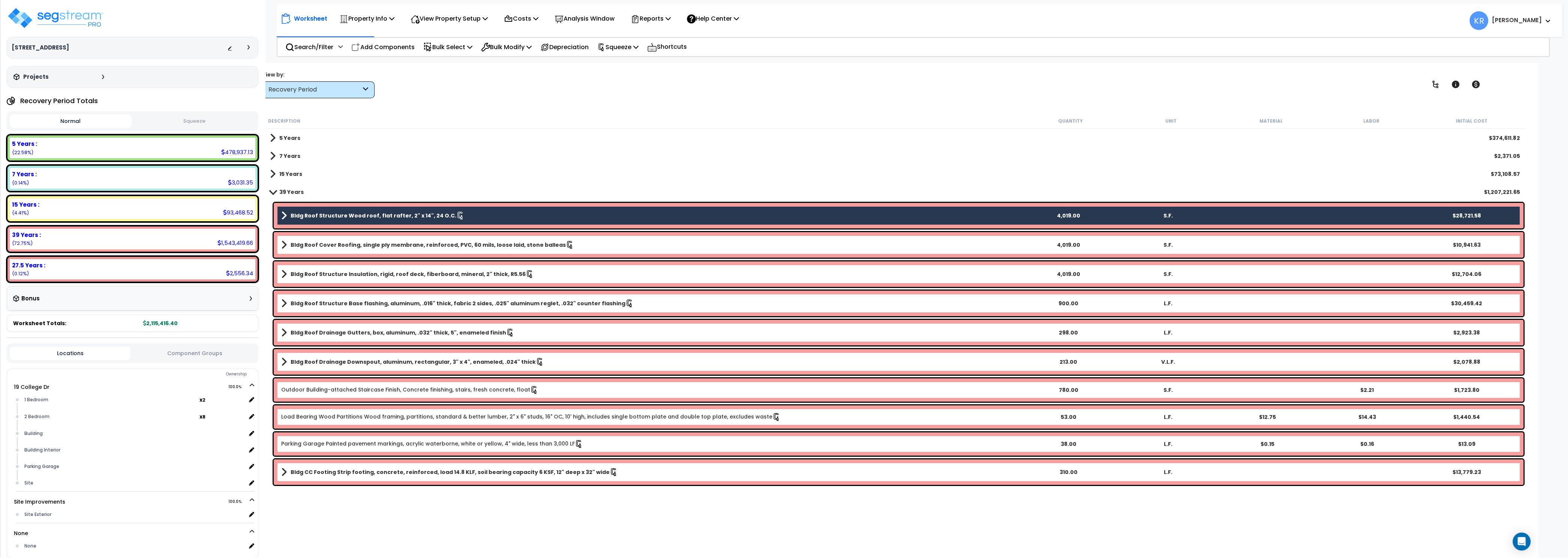
click at [339, 245] on b "Bldg Roof Cover Roofing, single ply membrane, reinforced, PVC, 60 mils, loose l…" at bounding box center [428, 245] width 275 height 7
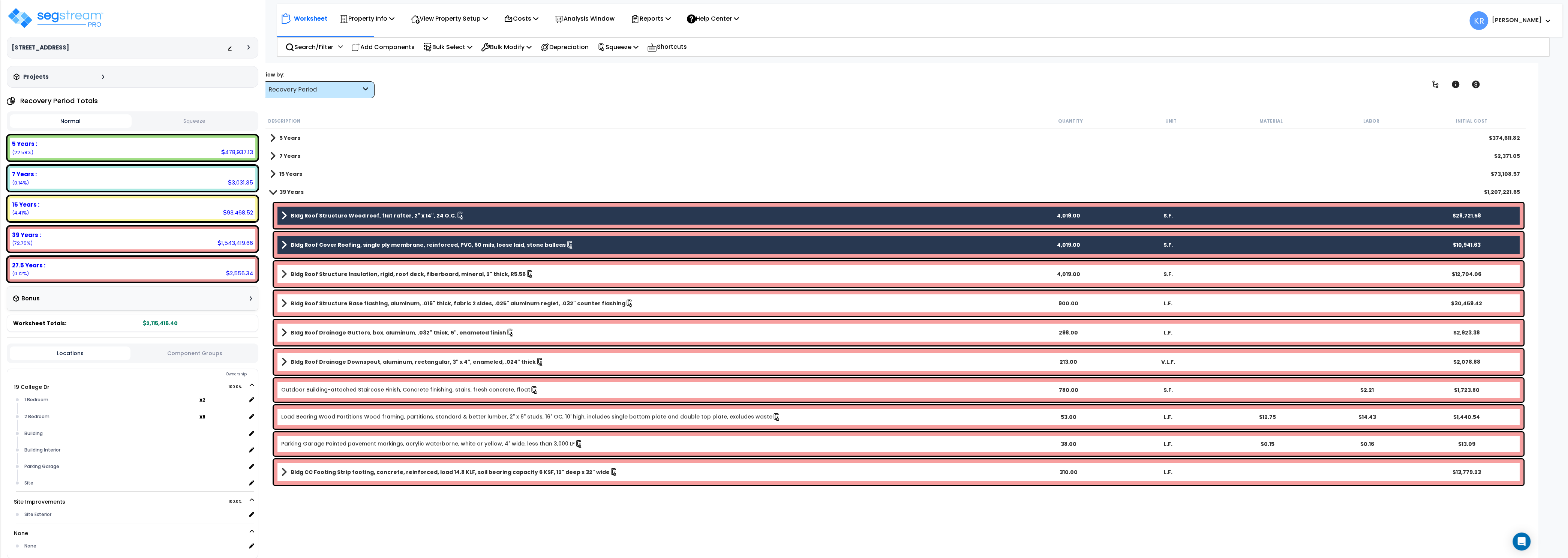
click at [335, 276] on b "Bldg Roof Structure Insulation, rigid, roof deck, fiberboard, mineral, 2" thick…" at bounding box center [408, 274] width 235 height 7
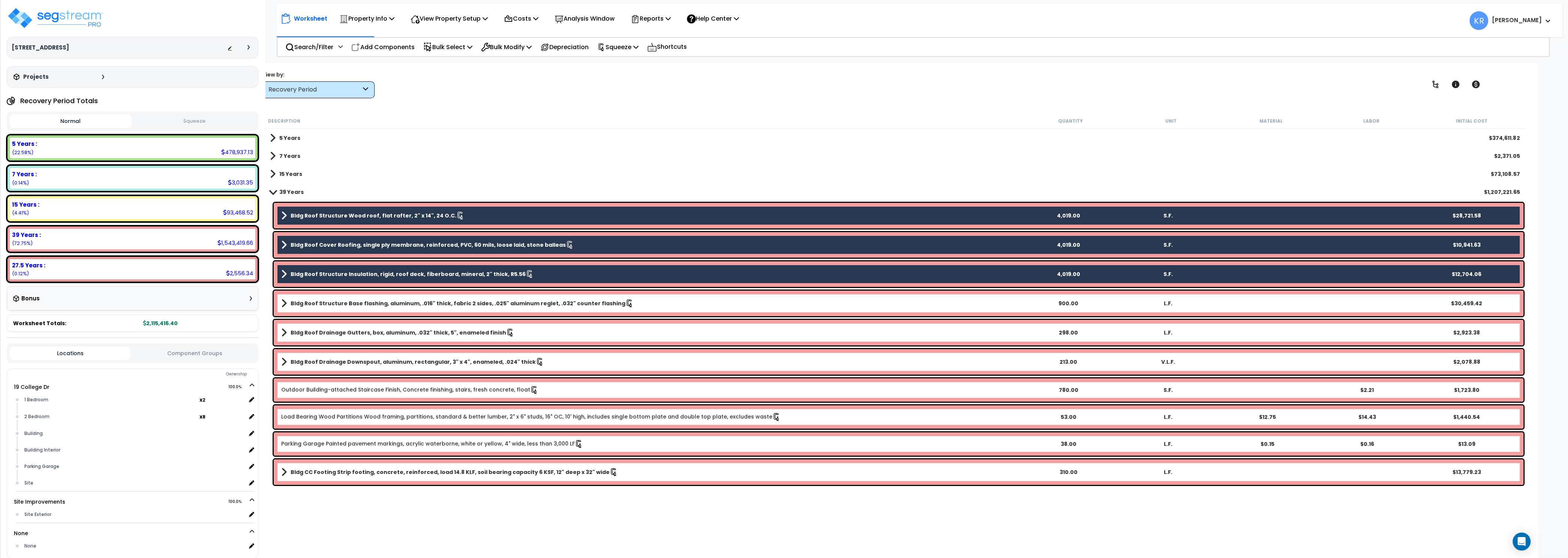
click at [329, 303] on b "Bldg Roof Structure Base flashing, aluminum, .016" thick, fabric 2 sides, .025"…" at bounding box center [458, 303] width 335 height 7
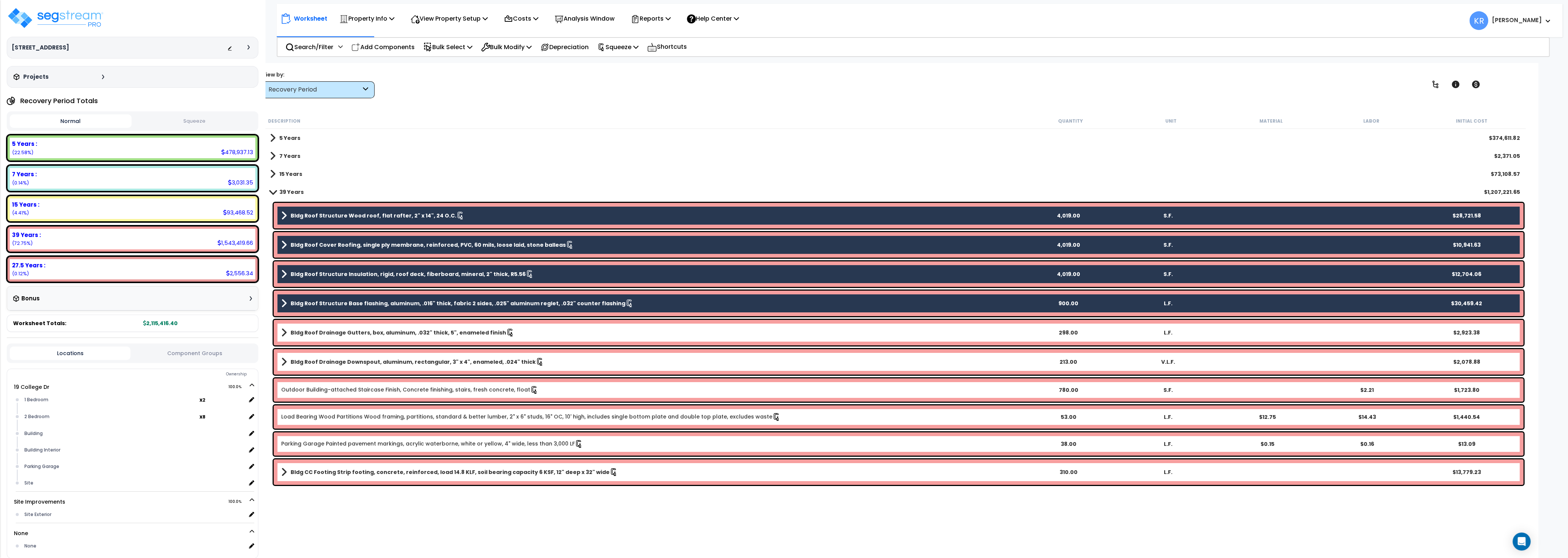
click at [329, 327] on div "Bldg Roof Drainage Gutters, box, aluminum, .032" thick, 5", enameled finish 298…" at bounding box center [898, 332] width 1250 height 26
click at [327, 355] on div "Bldg Roof Drainage Downspout, aluminum, rectangular, 3" x 4", enameled, .024" t…" at bounding box center [898, 361] width 1250 height 26
click at [340, 327] on div "Bldg Roof Drainage Gutters, box, aluminum, .032" thick, 5", enameled finish 298…" at bounding box center [898, 332] width 1250 height 26
click at [339, 331] on b "Bldg Roof Drainage Gutters, box, aluminum, .032" thick, 5", enameled finish" at bounding box center [398, 332] width 215 height 7
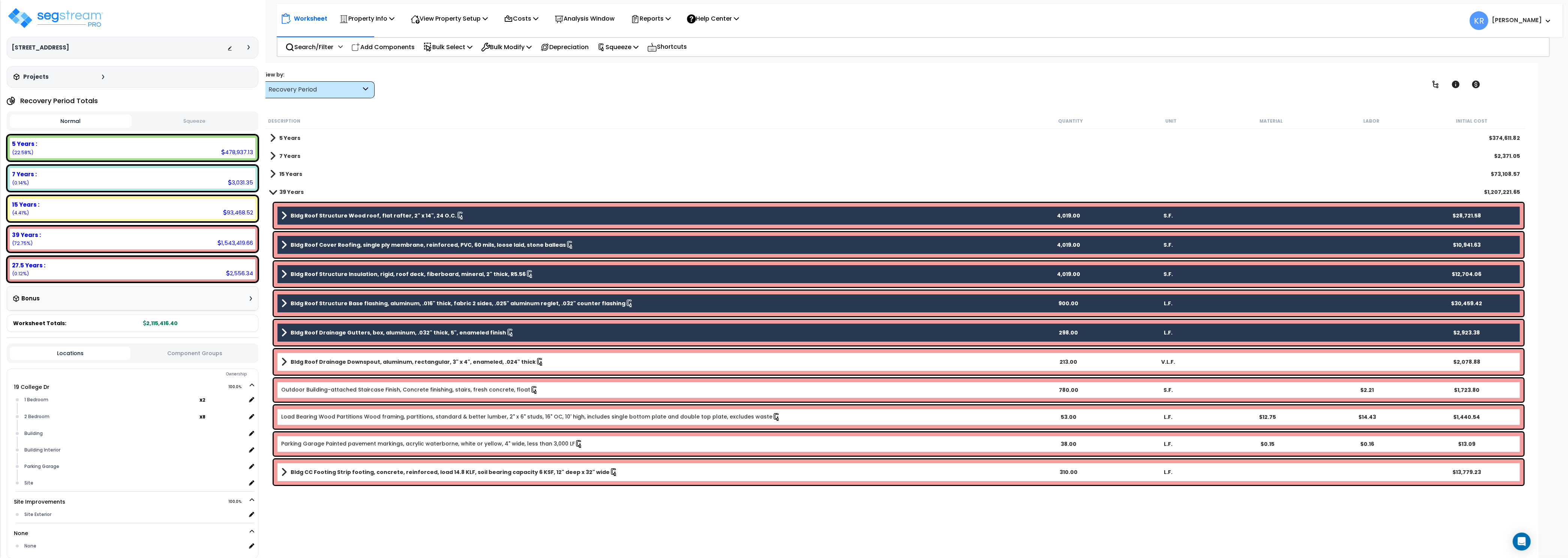
click at [337, 370] on div "Bldg Roof Drainage Downspout, aluminum, rectangular, 3" x 4", enameled, .024" t…" at bounding box center [898, 361] width 1250 height 26
drag, startPoint x: 337, startPoint y: 364, endPoint x: 337, endPoint y: 369, distance: 5.0
click at [337, 364] on b "Bldg Roof Drainage Downspout, aluminum, rectangular, 3" x 4", enameled, .024" t…" at bounding box center [413, 361] width 245 height 7
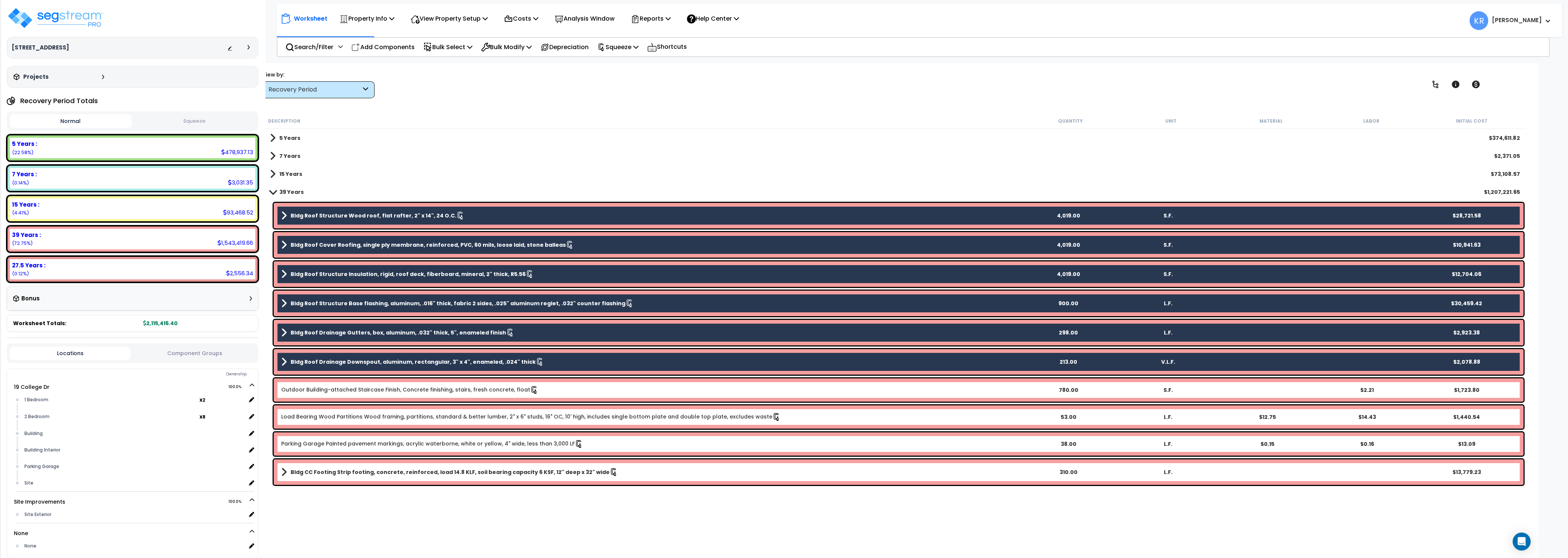
click at [331, 393] on link "Outdoor Building-attached Staircase Finish, Concrete finishing, stairs, fresh c…" at bounding box center [410, 390] width 257 height 9
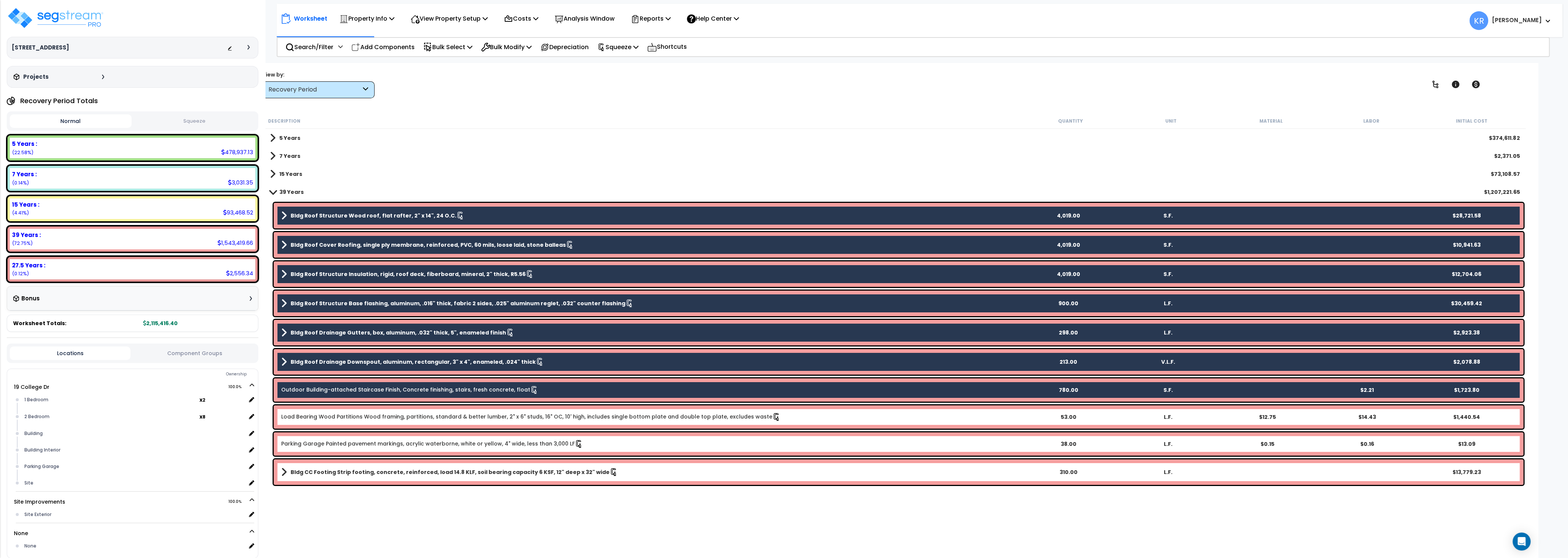
click at [323, 424] on div "Load Bearing Wood Partitions Wood framing, partitions, standard & better lumber…" at bounding box center [898, 417] width 1250 height 23
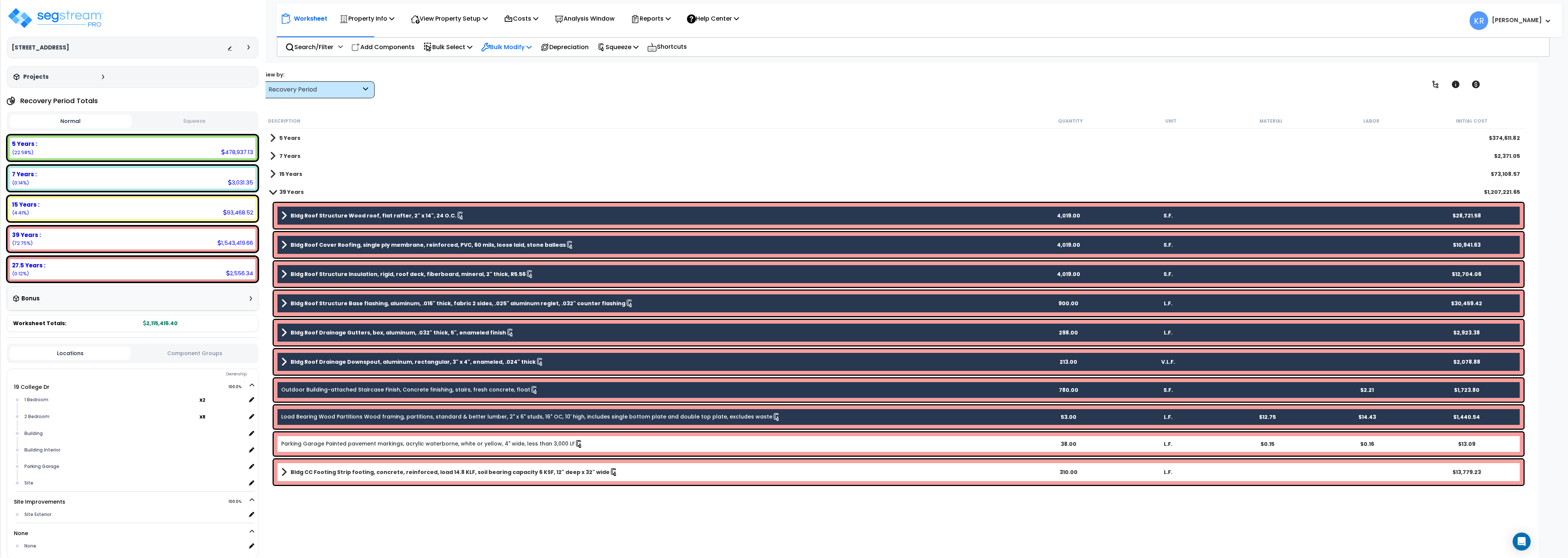
click at [514, 52] on div "Bulk Modify" at bounding box center [506, 47] width 51 height 18
click at [495, 183] on link "Advanced" at bounding box center [533, 175] width 112 height 15
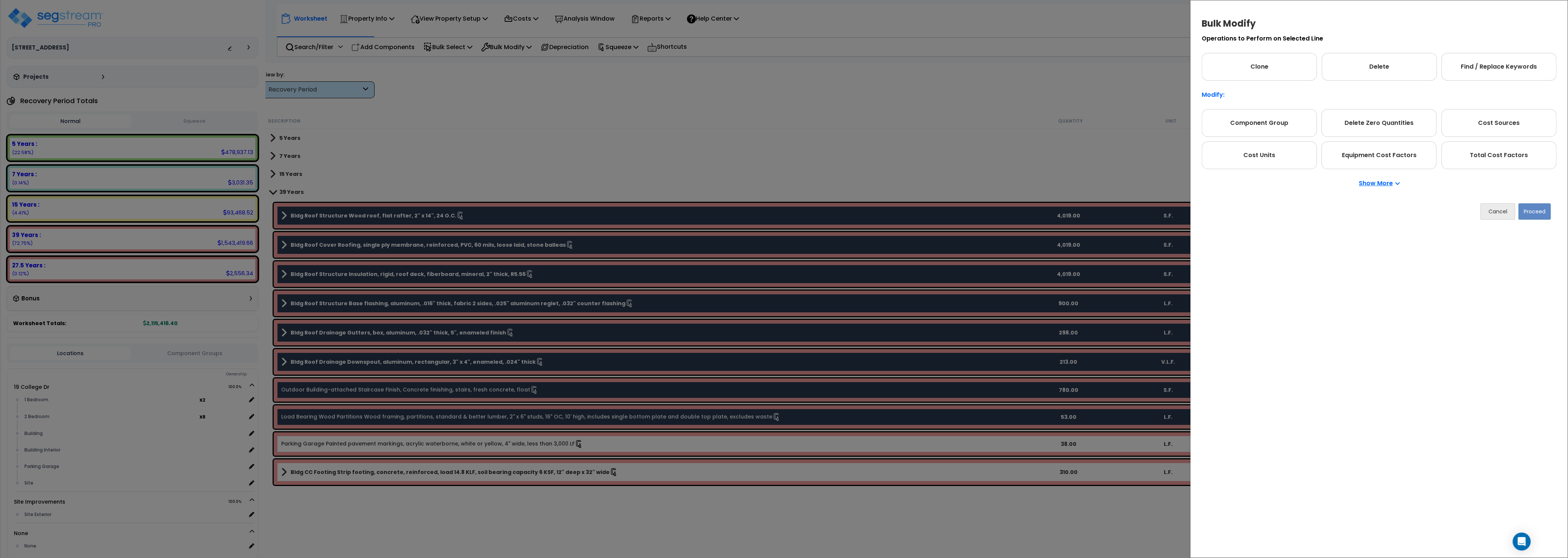
click at [1387, 181] on p "Show More" at bounding box center [1379, 183] width 41 height 6
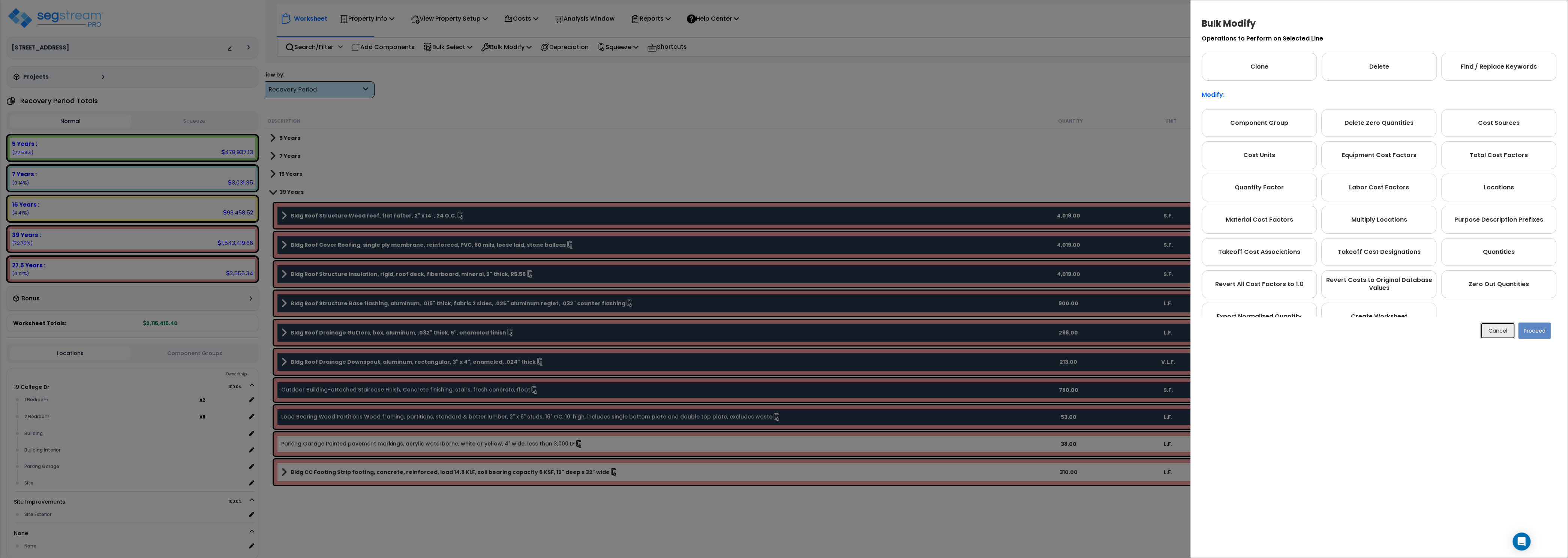
click at [1496, 337] on button "Cancel" at bounding box center [1497, 330] width 35 height 16
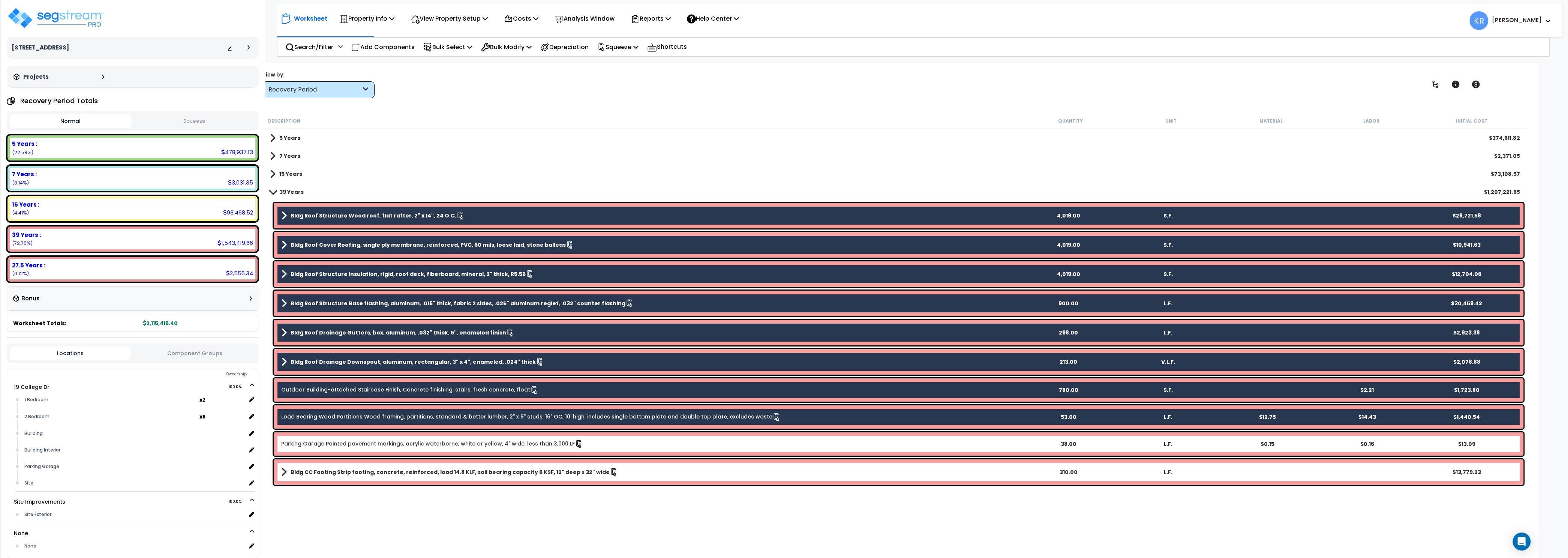
click at [1525, 531] on div "Worksheet Property Info Property Setup Add Property Unit Template property Clon…" at bounding box center [895, 341] width 1286 height 558
click at [1519, 545] on div "Open Intercom Messenger" at bounding box center [1522, 541] width 20 height 20
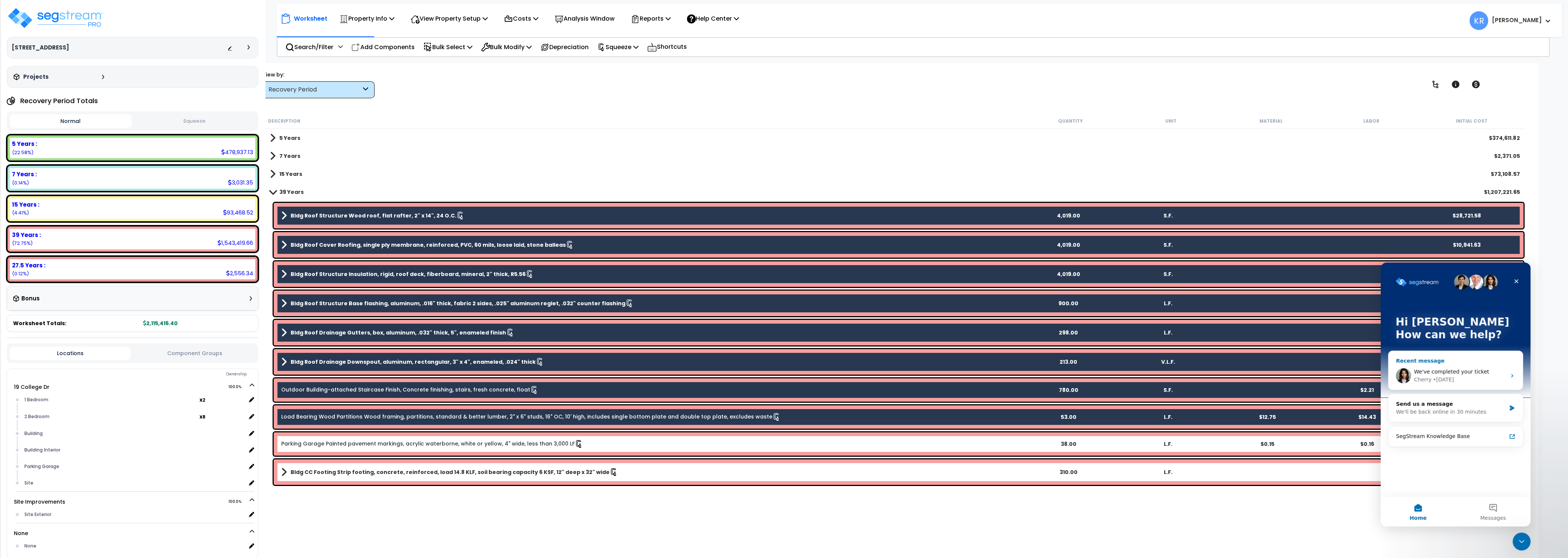
click at [1417, 366] on div "We've completed your ticket Cherry • [DATE]" at bounding box center [1455, 375] width 135 height 28
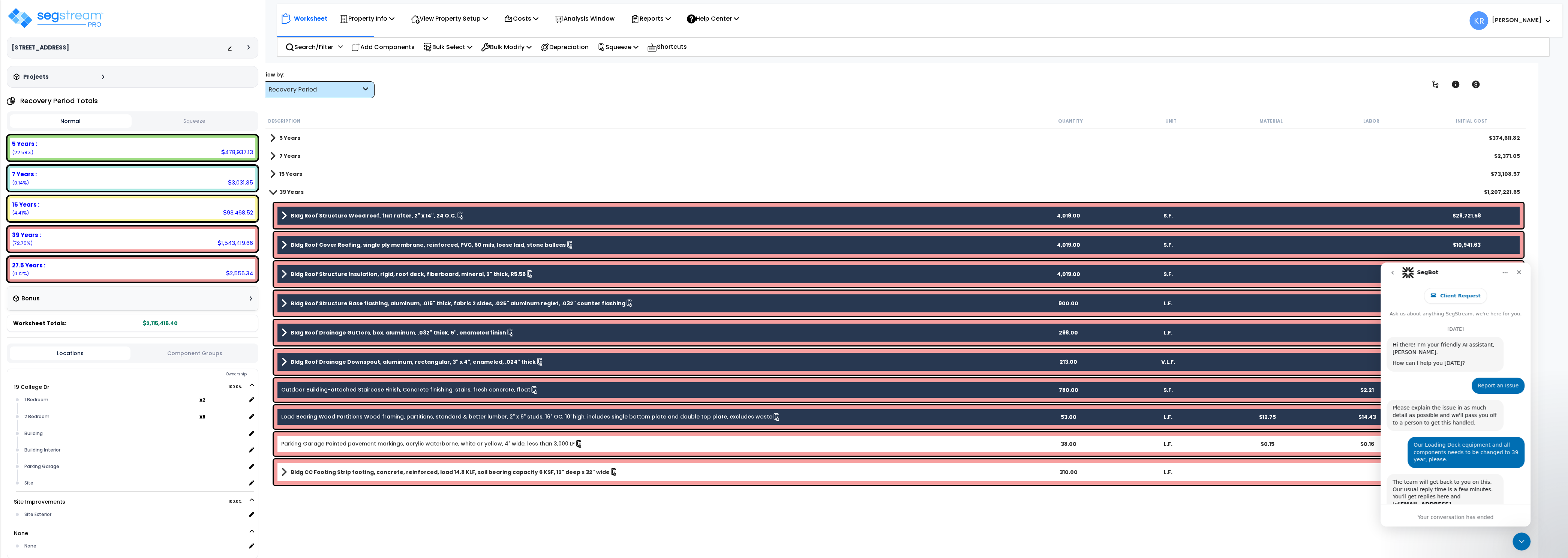
scroll to position [286, 0]
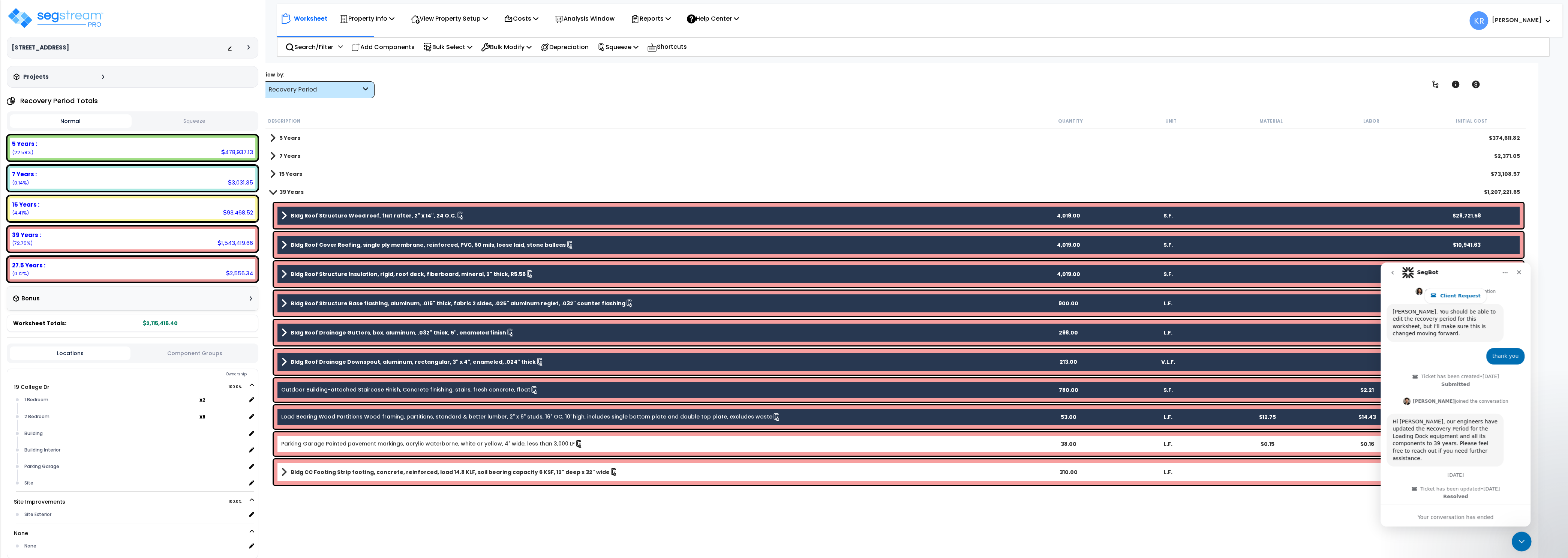
click at [1523, 539] on icon "Close Intercom Messenger" at bounding box center [1520, 540] width 9 height 9
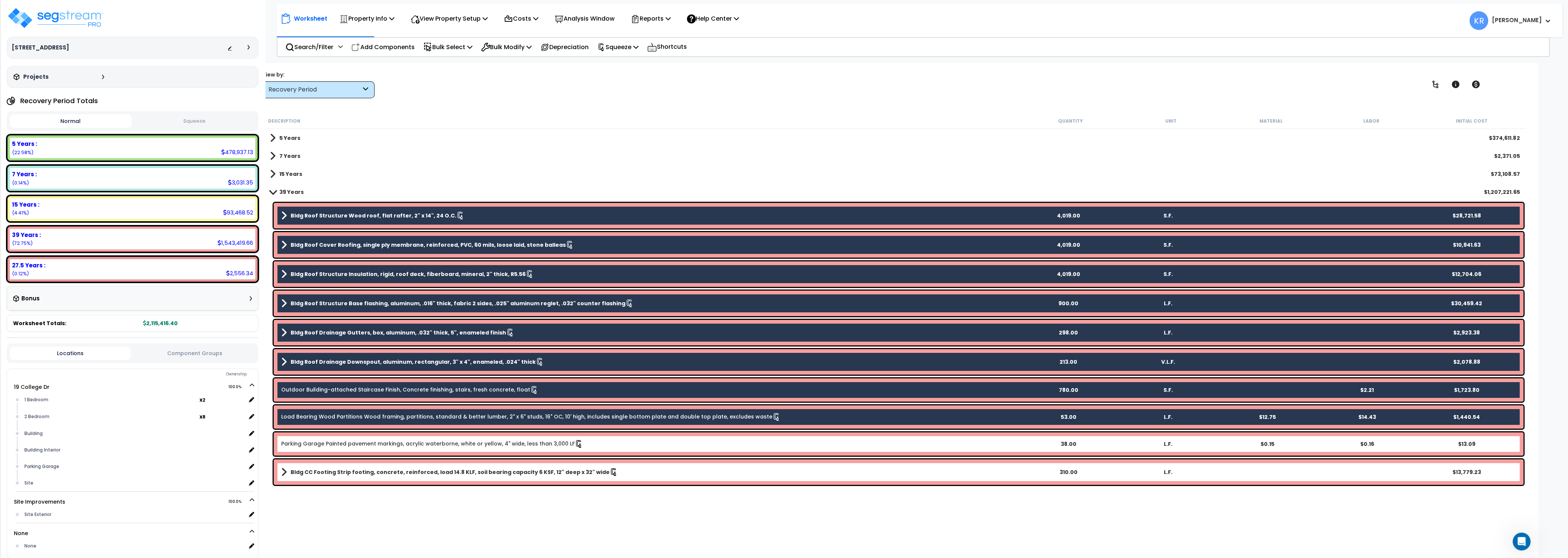
click at [1522, 551] on div "Worksheet Property Info Property Setup Add Property Unit Template property Clon…" at bounding box center [895, 341] width 1286 height 558
click at [1521, 543] on icon "Open Intercom Messenger" at bounding box center [1521, 540] width 12 height 12
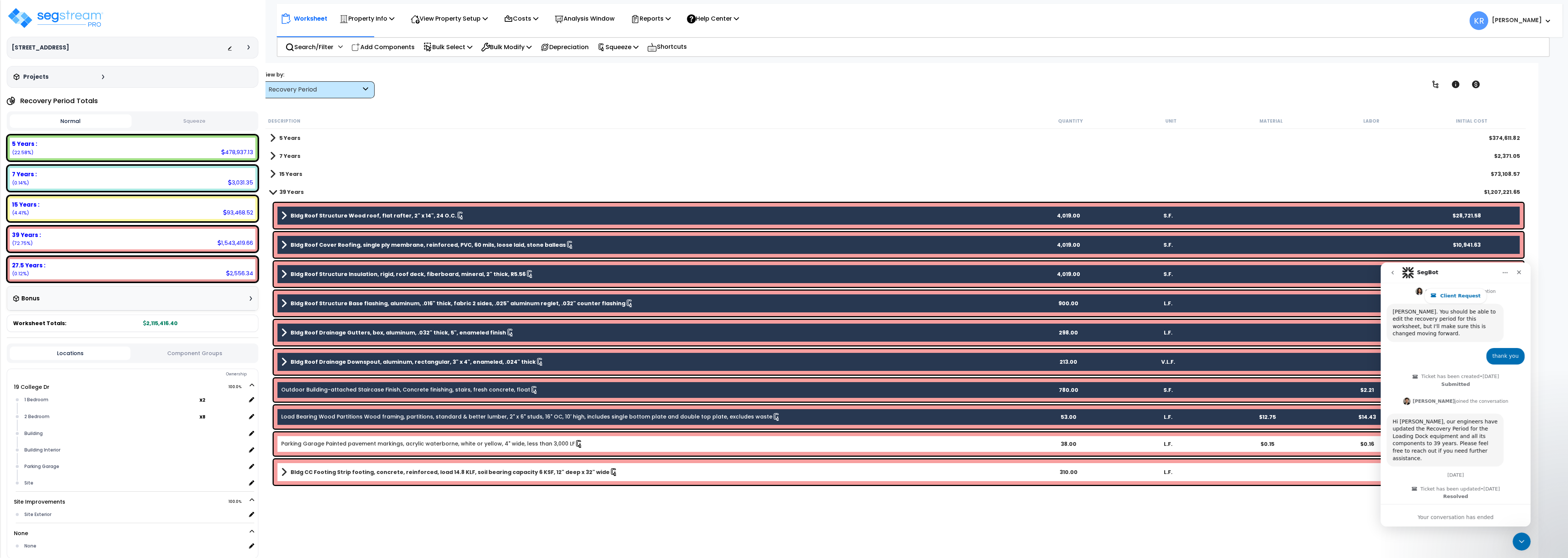
click at [1393, 274] on icon "go back" at bounding box center [1393, 273] width 6 height 6
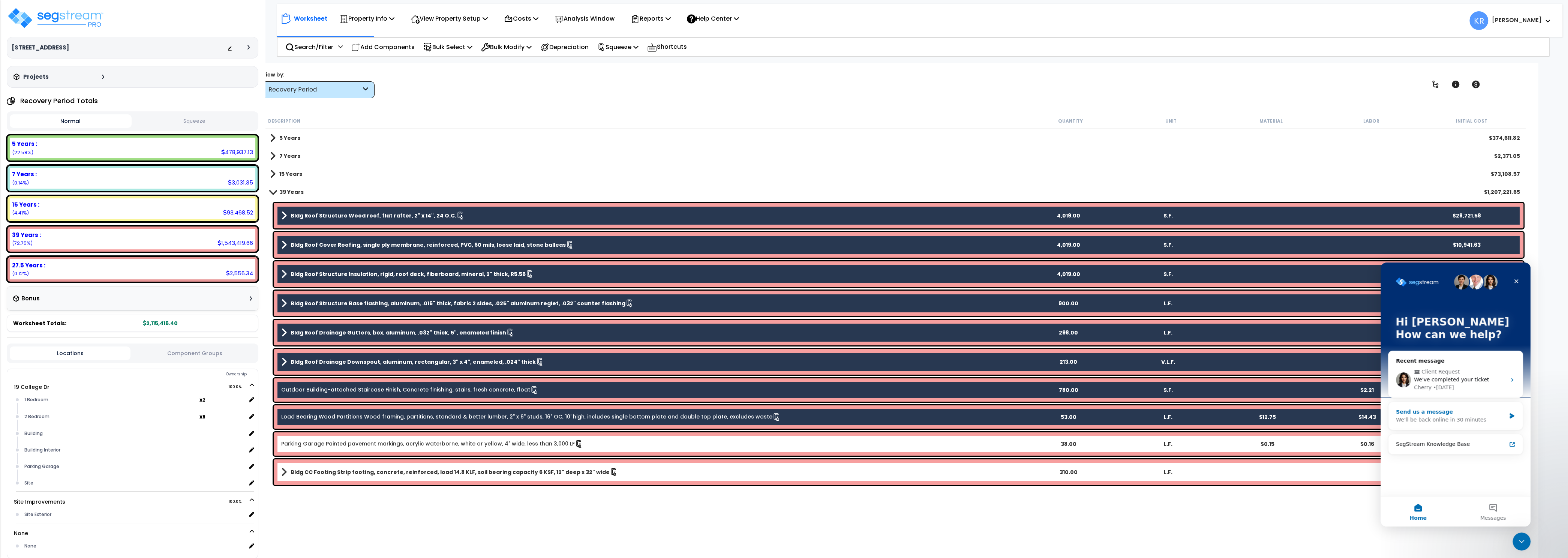
click at [1409, 418] on div "We'll be back online in 30 minutes" at bounding box center [1451, 419] width 110 height 8
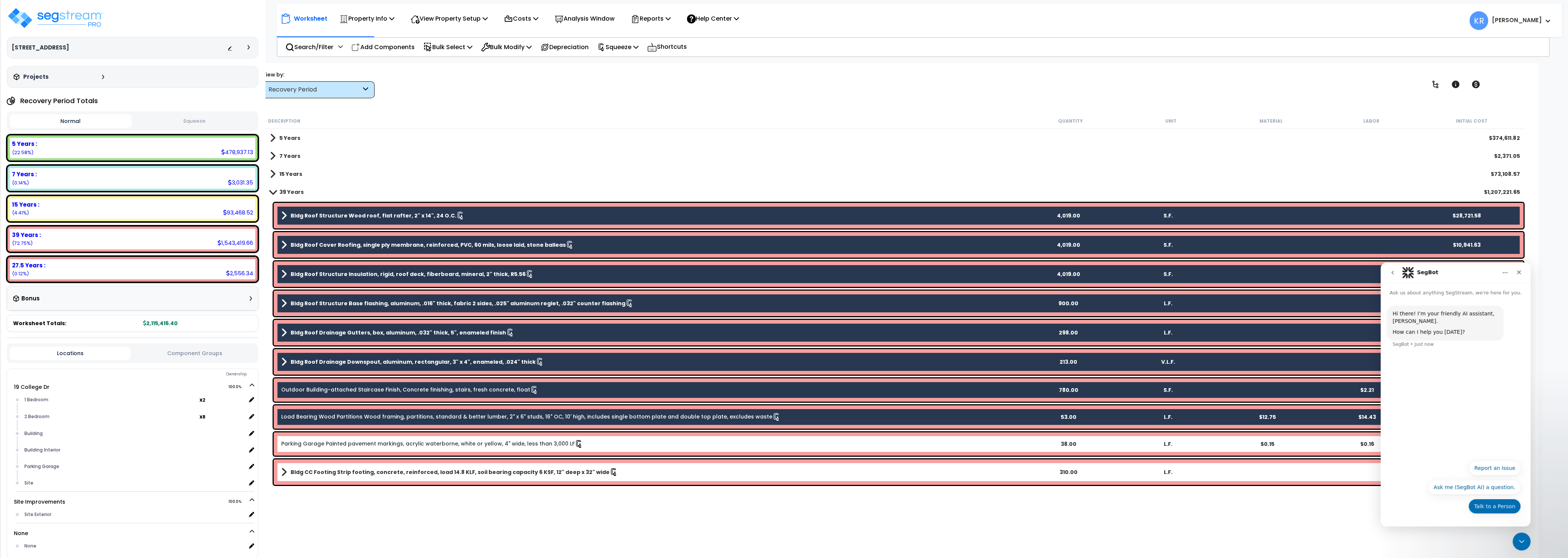
click at [1480, 501] on button "Talk to a Person" at bounding box center [1494, 506] width 52 height 15
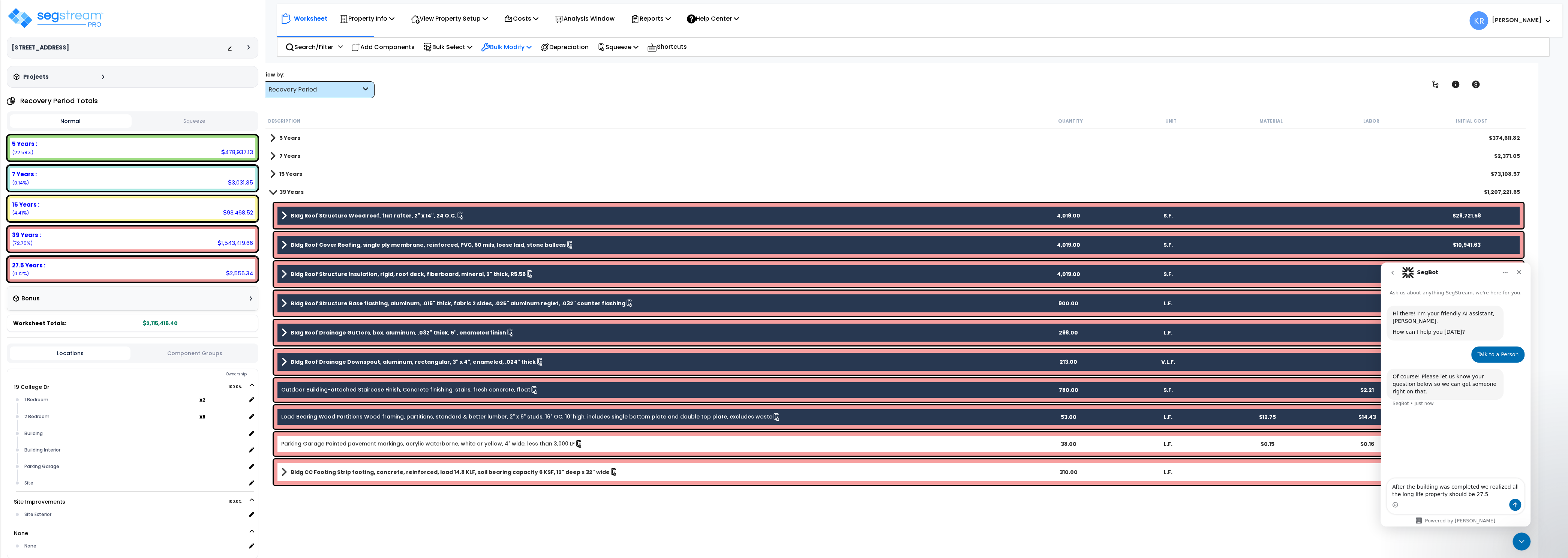
click at [520, 52] on p "Bulk Modify" at bounding box center [506, 47] width 51 height 10
click at [1477, 497] on textarea "After the building was completed we realized all the long life property should …" at bounding box center [1455, 488] width 137 height 20
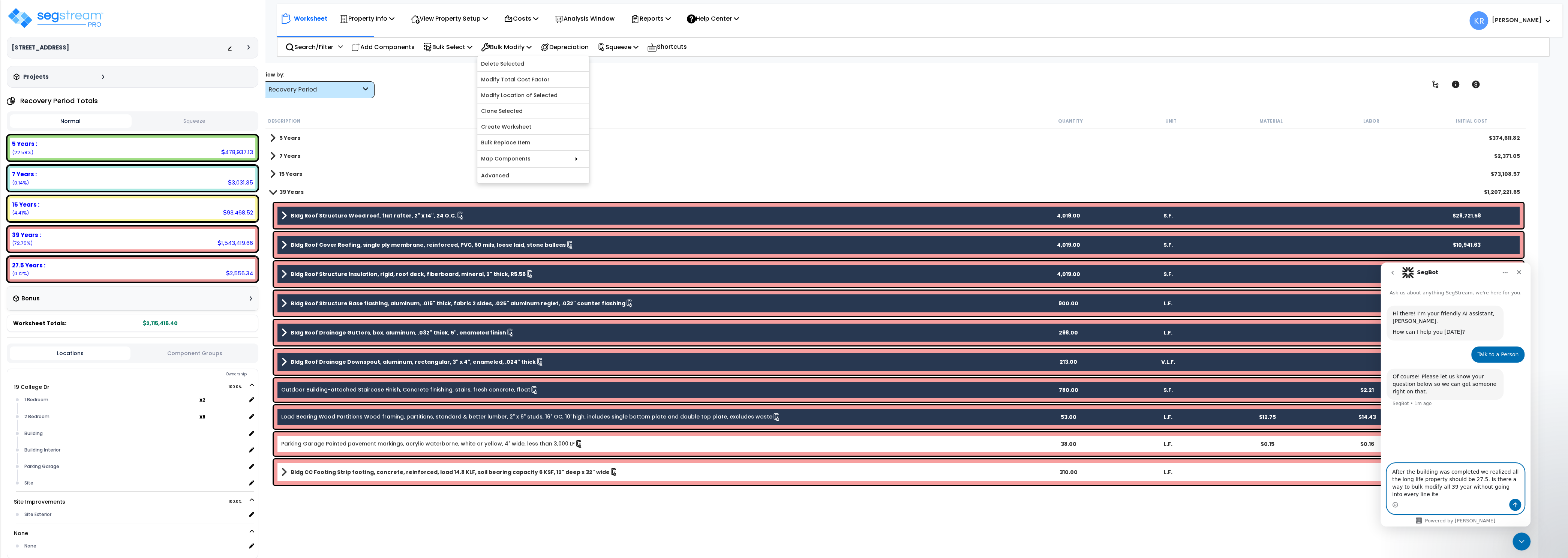
type textarea "After the building was completed we realized all the long life property should …"
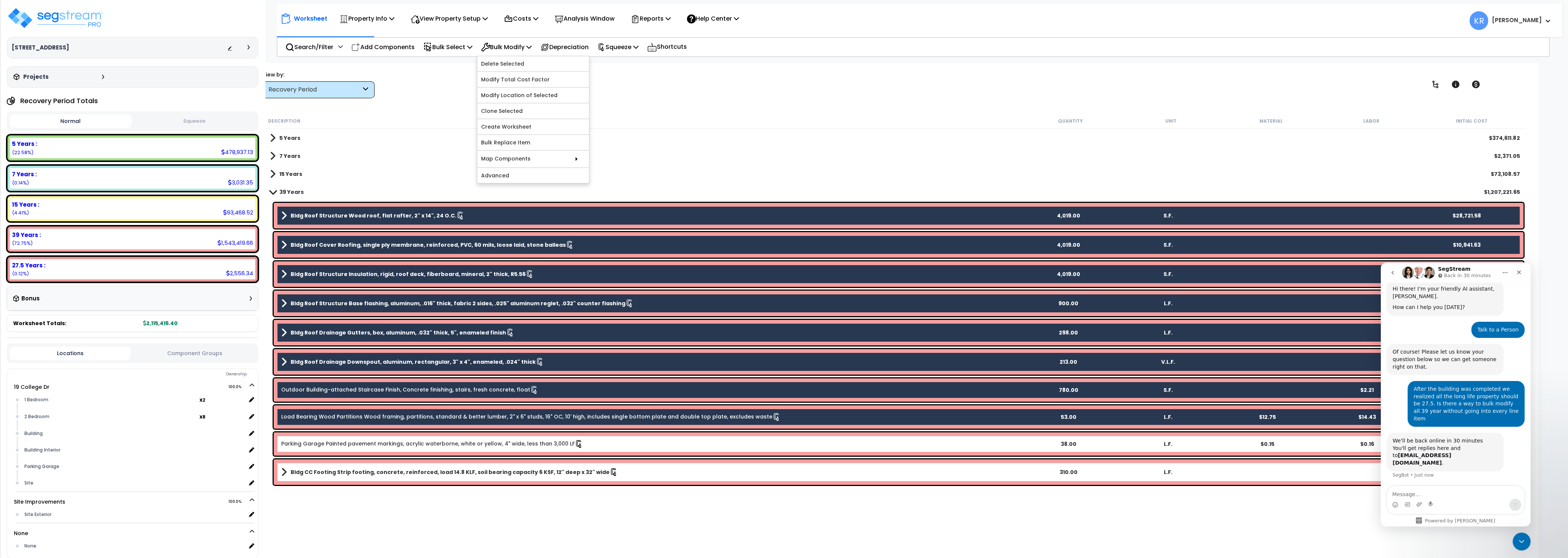
scroll to position [26, 0]
click at [1413, 494] on textarea "Message…" at bounding box center [1455, 492] width 137 height 13
paste textarea "https://enterprise.segstream.com/project/v2/take-offsheet/37913/"
type textarea "https://enterprise.segstream.com/project/v2/take-offsheet/37913/"
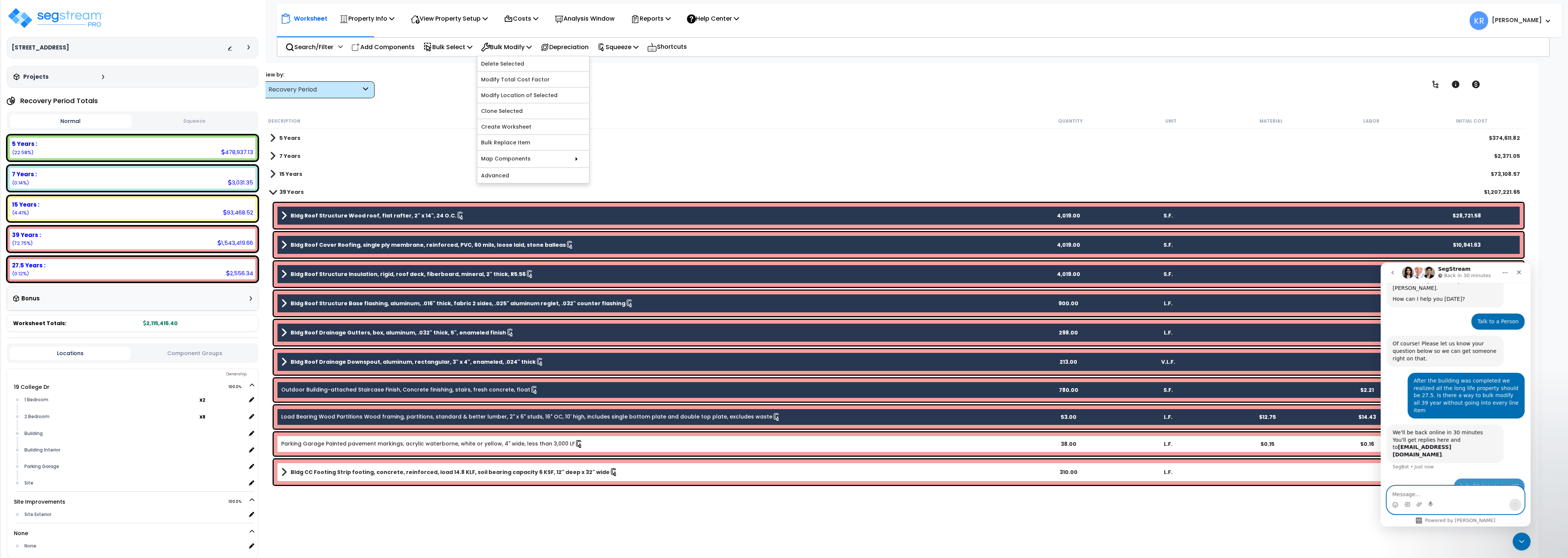
scroll to position [55, 0]
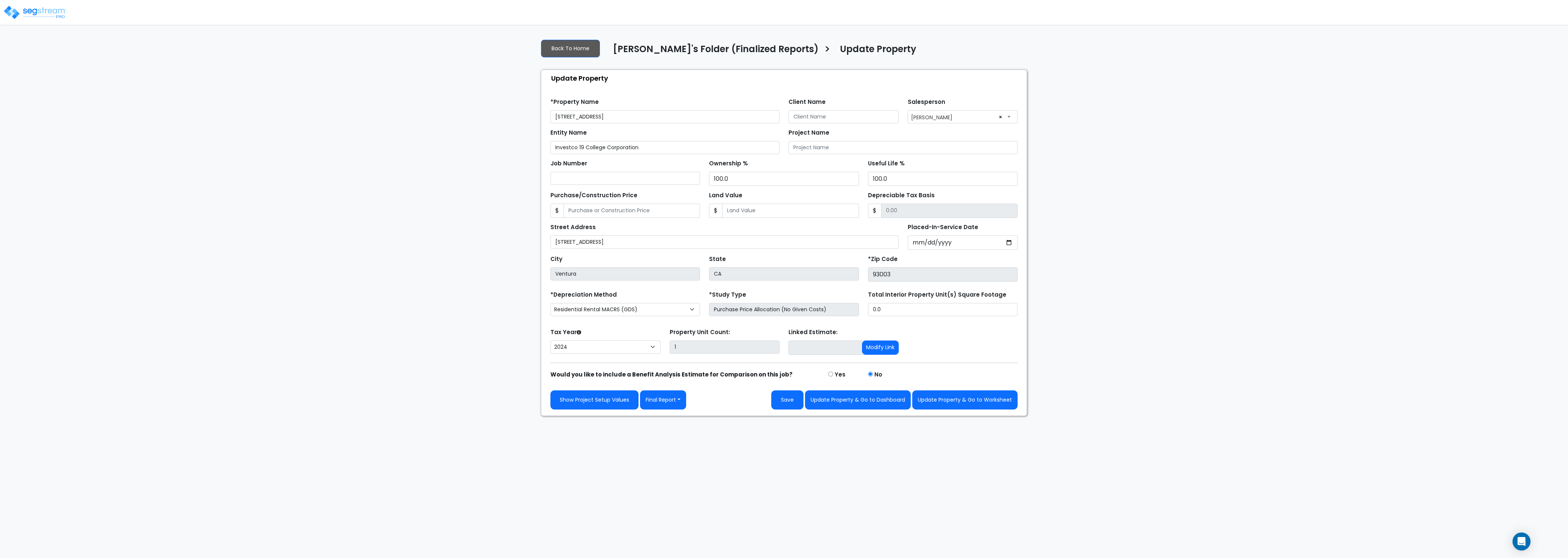
select select "2024"
click at [947, 405] on button "Update Property & Go to Worksheet" at bounding box center [965, 399] width 105 height 19
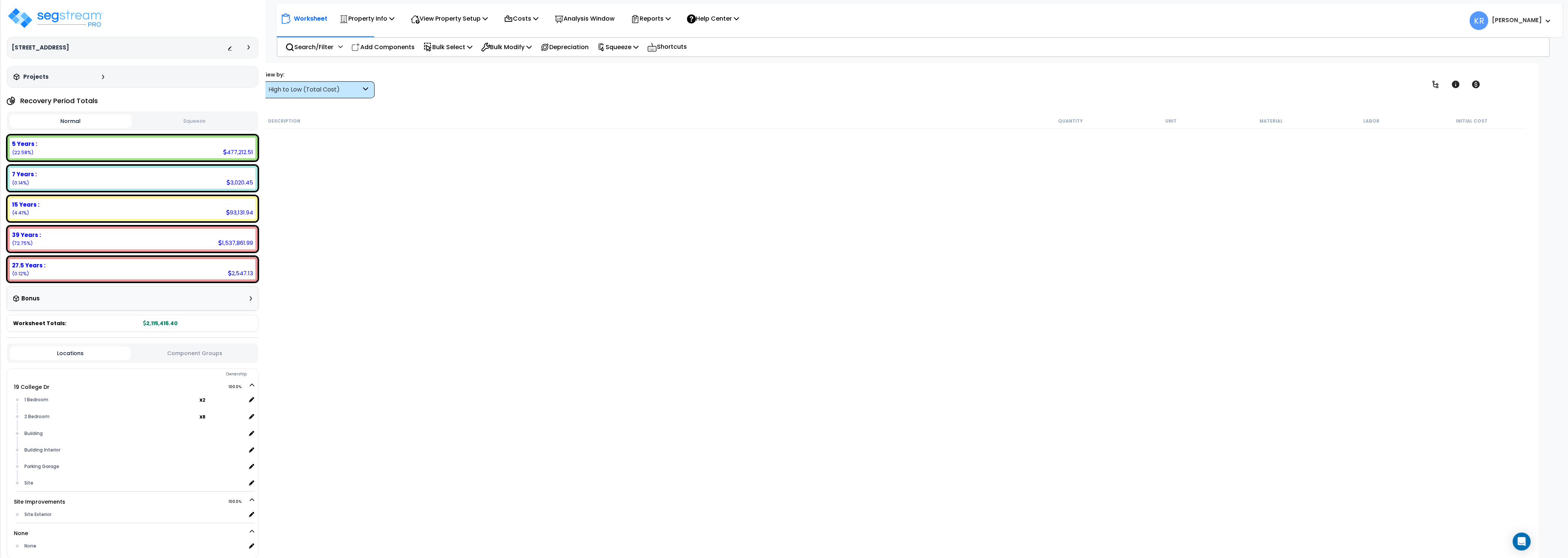
click at [333, 92] on div "High to Low (Total Cost)" at bounding box center [315, 89] width 93 height 9
click at [304, 145] on label "Recovery Period" at bounding box center [318, 143] width 112 height 11
click at [0, 0] on input "Recovery Period" at bounding box center [0, 0] width 0 height 0
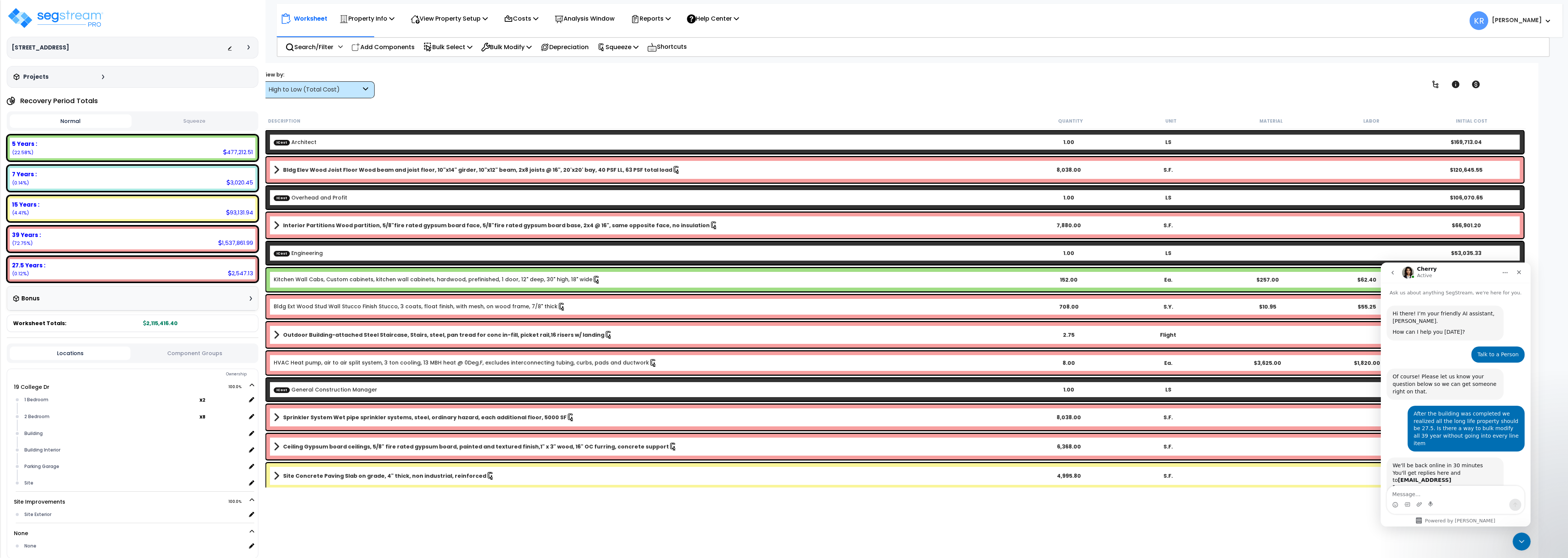
scroll to position [141, 0]
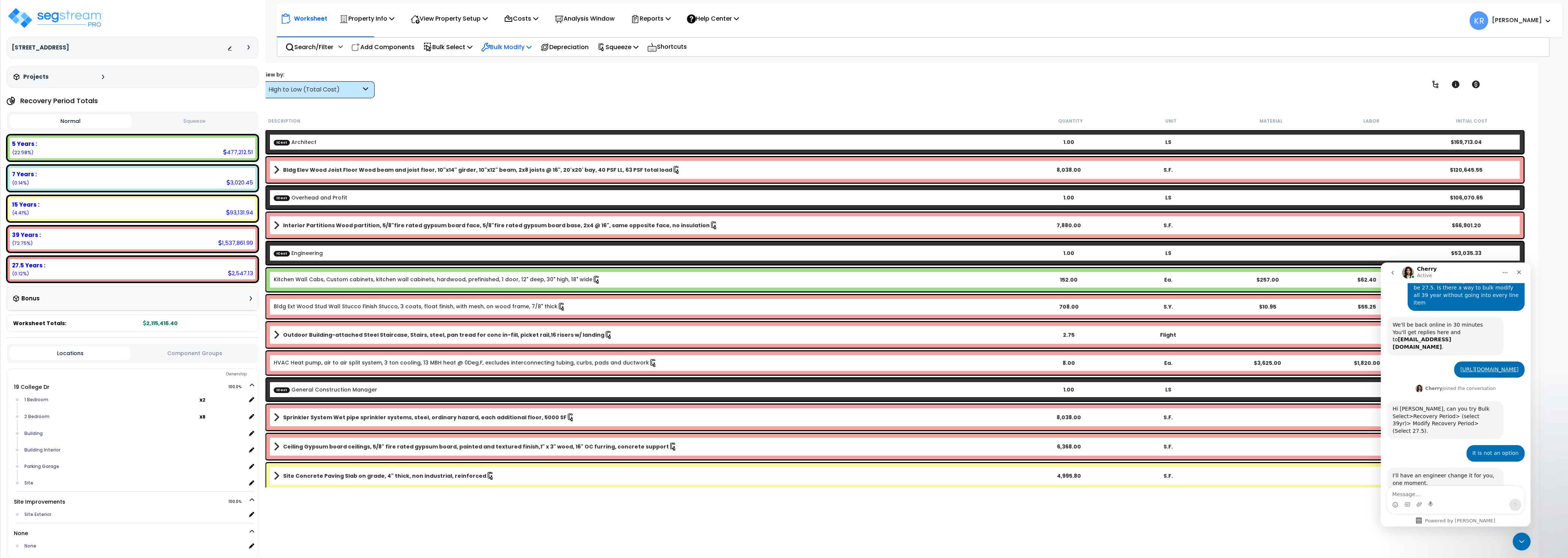
click at [528, 50] on p "Bulk Modify" at bounding box center [506, 47] width 51 height 10
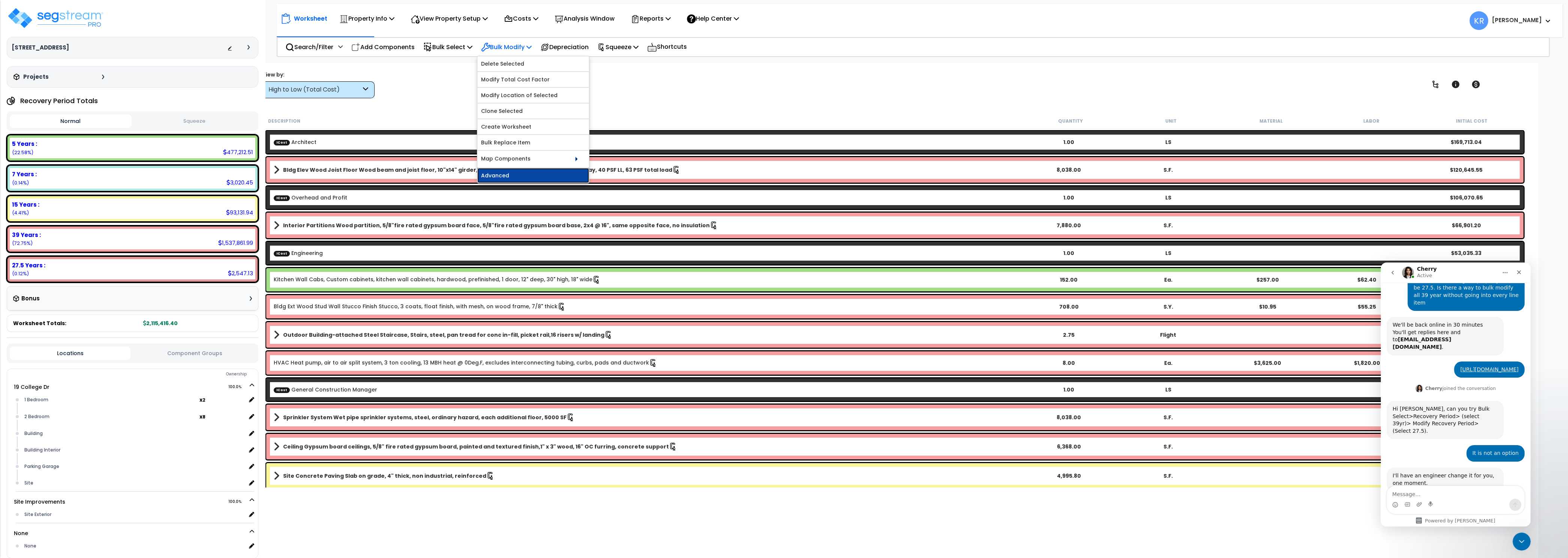
click at [513, 183] on link "Advanced" at bounding box center [533, 175] width 112 height 15
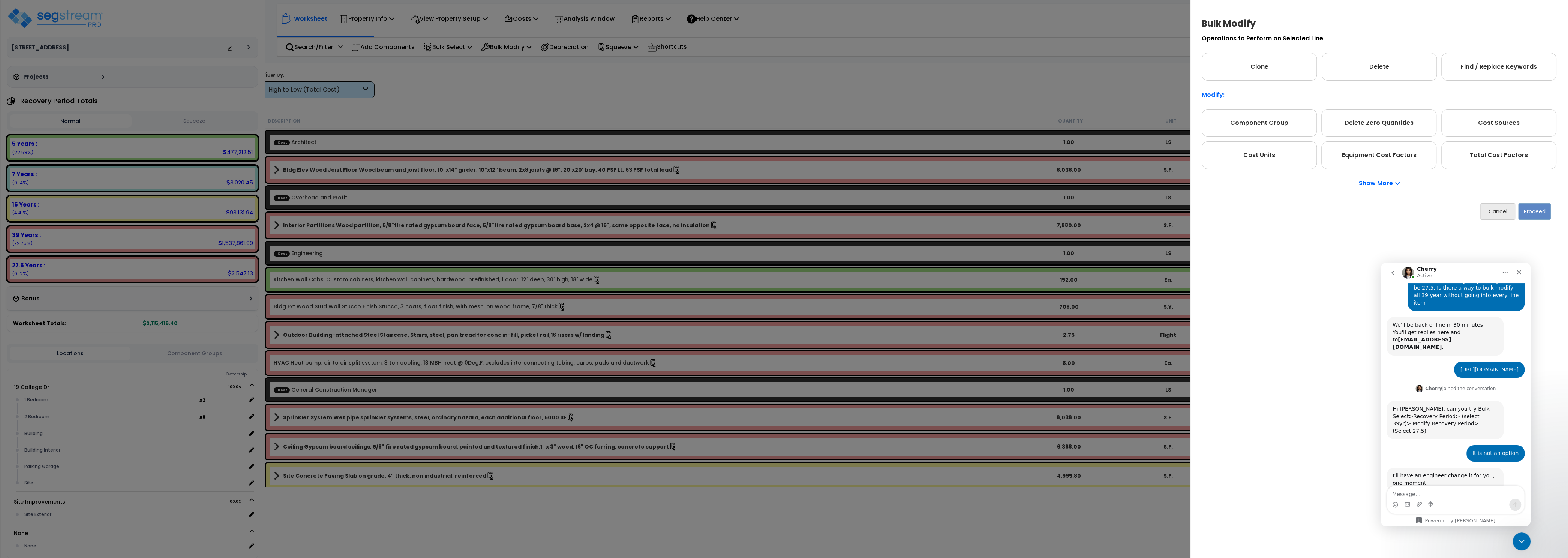
click at [1385, 186] on p "Show More" at bounding box center [1379, 183] width 41 height 6
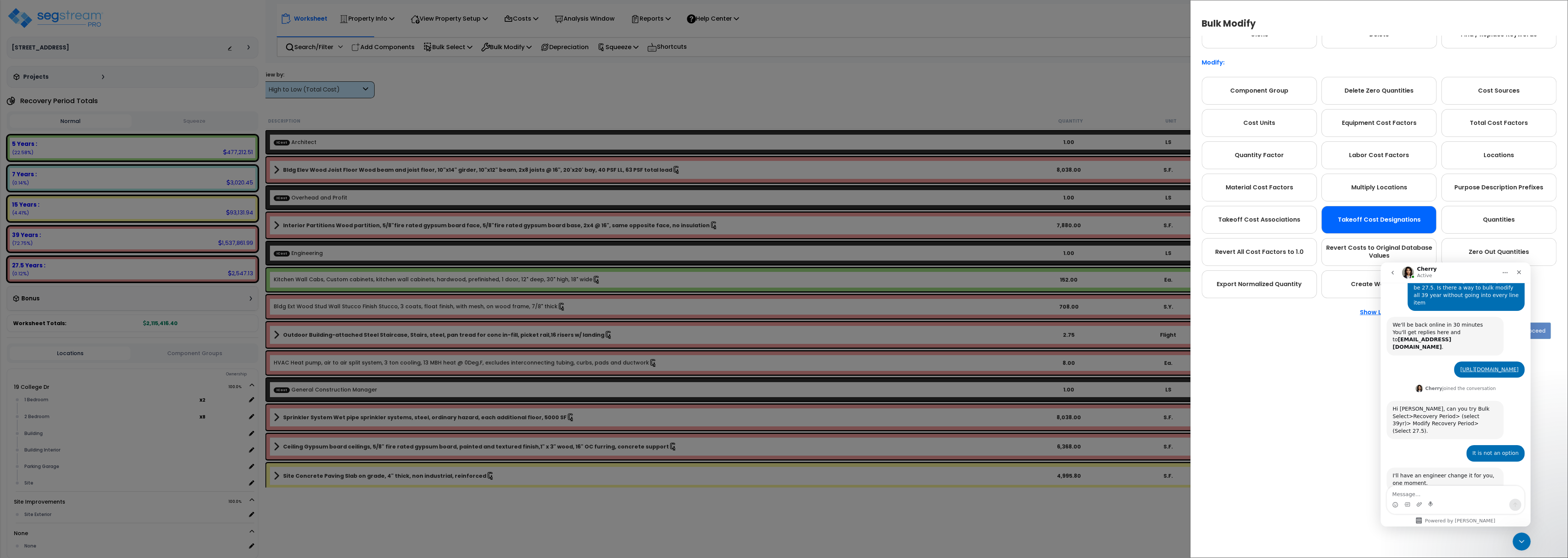
scroll to position [43, 0]
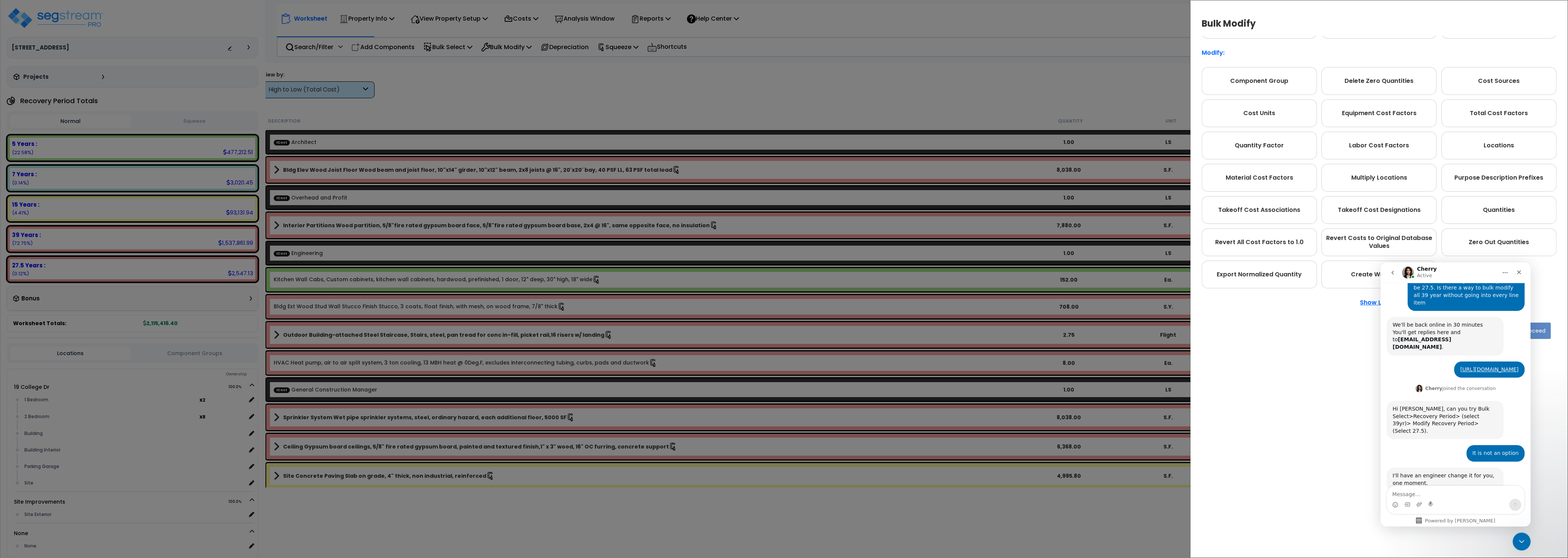
click at [1301, 413] on div "Bulk Modify Operations to Perform on Selected Line Clone Delete Find / Replace …" at bounding box center [1379, 279] width 378 height 558
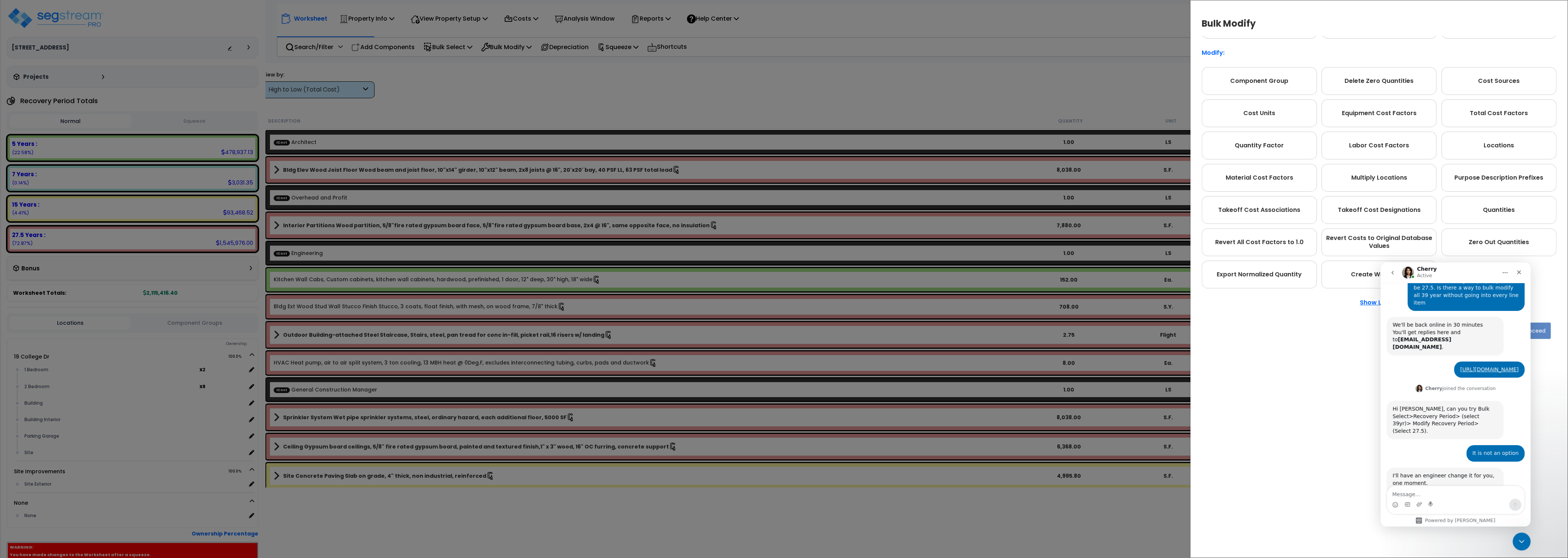
scroll to position [158, 0]
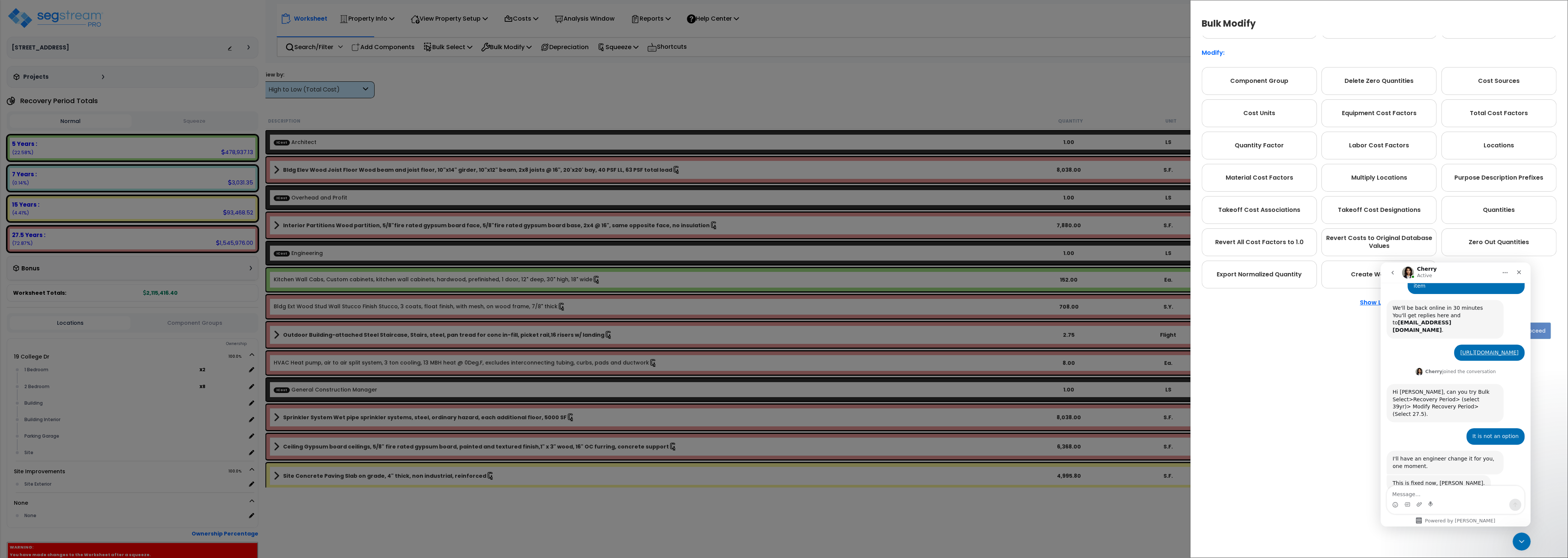
click at [499, 85] on div "Bulk Modify Operations to Perform on Selected Line Clone Delete Find / Replace …" at bounding box center [784, 279] width 1568 height 558
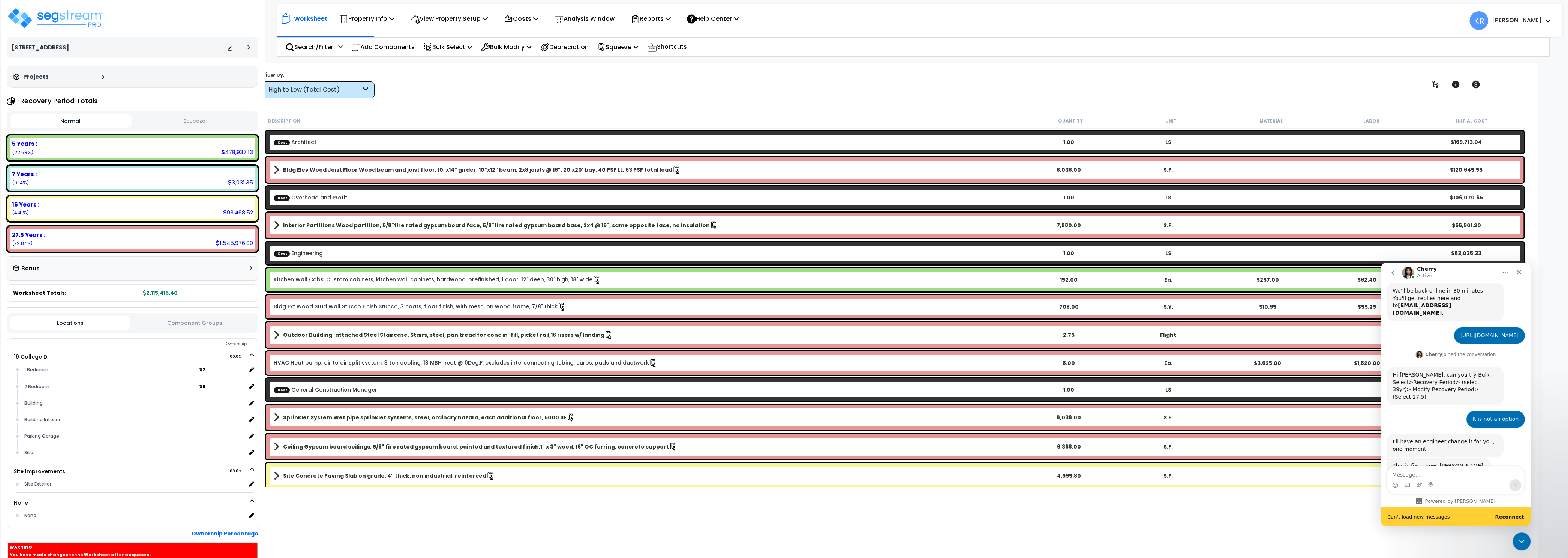
scroll to position [176, 0]
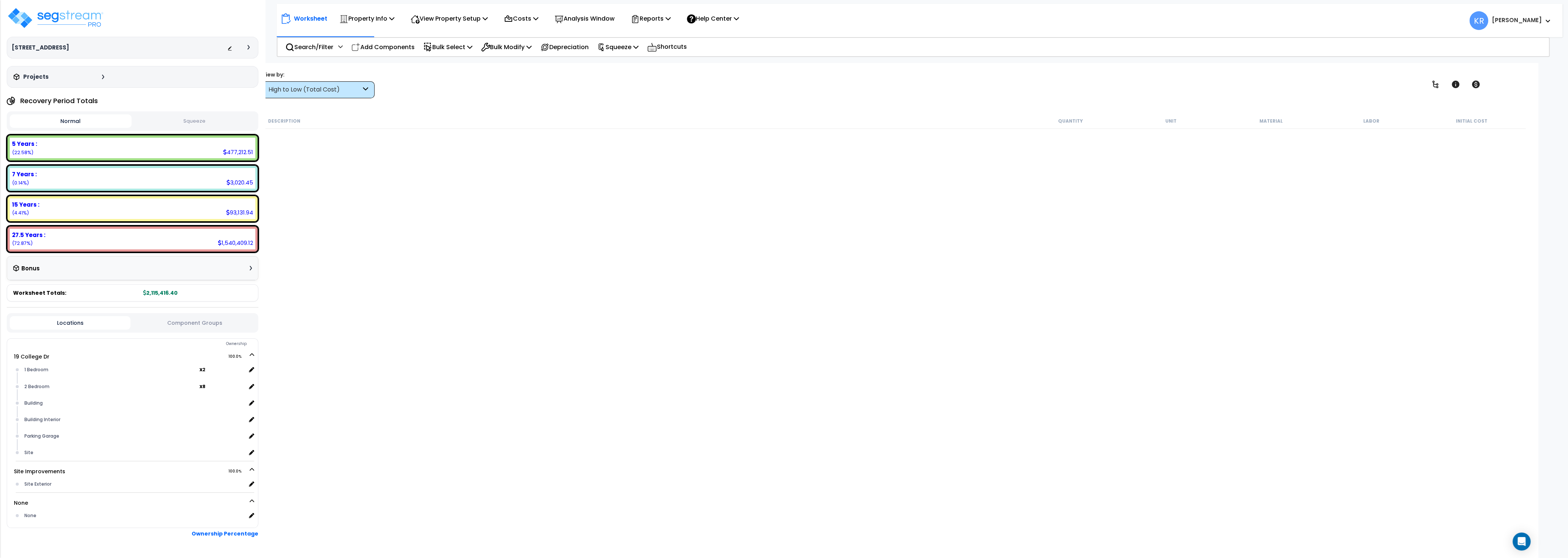
click at [320, 89] on div "High to Low (Total Cost)" at bounding box center [315, 89] width 93 height 9
click at [625, 104] on div "Worksheet Property Info Property Setup Add Property Unit Template property Clon…" at bounding box center [895, 341] width 1286 height 558
click at [1517, 542] on div "Open Intercom Messenger" at bounding box center [1522, 541] width 20 height 20
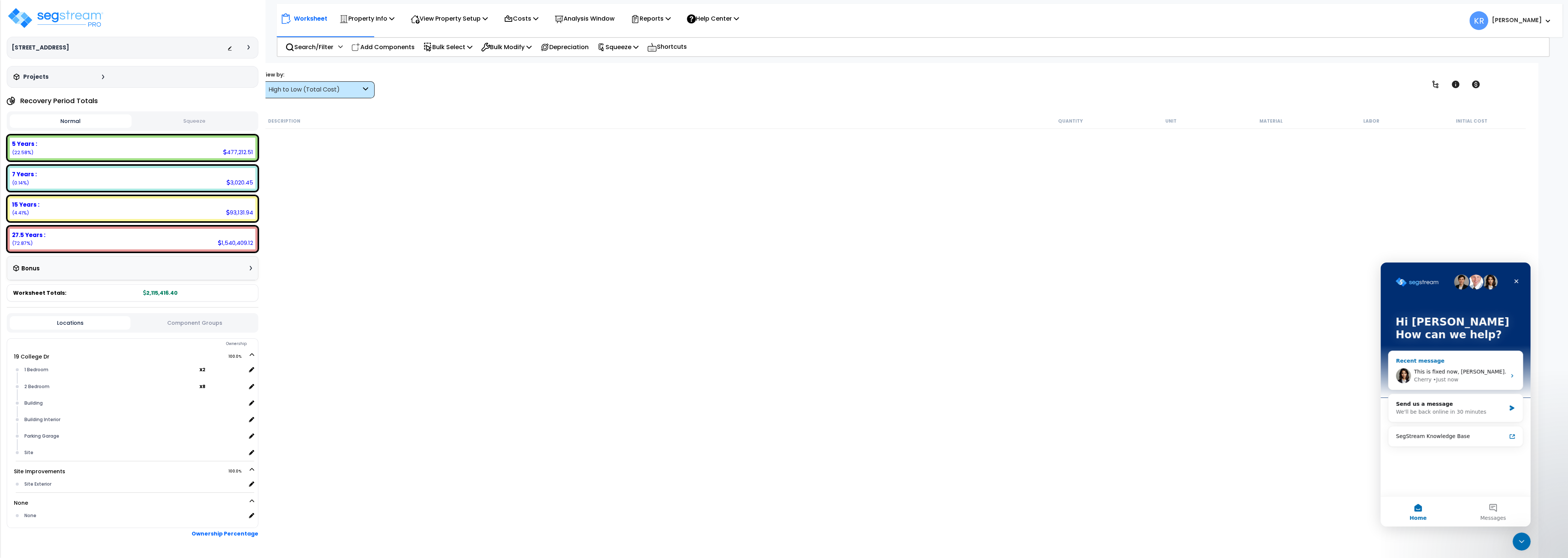
click at [1429, 374] on span "This is fixed now, [PERSON_NAME]." at bounding box center [1460, 372] width 93 height 6
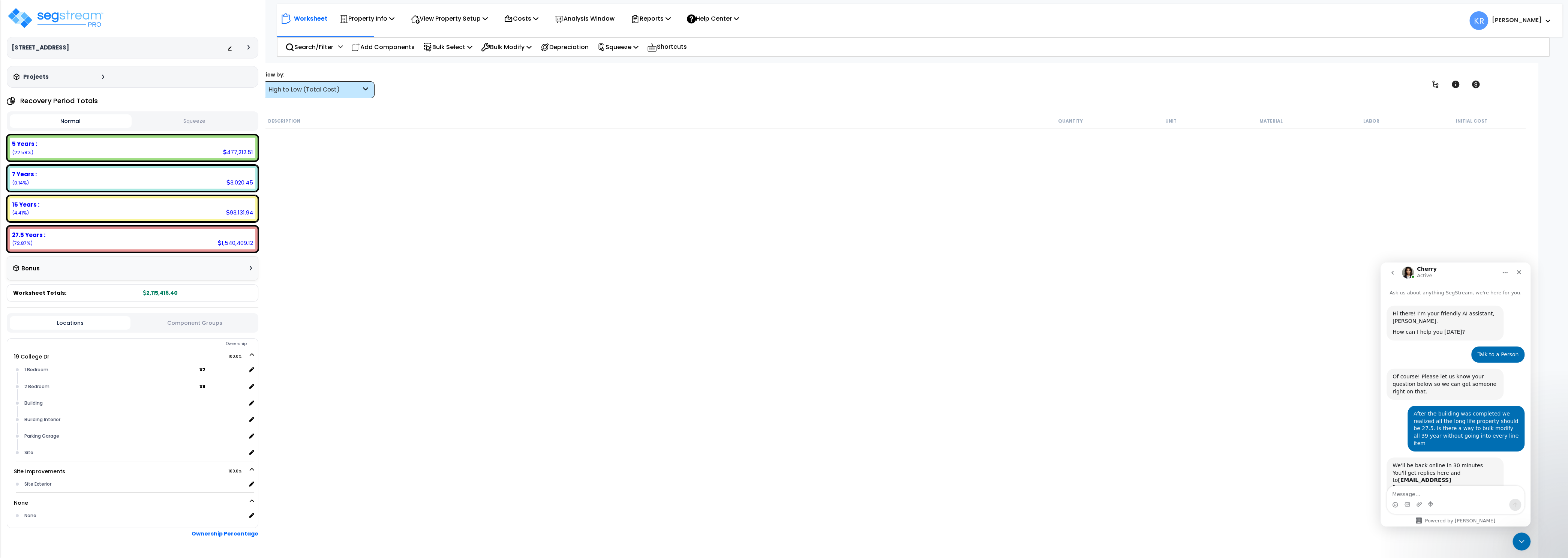
scroll to position [158, 0]
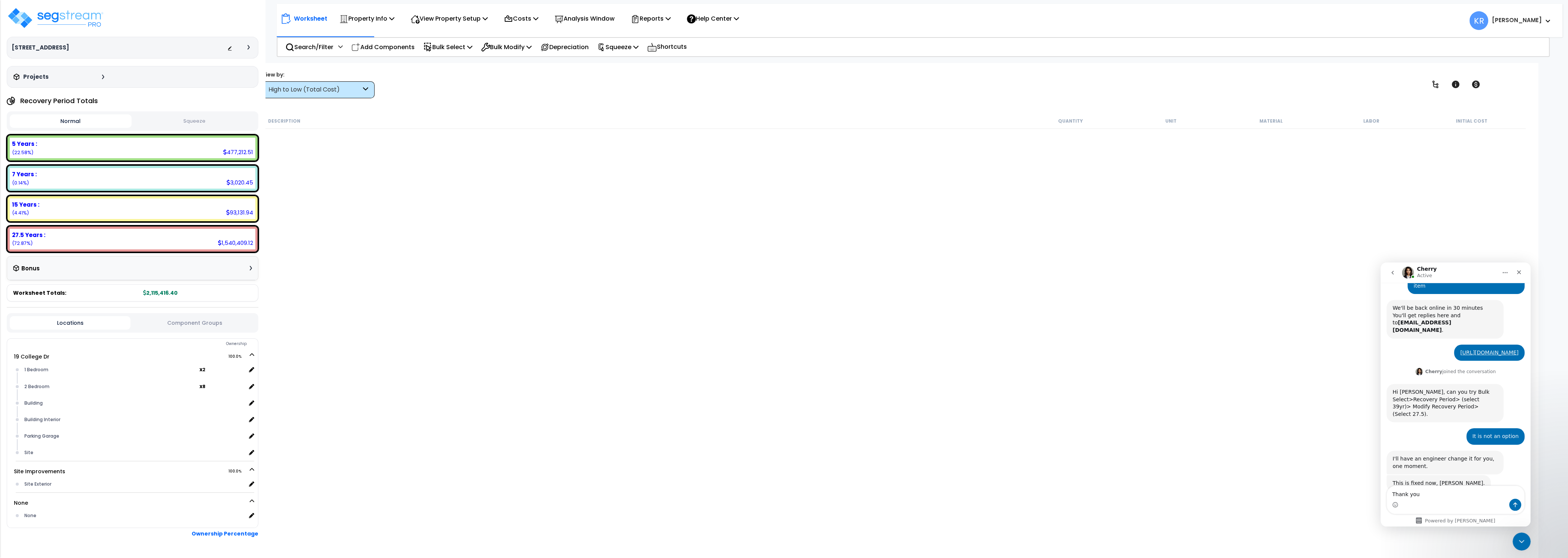
type textarea "Thank you!"
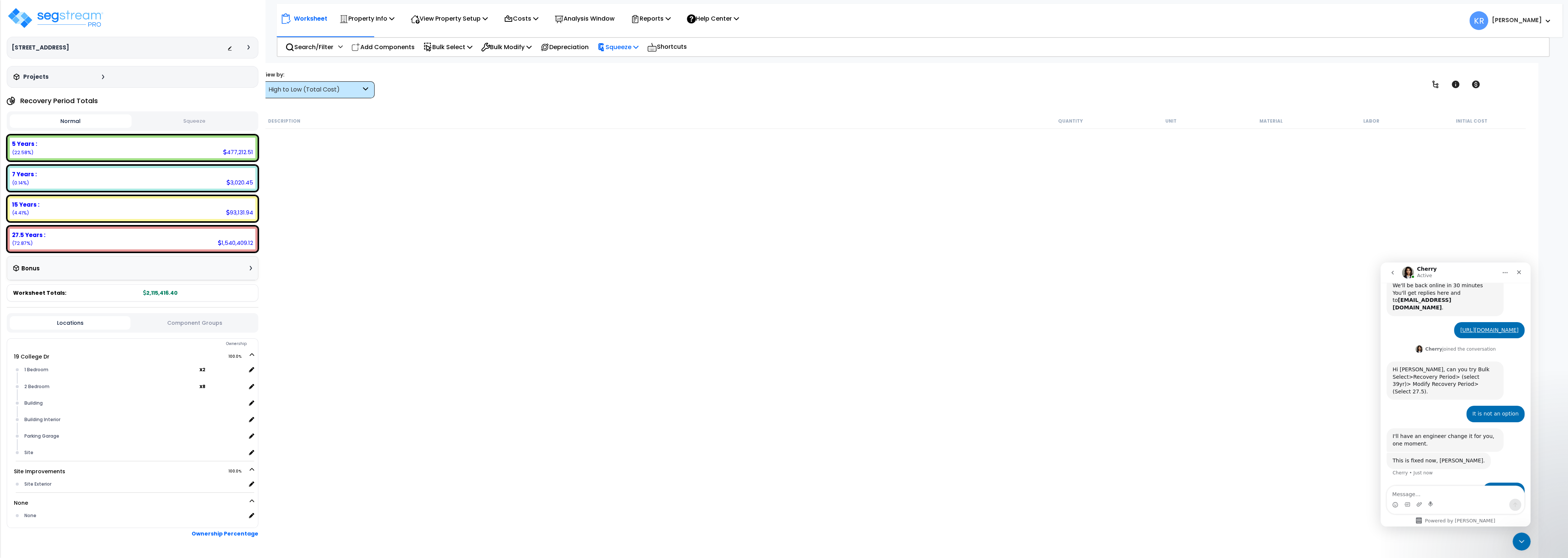
click at [625, 48] on p "Squeeze" at bounding box center [618, 47] width 41 height 10
click at [198, 125] on button "Squeeze" at bounding box center [194, 121] width 122 height 13
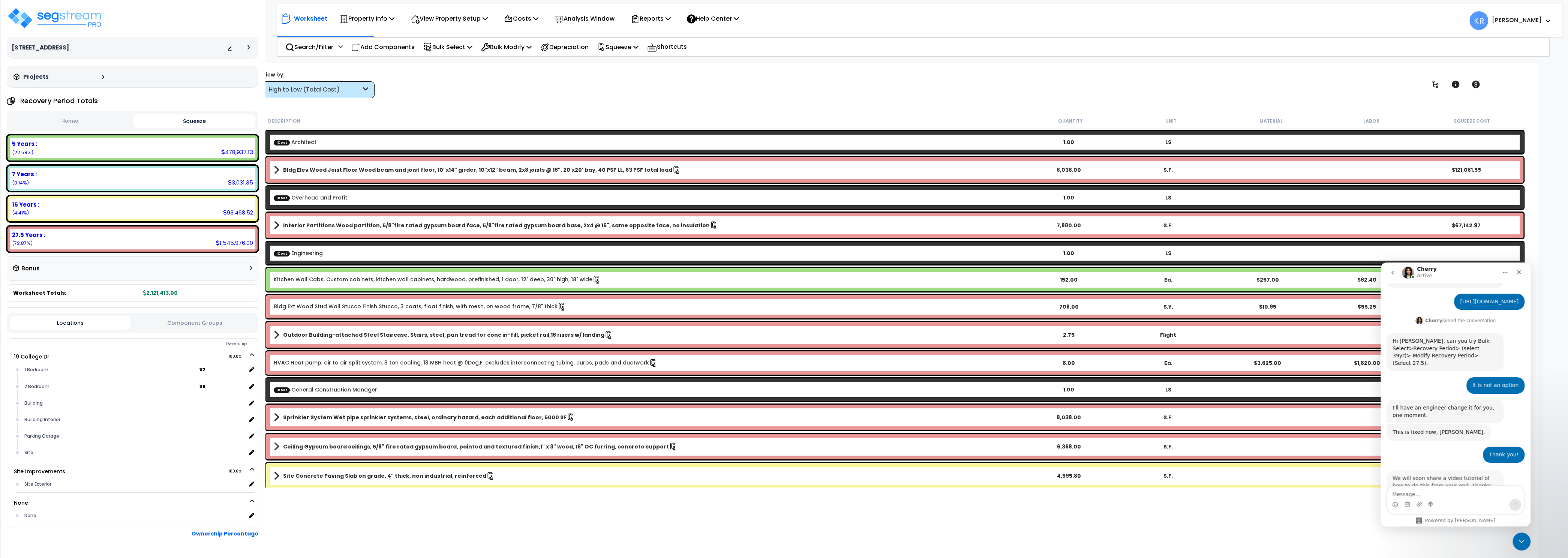
scroll to position [217, 0]
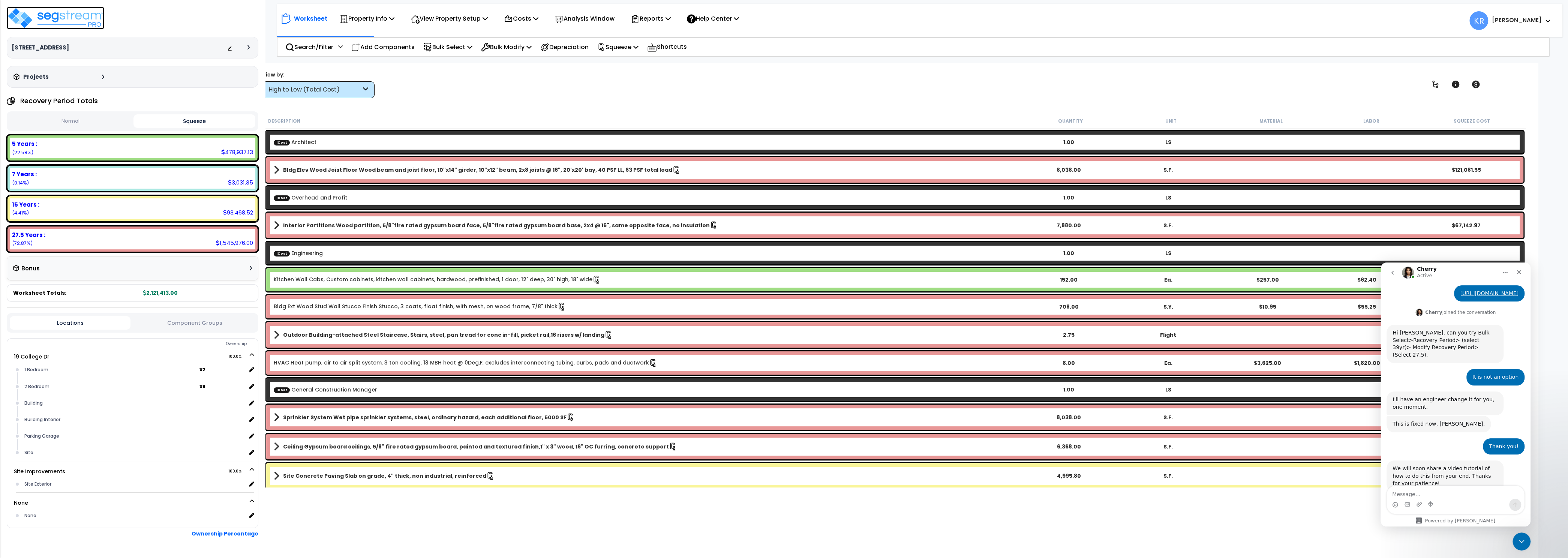
click at [63, 18] on img at bounding box center [55, 18] width 97 height 23
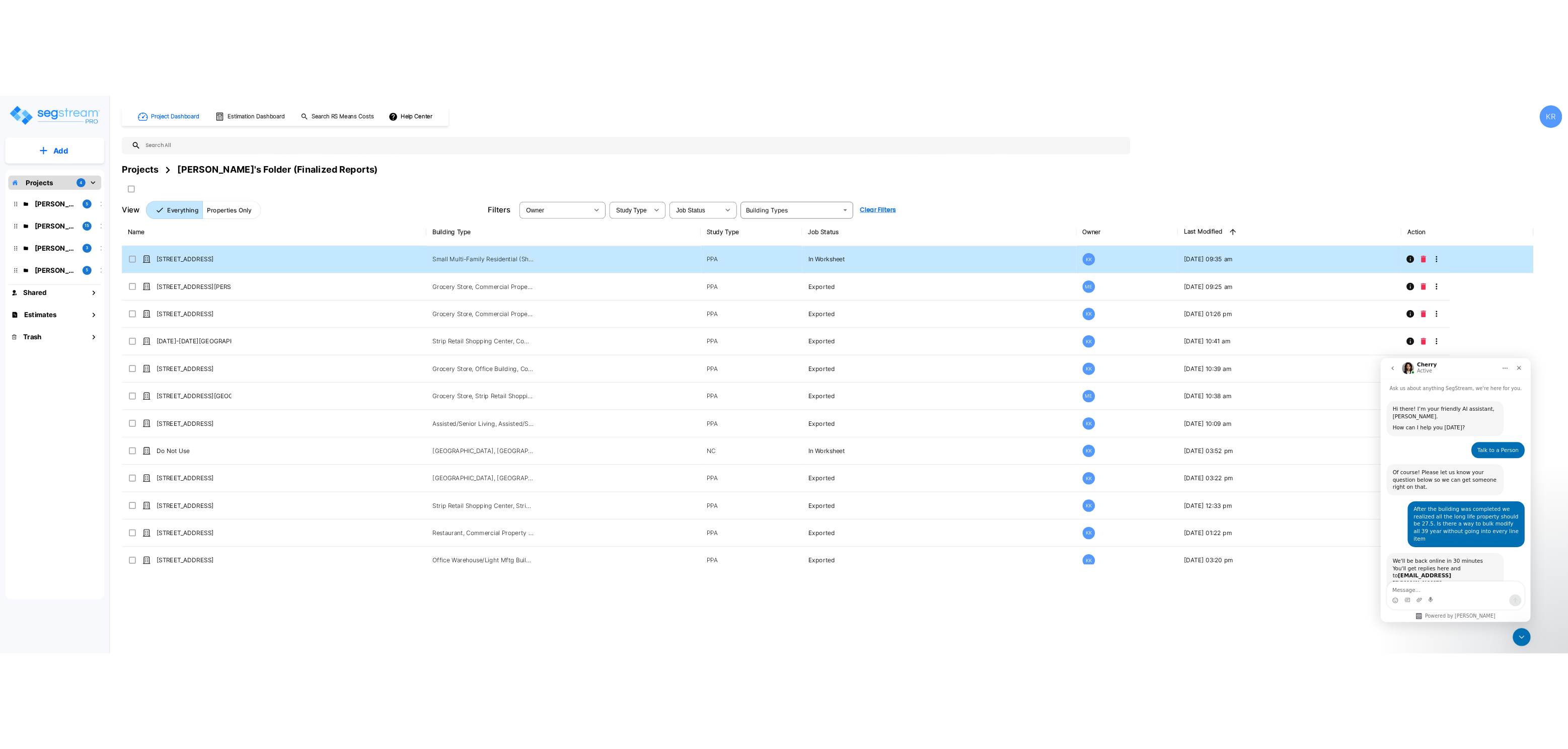
scroll to position [291, 0]
